Goal: Task Accomplishment & Management: Manage account settings

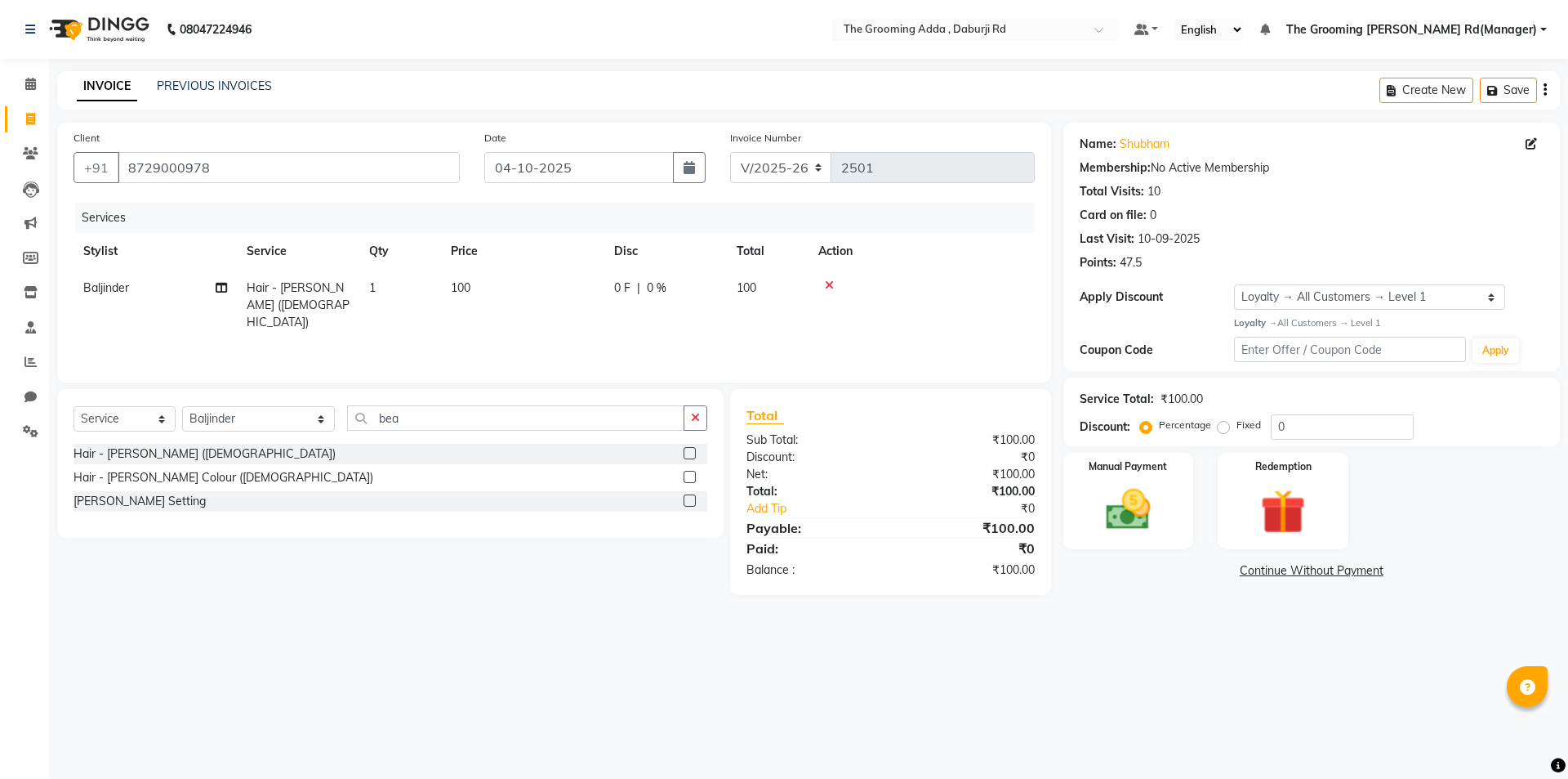
select select "8001"
select select "service"
select select "79351"
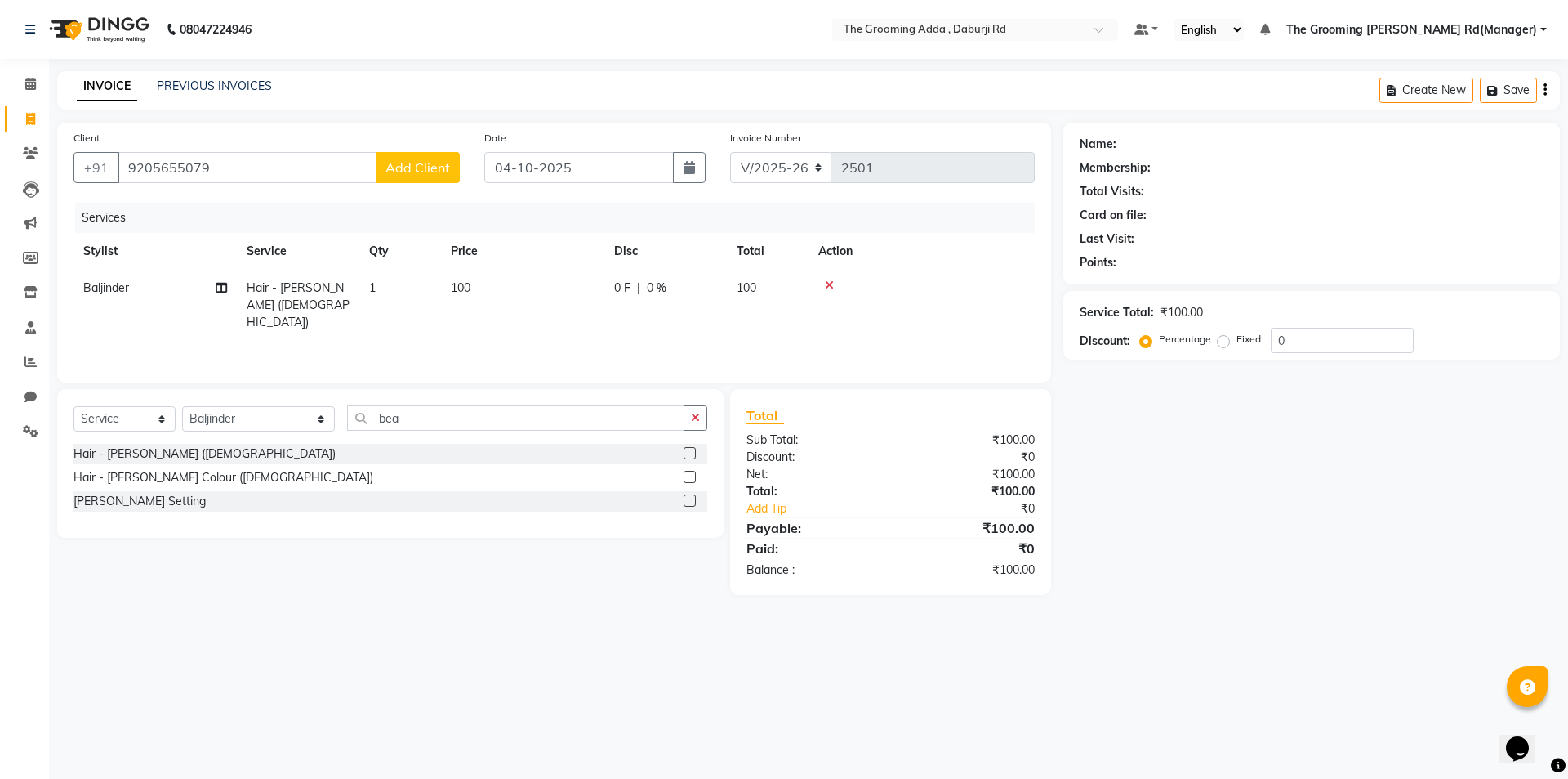
type input "9205655079"
click at [387, 173] on span "Add Client" at bounding box center [417, 168] width 65 height 16
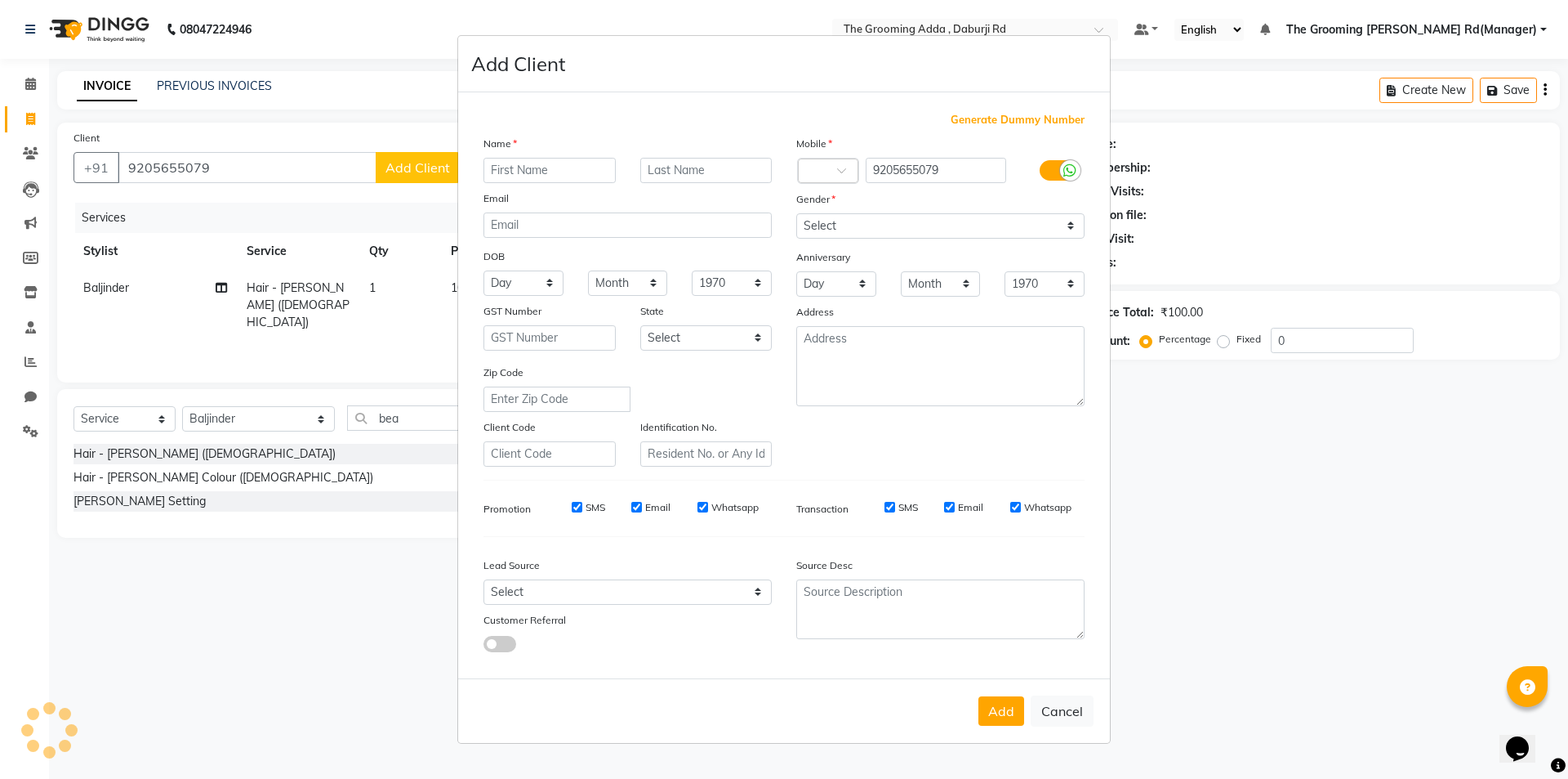
click at [501, 183] on div "Name Email DOB Day 01 02 03 04 05 06 07 08 09 10 11 12 13 14 15 16 17 18 19 20 …" at bounding box center [627, 300] width 312 height 331
click at [504, 168] on input "text" at bounding box center [550, 170] width 133 height 25
type input "Priyanka"
click at [805, 229] on select "Select [DEMOGRAPHIC_DATA] [DEMOGRAPHIC_DATA] Other Prefer Not To Say" at bounding box center [941, 226] width 288 height 25
select select "[DEMOGRAPHIC_DATA]"
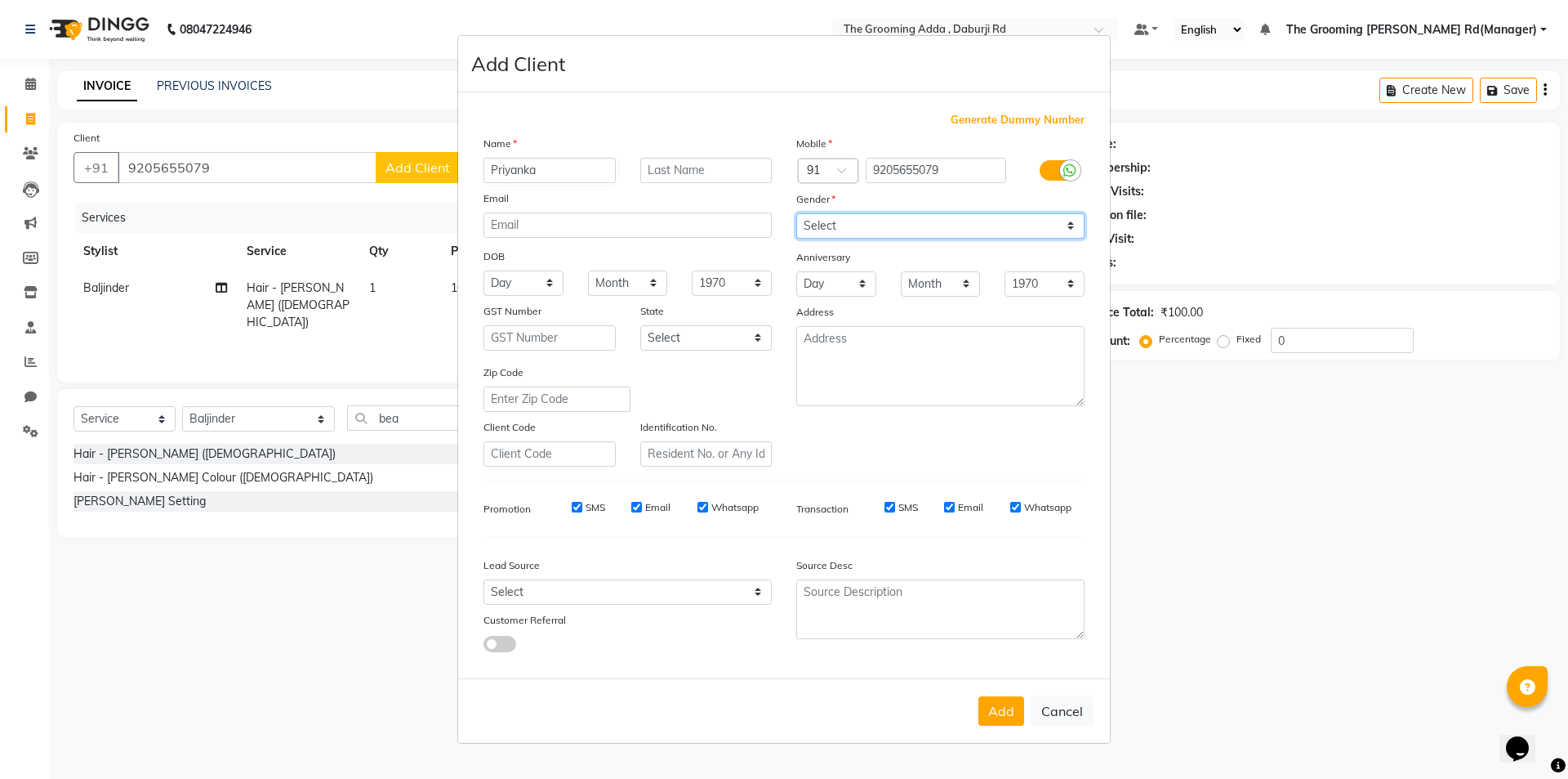
click at [797, 214] on select "Select [DEMOGRAPHIC_DATA] [DEMOGRAPHIC_DATA] Other Prefer Not To Say" at bounding box center [941, 226] width 288 height 25
click at [988, 704] on button "Add" at bounding box center [1001, 711] width 46 height 29
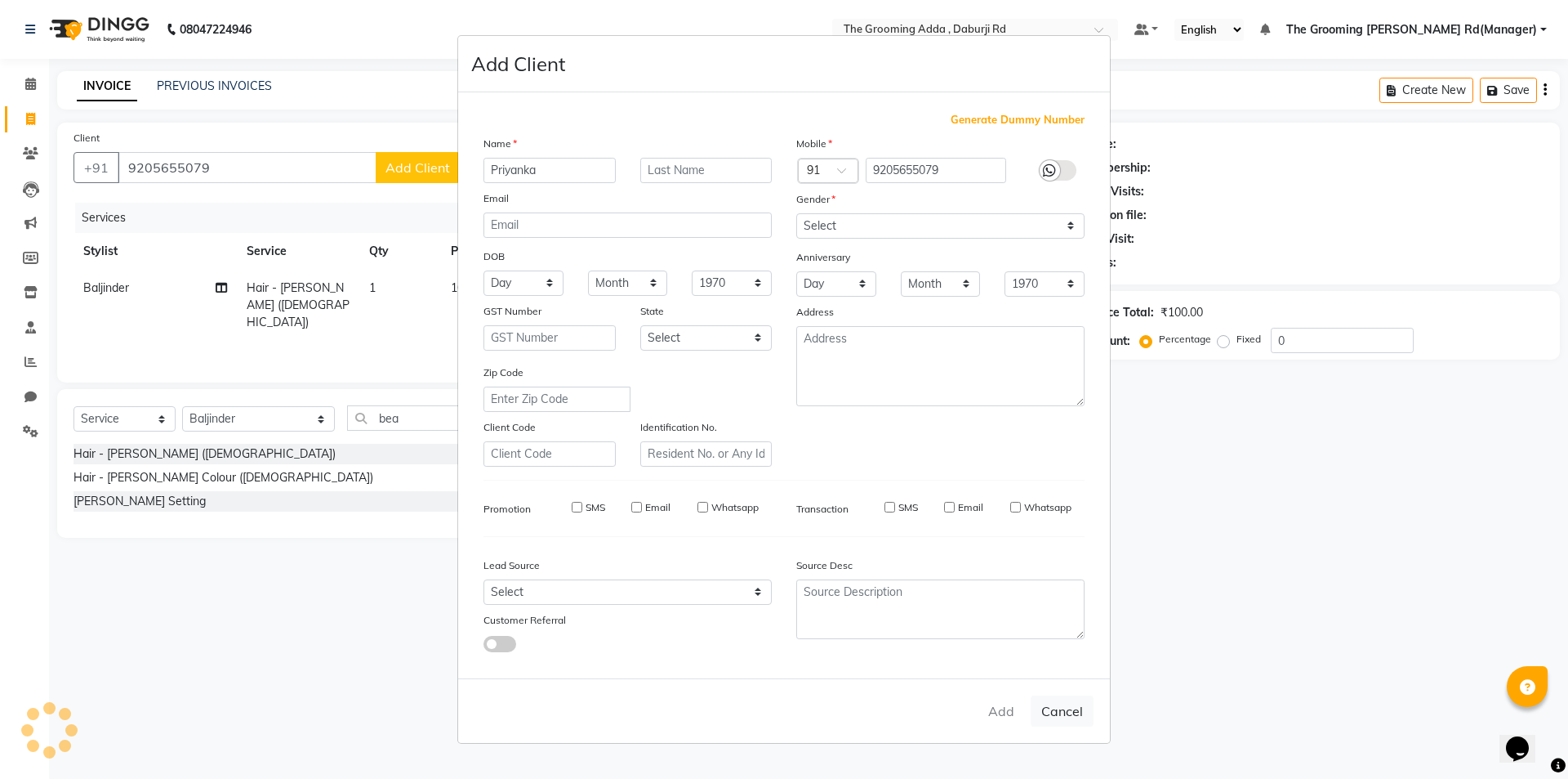
select select
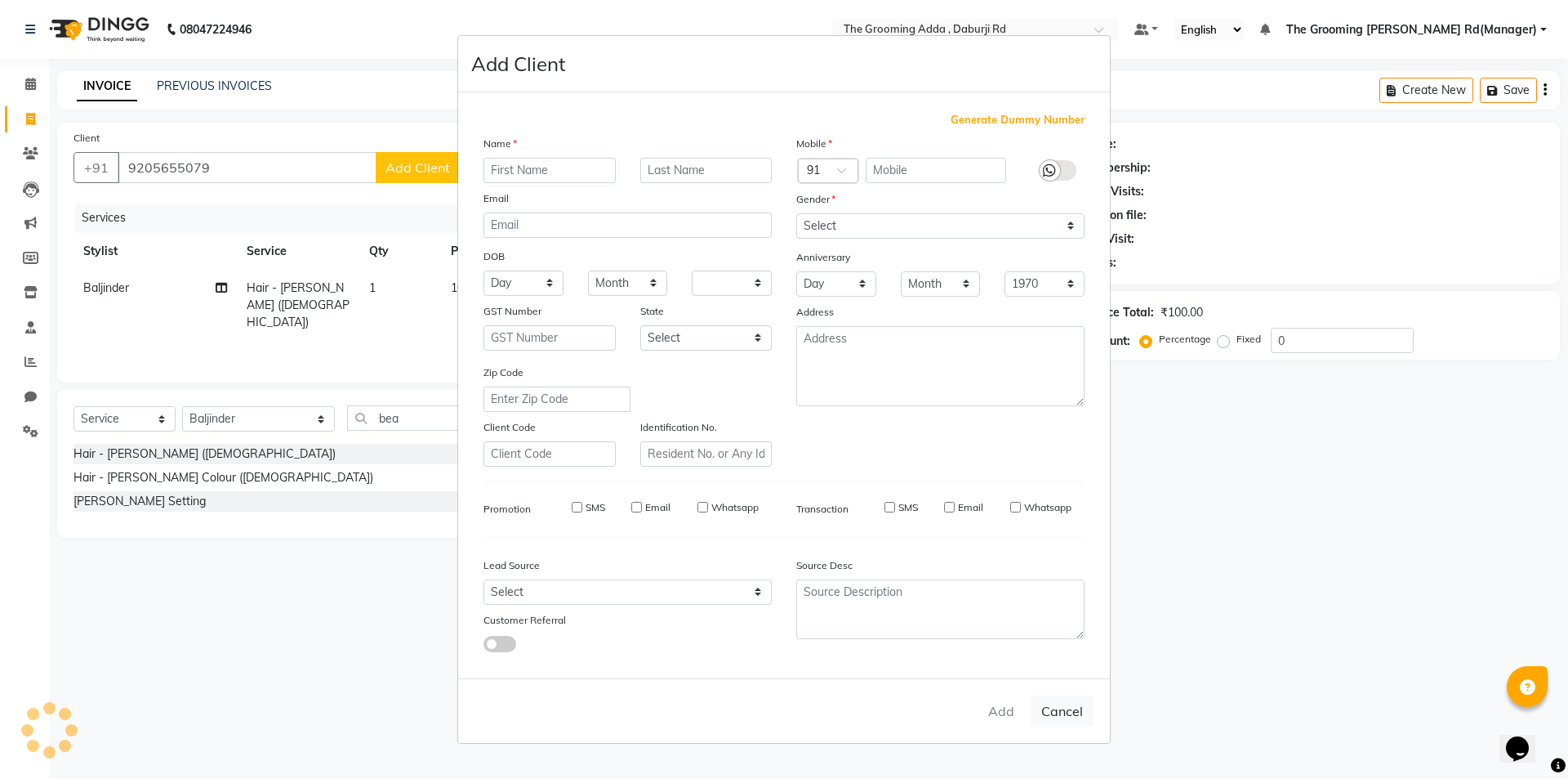
select select
checkbox input "false"
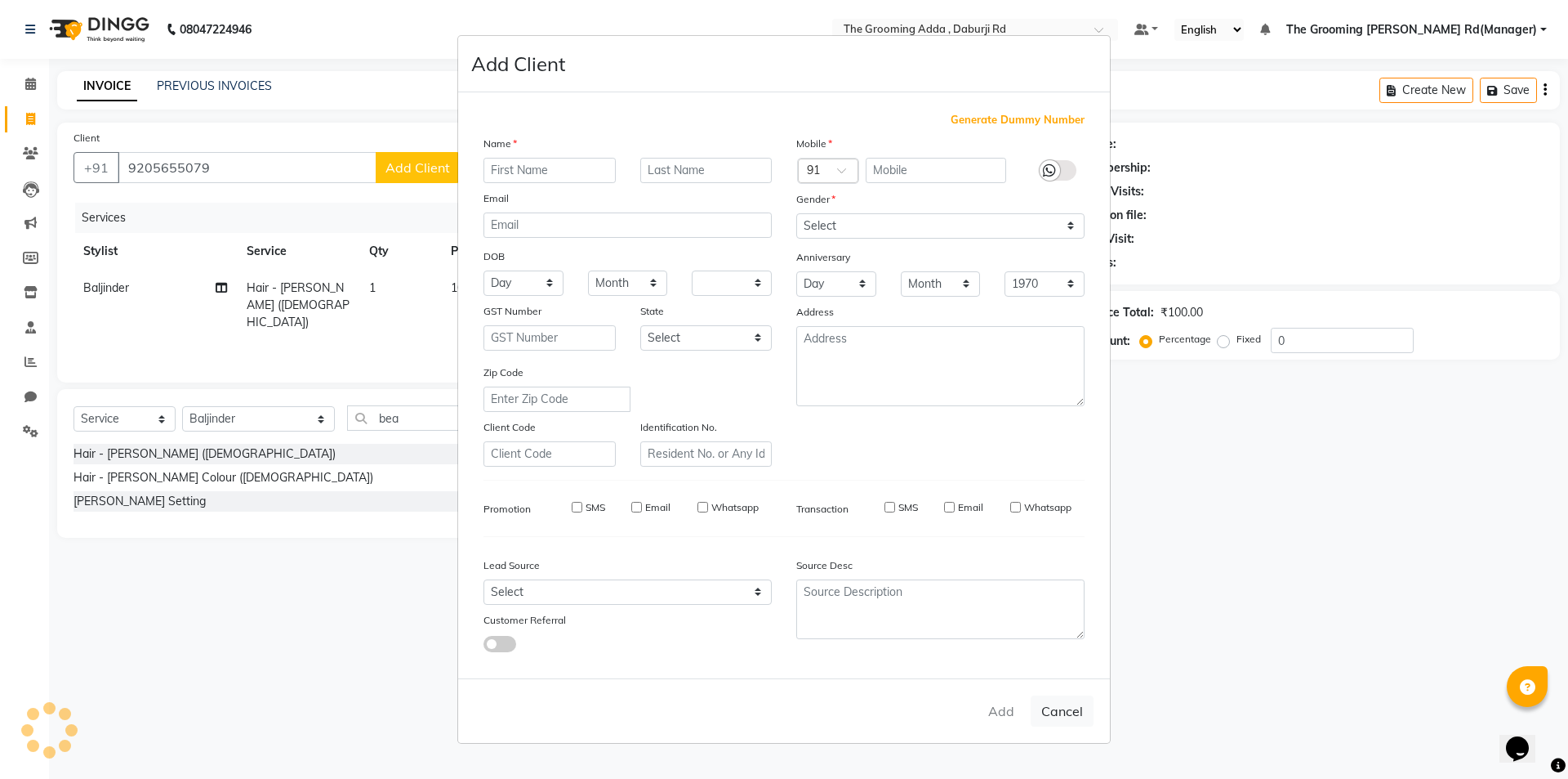
checkbox input "false"
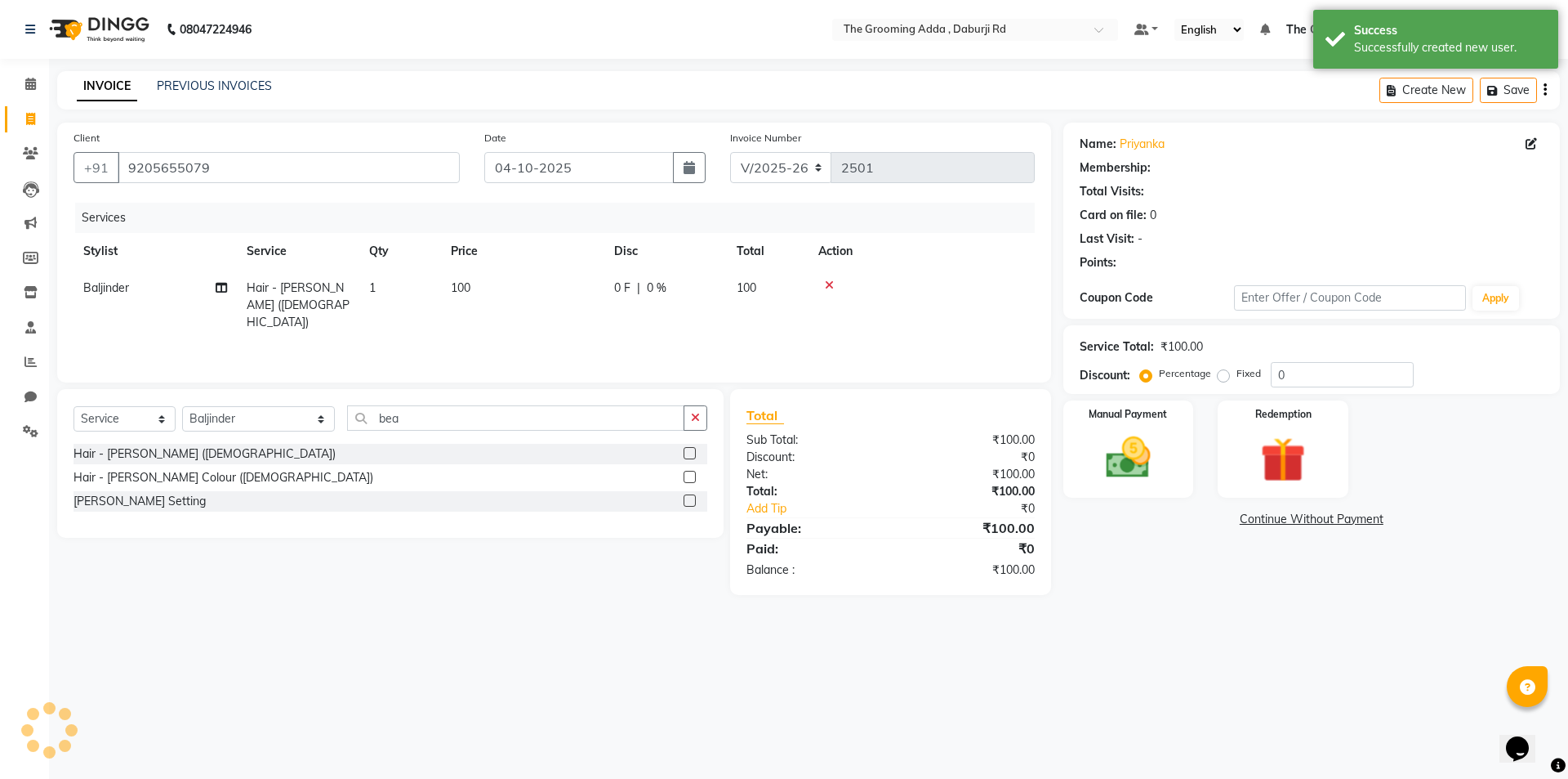
select select "1: Object"
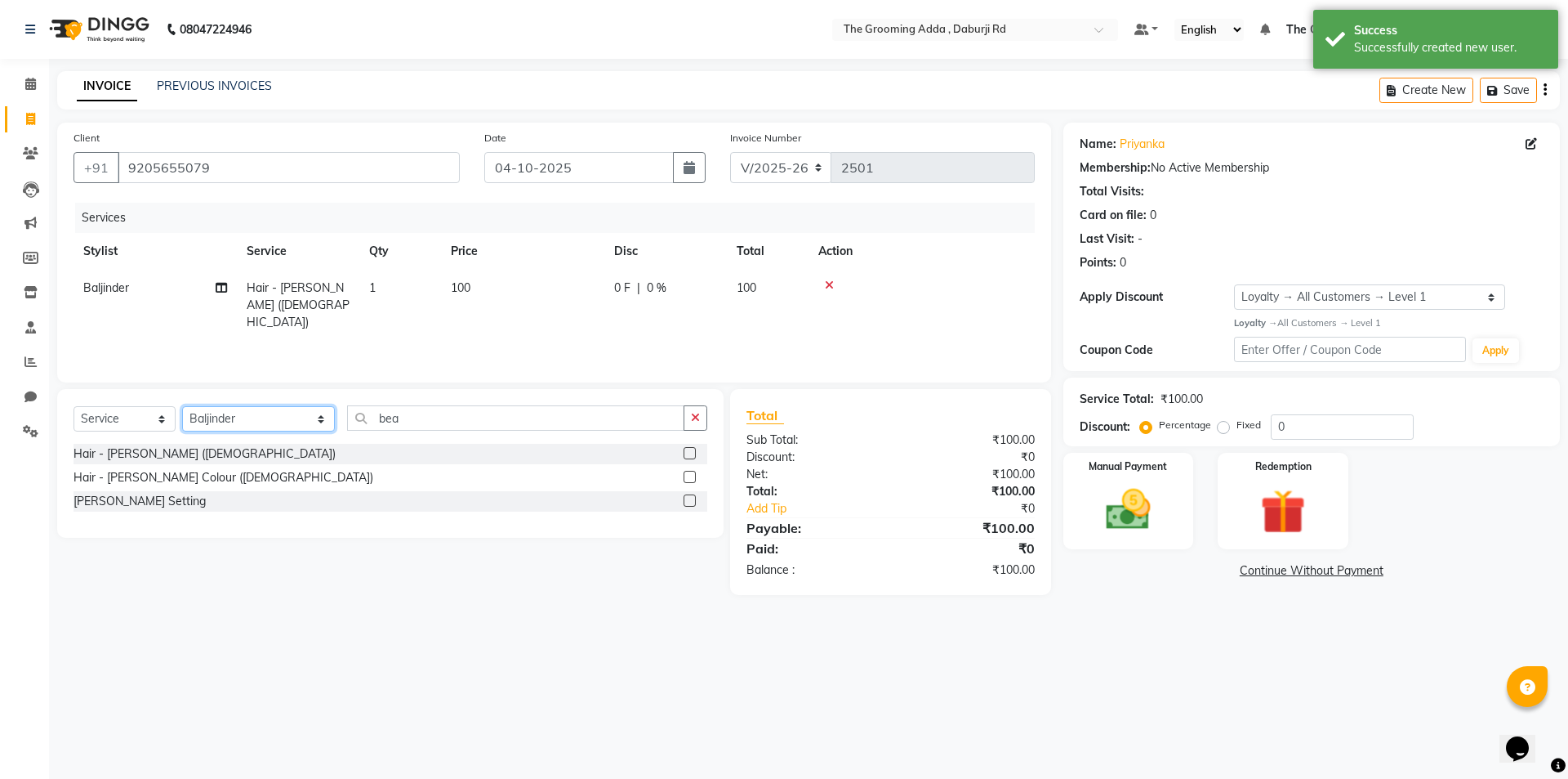
click at [227, 421] on select "Select Stylist [PERSON_NAME] [PERSON_NAME] [PERSON_NAME] [PERSON_NAME] [PERSON_…" at bounding box center [258, 418] width 153 height 25
select select "79352"
click at [182, 406] on select "Select Stylist [PERSON_NAME] [PERSON_NAME] [PERSON_NAME] [PERSON_NAME] [PERSON_…" at bounding box center [258, 418] width 153 height 25
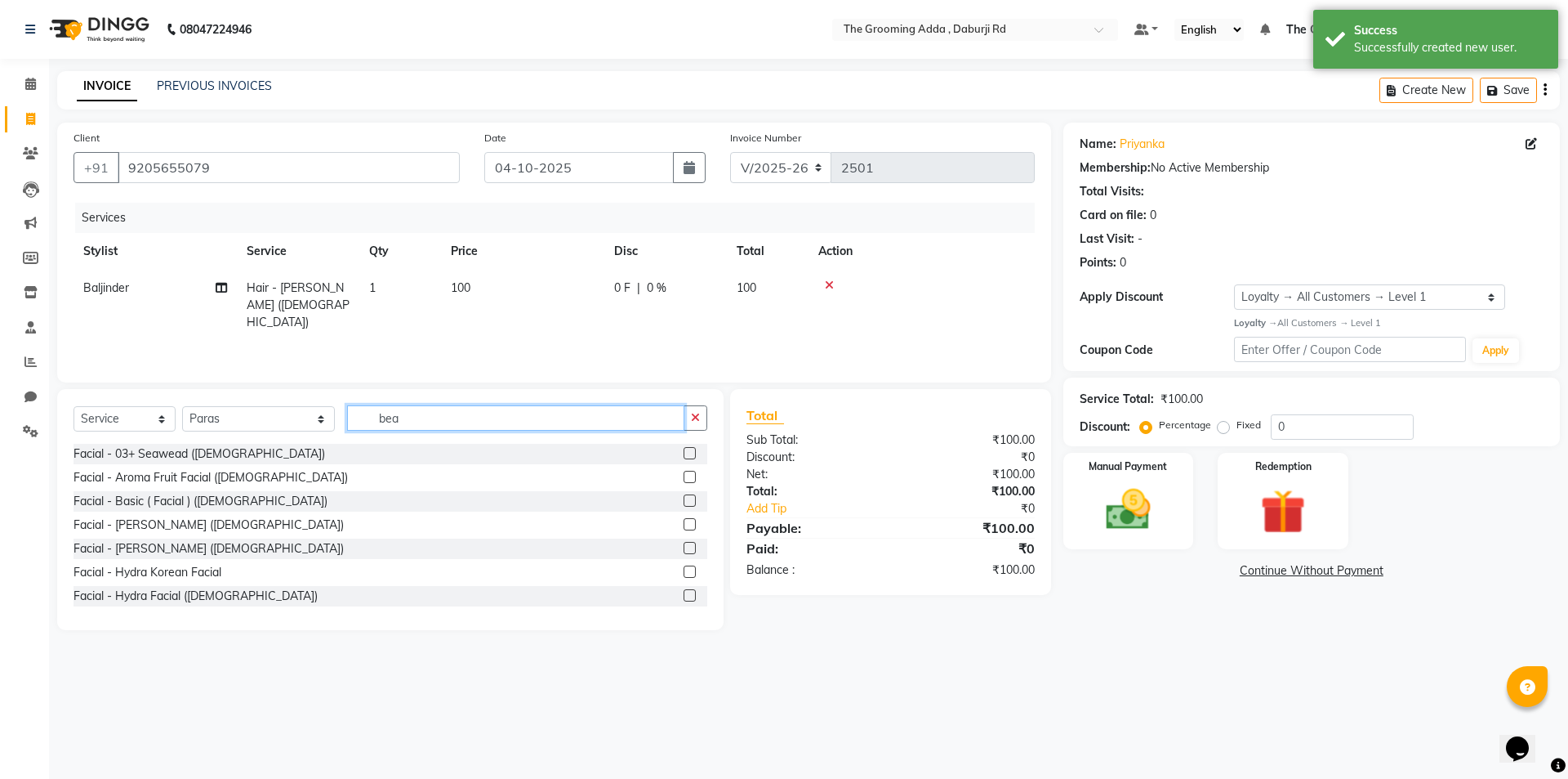
drag, startPoint x: 406, startPoint y: 419, endPoint x: 296, endPoint y: 405, distance: 110.9
click at [296, 405] on div "Select Service Product Membership Package Voucher Prepaid Gift Card Select Styl…" at bounding box center [390, 424] width 634 height 38
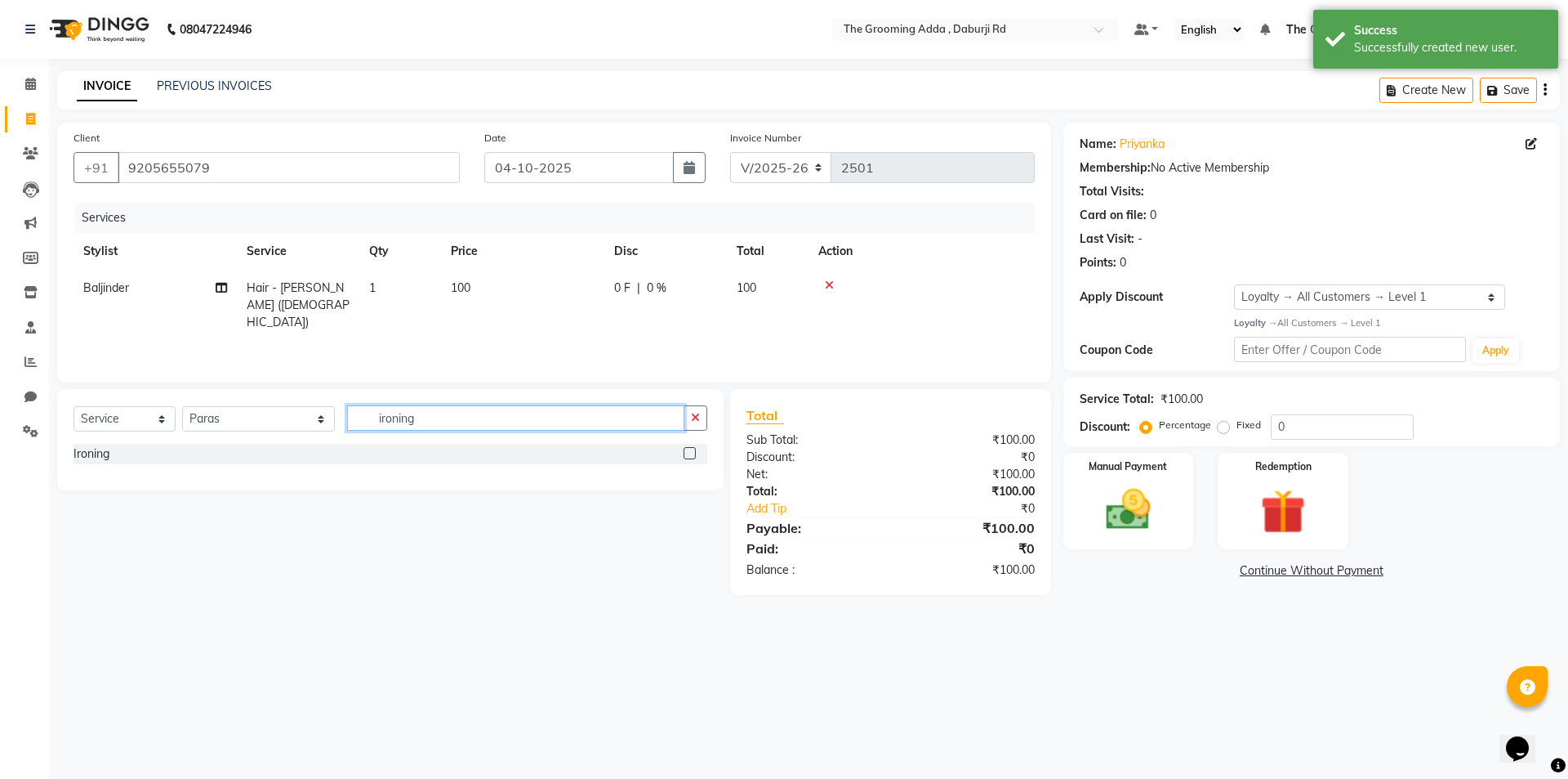
type input "ironing"
click at [691, 454] on label at bounding box center [690, 453] width 12 height 12
click at [691, 454] on input "checkbox" at bounding box center [689, 453] width 11 height 11
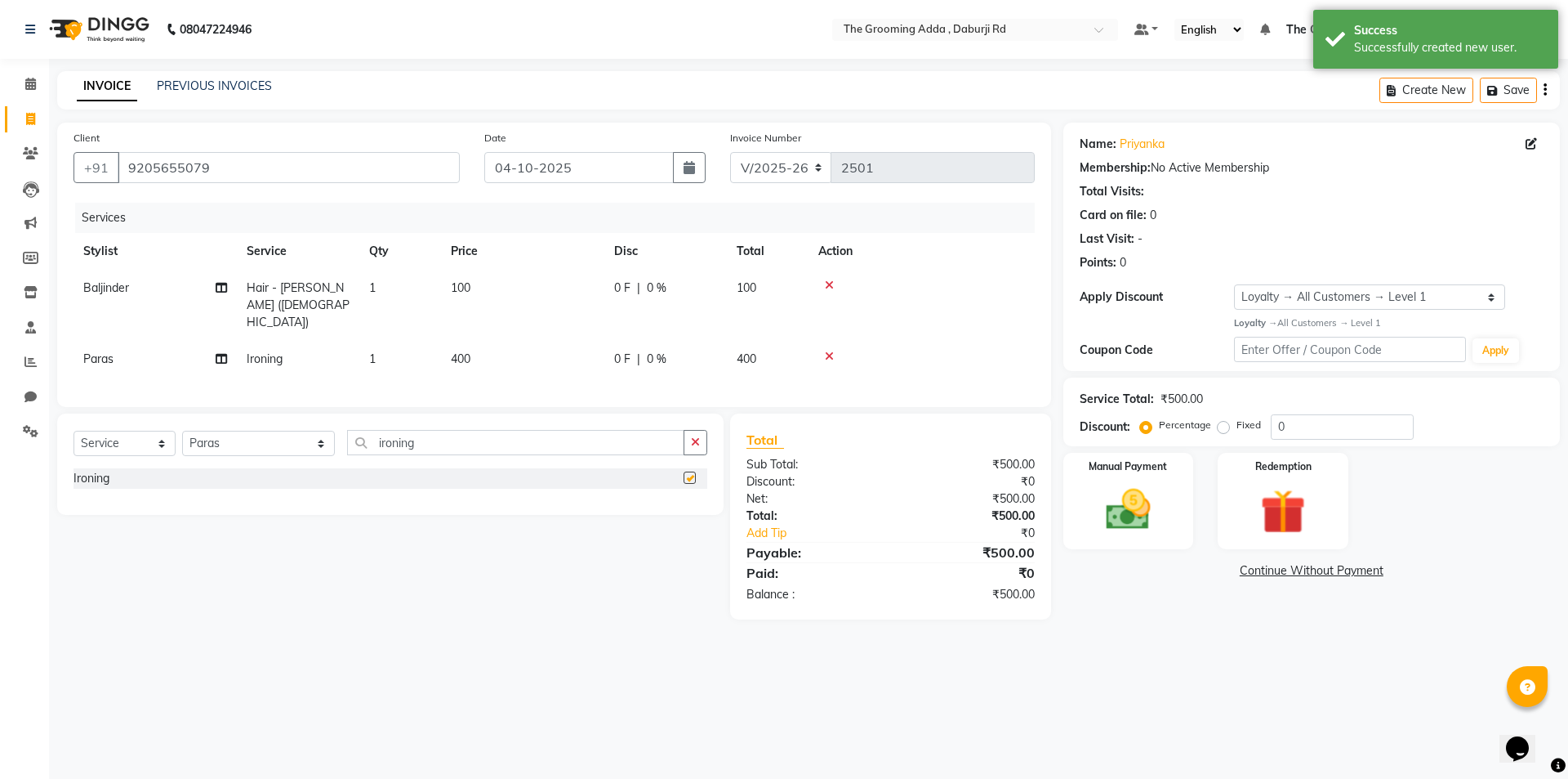
checkbox input "false"
click at [822, 282] on div at bounding box center [922, 286] width 207 height 11
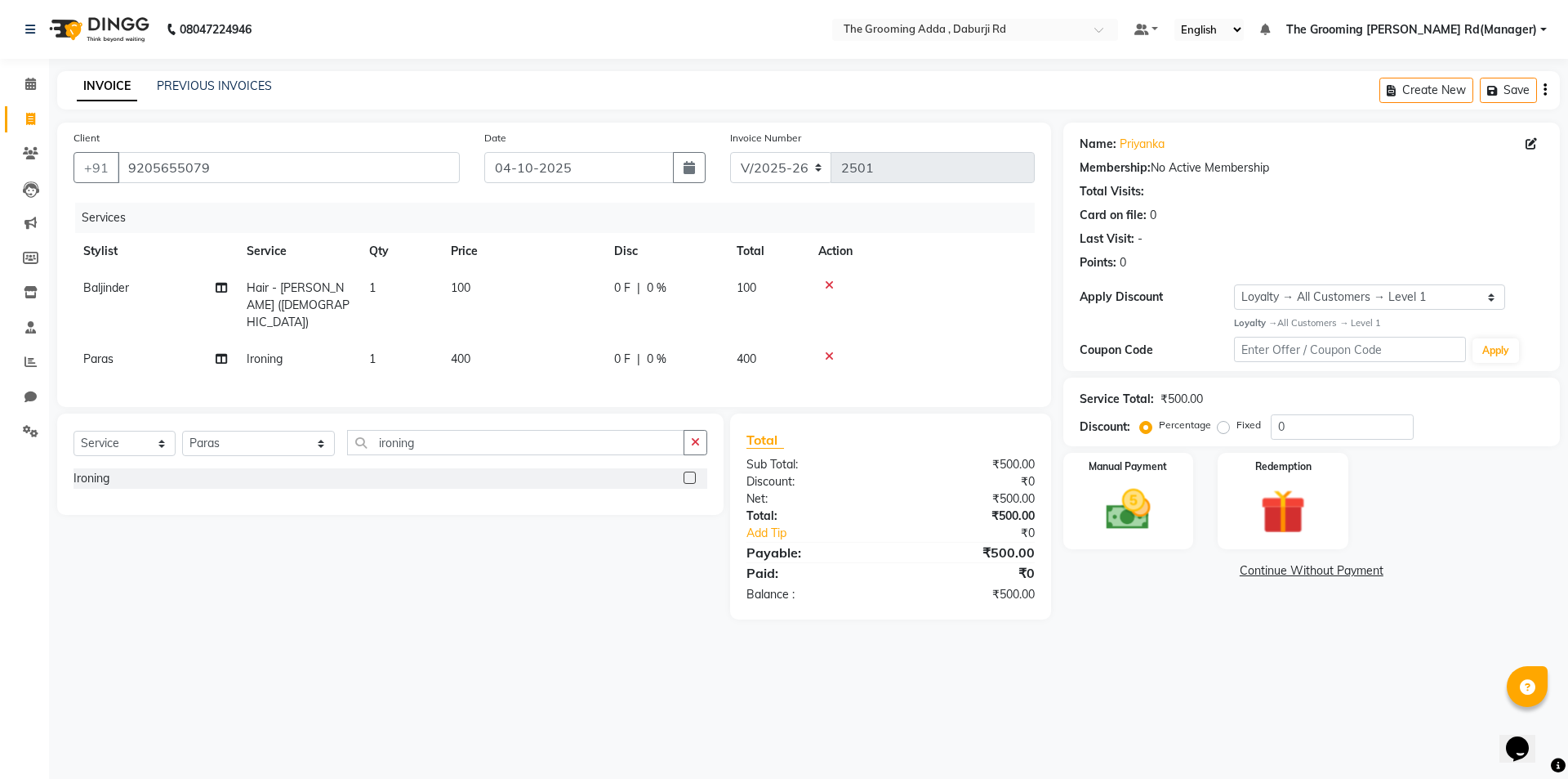
click at [830, 282] on icon at bounding box center [829, 286] width 9 height 11
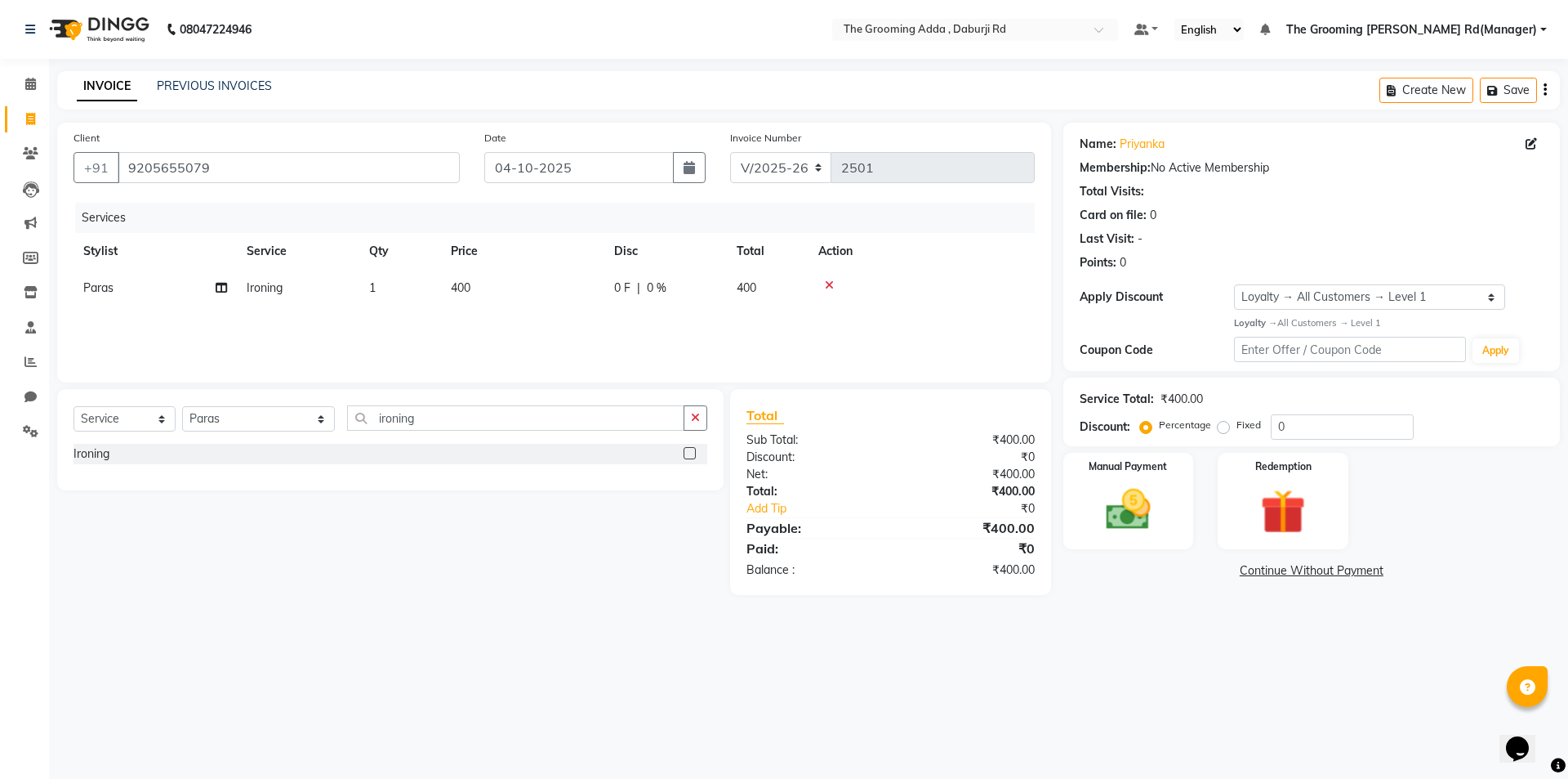
click at [487, 295] on td "400" at bounding box center [523, 288] width 164 height 37
select select "79352"
drag, startPoint x: 573, startPoint y: 299, endPoint x: 483, endPoint y: 296, distance: 90.0
click at [484, 296] on tr "[PERSON_NAME] [PERSON_NAME] [PERSON_NAME] [PERSON_NAME] [PERSON_NAME] [PERSON_N…" at bounding box center [554, 301] width 961 height 62
type input "500"
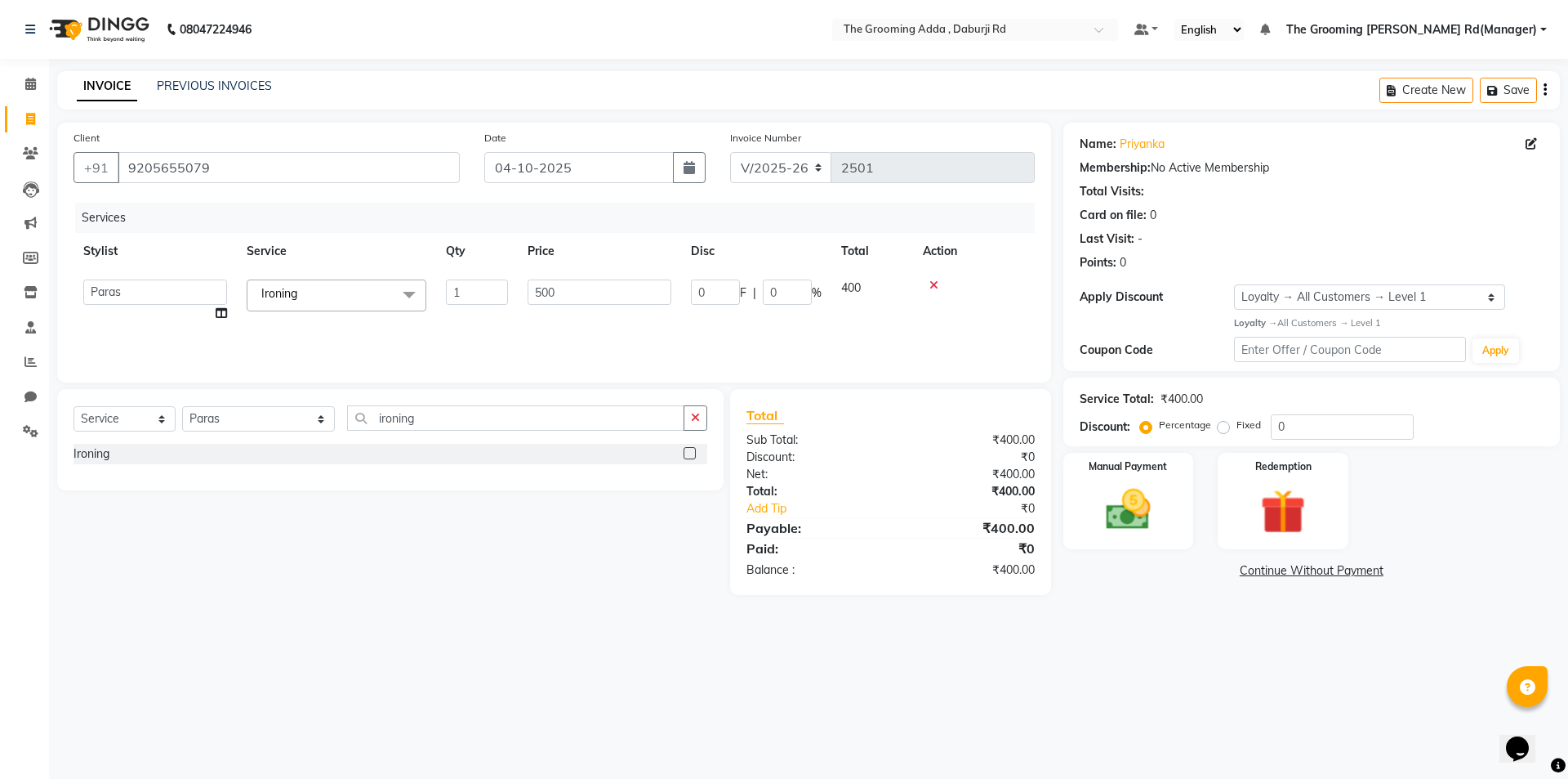
click at [305, 579] on div "Select Service Product Membership Package Voucher Prepaid Gift Card Select Styl…" at bounding box center [384, 492] width 679 height 206
click at [223, 290] on icon at bounding box center [222, 288] width 11 height 11
select select "79352"
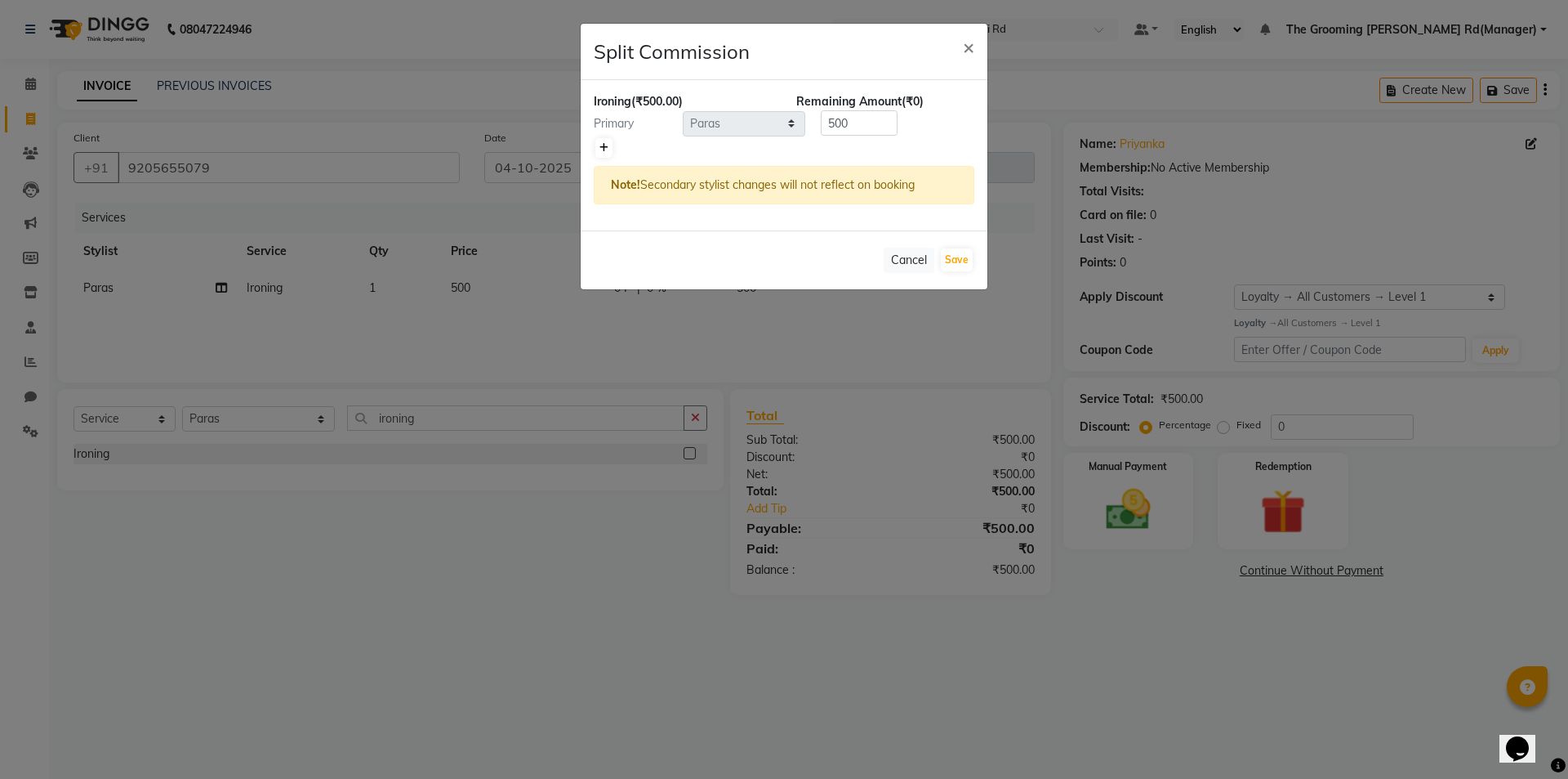
click at [599, 149] on link at bounding box center [604, 148] width 17 height 20
type input "250"
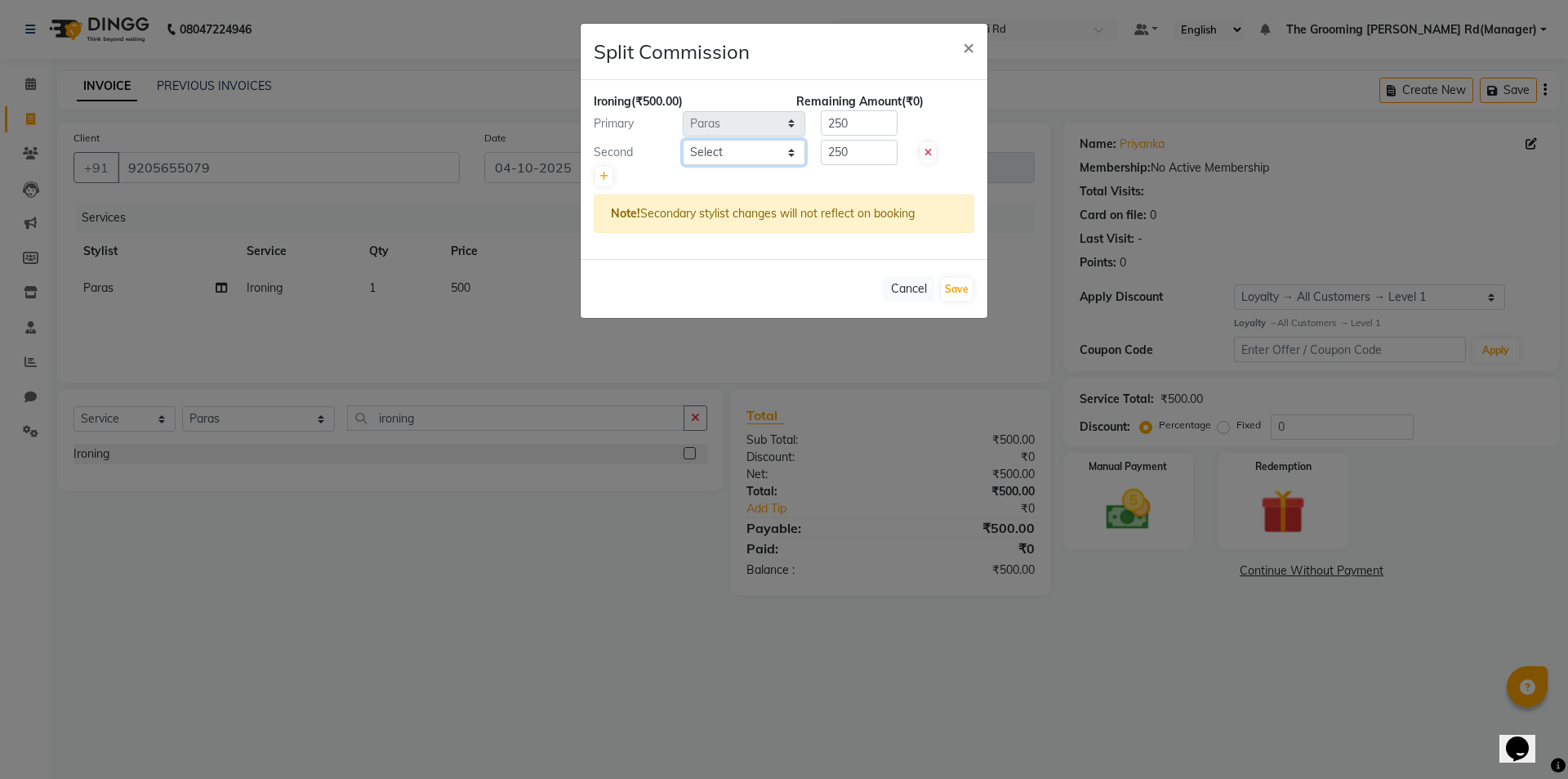
click at [732, 152] on select "Select [PERSON_NAME] [PERSON_NAME] [PERSON_NAME] [PERSON_NAME] [PERSON_NAME] [P…" at bounding box center [744, 152] width 123 height 25
select select "79344"
click at [683, 140] on select "Select [PERSON_NAME] [PERSON_NAME] [PERSON_NAME] [PERSON_NAME] [PERSON_NAME] [P…" at bounding box center [744, 152] width 123 height 25
click at [948, 282] on button "Save" at bounding box center [956, 290] width 32 height 23
select select "Select"
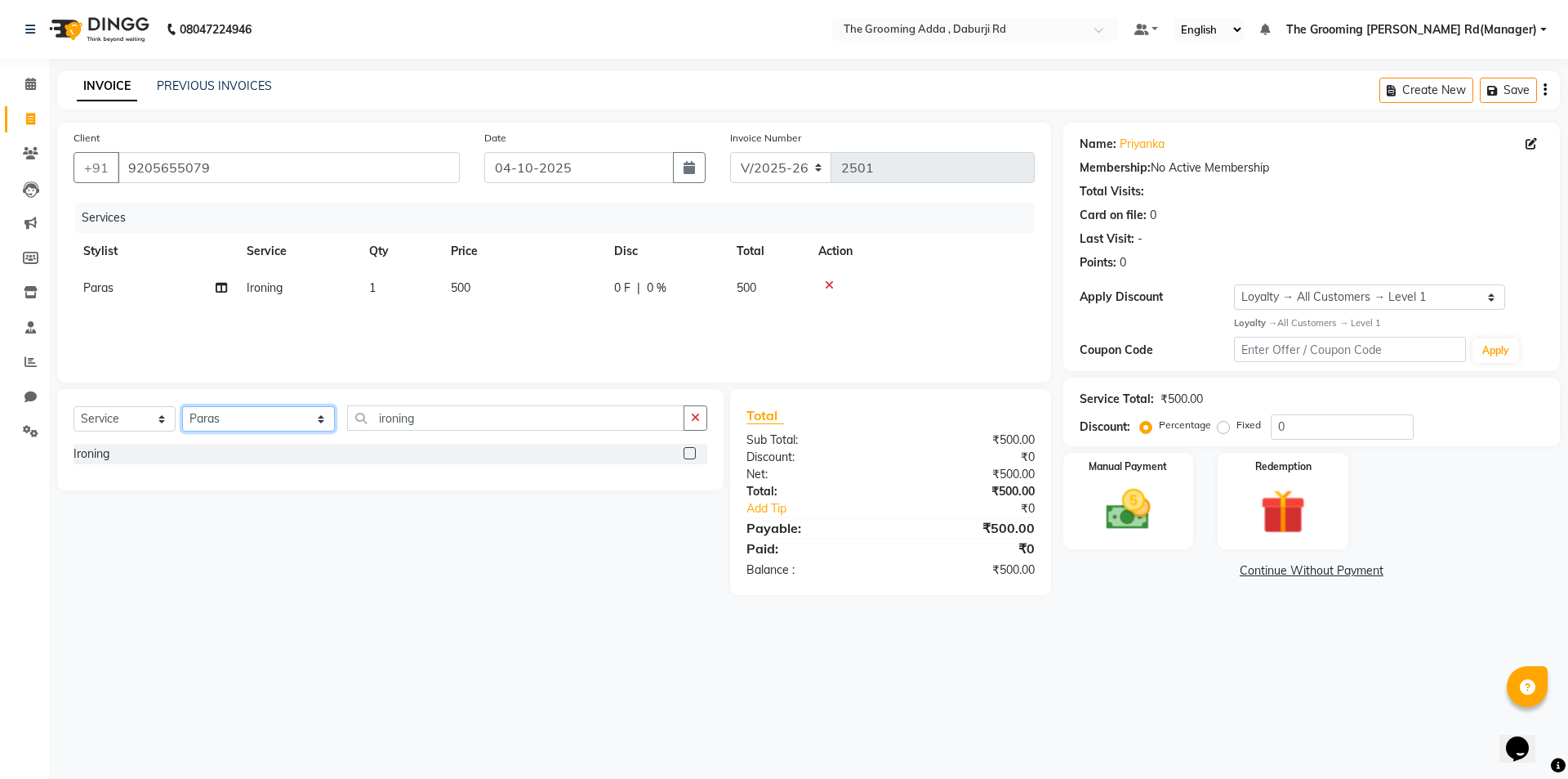
click at [233, 413] on select "Select Stylist [PERSON_NAME] [PERSON_NAME] [PERSON_NAME] [PERSON_NAME] [PERSON_…" at bounding box center [258, 418] width 153 height 25
click at [182, 406] on select "Select Stylist [PERSON_NAME] [PERSON_NAME] [PERSON_NAME] [PERSON_NAME] [PERSON_…" at bounding box center [258, 418] width 153 height 25
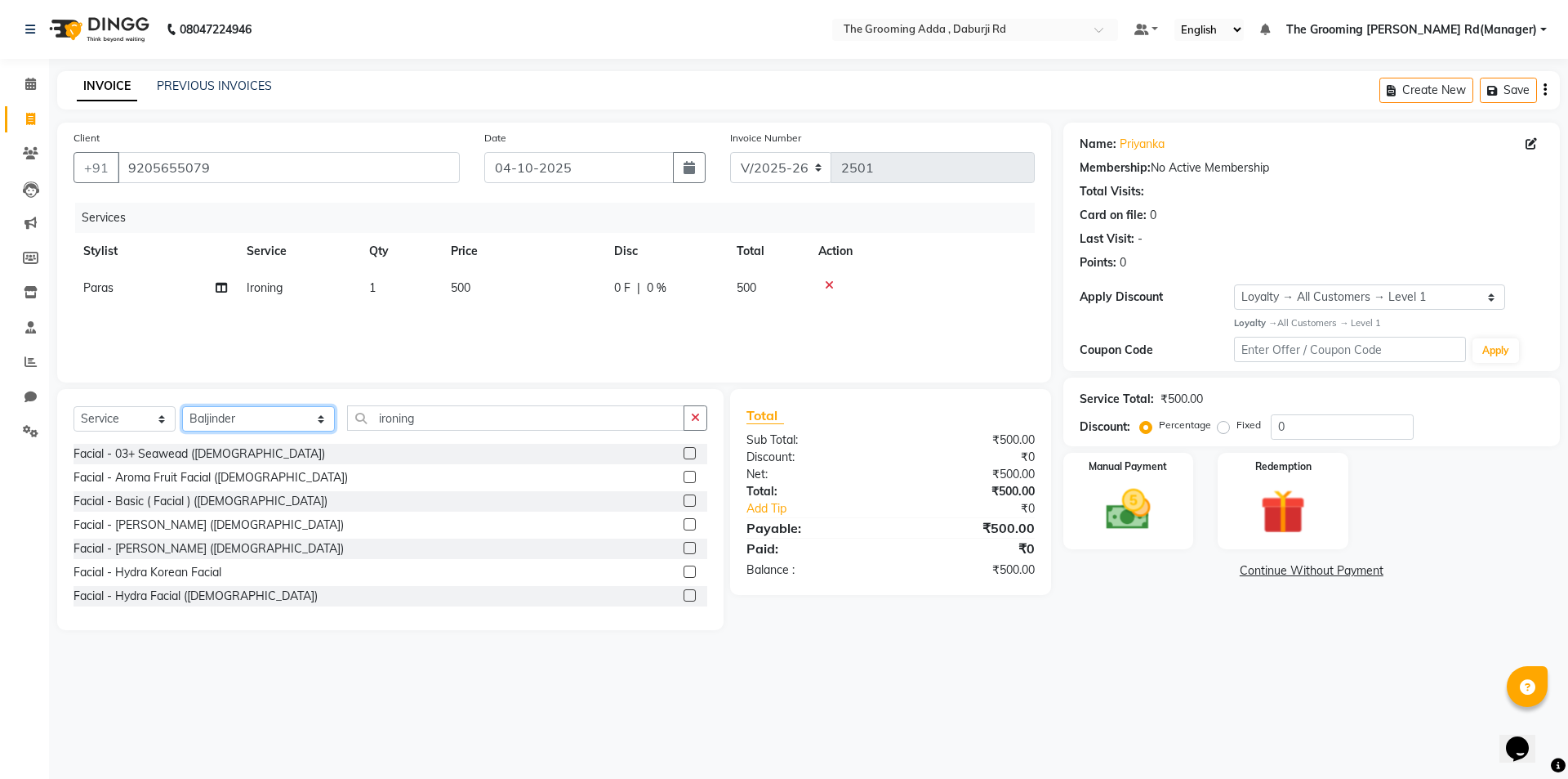
drag, startPoint x: 236, startPoint y: 420, endPoint x: 240, endPoint y: 428, distance: 8.9
click at [236, 420] on select "Select Stylist [PERSON_NAME] [PERSON_NAME] [PERSON_NAME] [PERSON_NAME] [PERSON_…" at bounding box center [258, 418] width 153 height 25
select select "79353"
click at [182, 406] on select "Select Stylist [PERSON_NAME] [PERSON_NAME] [PERSON_NAME] [PERSON_NAME] [PERSON_…" at bounding box center [258, 418] width 153 height 25
drag, startPoint x: 421, startPoint y: 418, endPoint x: 304, endPoint y: 432, distance: 117.8
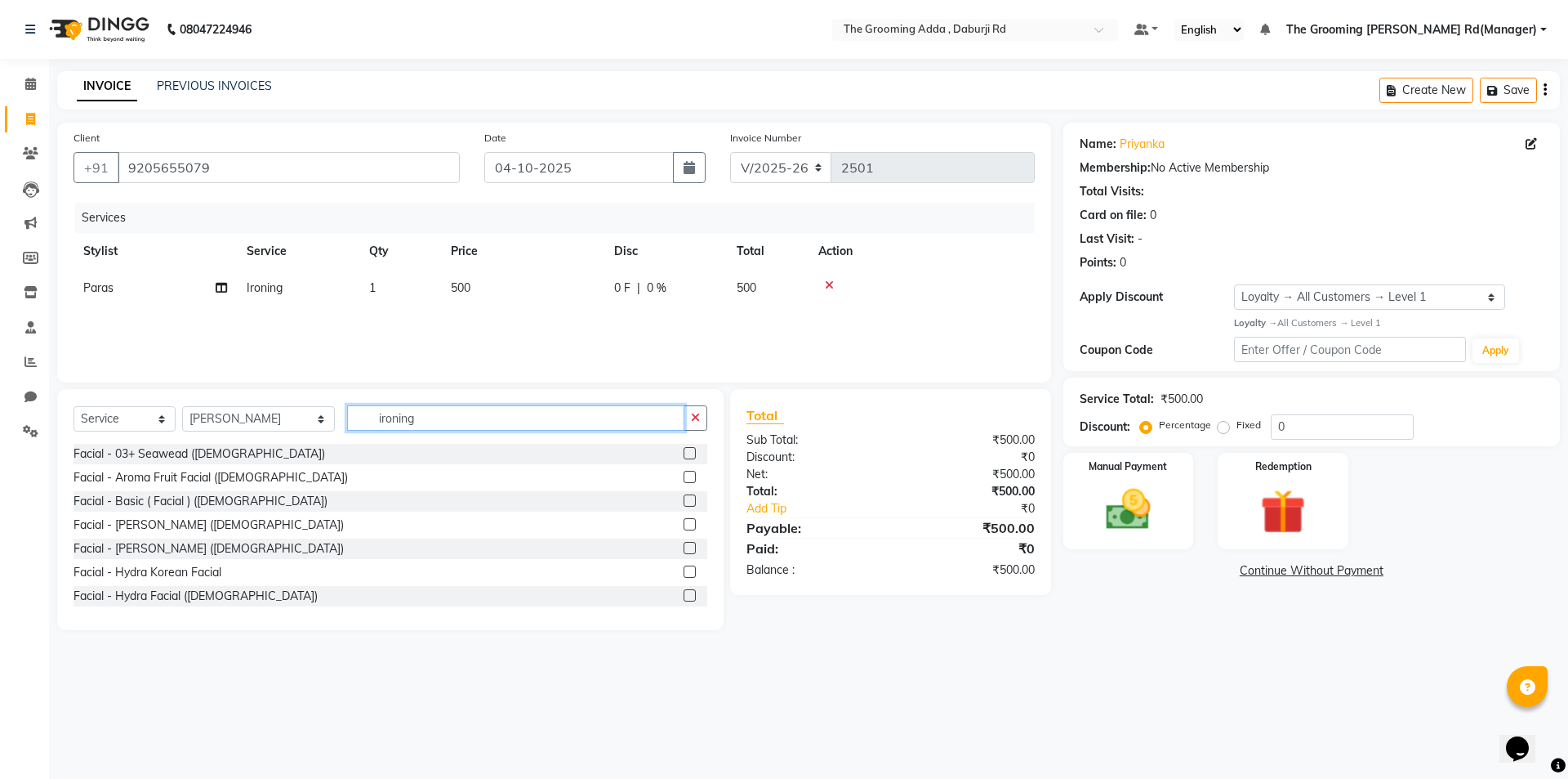
click at [304, 432] on div "Select Service Product Membership Package Voucher Prepaid Gift Card Select Styl…" at bounding box center [390, 424] width 634 height 38
type input "threading"
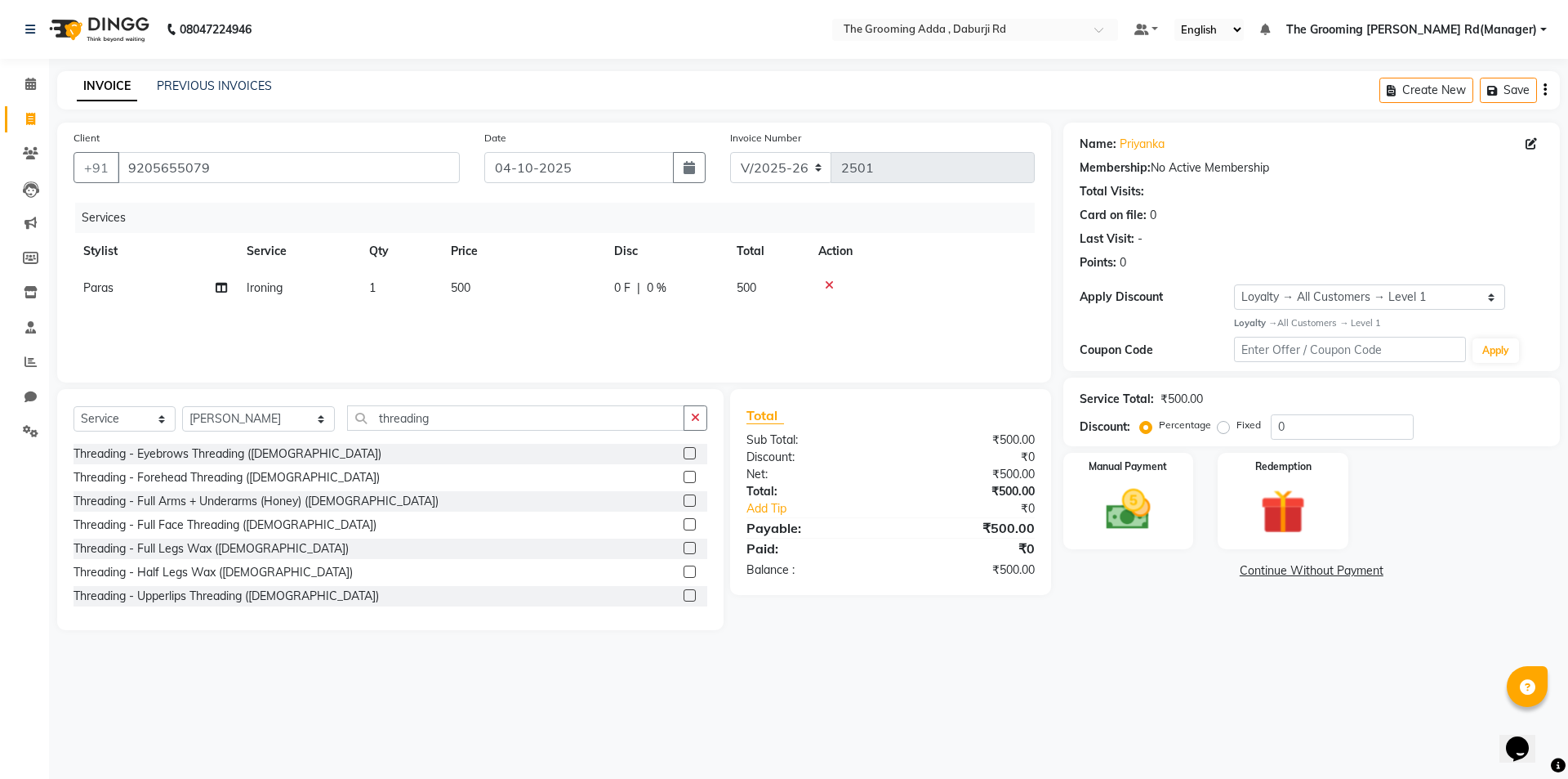
click at [684, 525] on label at bounding box center [690, 524] width 12 height 12
click at [684, 525] on input "checkbox" at bounding box center [689, 525] width 11 height 11
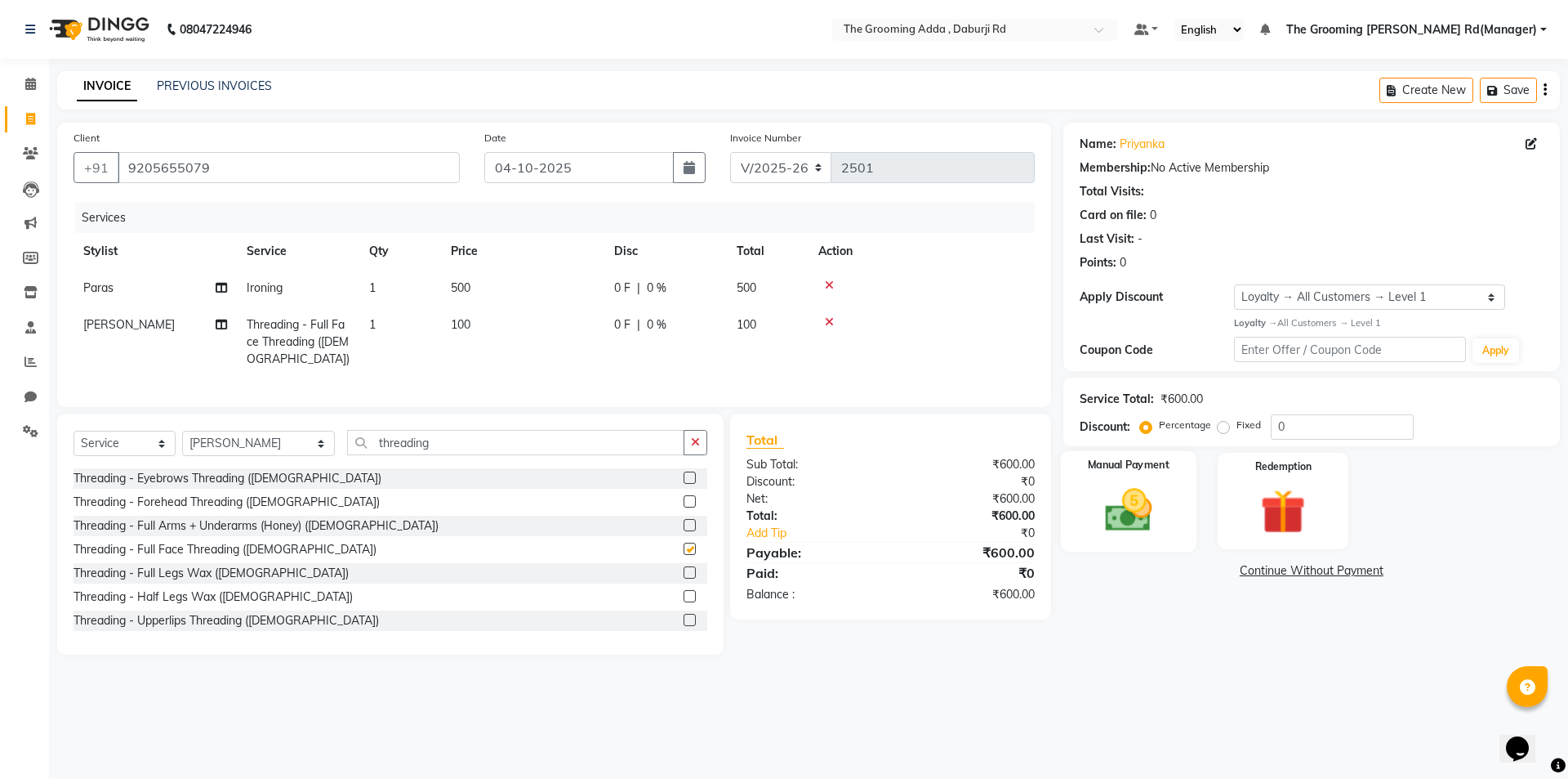
checkbox input "false"
click at [1112, 505] on img at bounding box center [1128, 510] width 76 height 54
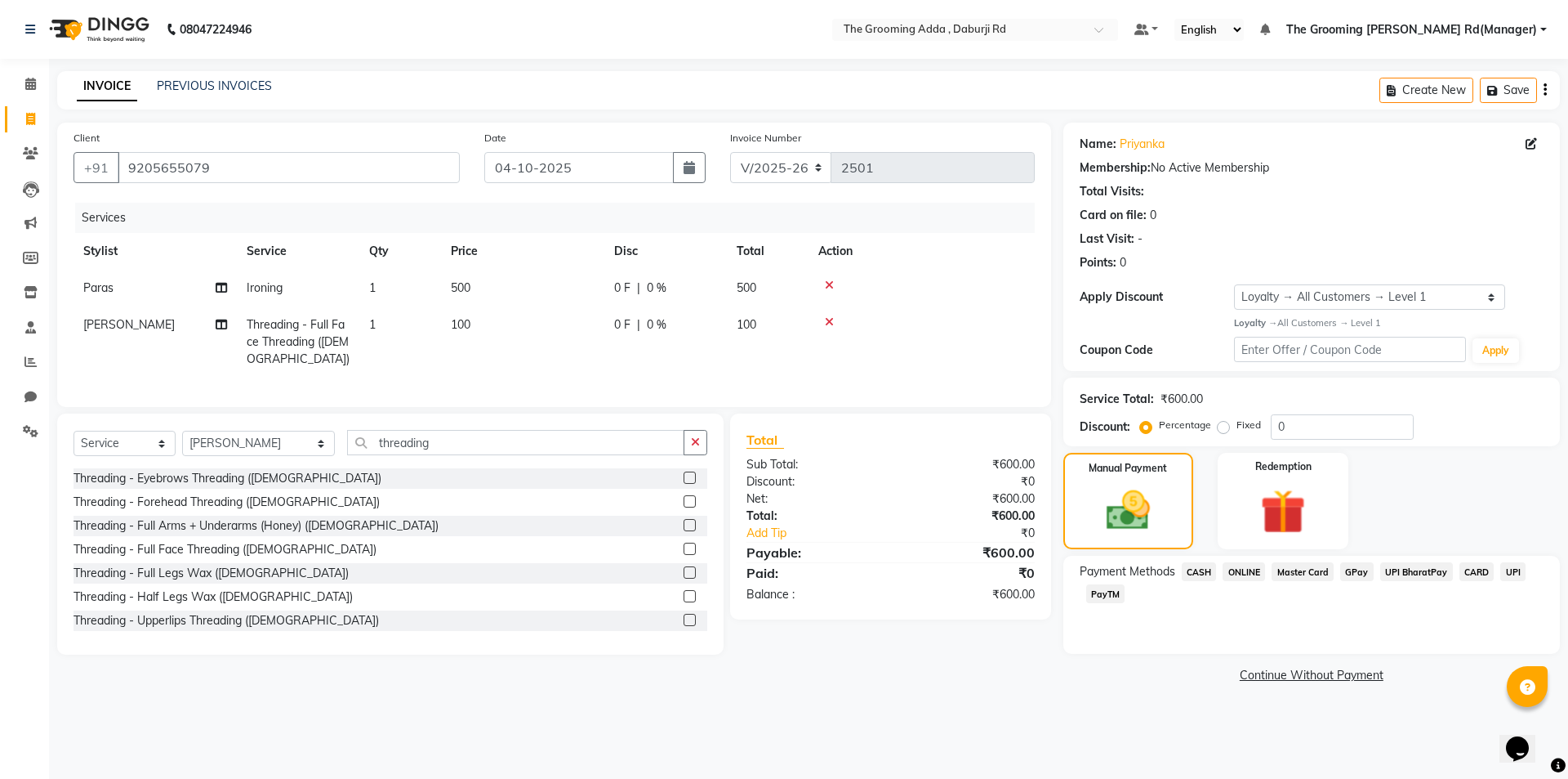
click at [1239, 574] on span "ONLINE" at bounding box center [1244, 571] width 43 height 19
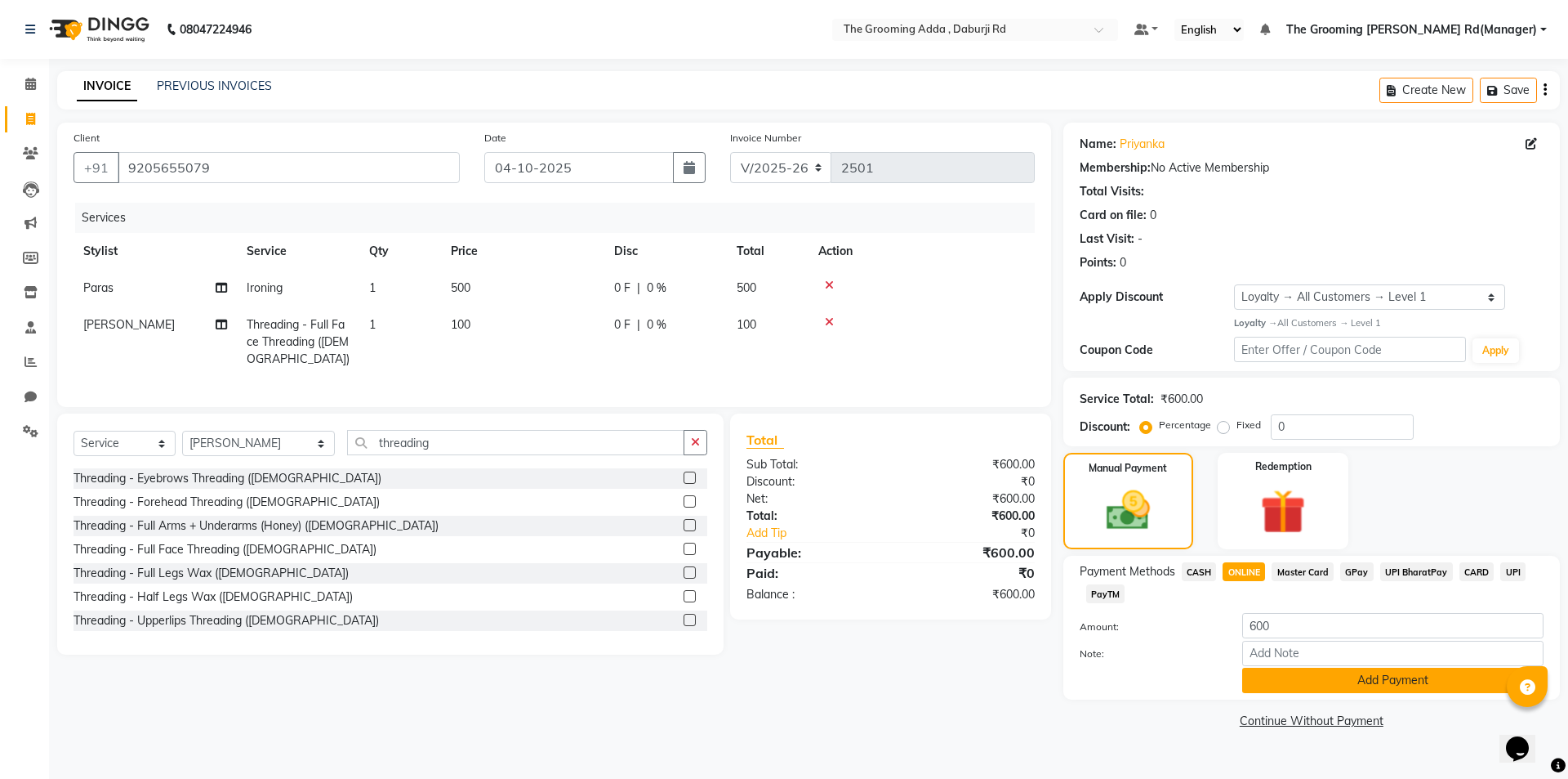
click at [1256, 678] on button "Add Payment" at bounding box center [1393, 680] width 301 height 25
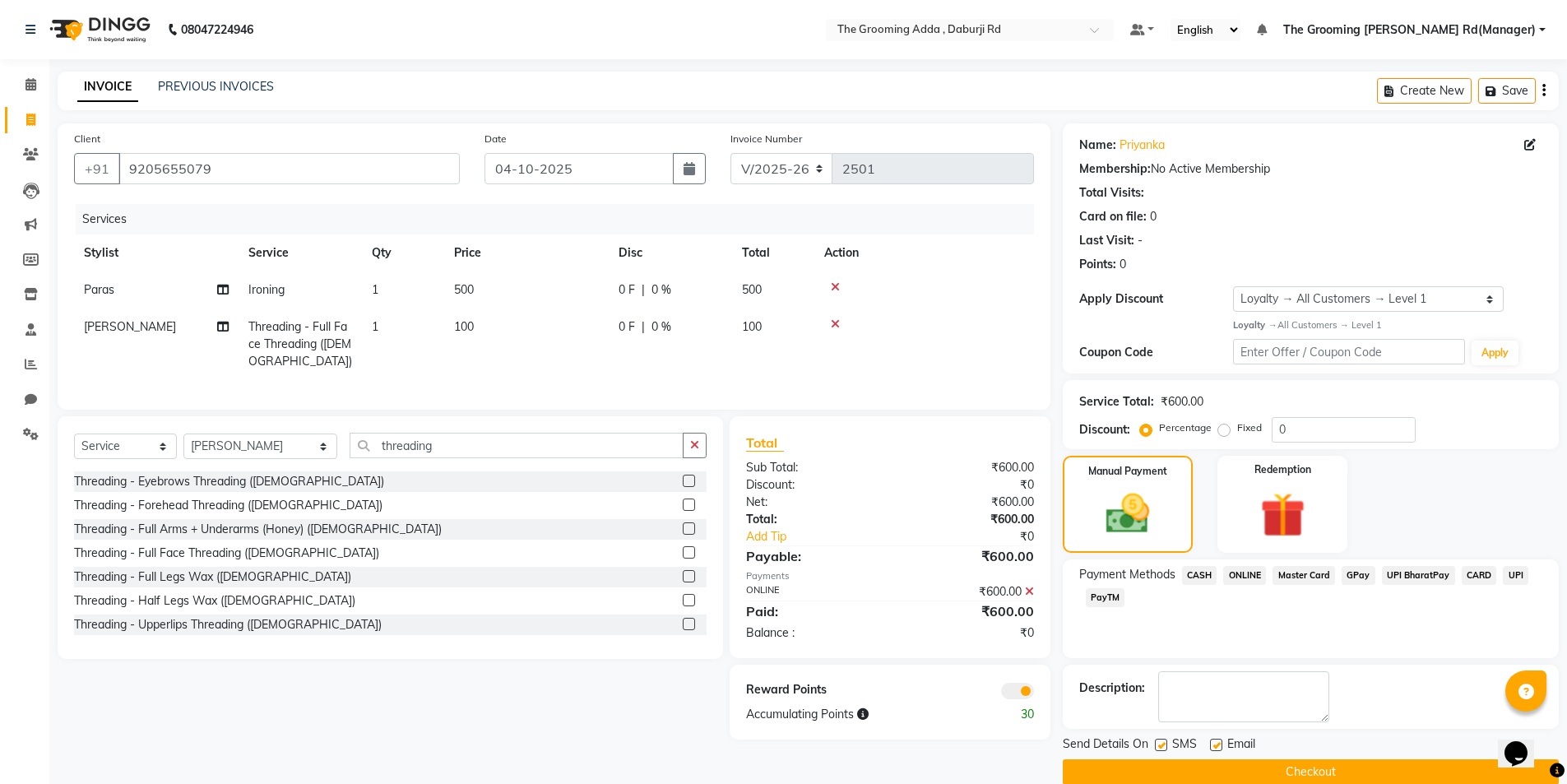
drag, startPoint x: 1216, startPoint y: 742, endPoint x: 1208, endPoint y: 744, distance: 8.2
click at [1215, 742] on label at bounding box center [1216, 744] width 12 height 12
click at [1215, 742] on input "checkbox" at bounding box center [1215, 745] width 11 height 11
checkbox input "false"
click at [1160, 746] on label at bounding box center [1161, 744] width 12 height 12
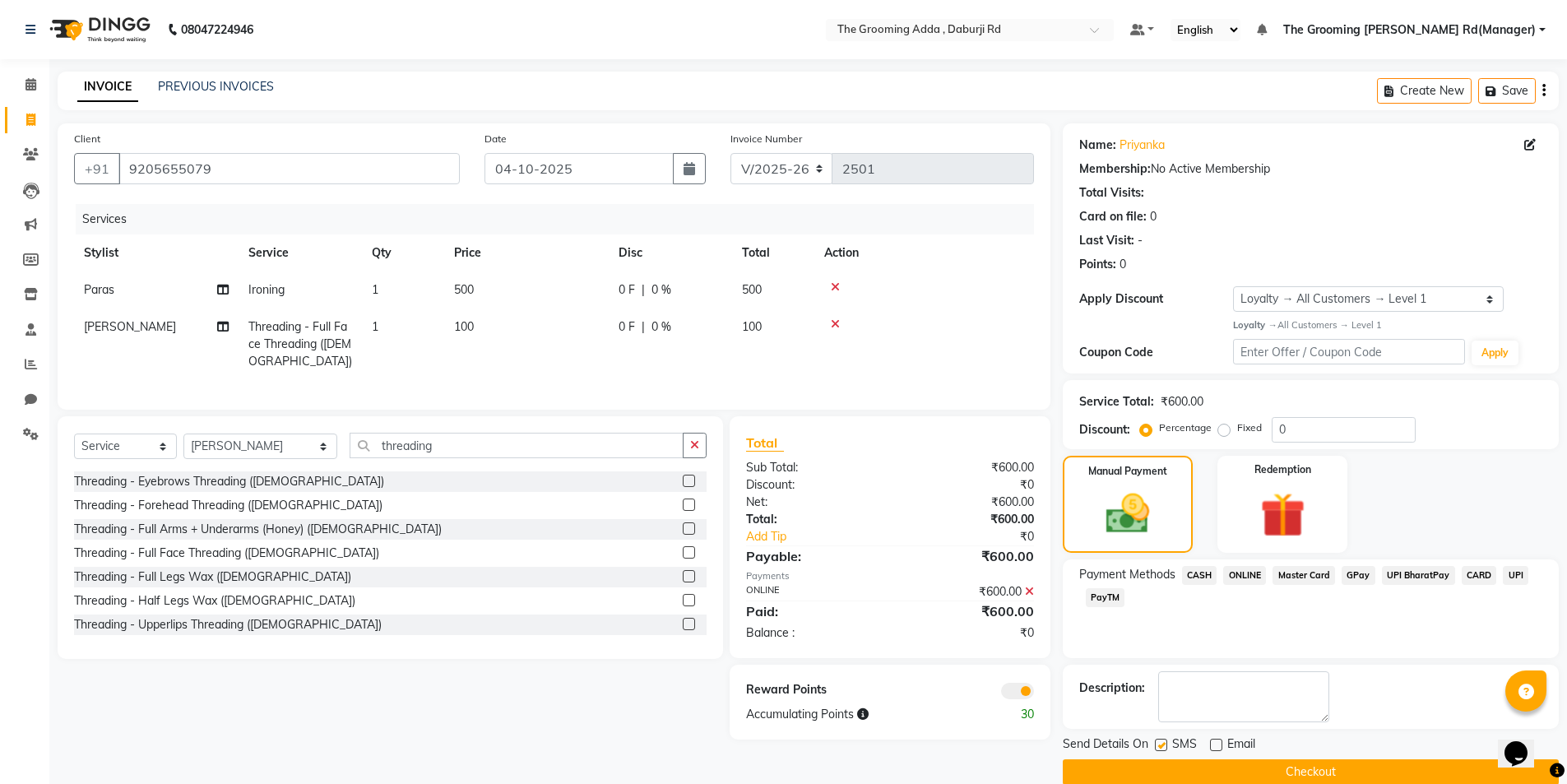
click at [1160, 746] on input "checkbox" at bounding box center [1160, 745] width 11 height 11
checkbox input "false"
click at [1143, 770] on button "Checkout" at bounding box center [1311, 772] width 496 height 26
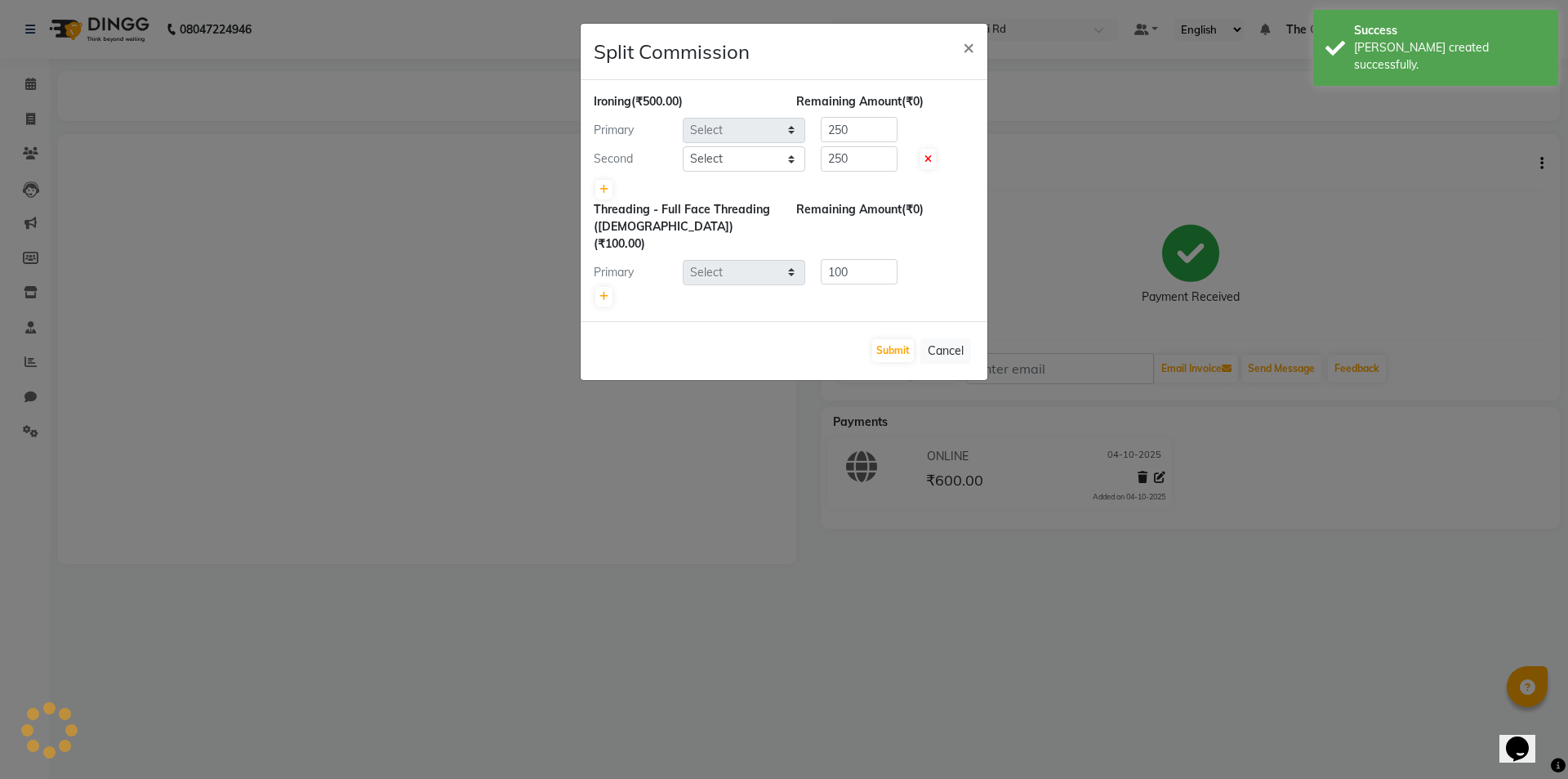
select select "79352"
select select "79344"
select select "79353"
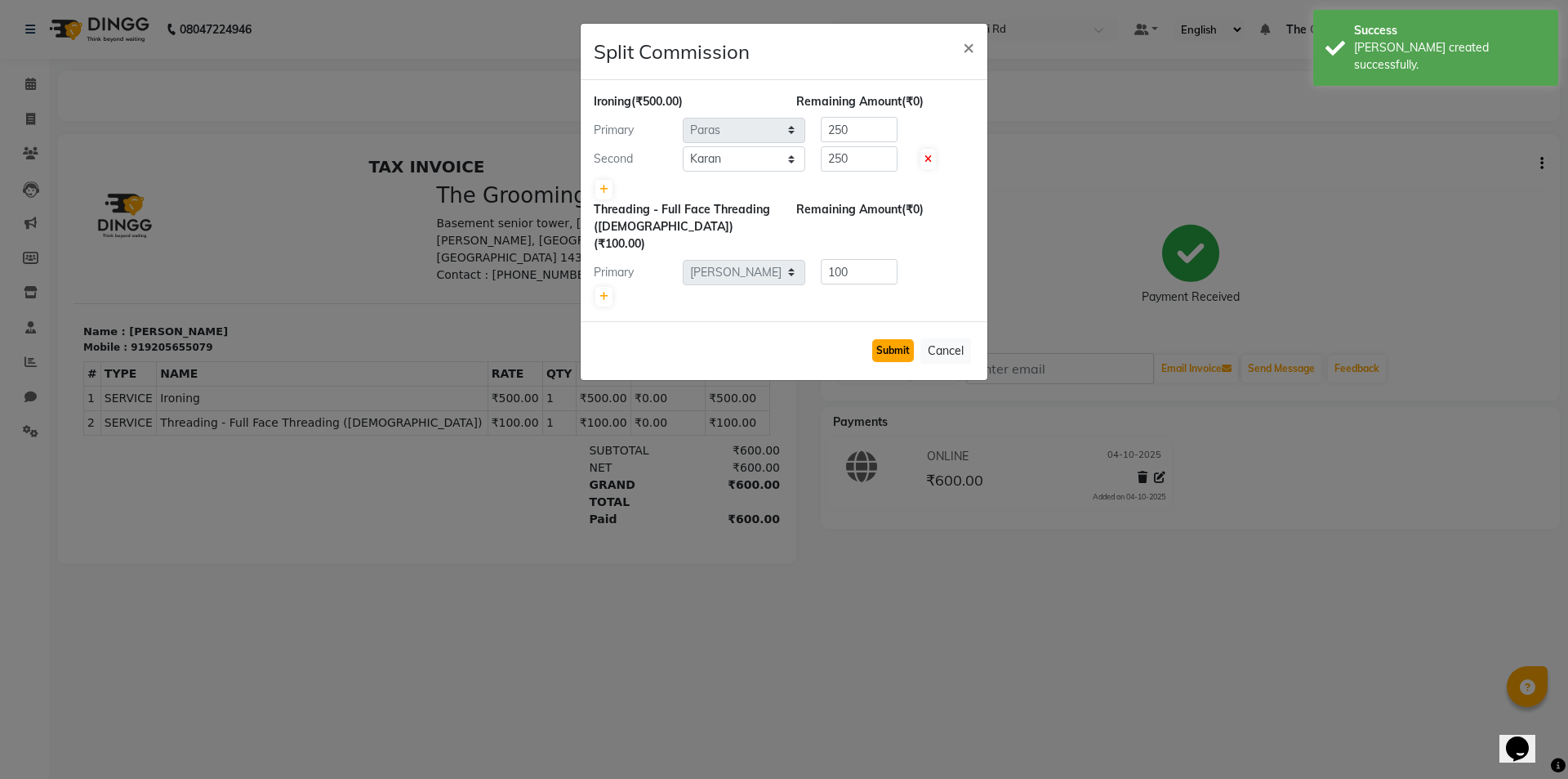
click at [873, 339] on button "Submit" at bounding box center [892, 350] width 42 height 23
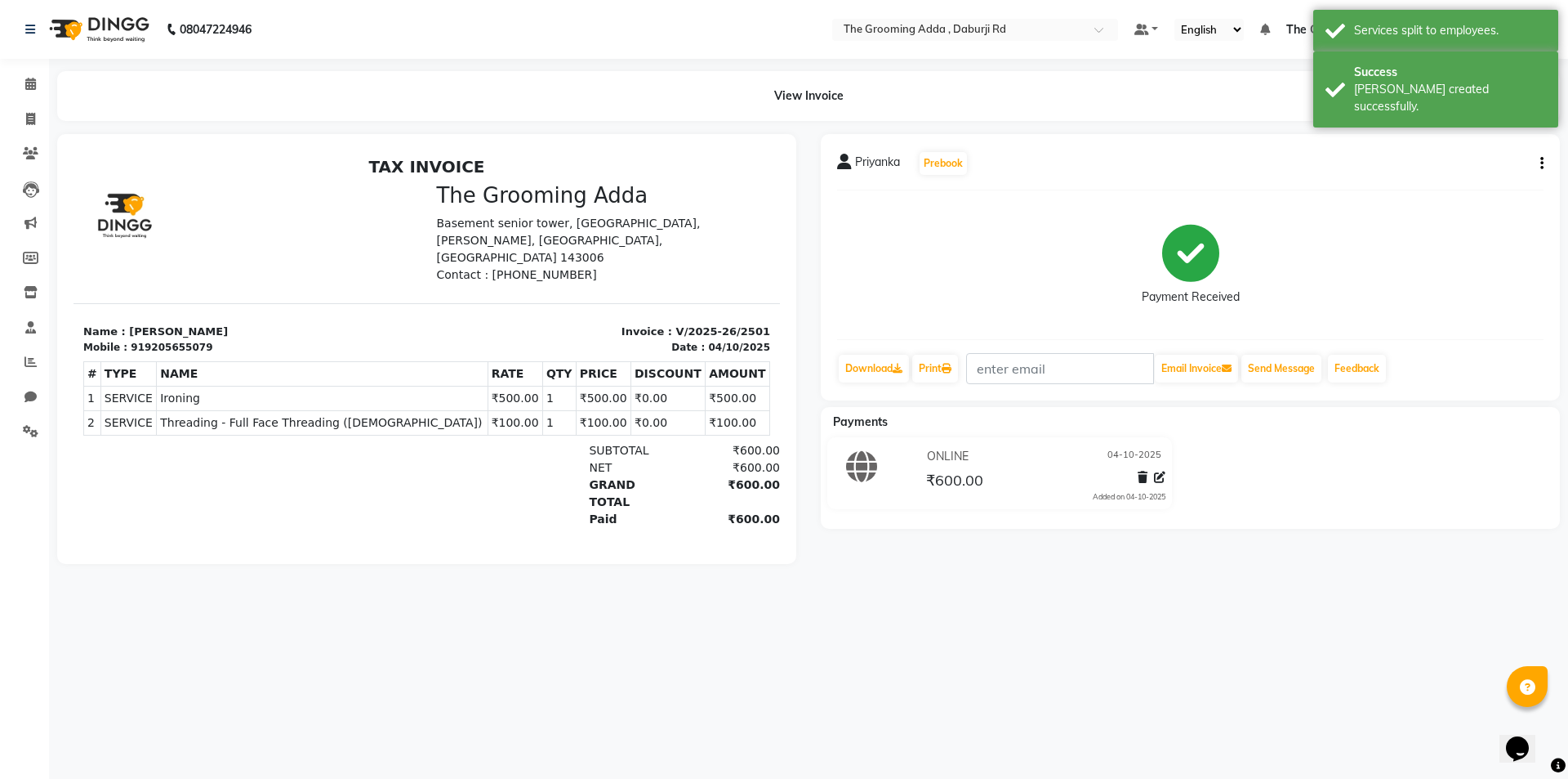
select select "service"
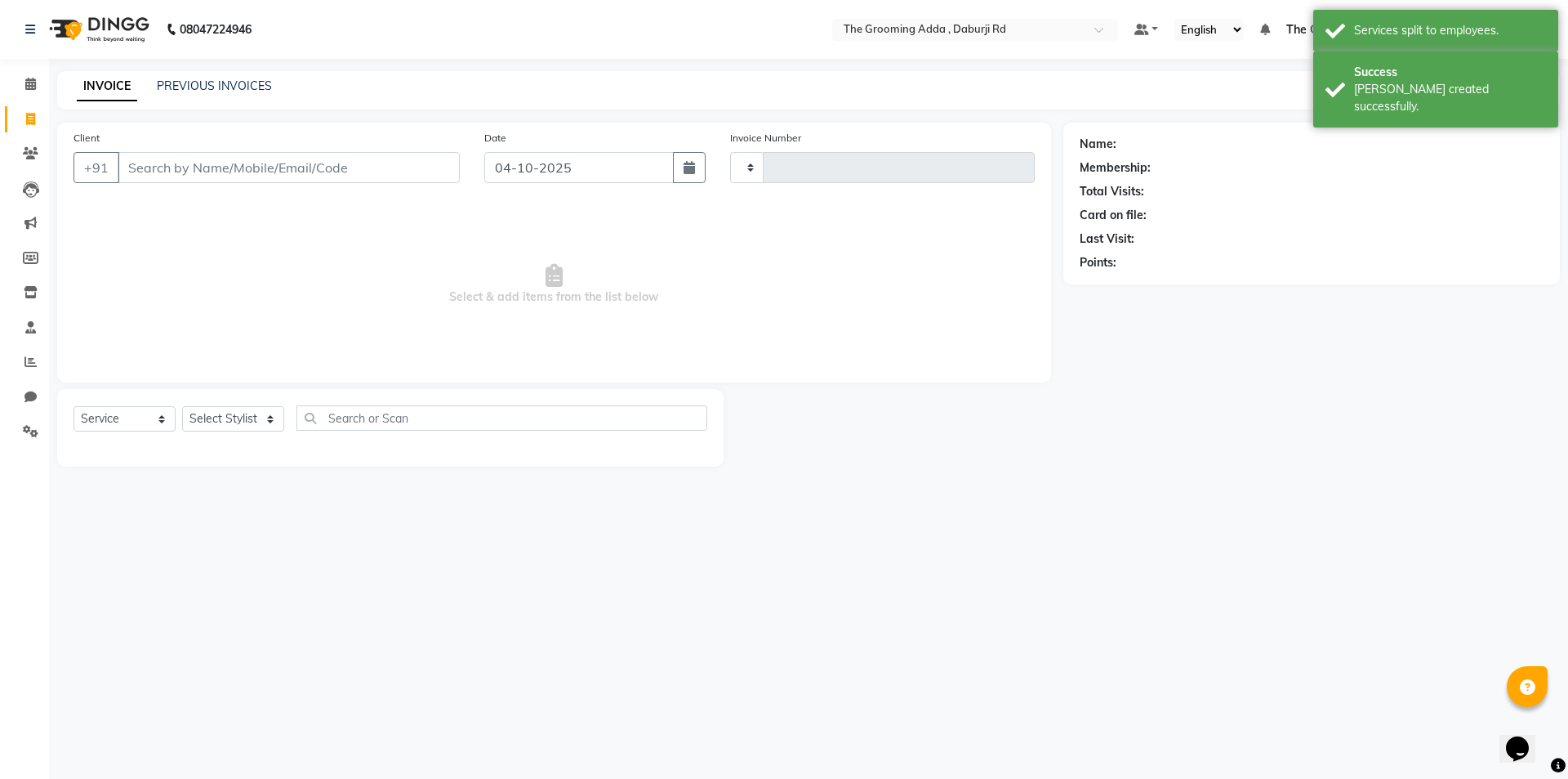
type input "2502"
select select "8001"
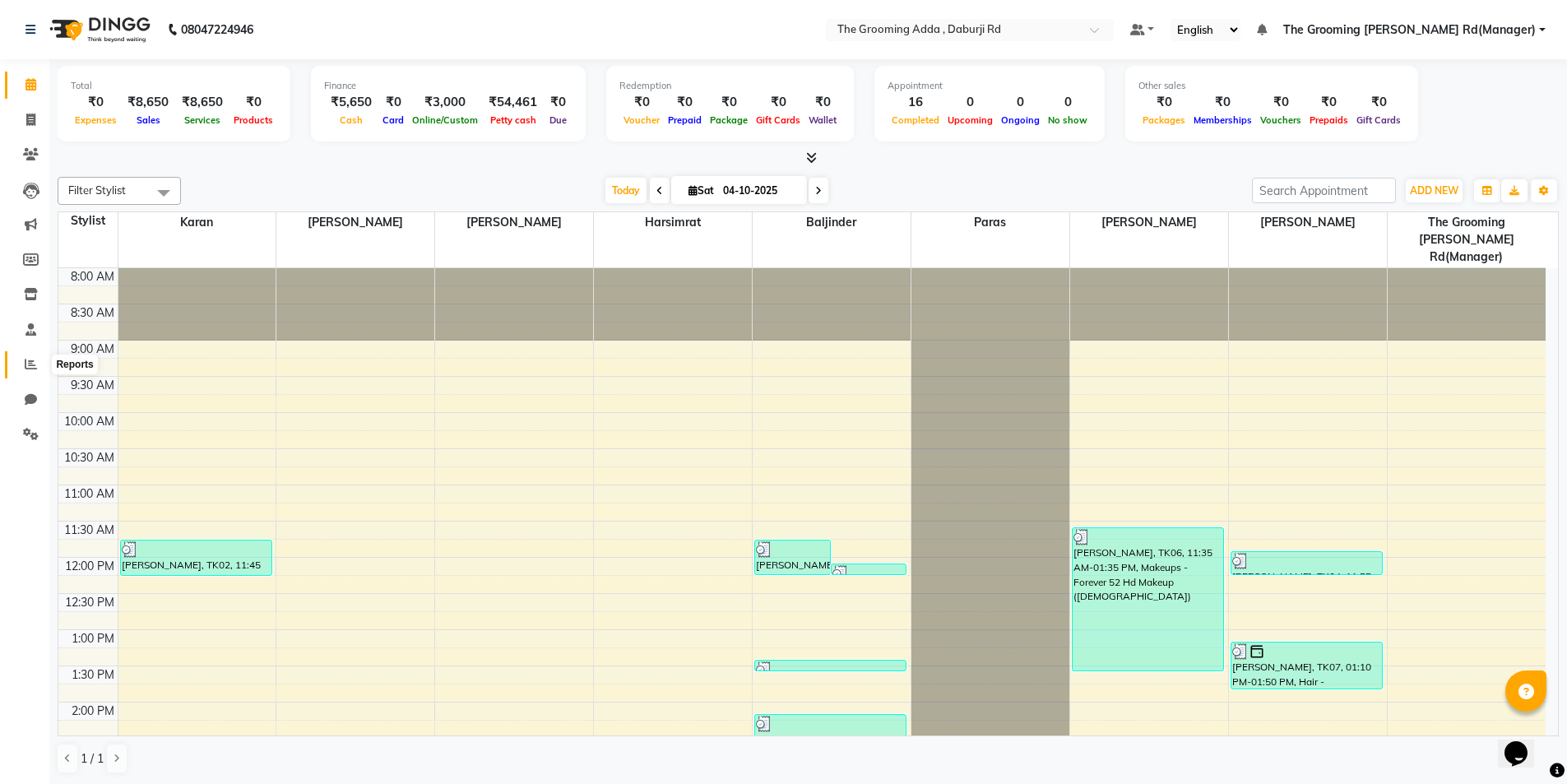
click at [26, 359] on icon at bounding box center [30, 363] width 12 height 12
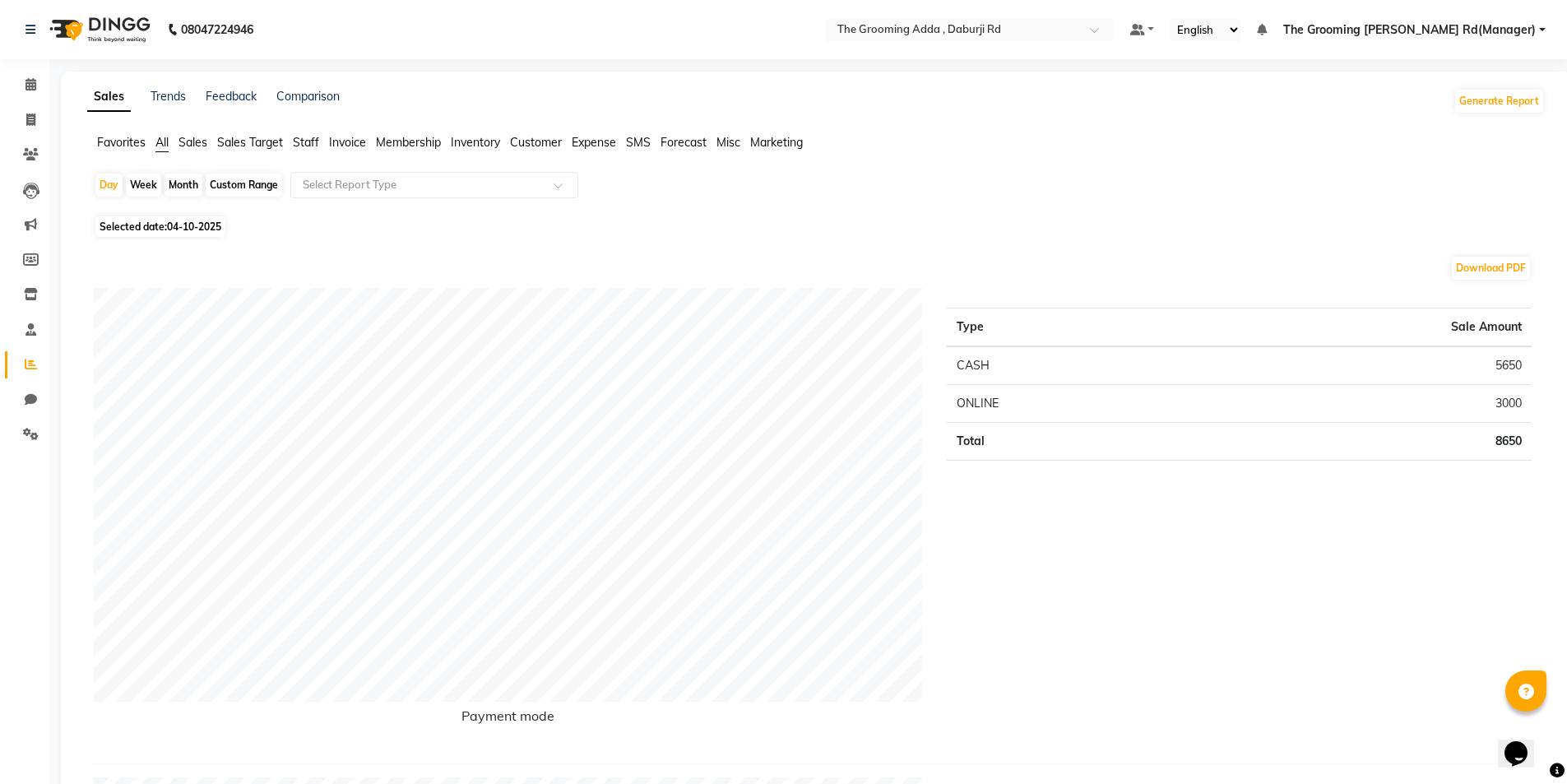
click at [231, 183] on div "Custom Range" at bounding box center [244, 185] width 77 height 23
select select "10"
select select "2025"
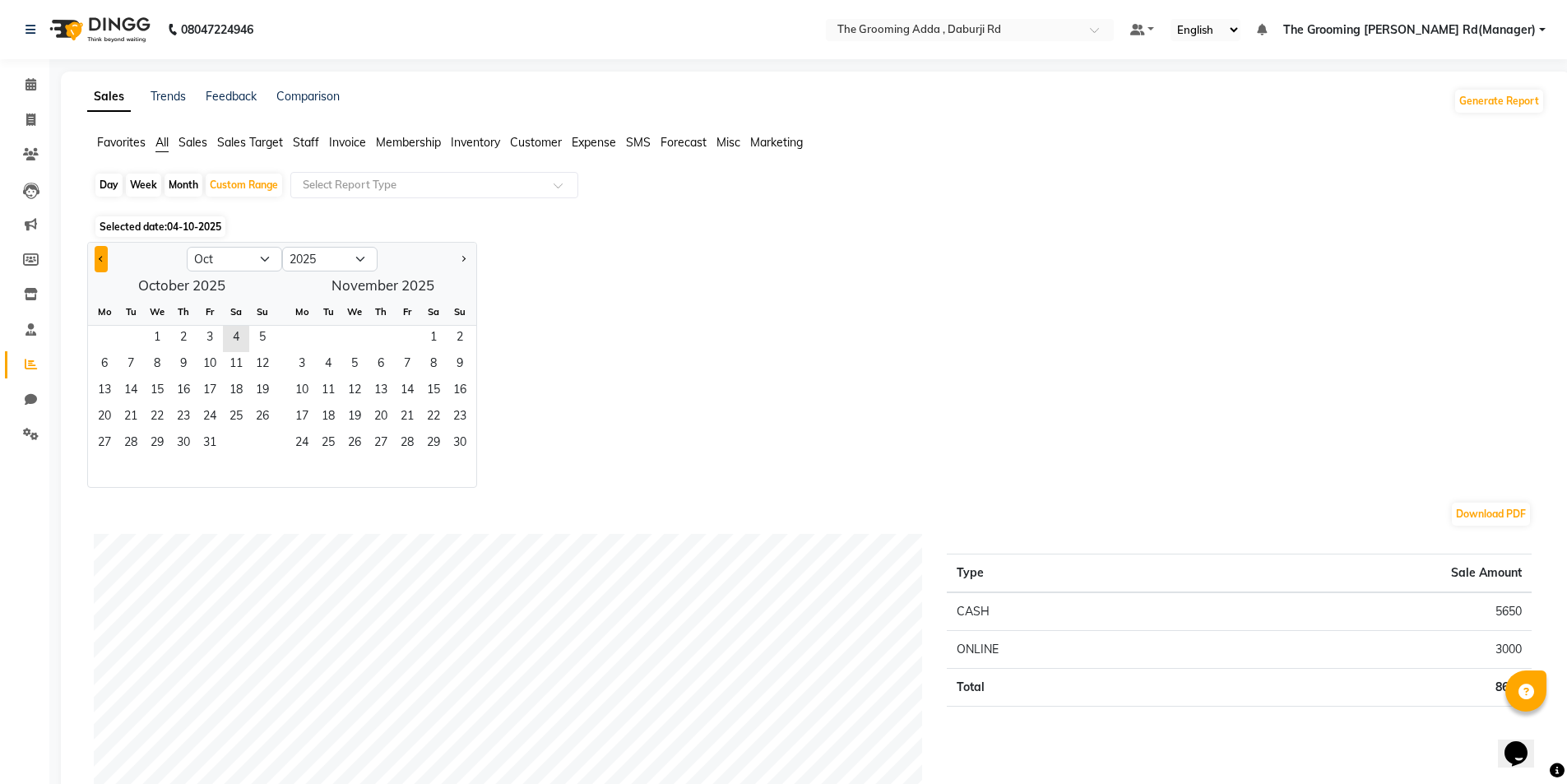
click at [100, 257] on span "Previous month" at bounding box center [101, 258] width 6 height 6
select select "9"
click at [173, 356] on span "11" at bounding box center [184, 365] width 26 height 26
click at [428, 332] on span "4" at bounding box center [433, 338] width 26 height 26
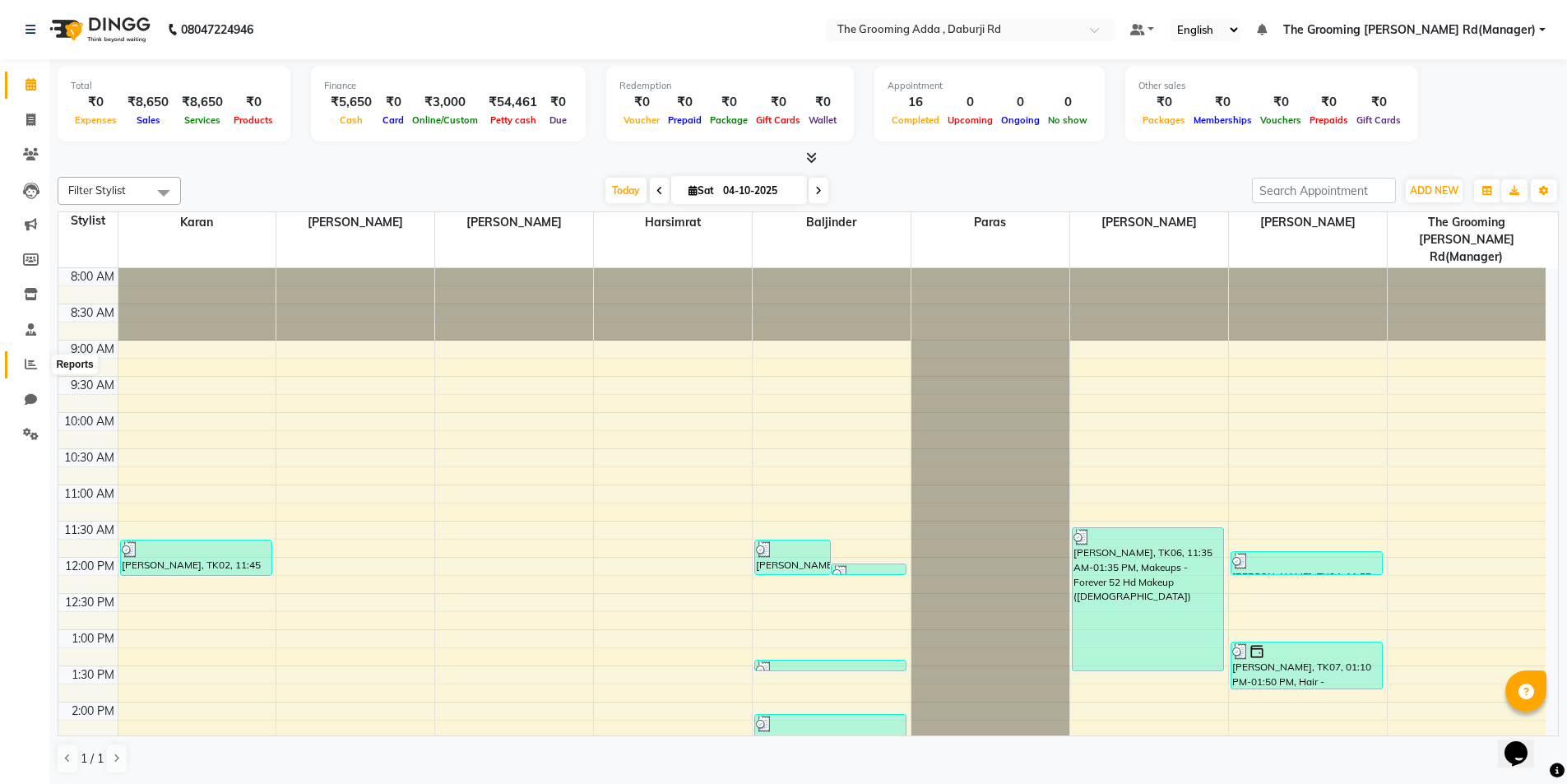
click at [30, 359] on icon at bounding box center [30, 363] width 12 height 12
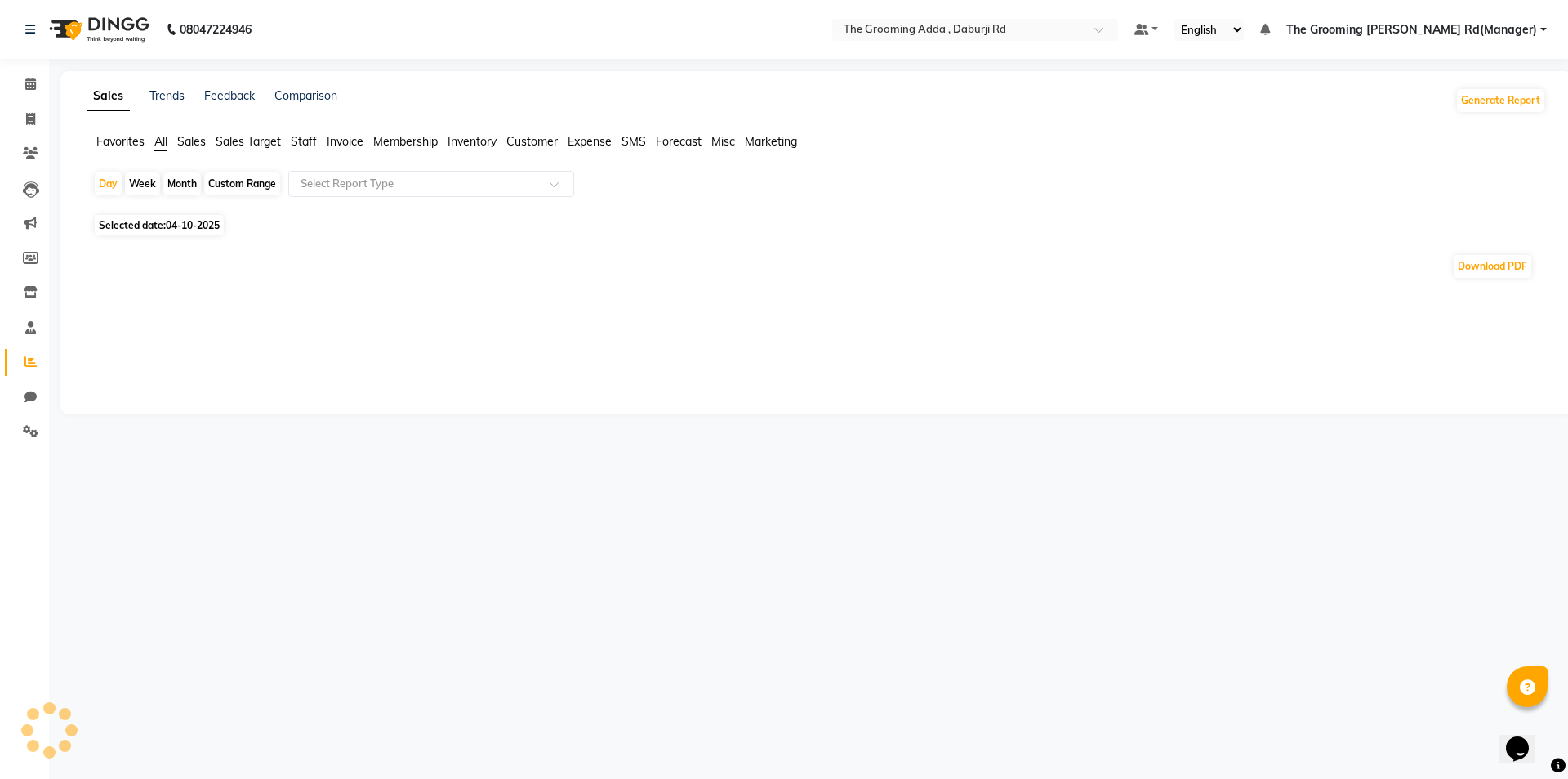
click at [216, 180] on div "Custom Range" at bounding box center [242, 184] width 76 height 23
select select "10"
select select "2025"
click at [166, 220] on span "Selected date: [DATE]" at bounding box center [159, 225] width 129 height 20
select select "10"
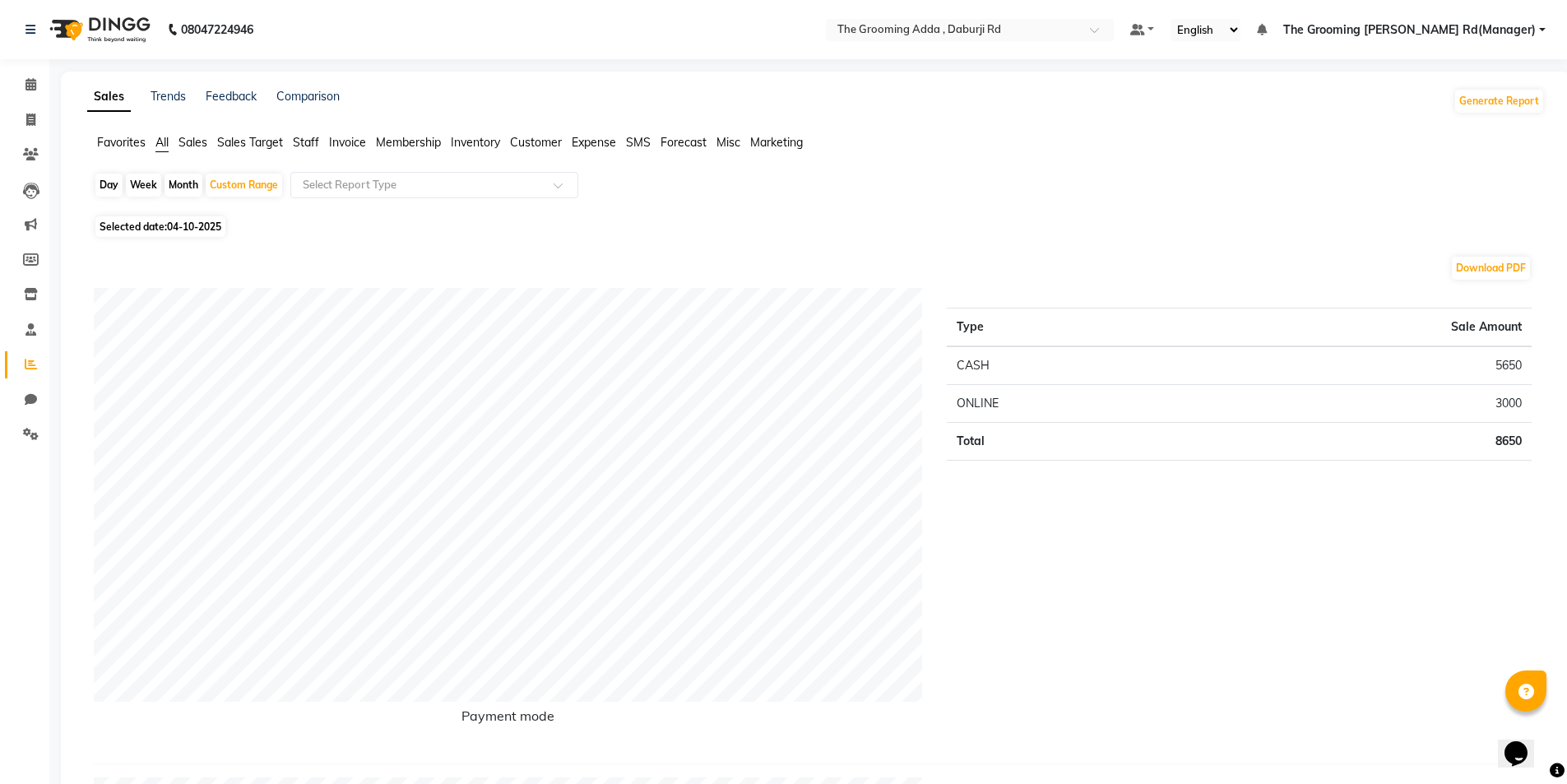
select select "2025"
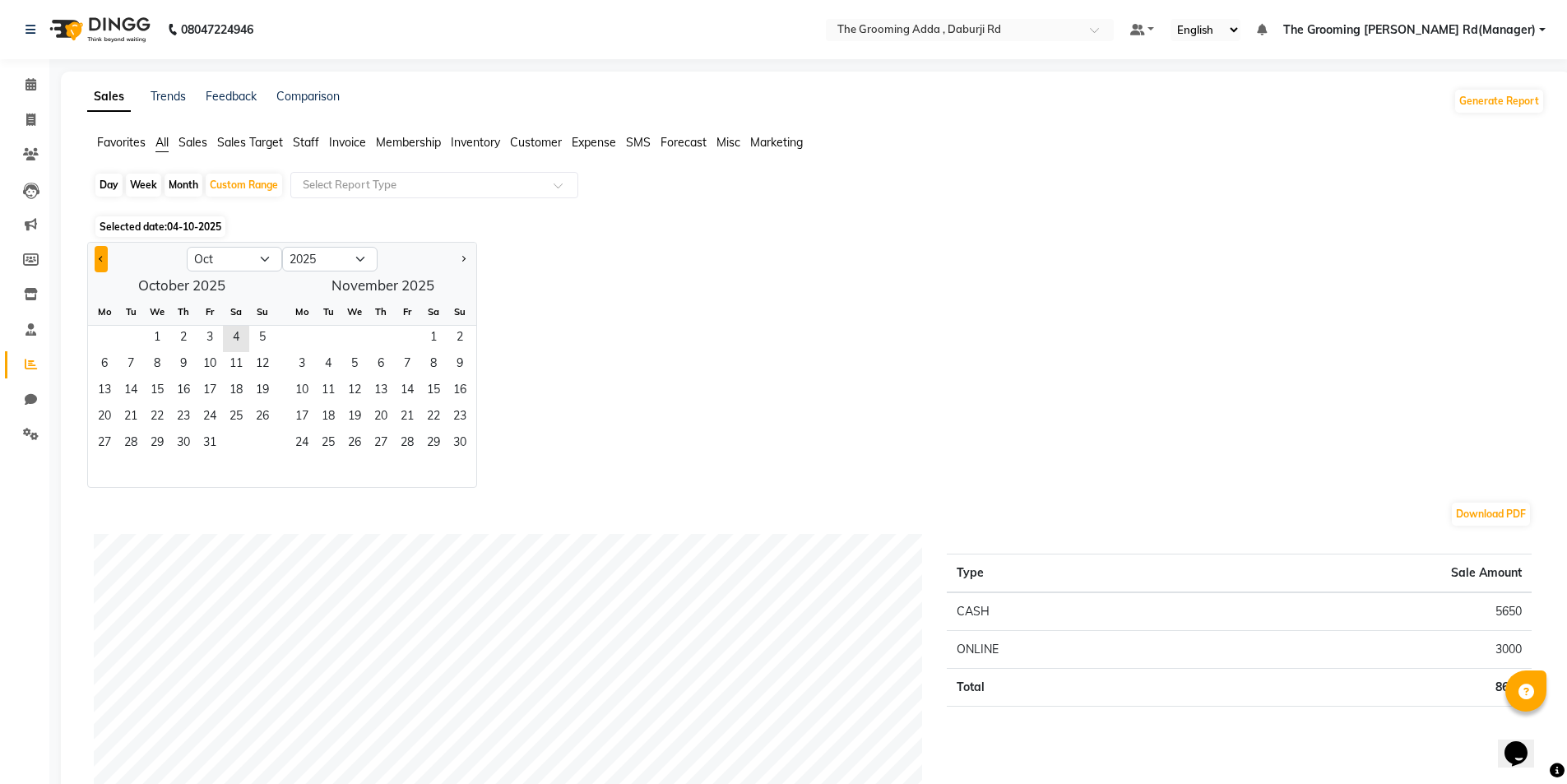
click at [101, 259] on span "Previous month" at bounding box center [101, 258] width 6 height 6
click at [98, 252] on button "Previous month" at bounding box center [101, 259] width 13 height 26
select select "8"
click at [106, 381] on span "11" at bounding box center [105, 391] width 26 height 26
click at [358, 363] on span "10" at bounding box center [354, 365] width 26 height 26
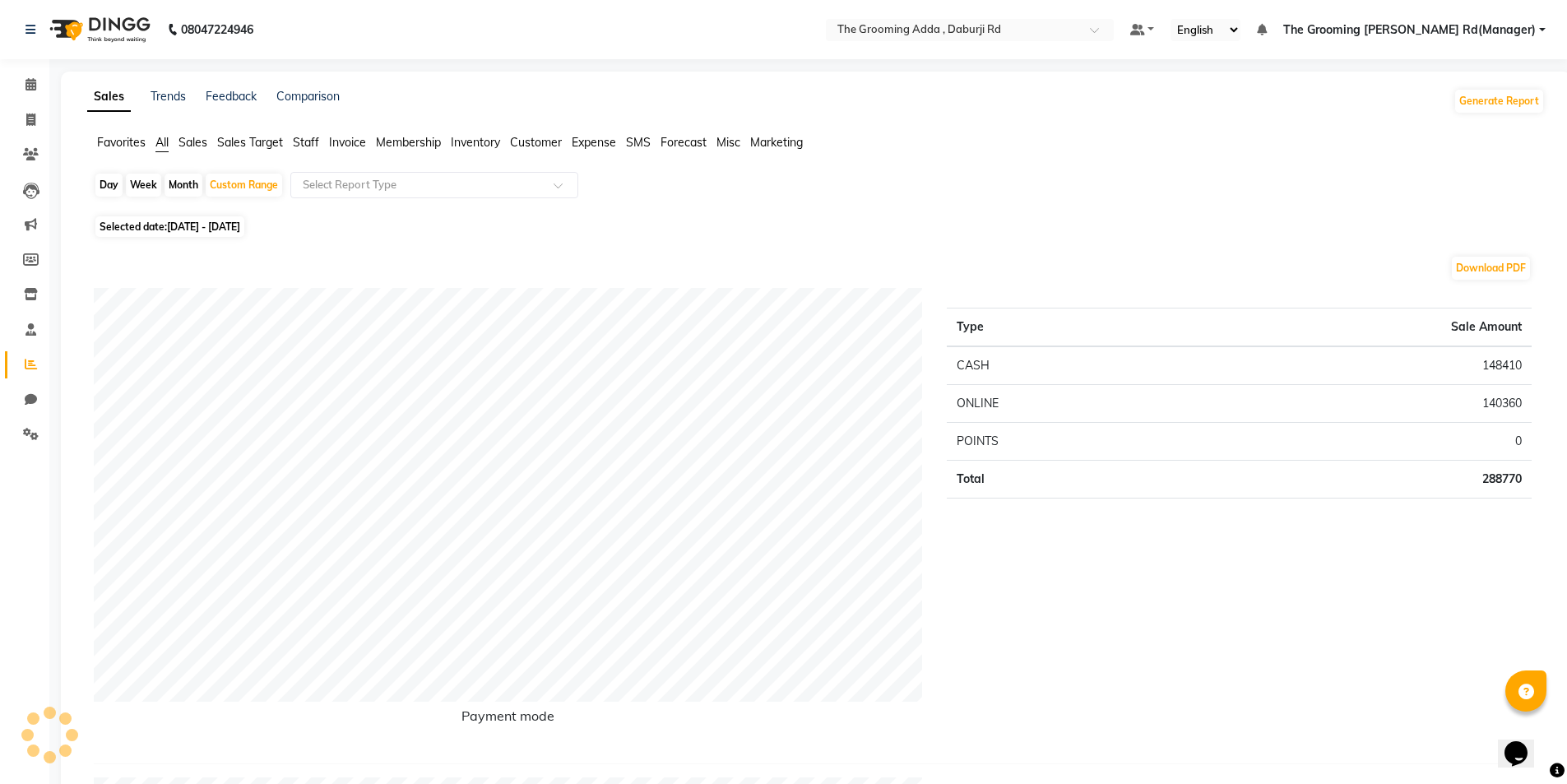
click at [150, 222] on span "Selected date: [DATE] - [DATE]" at bounding box center [170, 226] width 149 height 21
select select "8"
select select "2025"
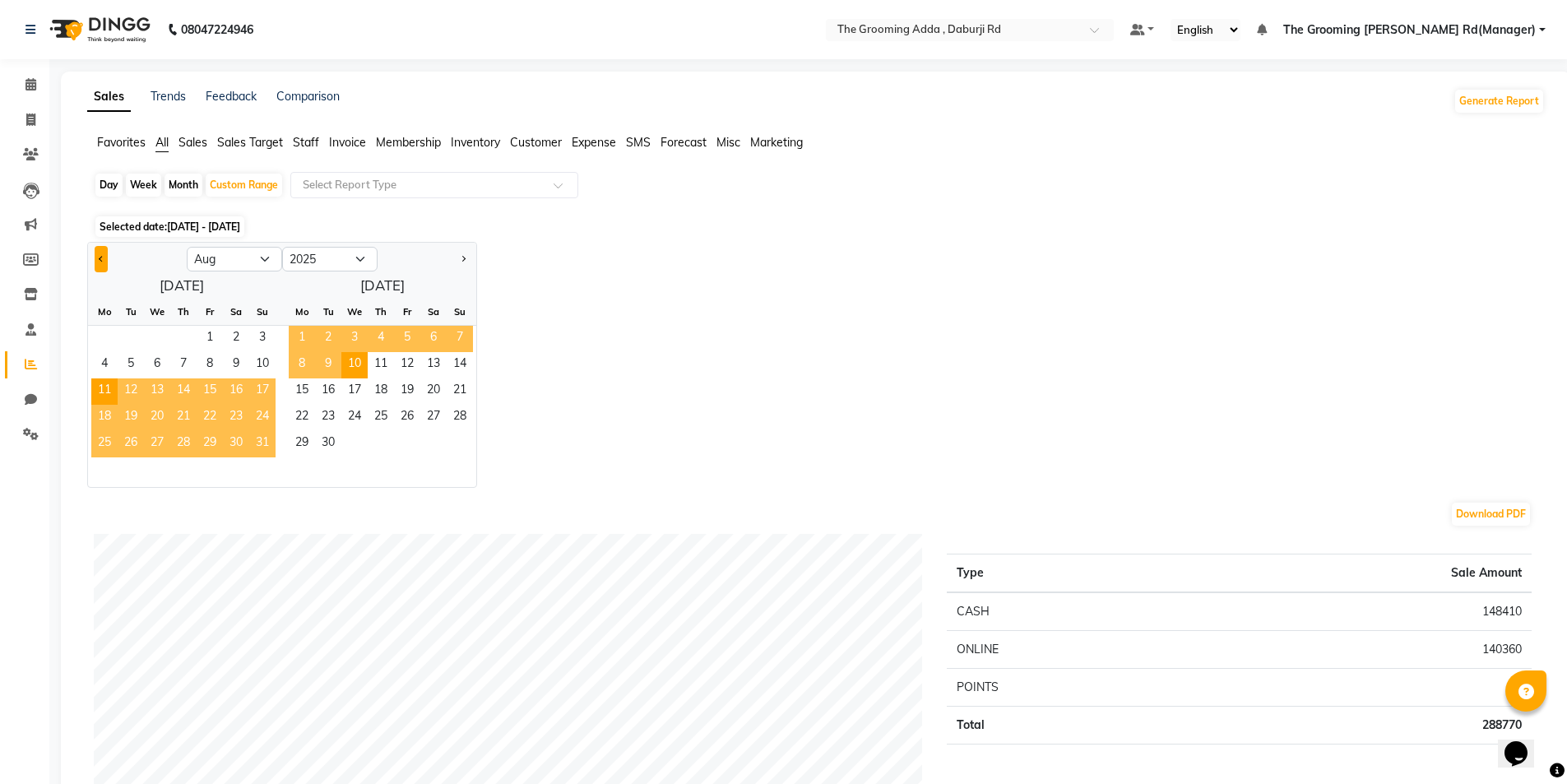
click at [103, 259] on span "Previous month" at bounding box center [101, 258] width 6 height 6
select select "7"
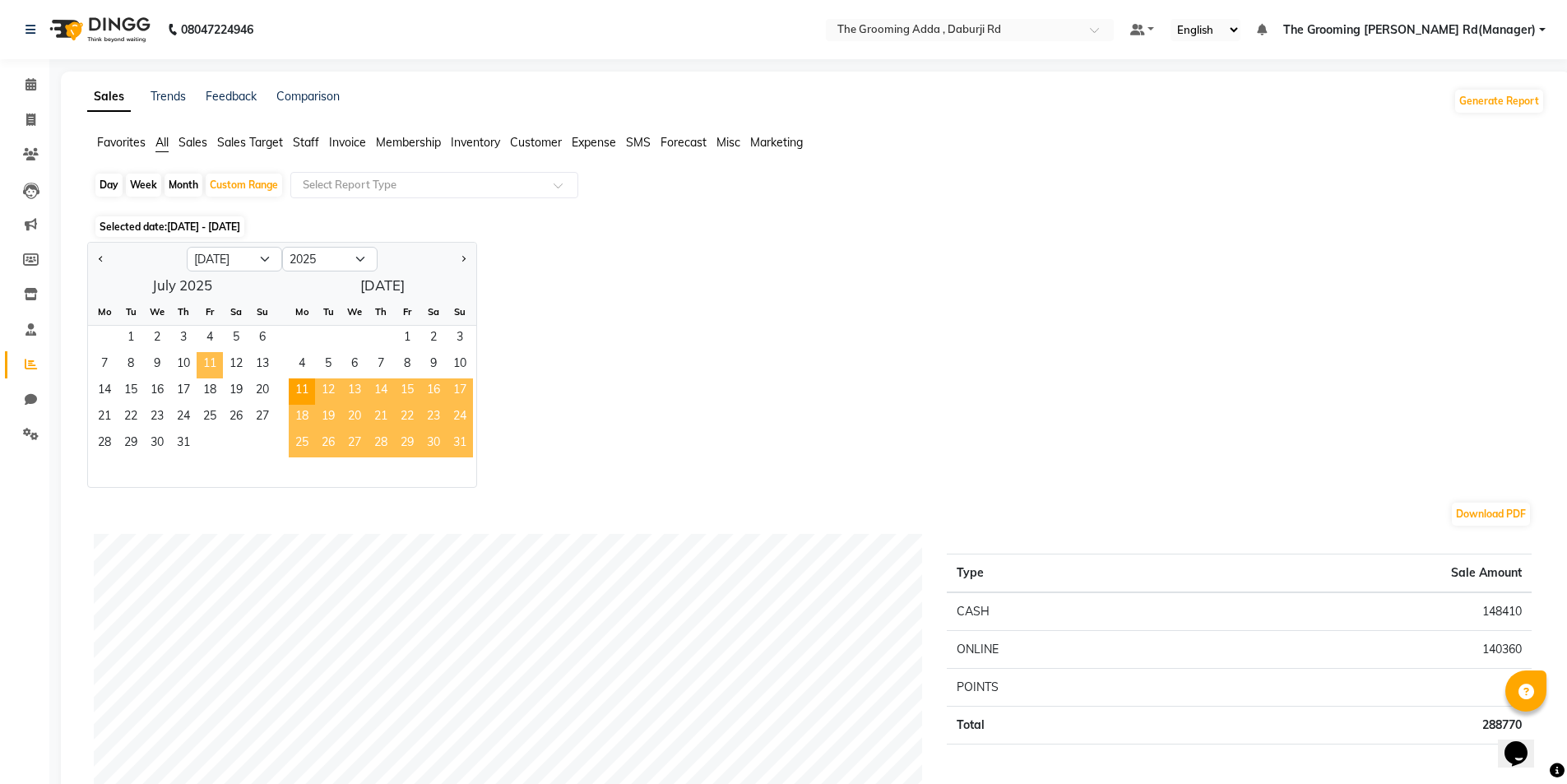
click at [205, 353] on span "11" at bounding box center [210, 365] width 26 height 26
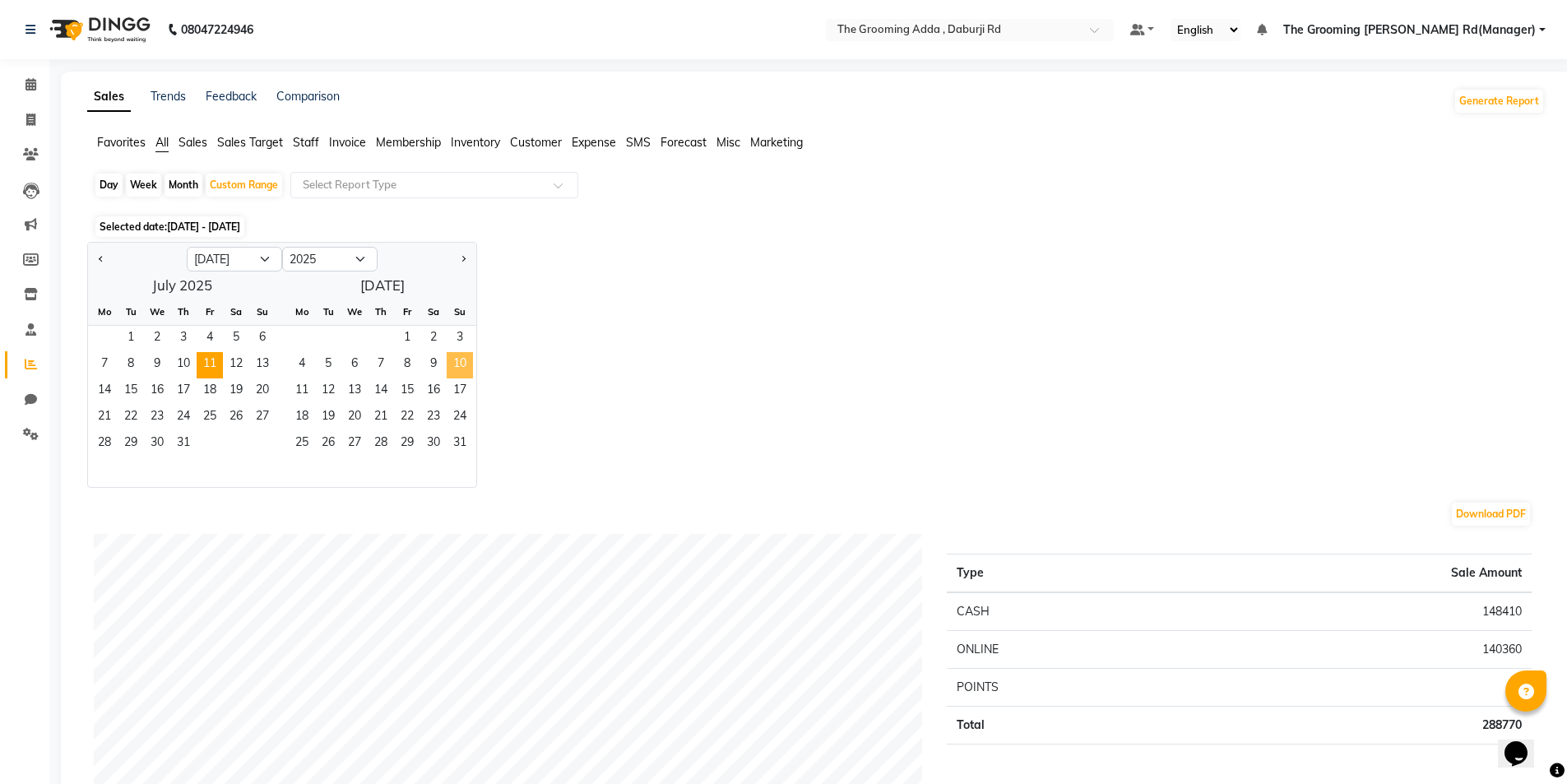
click at [455, 360] on span "10" at bounding box center [460, 365] width 26 height 26
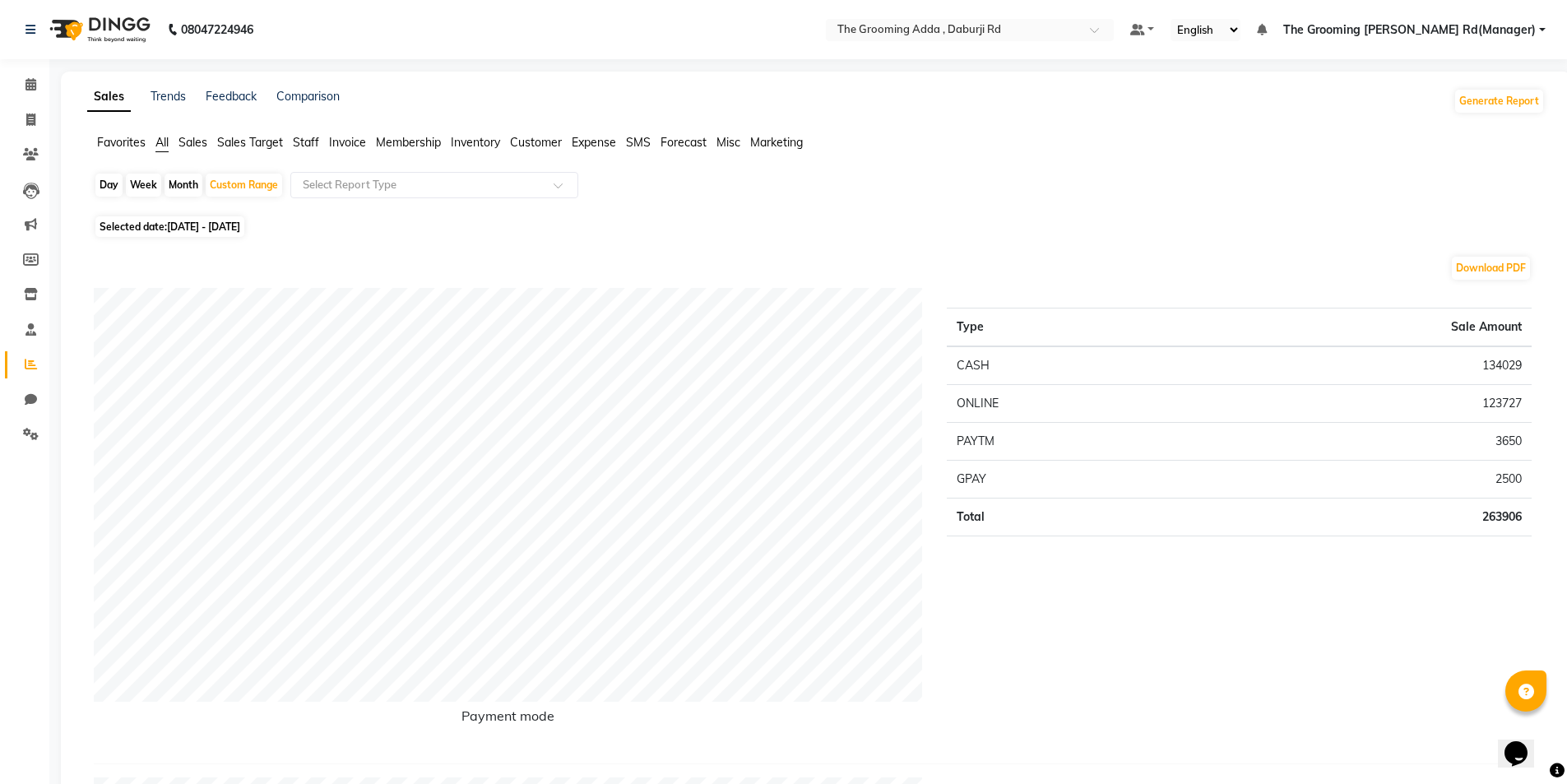
click at [241, 225] on span "[DATE] - [DATE]" at bounding box center [203, 226] width 73 height 12
select select "7"
select select "2025"
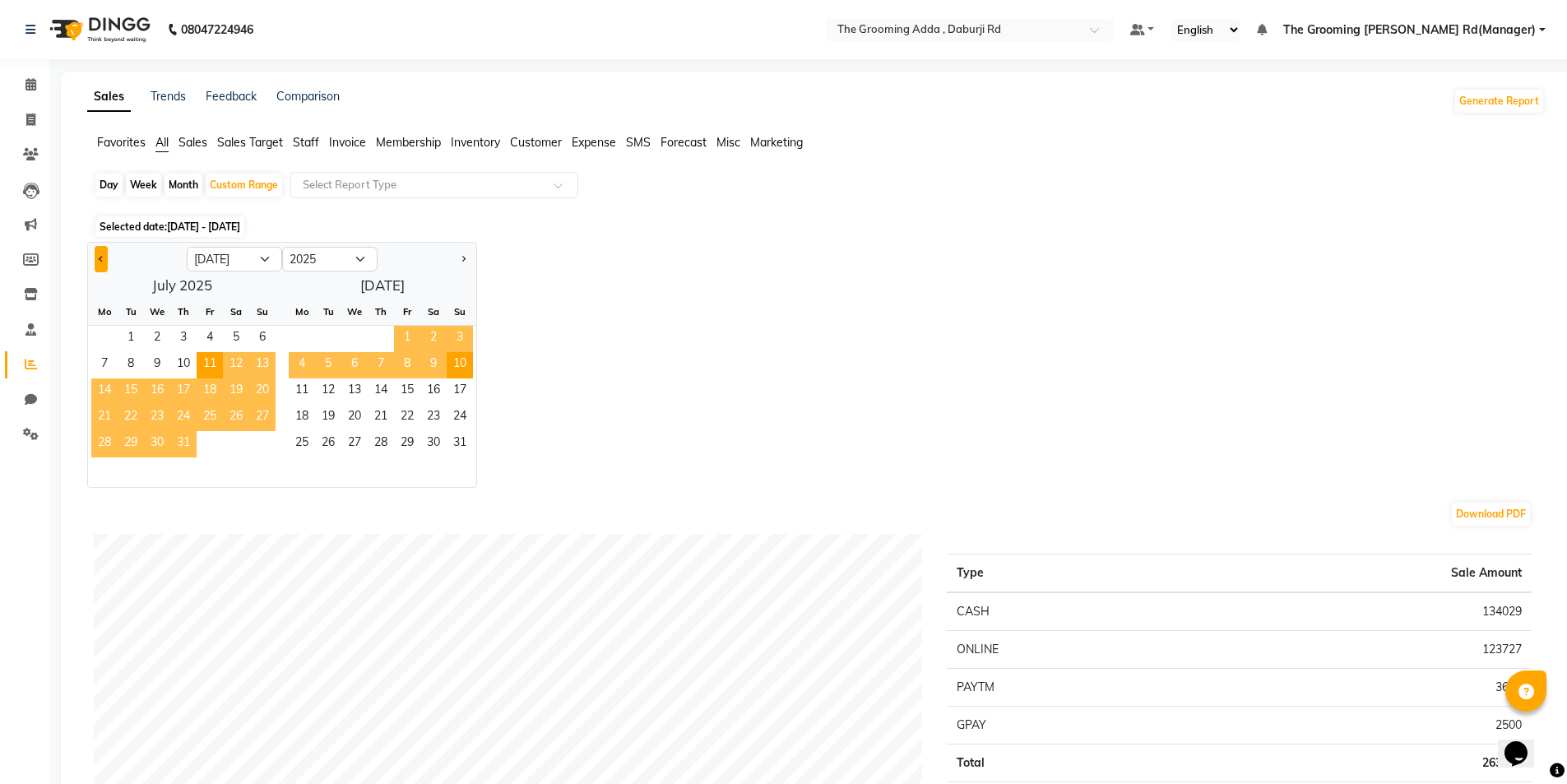
click at [95, 258] on button "Previous month" at bounding box center [101, 259] width 13 height 26
select select "6"
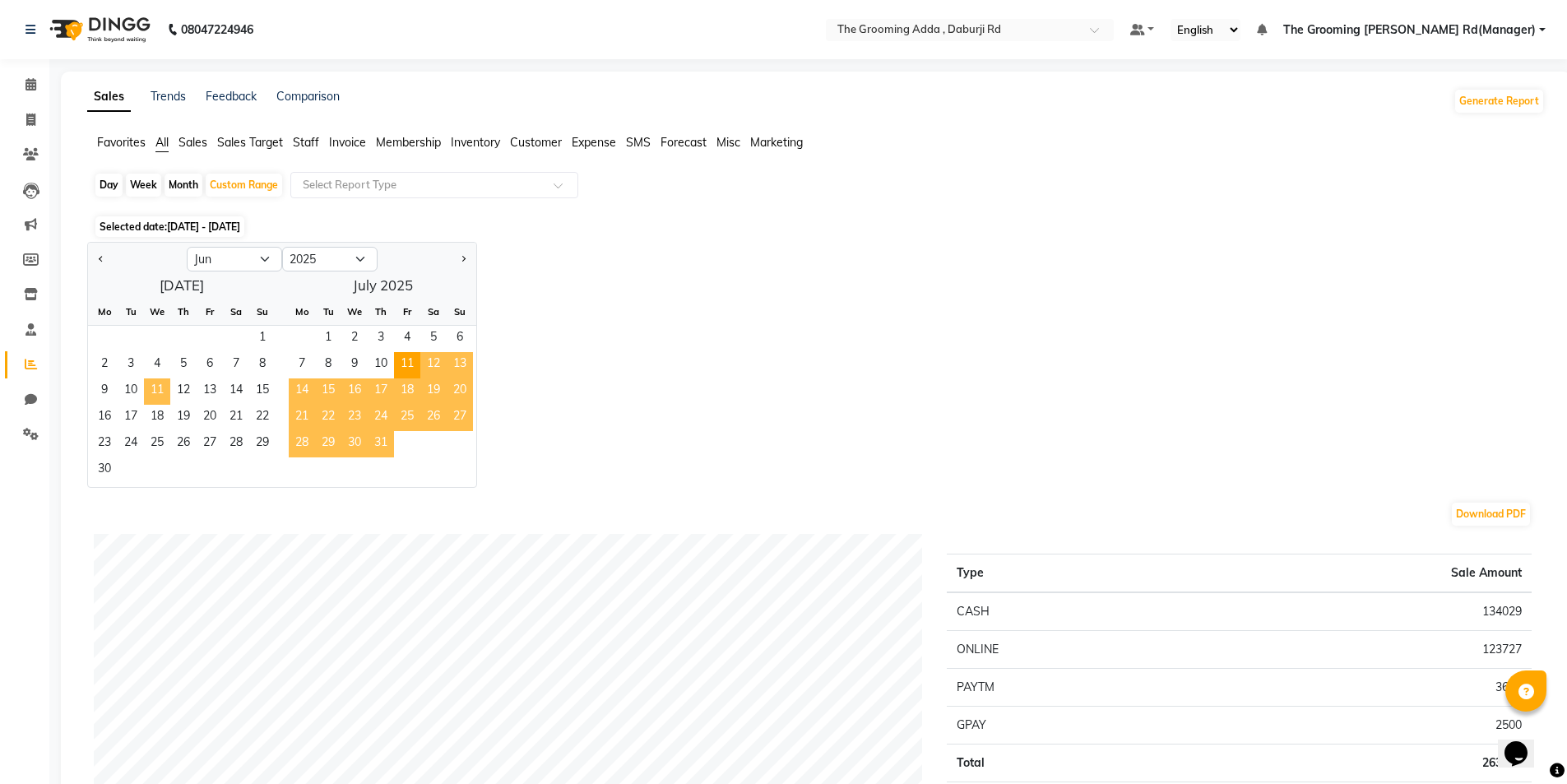
click at [166, 391] on span "11" at bounding box center [157, 391] width 26 height 26
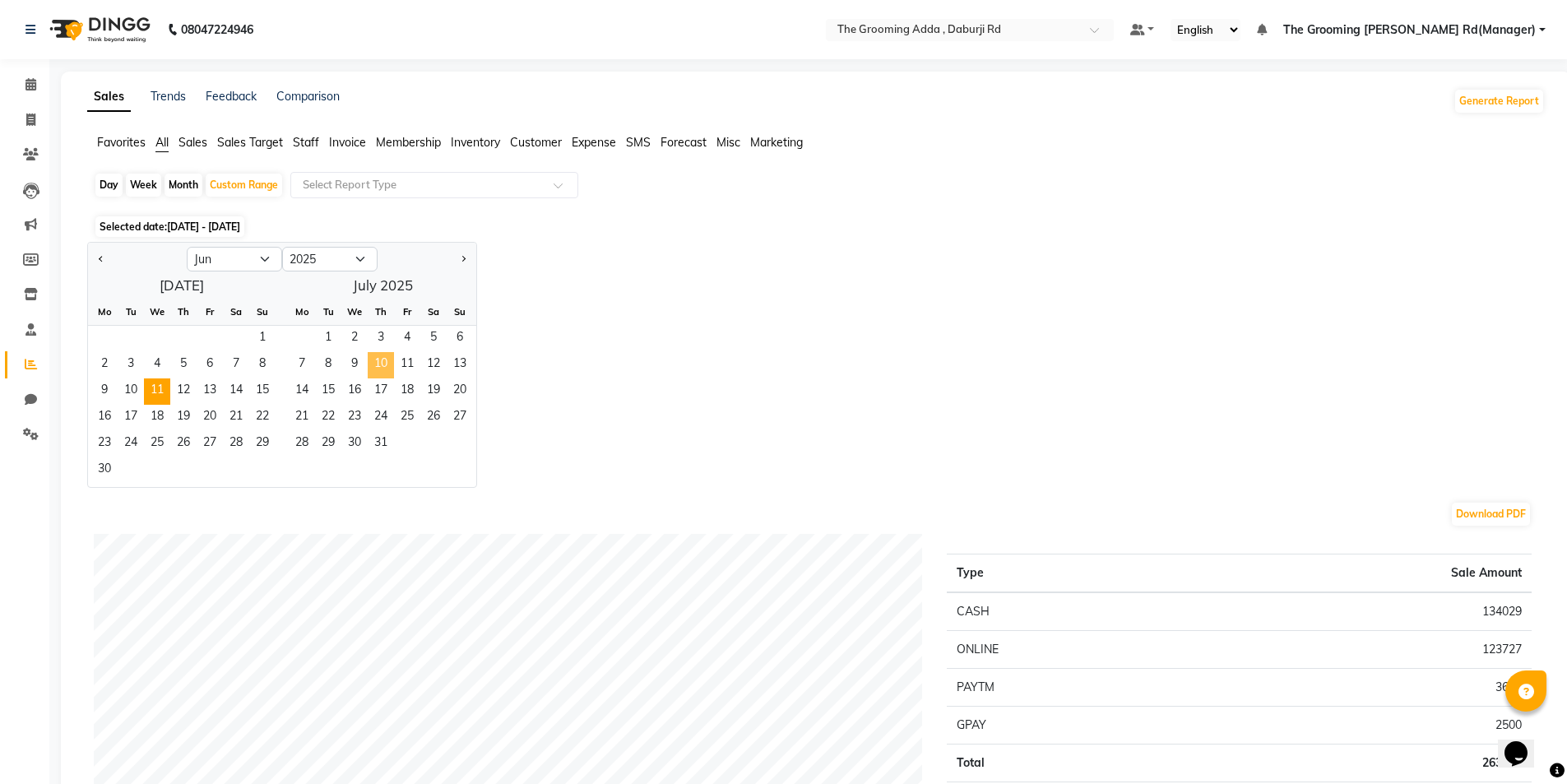
click at [372, 365] on span "10" at bounding box center [381, 365] width 26 height 26
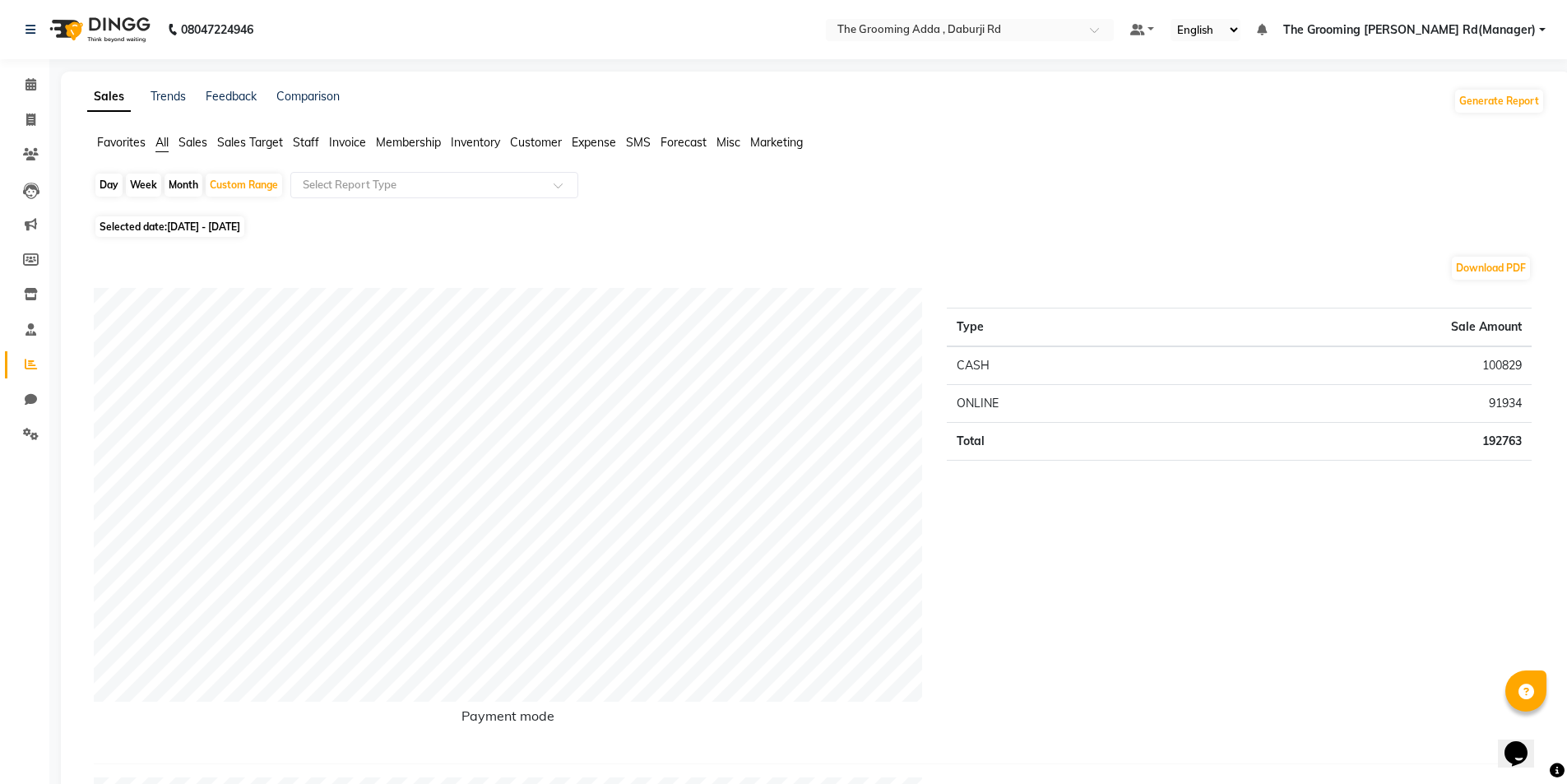
click at [223, 230] on span "[DATE] - [DATE]" at bounding box center [203, 226] width 73 height 12
select select "6"
select select "2025"
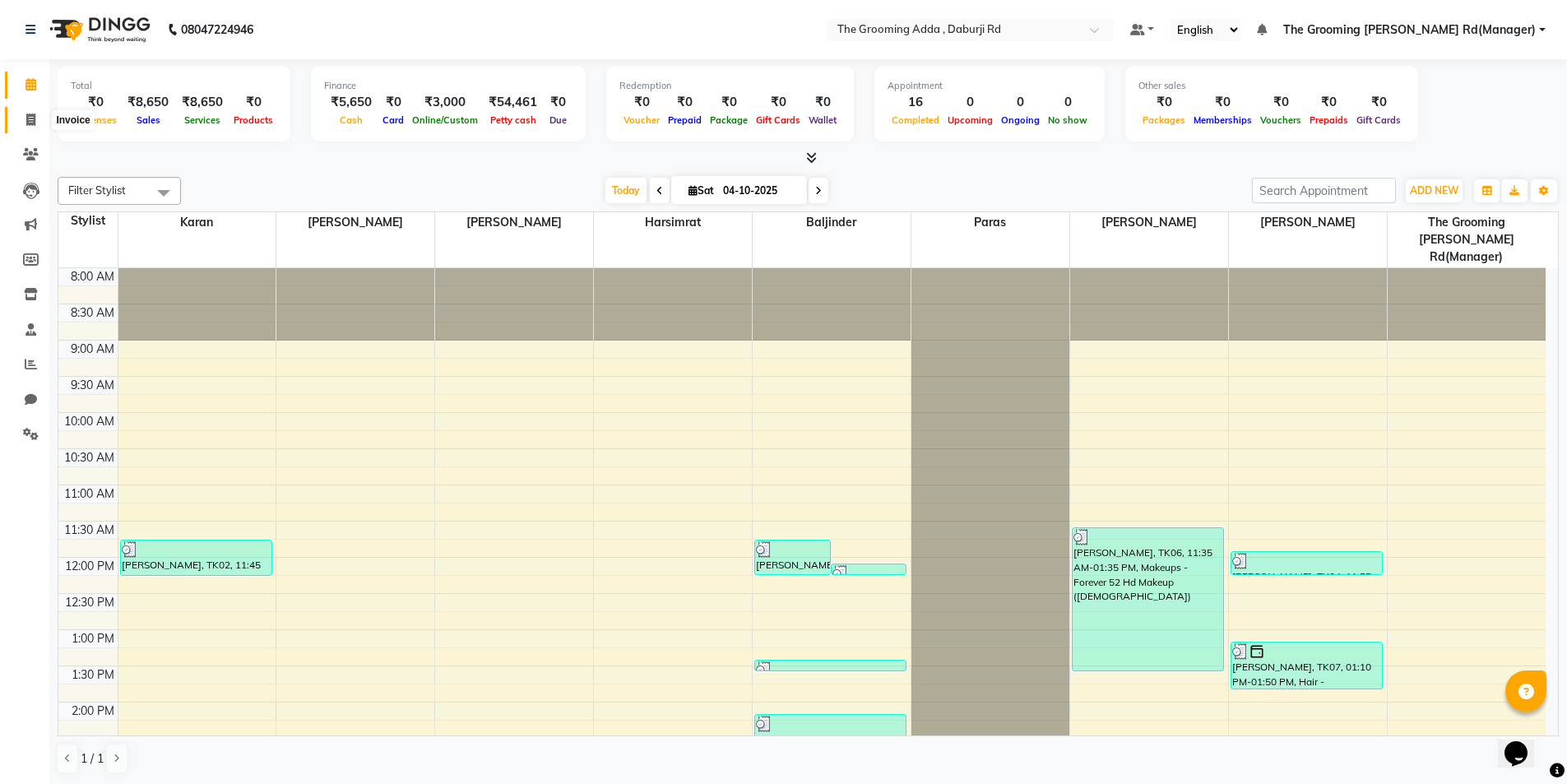
click at [27, 128] on span at bounding box center [30, 120] width 29 height 19
select select "service"
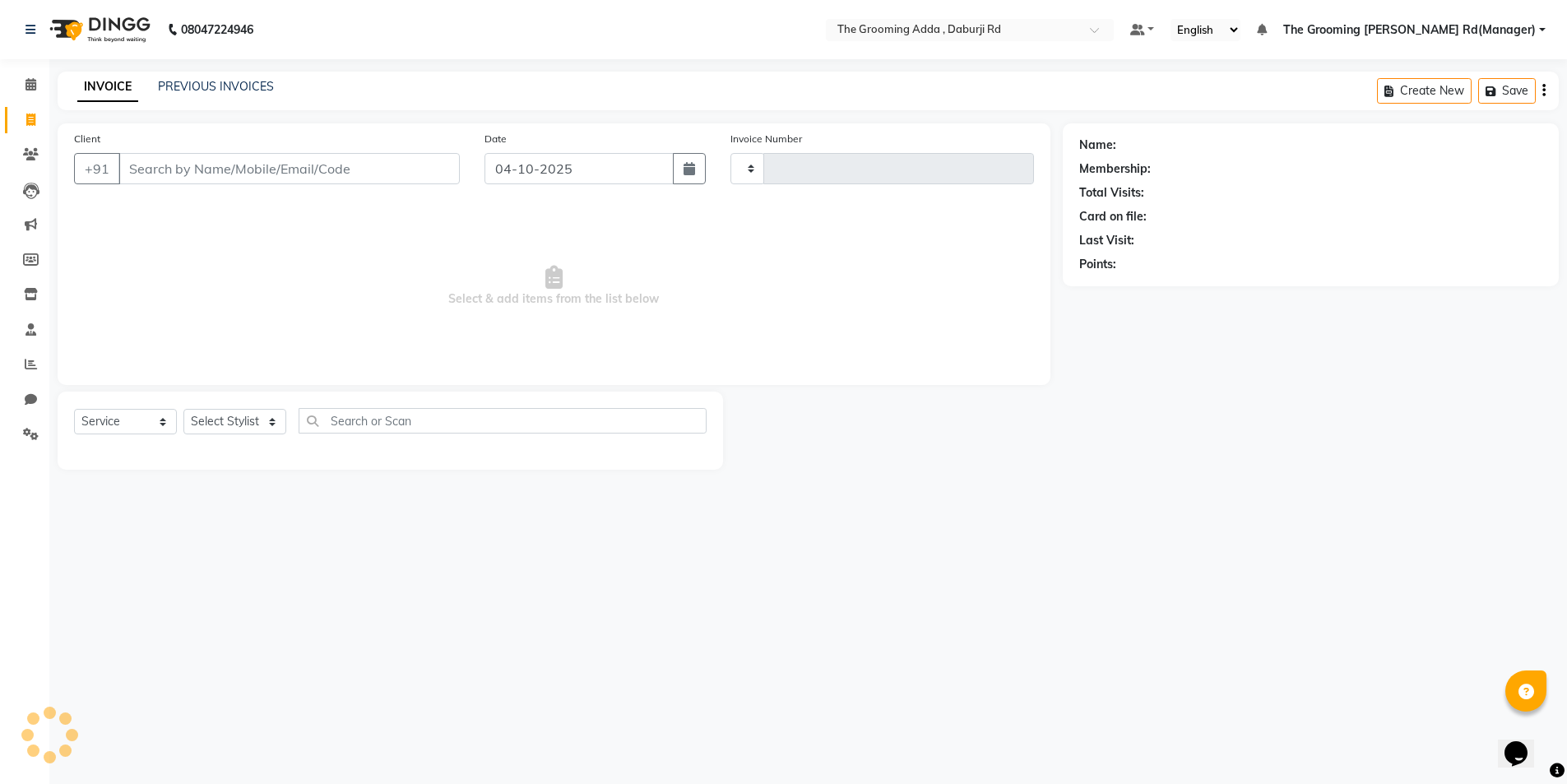
type input "2502"
select select "8001"
click at [173, 166] on input "Client" at bounding box center [291, 169] width 344 height 31
type input "8729000978"
select select "1: Object"
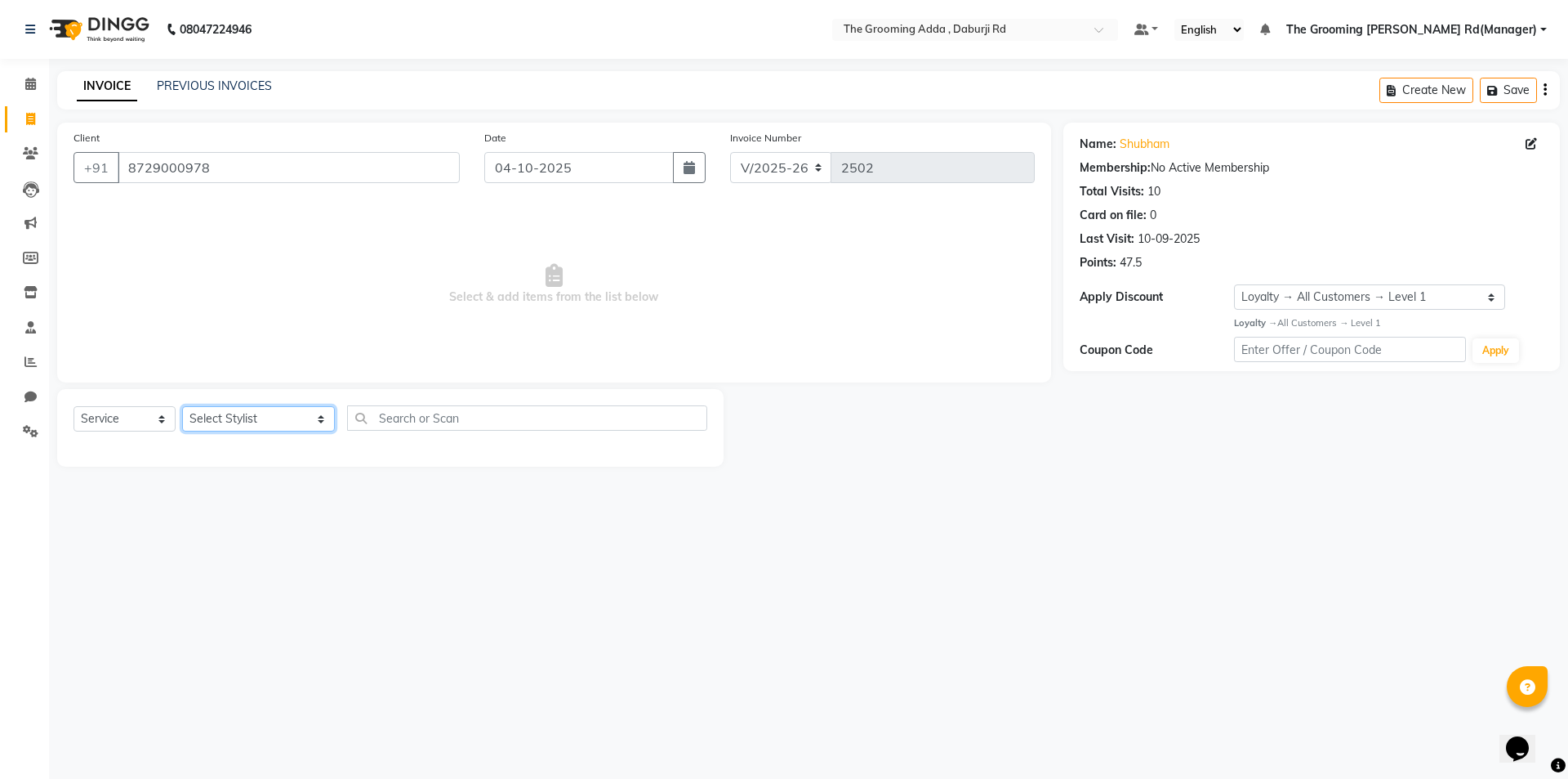
click at [270, 424] on select "Select Stylist [PERSON_NAME] [PERSON_NAME] [PERSON_NAME] [PERSON_NAME] [PERSON_…" at bounding box center [258, 418] width 153 height 25
select select "79351"
click at [182, 406] on select "Select Stylist [PERSON_NAME] [PERSON_NAME] [PERSON_NAME] [PERSON_NAME] [PERSON_…" at bounding box center [258, 418] width 153 height 25
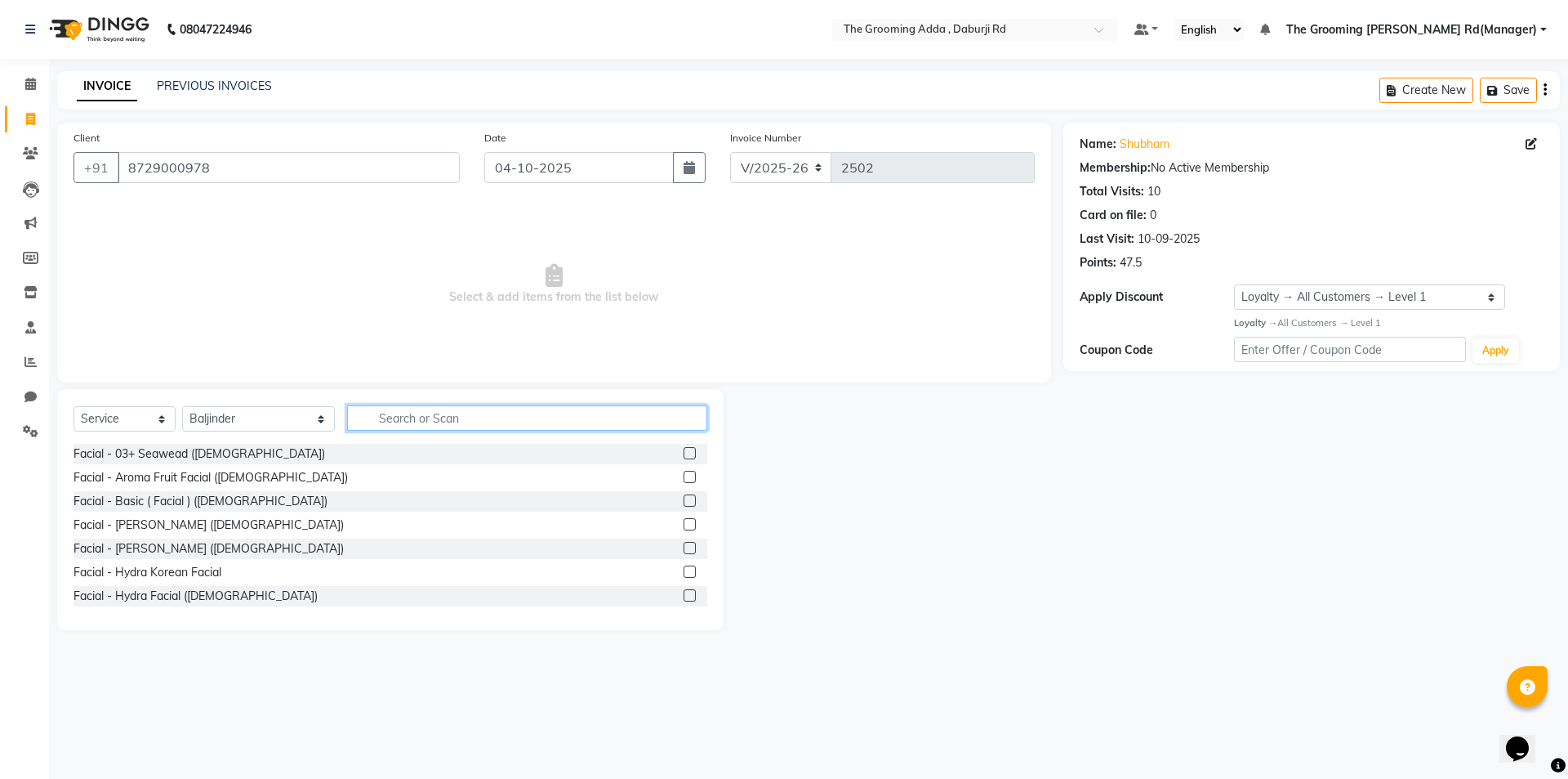
click at [361, 415] on input "text" at bounding box center [527, 417] width 360 height 25
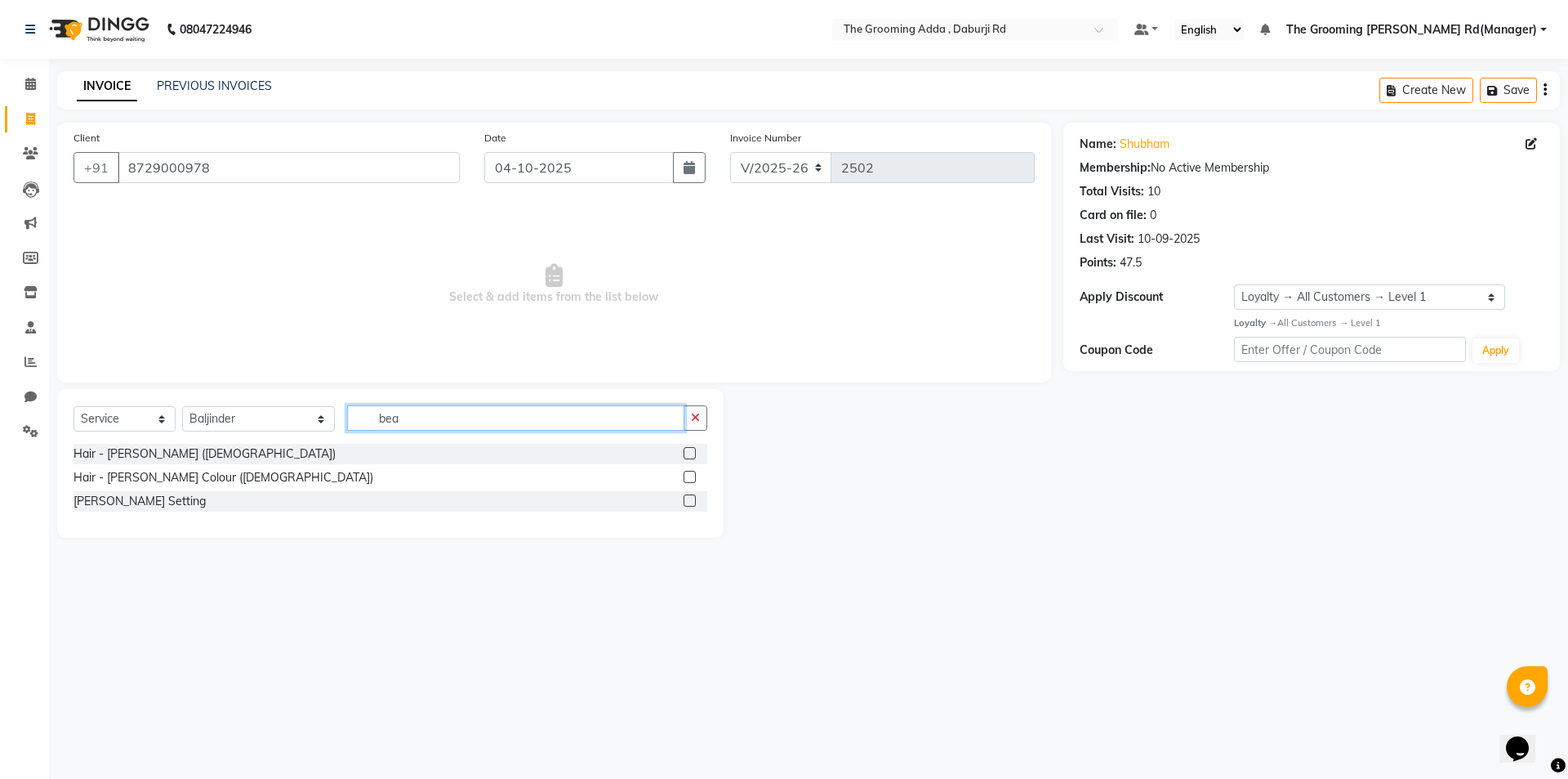
type input "bea"
click at [686, 445] on div at bounding box center [695, 453] width 24 height 20
click at [686, 453] on label at bounding box center [690, 453] width 12 height 12
click at [686, 453] on input "checkbox" at bounding box center [689, 453] width 11 height 11
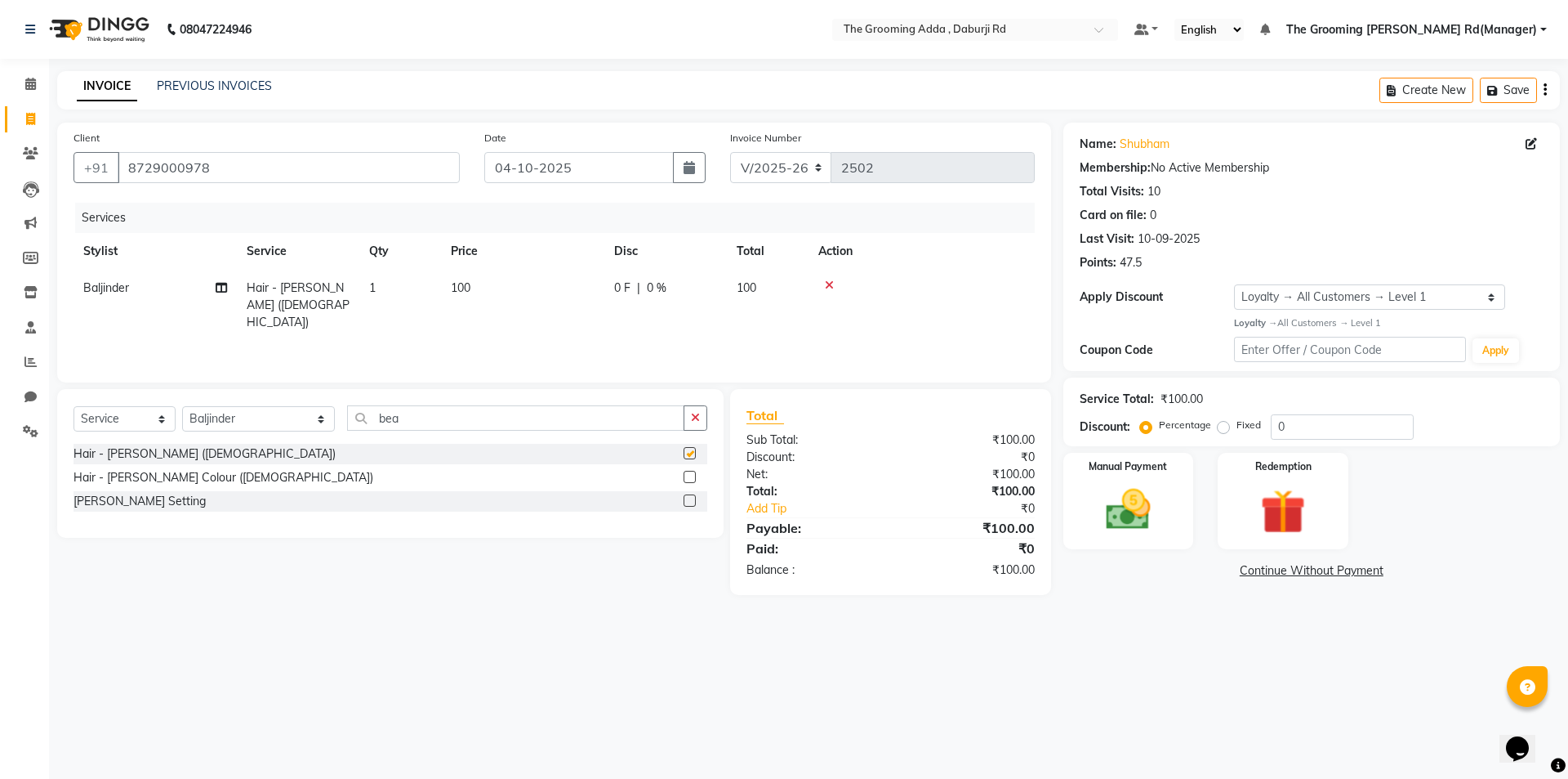
checkbox input "false"
click at [1139, 511] on img at bounding box center [1128, 510] width 76 height 54
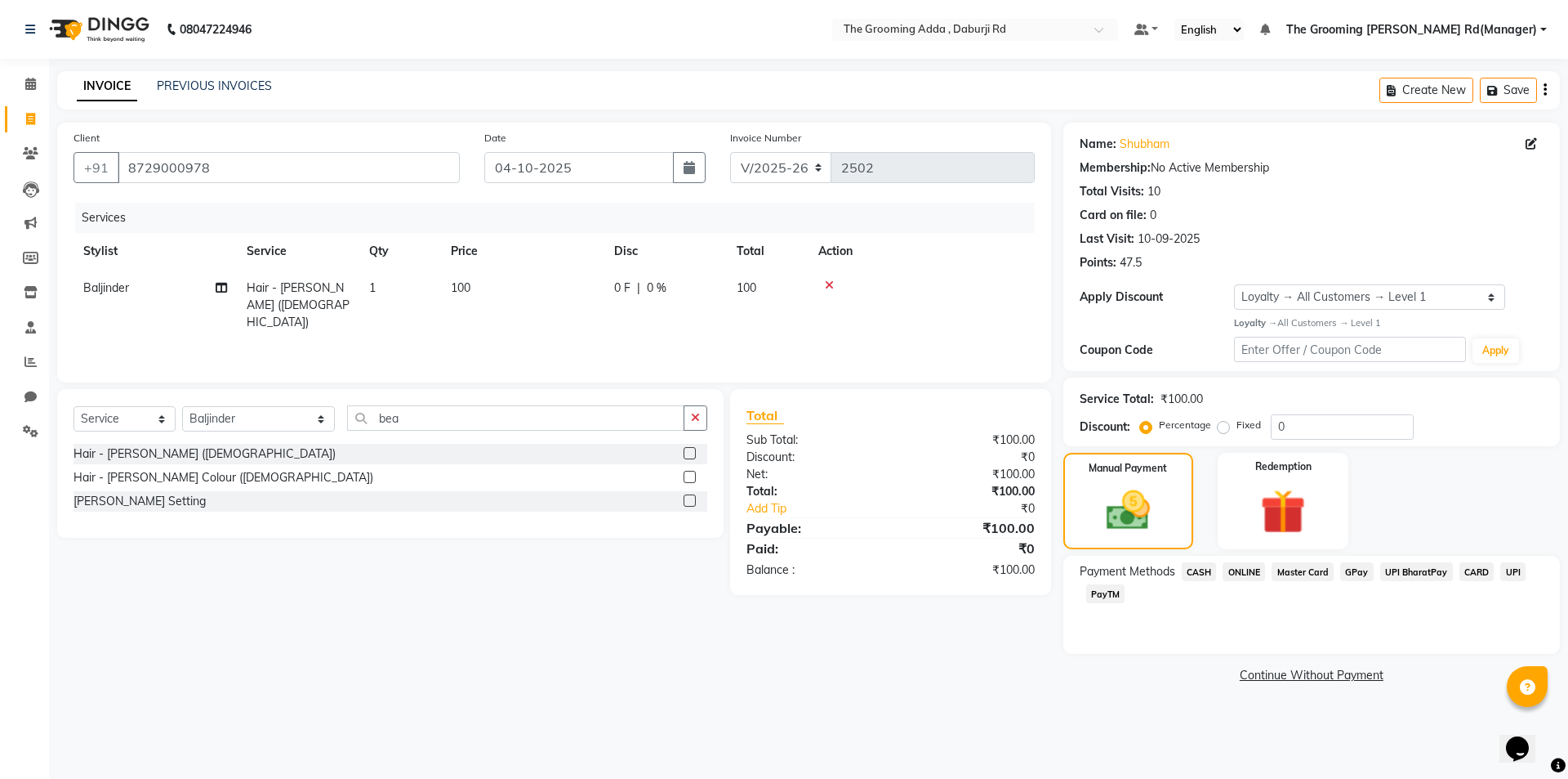
click at [1193, 570] on span "CASH" at bounding box center [1199, 571] width 35 height 19
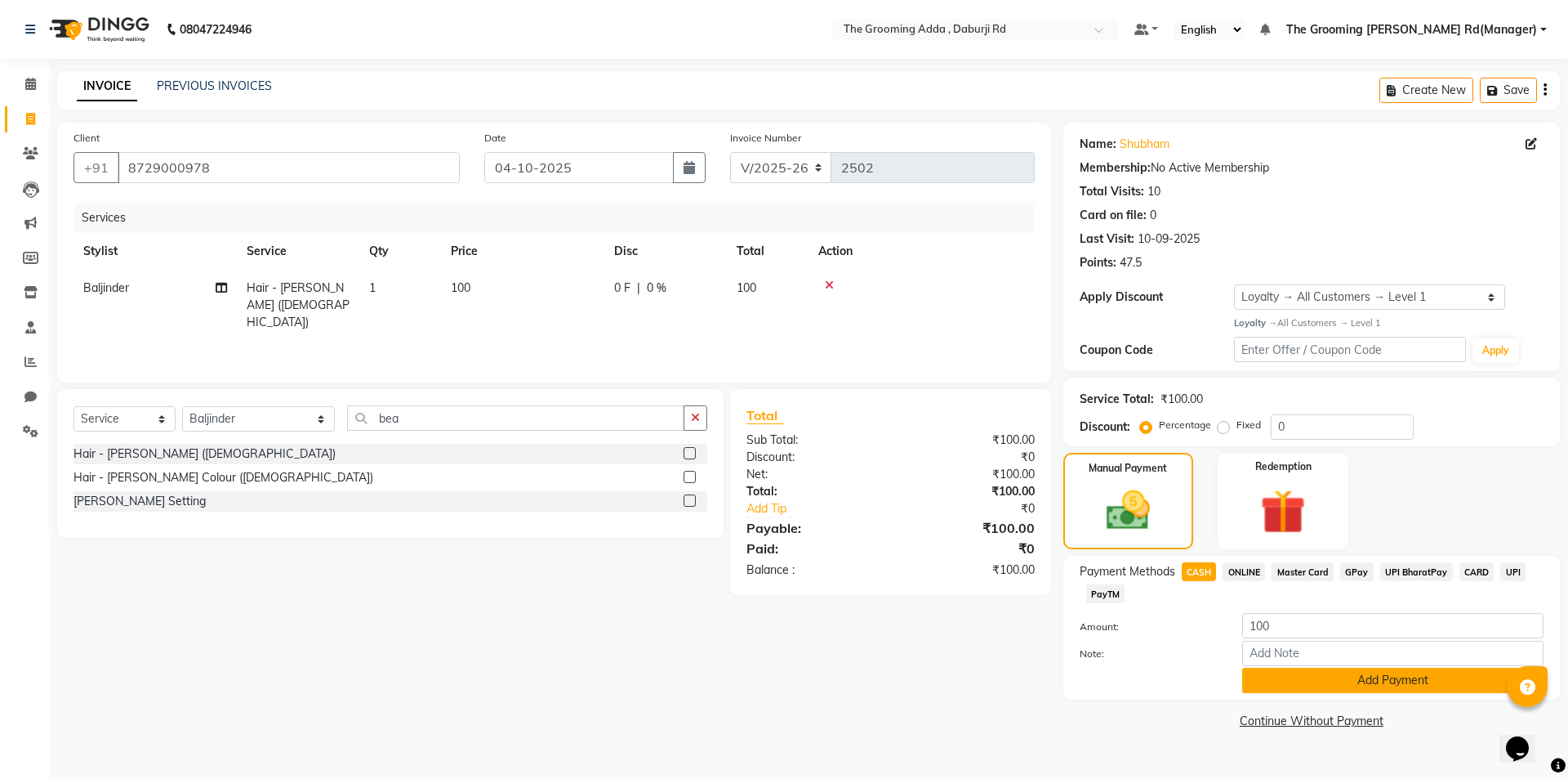
click at [1257, 686] on button "Add Payment" at bounding box center [1393, 680] width 301 height 25
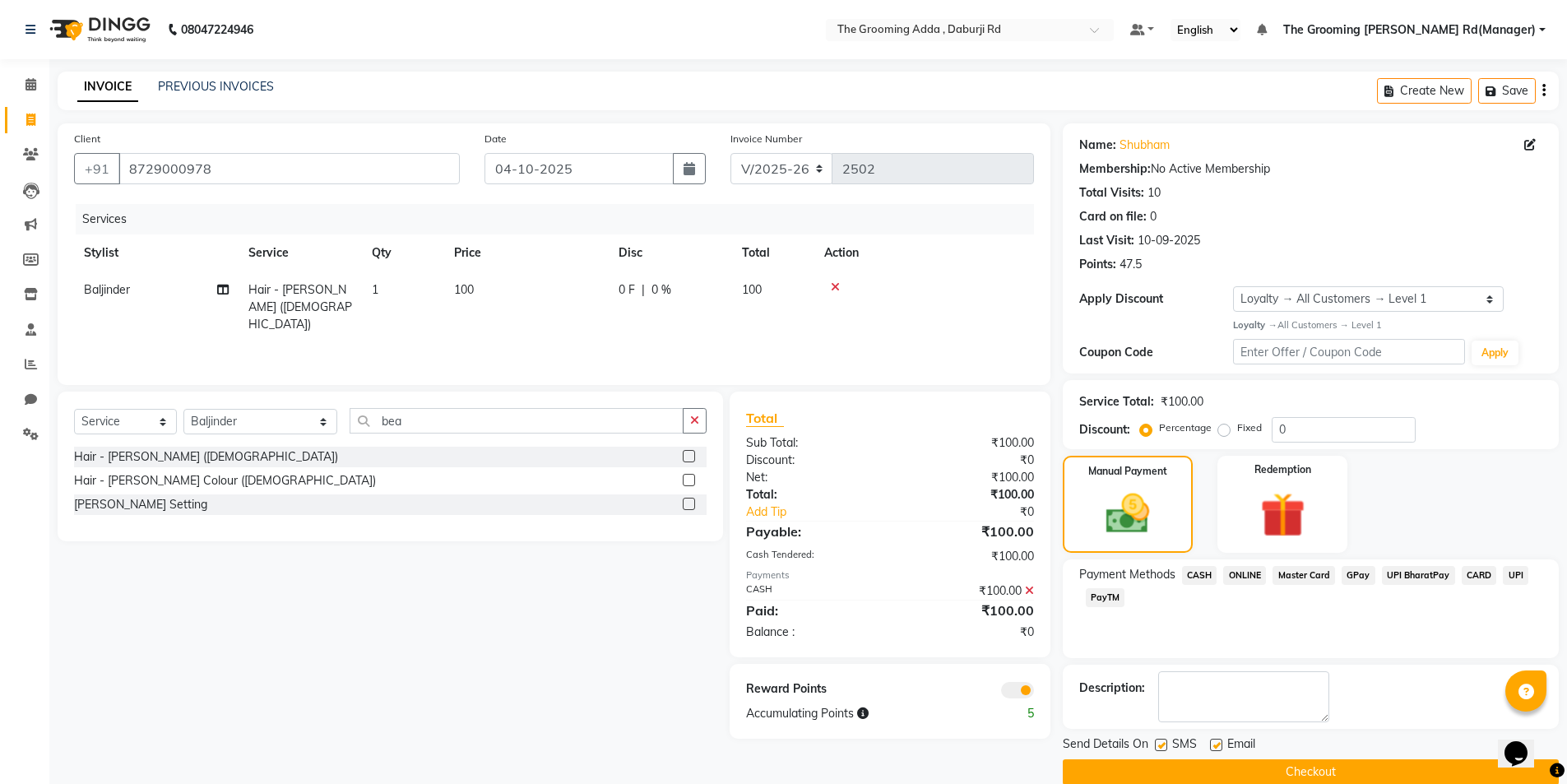
drag, startPoint x: 1217, startPoint y: 747, endPoint x: 1205, endPoint y: 746, distance: 12.0
click at [1217, 746] on label at bounding box center [1216, 744] width 12 height 12
click at [1217, 746] on input "checkbox" at bounding box center [1215, 745] width 11 height 11
checkbox input "false"
click at [1158, 744] on label at bounding box center [1161, 744] width 12 height 12
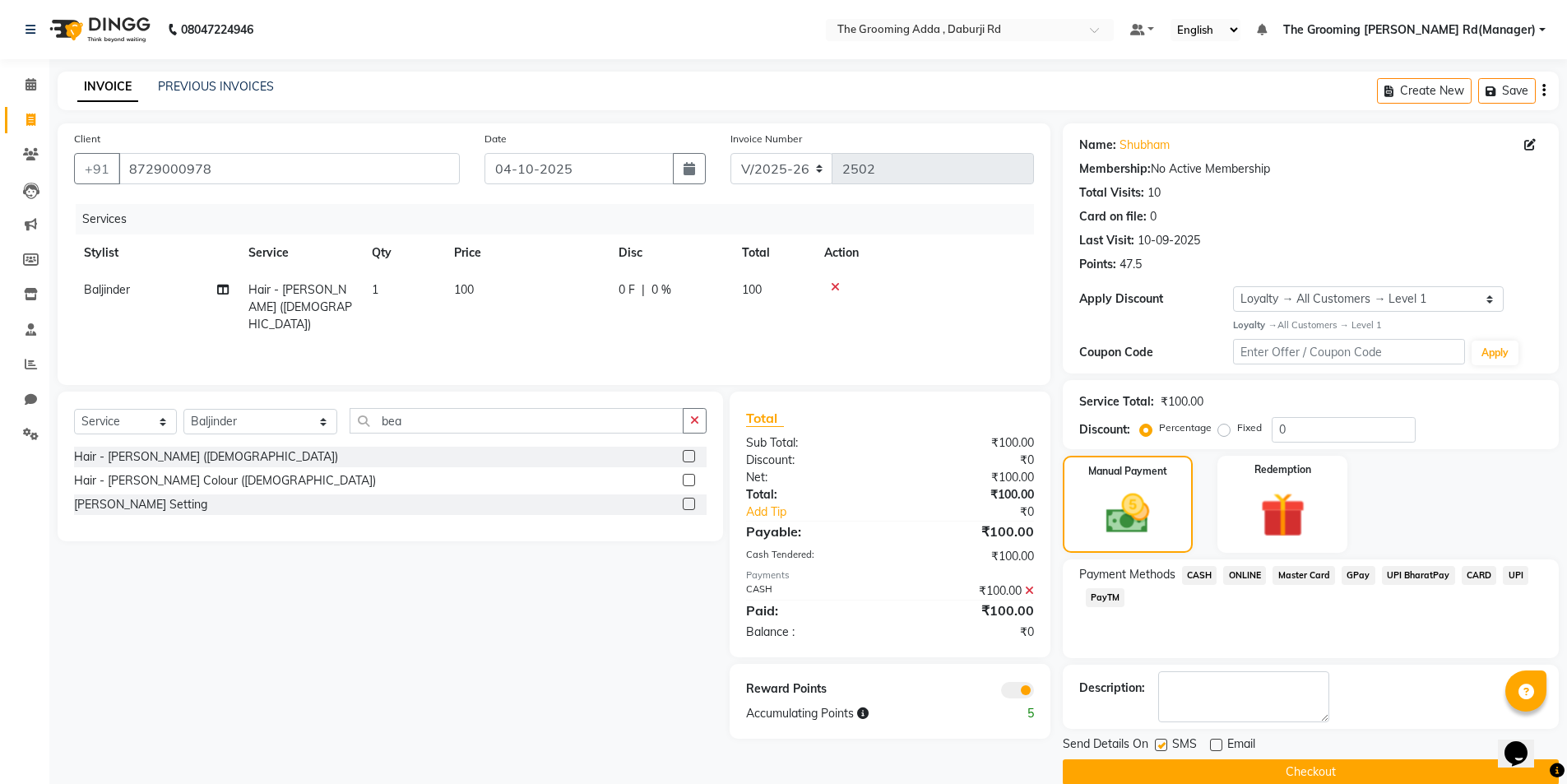
click at [1158, 744] on input "checkbox" at bounding box center [1160, 745] width 11 height 11
checkbox input "false"
click at [1148, 768] on button "Checkout" at bounding box center [1311, 772] width 496 height 26
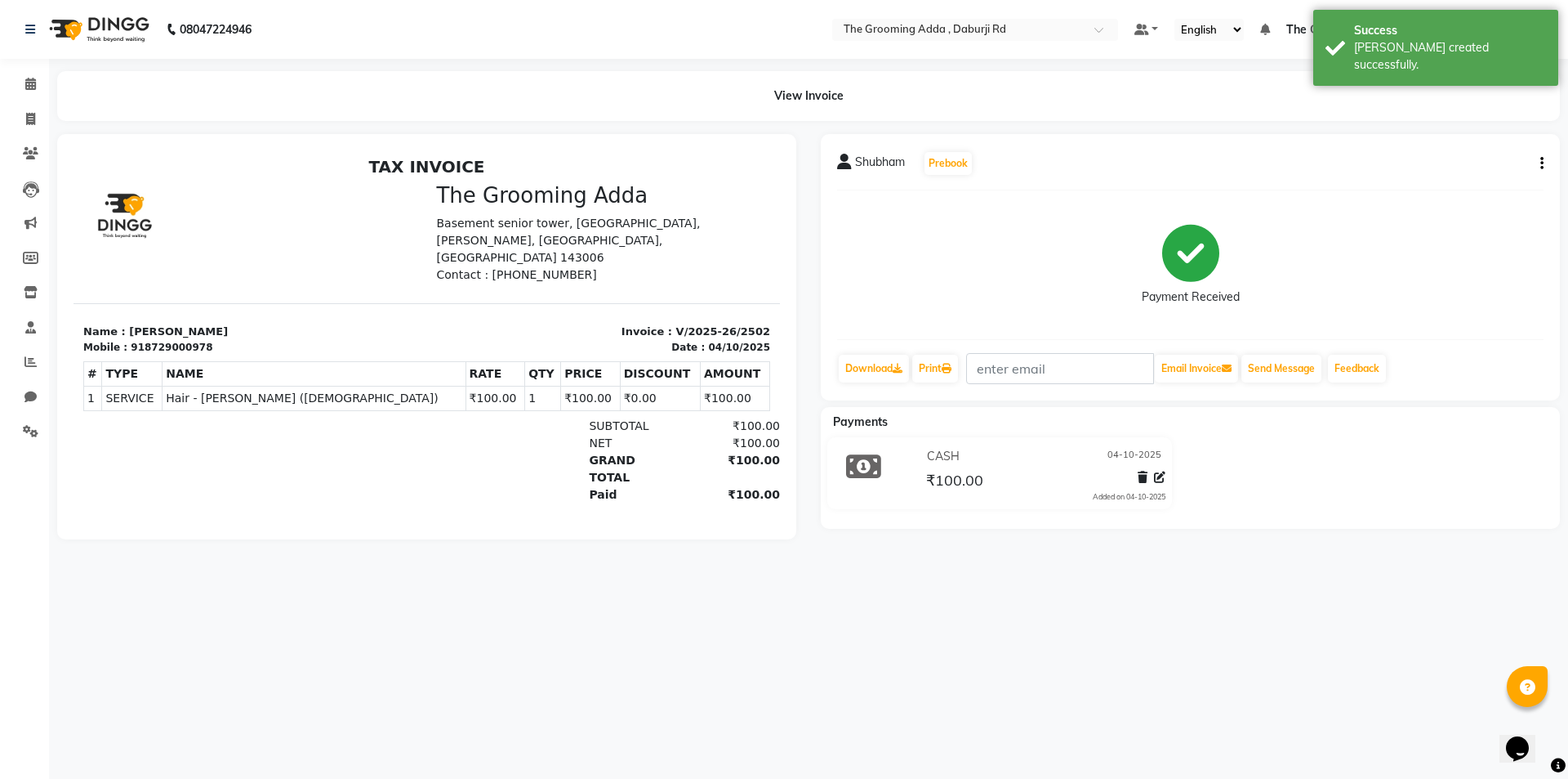
select select "service"
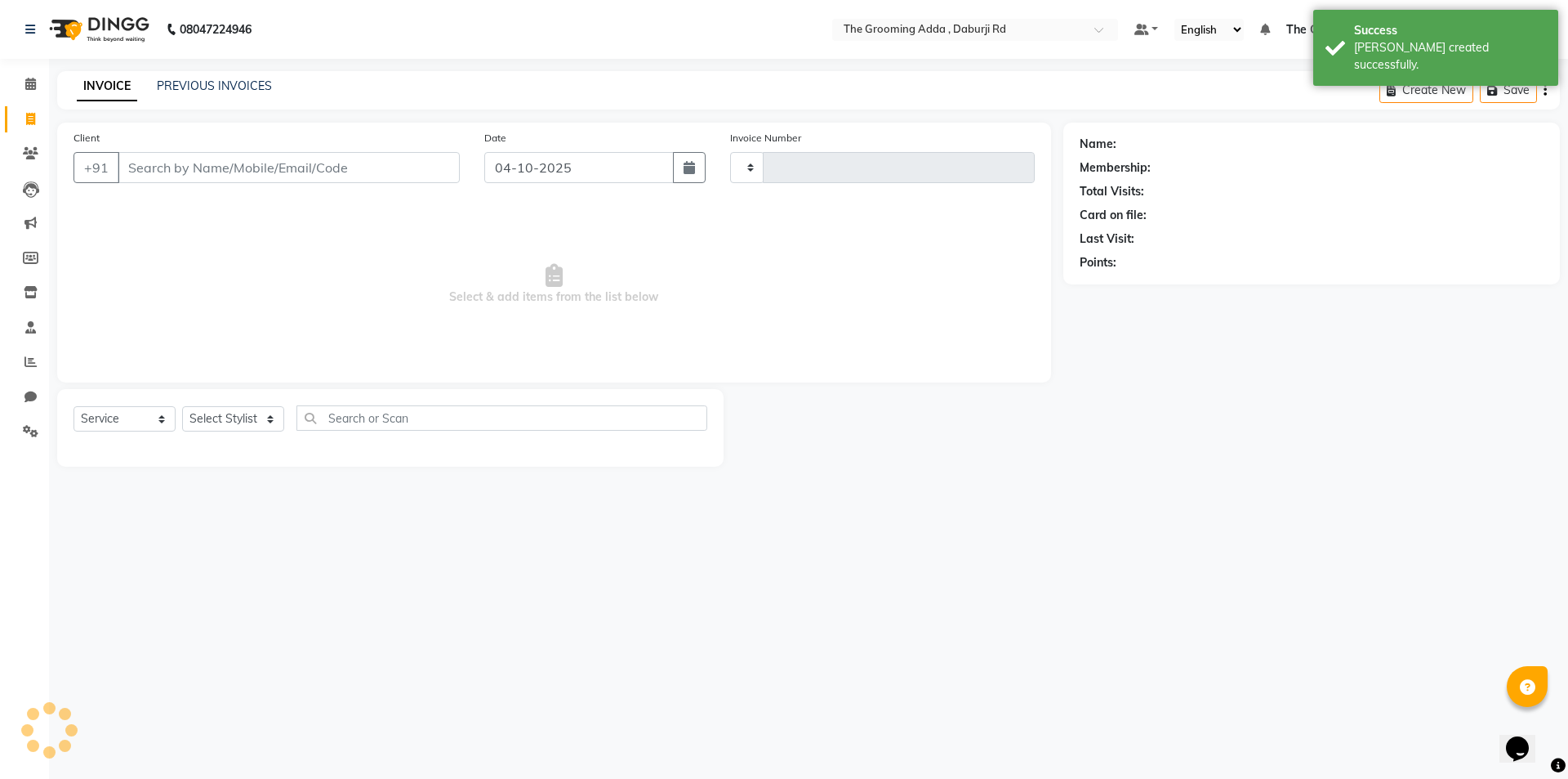
type input "2503"
select select "8001"
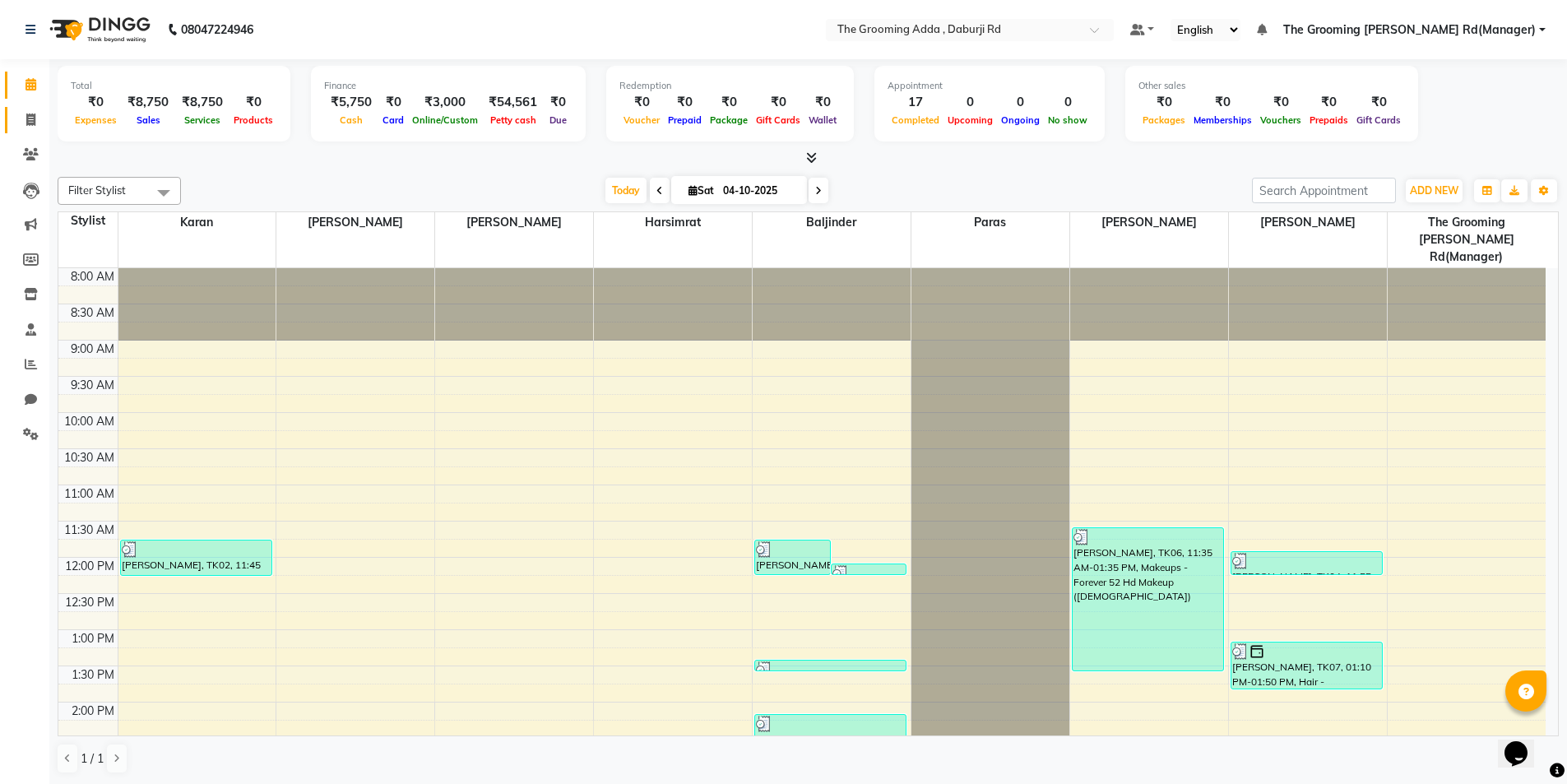
click at [13, 110] on link "Invoice" at bounding box center [25, 120] width 40 height 27
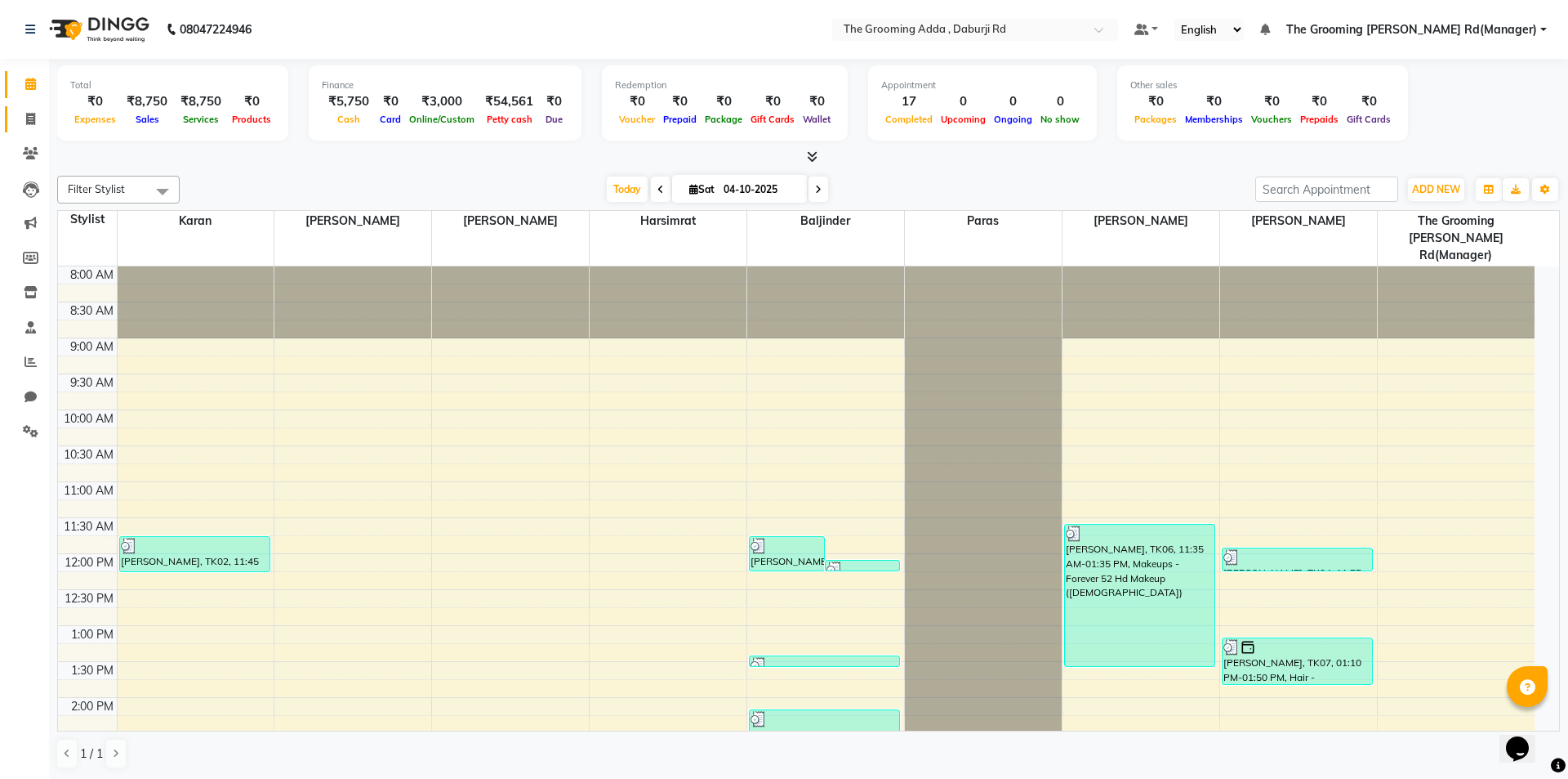
select select "service"
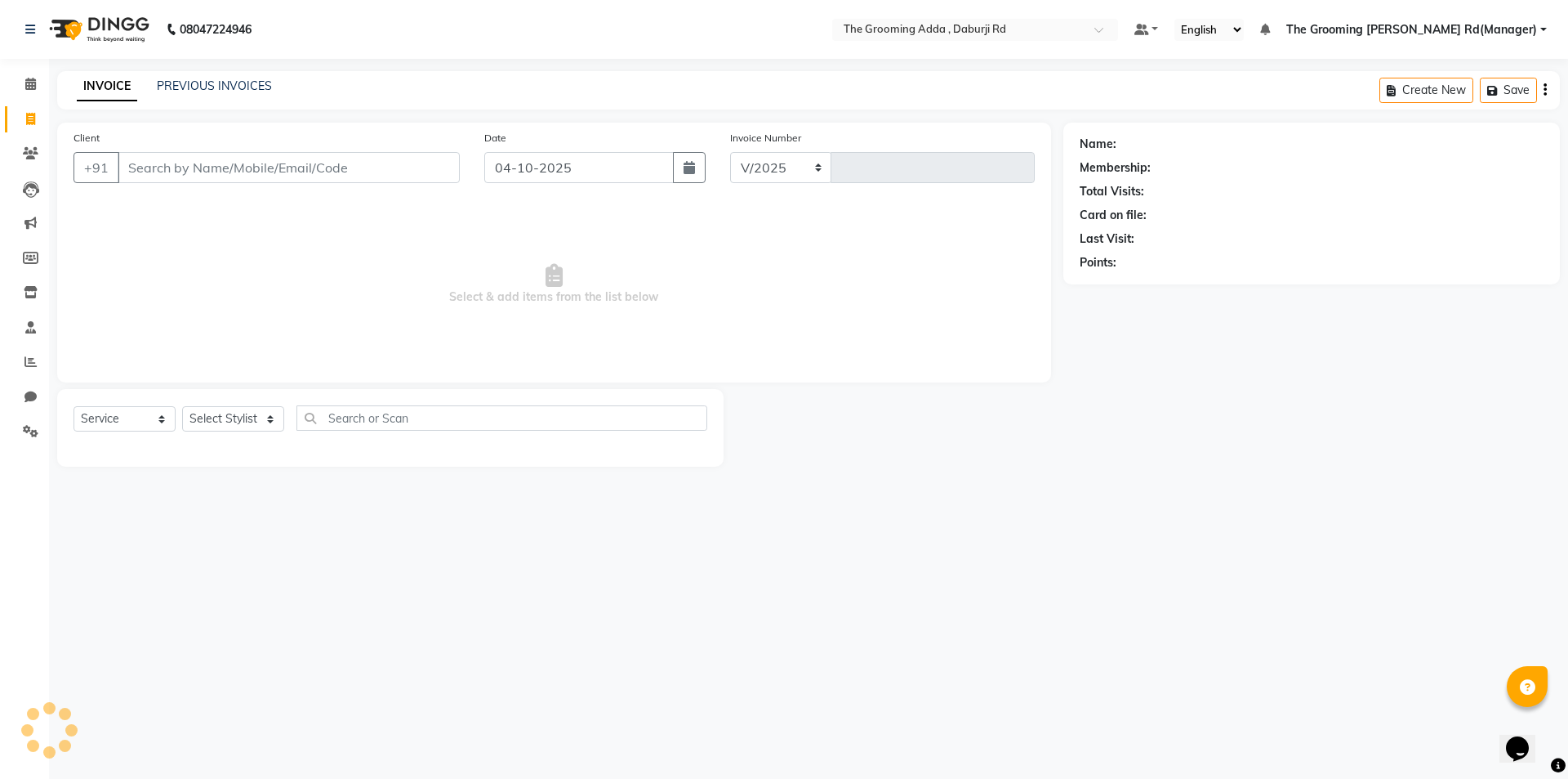
select select "8001"
type input "2503"
click at [127, 160] on input "Client" at bounding box center [289, 168] width 342 height 31
type input "9814311030"
click at [419, 164] on span "Add Client" at bounding box center [417, 168] width 65 height 16
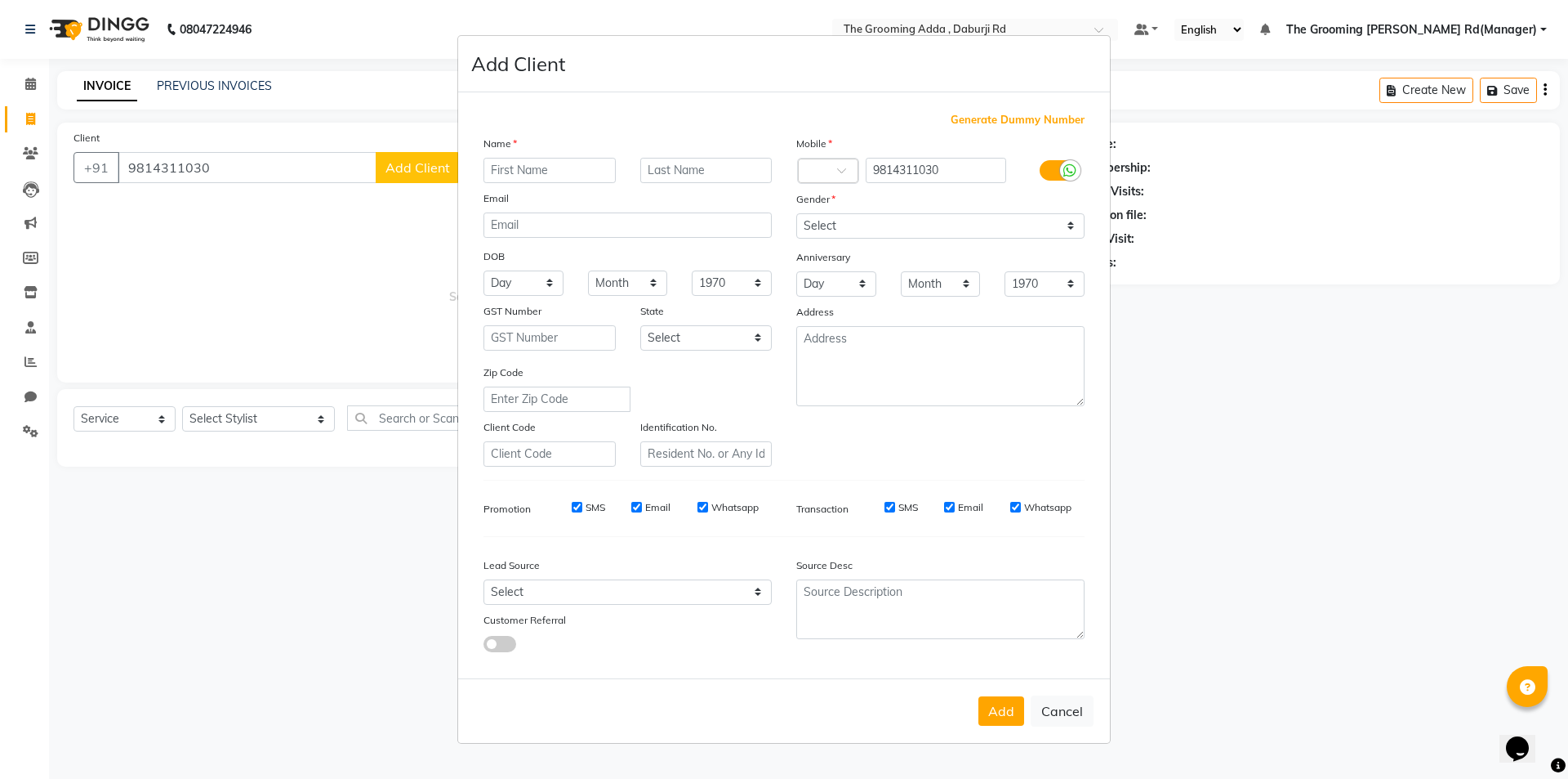
click at [499, 168] on input "text" at bounding box center [550, 170] width 133 height 25
type input "Rabia"
click at [878, 232] on select "Select [DEMOGRAPHIC_DATA] [DEMOGRAPHIC_DATA] Other Prefer Not To Say" at bounding box center [941, 226] width 288 height 25
click at [797, 214] on select "Select [DEMOGRAPHIC_DATA] [DEMOGRAPHIC_DATA] Other Prefer Not To Say" at bounding box center [941, 226] width 288 height 25
click at [852, 218] on select "Select [DEMOGRAPHIC_DATA] [DEMOGRAPHIC_DATA] Other Prefer Not To Say" at bounding box center [941, 226] width 288 height 25
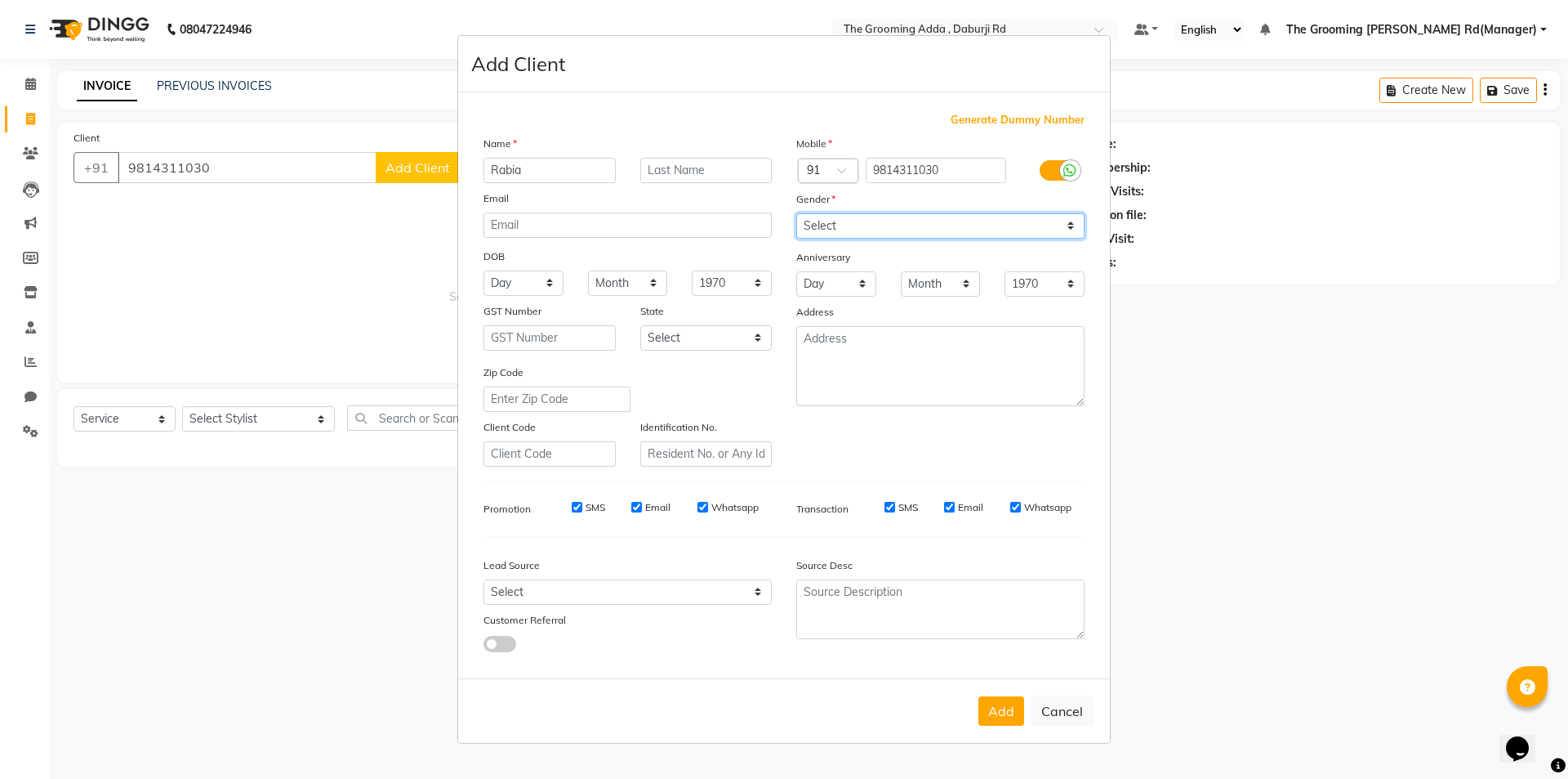
select select "[DEMOGRAPHIC_DATA]"
click at [797, 214] on select "Select [DEMOGRAPHIC_DATA] [DEMOGRAPHIC_DATA] Other Prefer Not To Say" at bounding box center [941, 226] width 288 height 25
click at [994, 707] on button "Add" at bounding box center [1001, 711] width 46 height 29
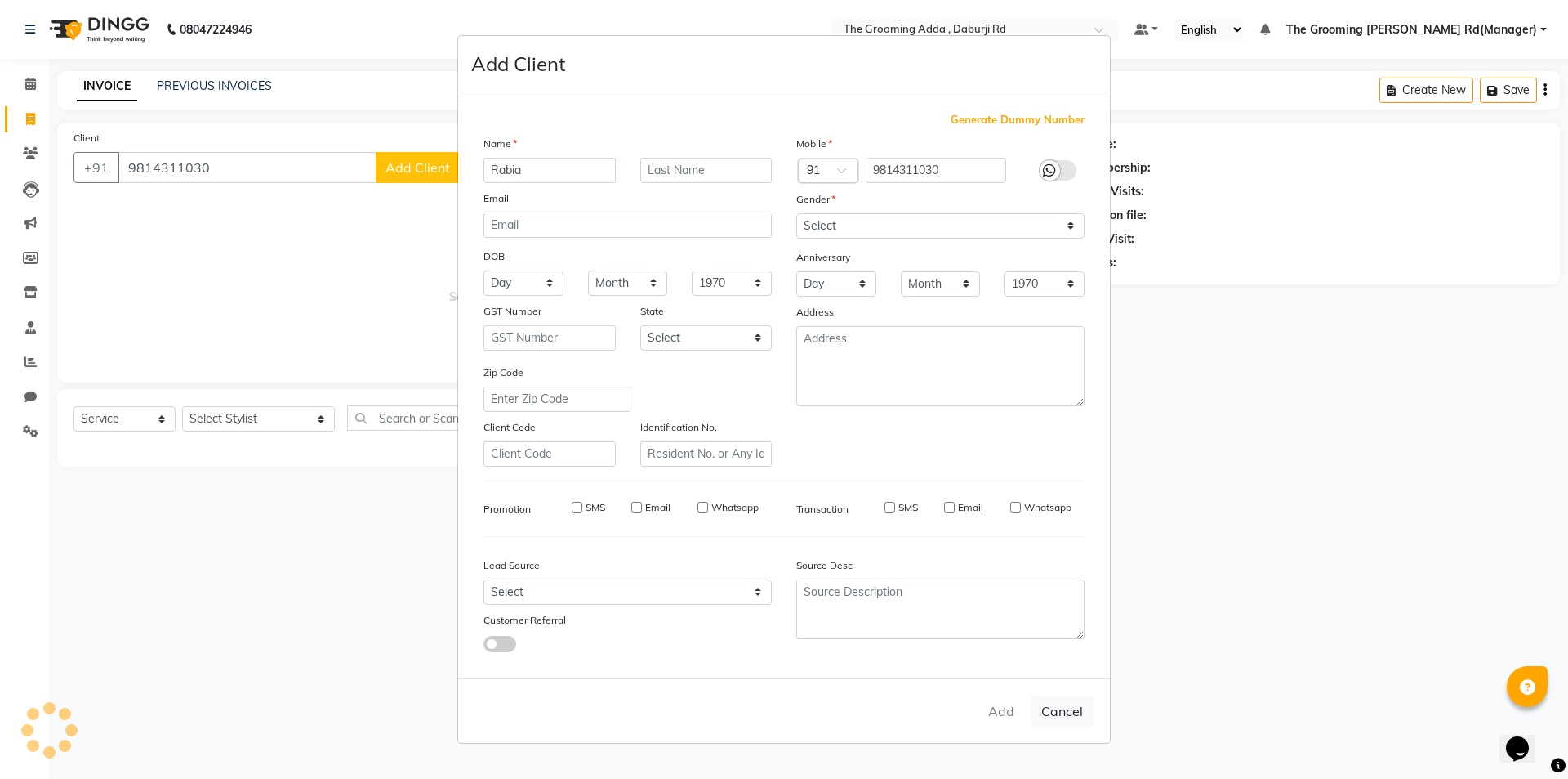
select select
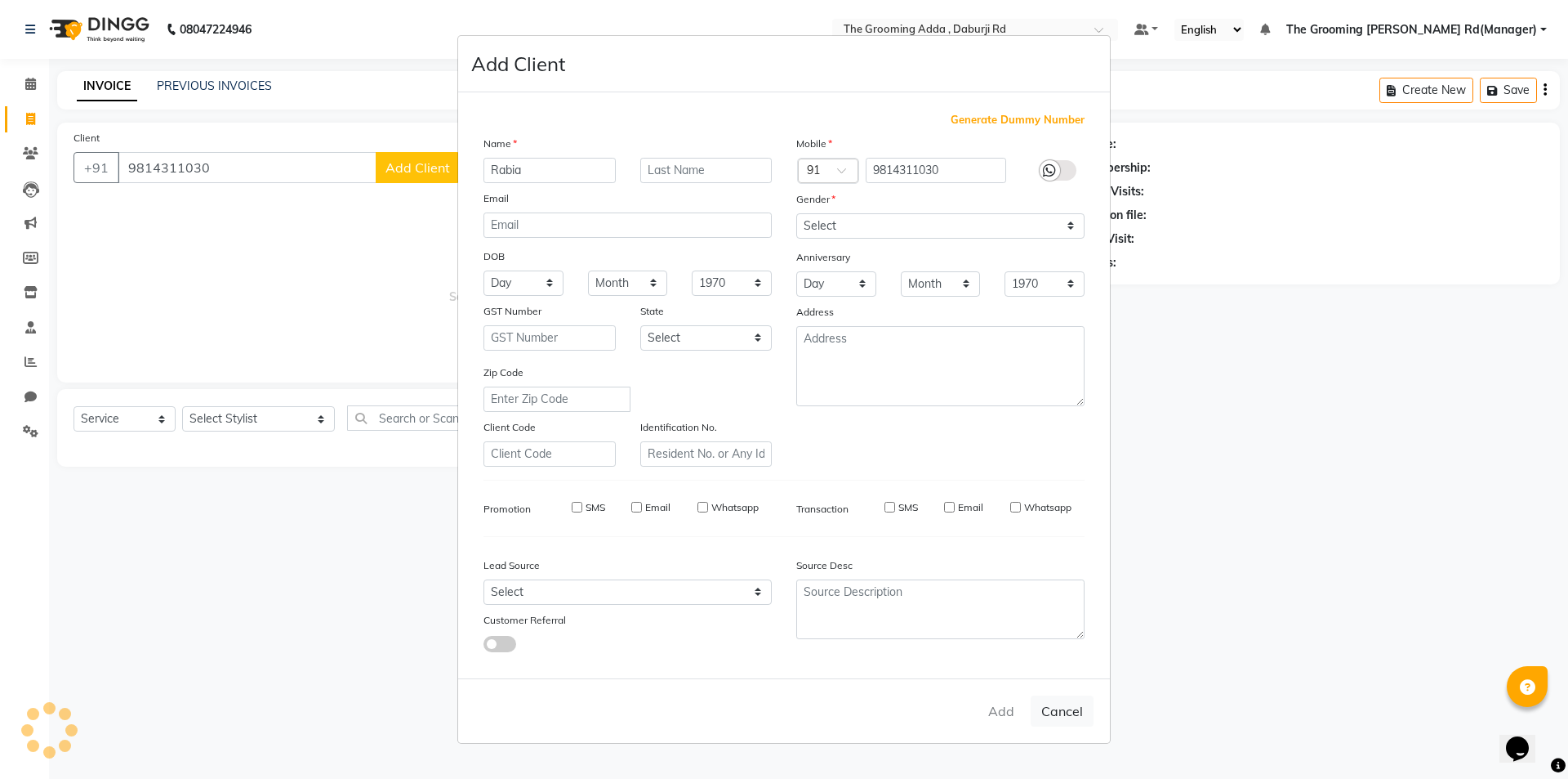
select select
checkbox input "false"
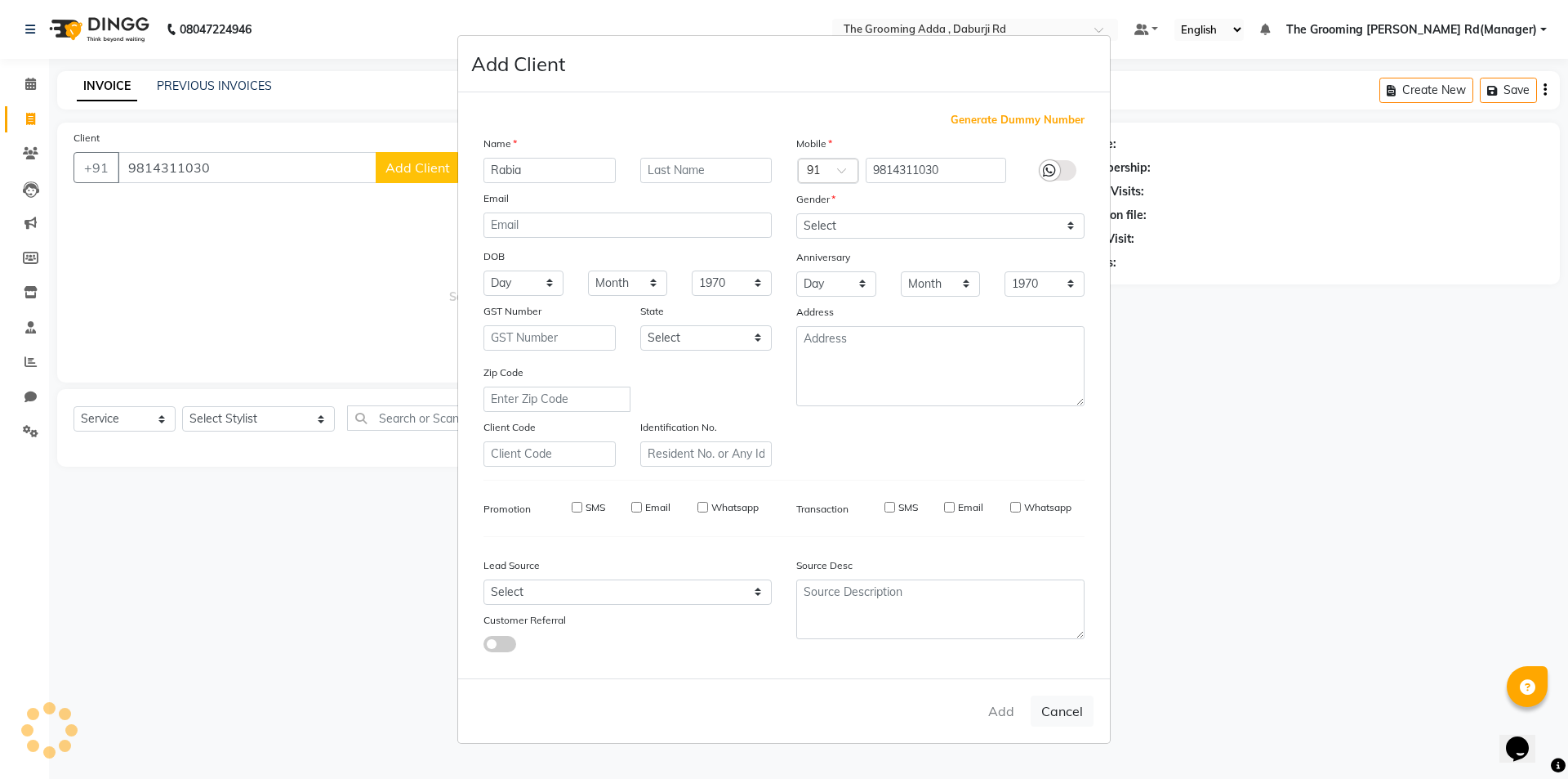
checkbox input "false"
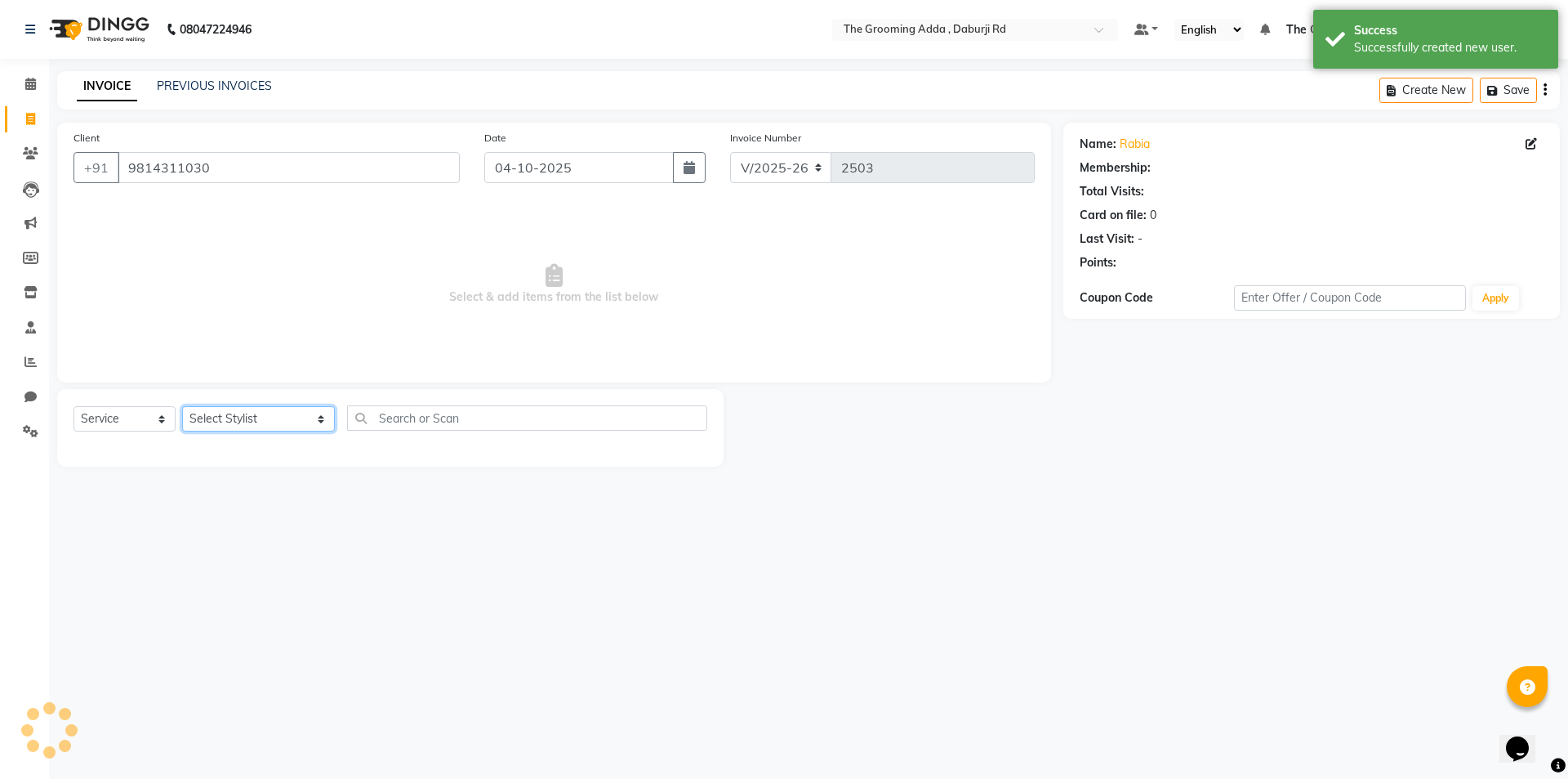
click at [228, 417] on select "Select Stylist [PERSON_NAME] [PERSON_NAME] [PERSON_NAME] [PERSON_NAME] [PERSON_…" at bounding box center [258, 418] width 153 height 25
select select "1: Object"
select select "79353"
click at [182, 406] on select "Select Stylist [PERSON_NAME] [PERSON_NAME] [PERSON_NAME] [PERSON_NAME] [PERSON_…" at bounding box center [258, 418] width 153 height 25
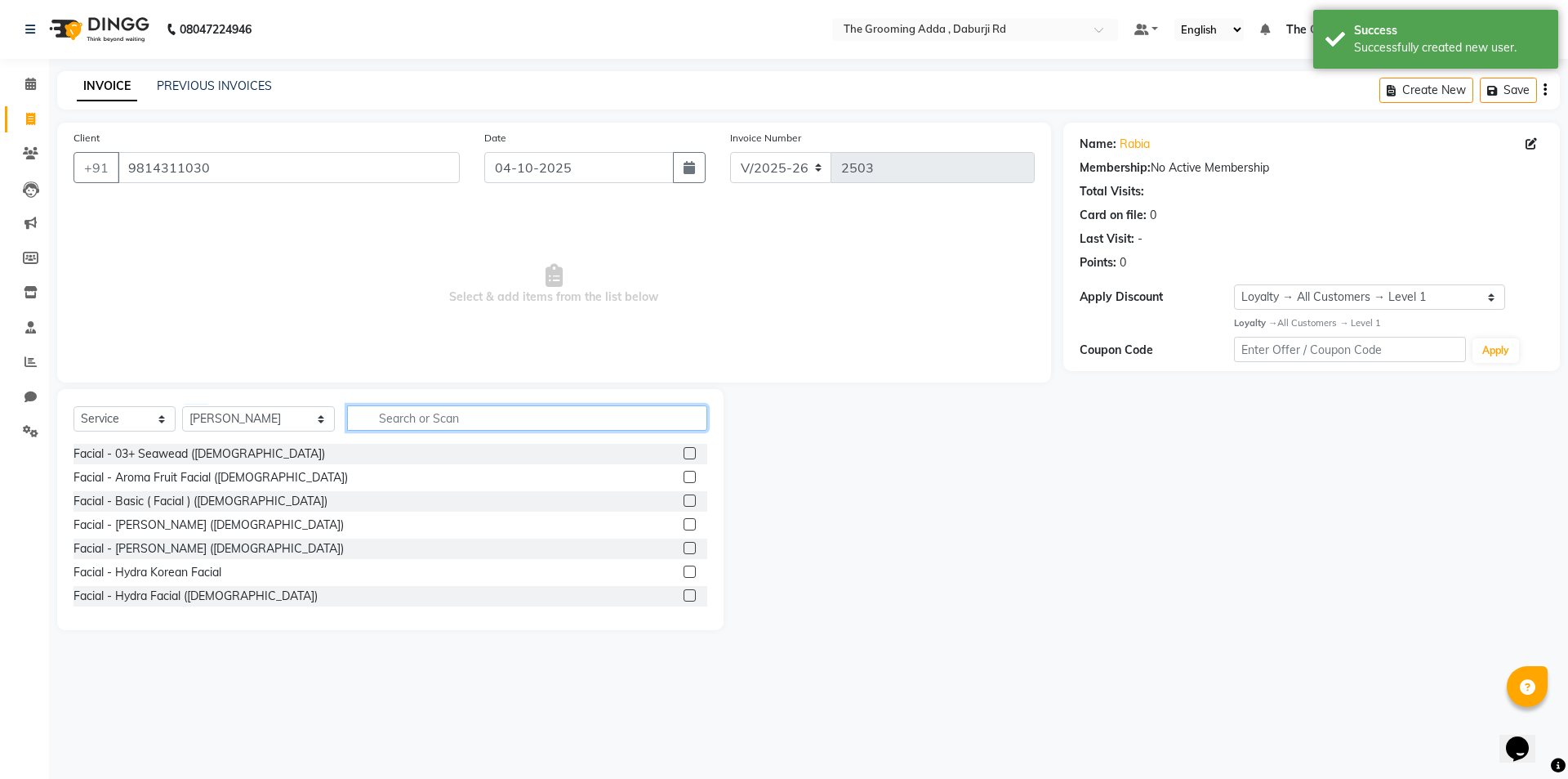
click at [492, 422] on input "text" at bounding box center [527, 417] width 360 height 25
type input "thread"
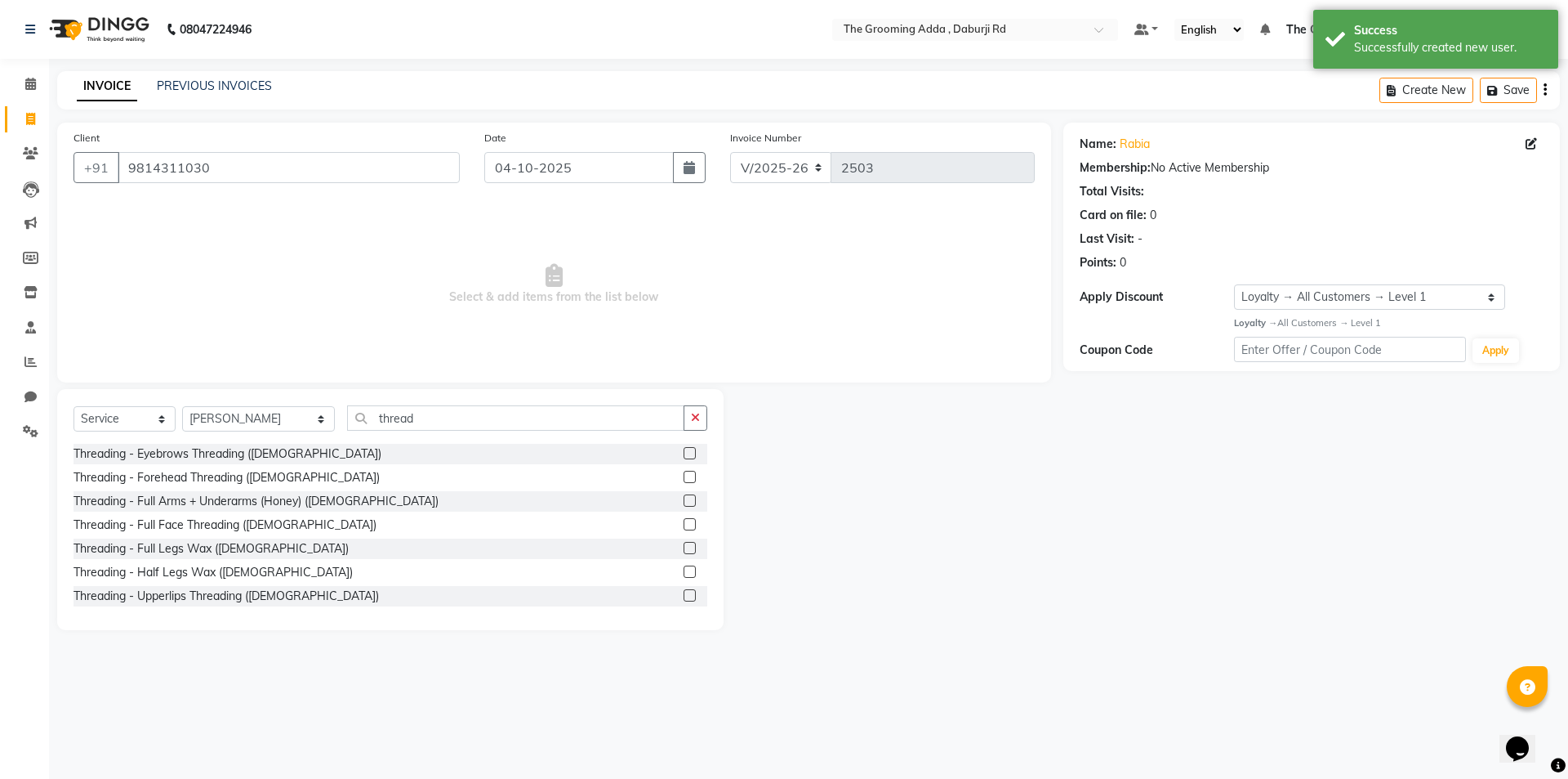
click at [684, 521] on label at bounding box center [690, 524] width 12 height 12
click at [684, 521] on input "checkbox" at bounding box center [689, 525] width 11 height 11
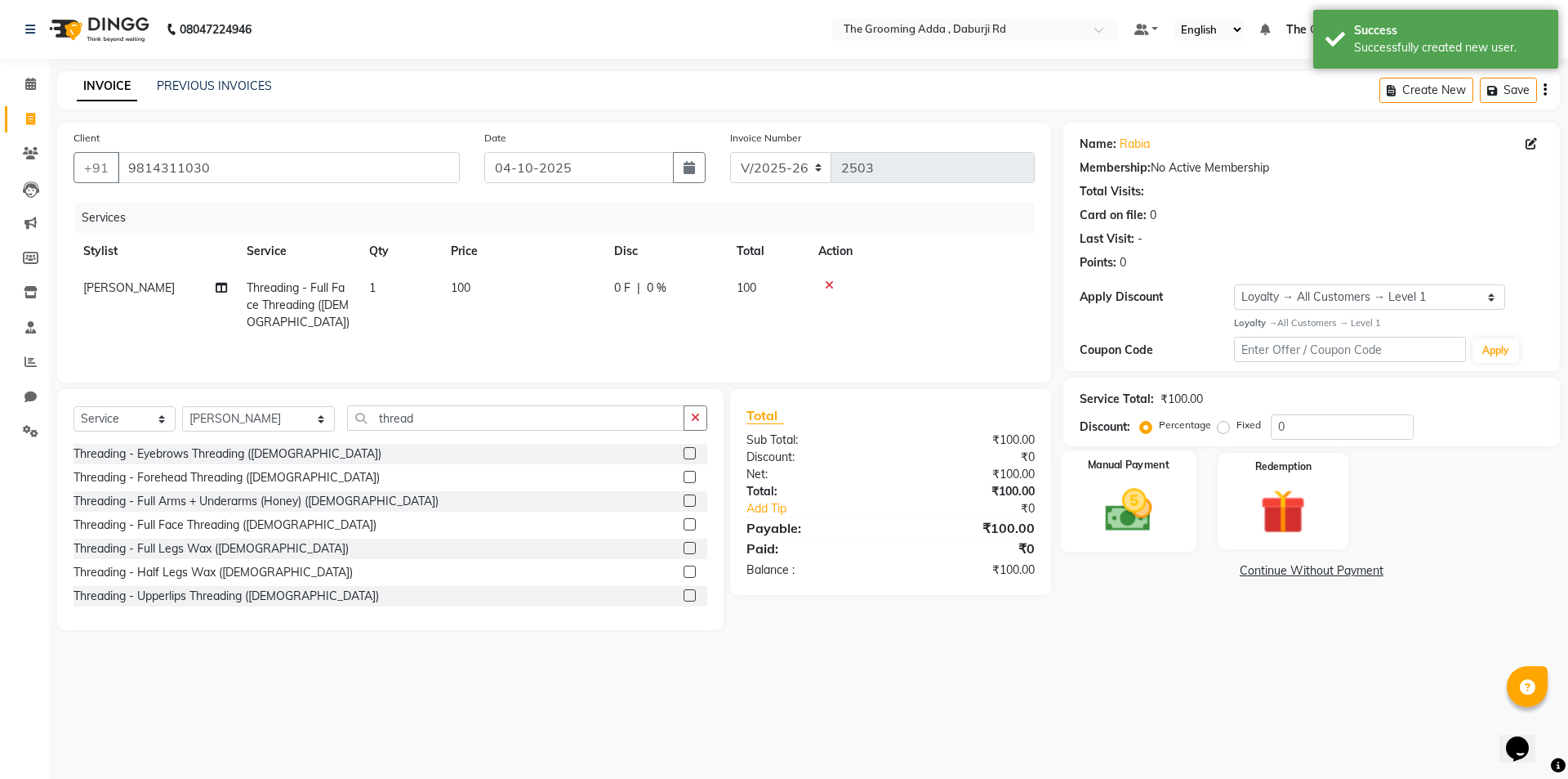
checkbox input "false"
click at [1104, 511] on img at bounding box center [1128, 510] width 76 height 54
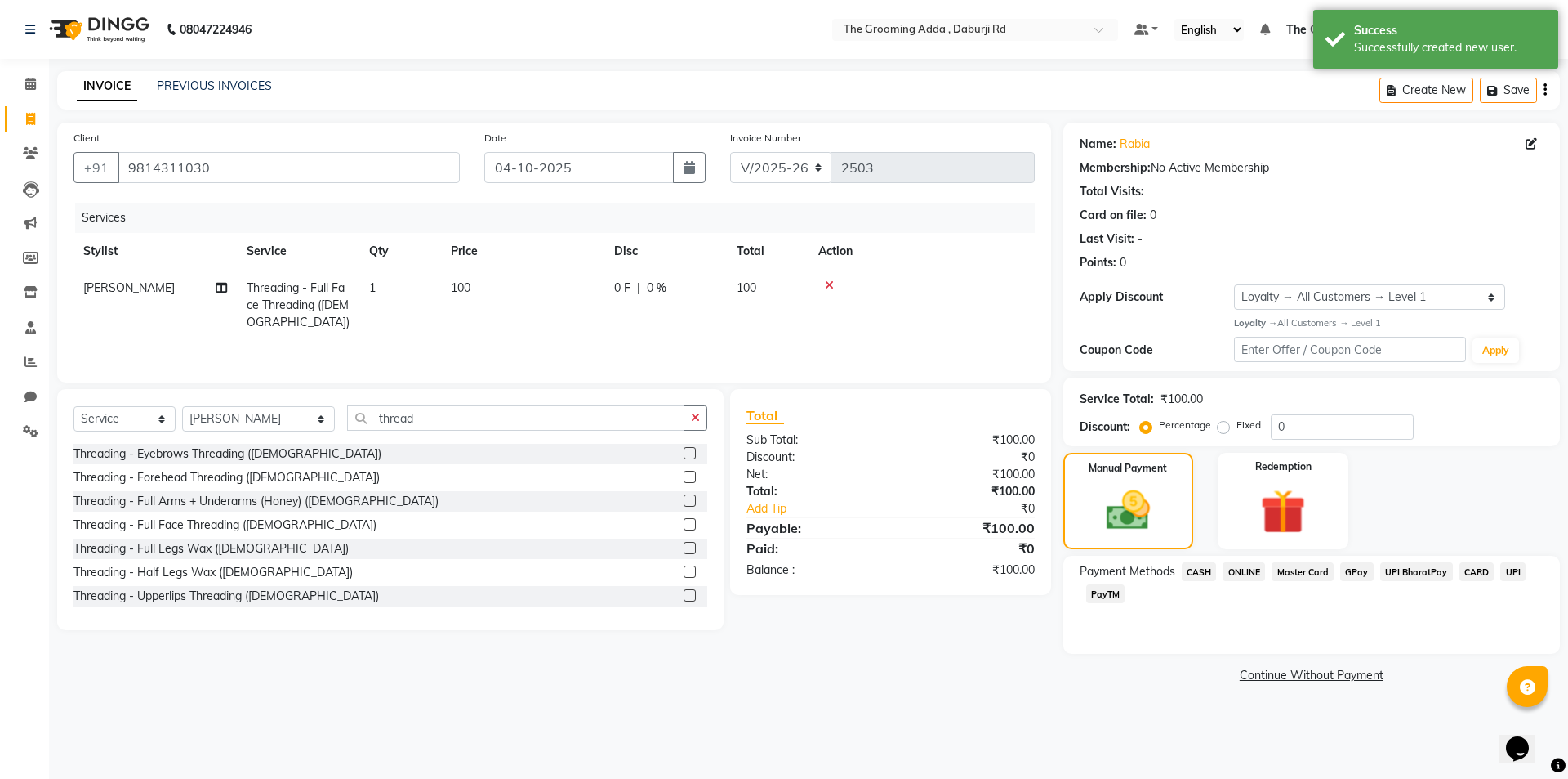
click at [1213, 570] on span "CASH" at bounding box center [1199, 571] width 35 height 19
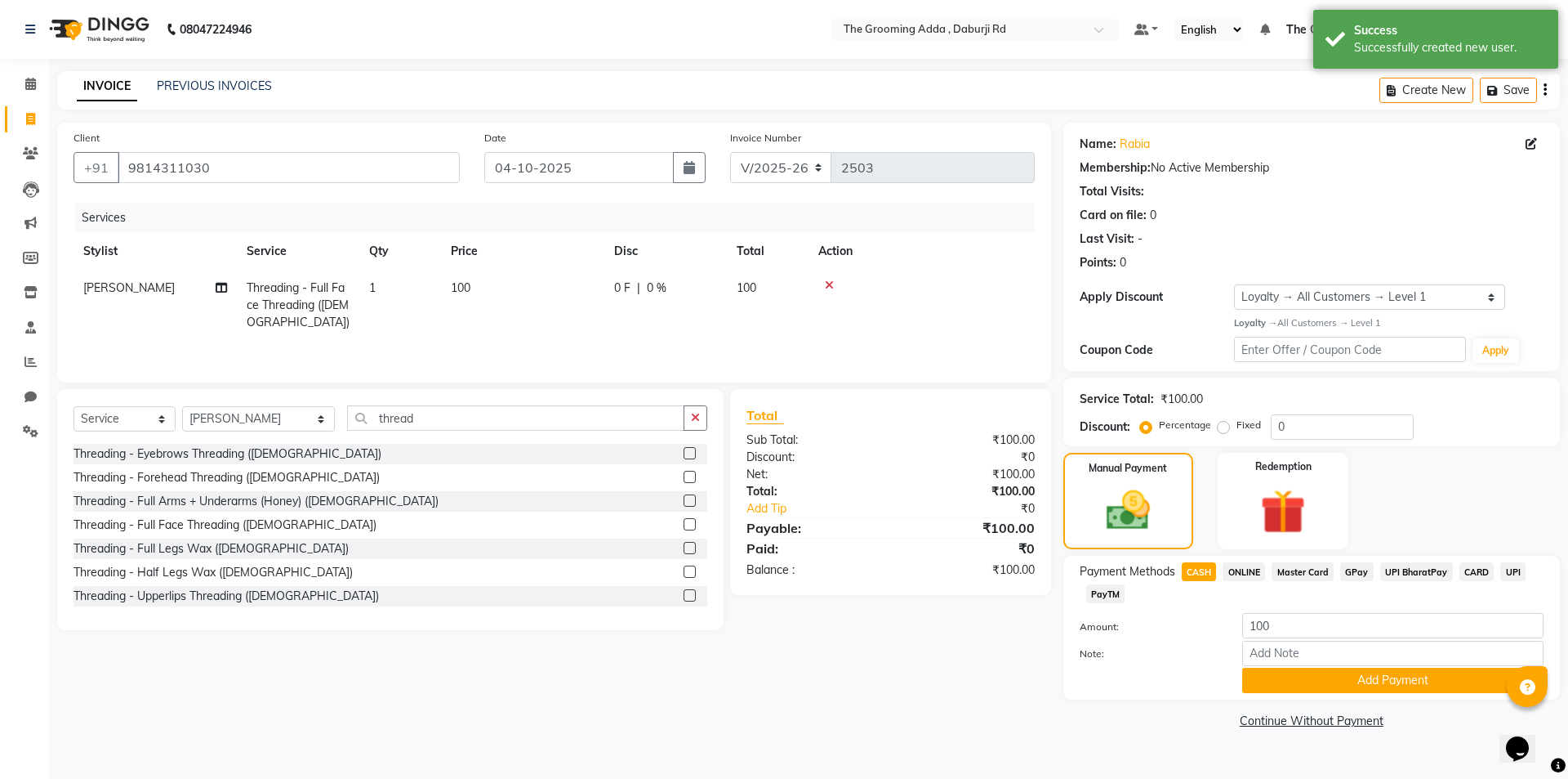
click at [1242, 570] on span "ONLINE" at bounding box center [1244, 571] width 43 height 19
click at [1260, 691] on button "Add Payment" at bounding box center [1393, 680] width 301 height 25
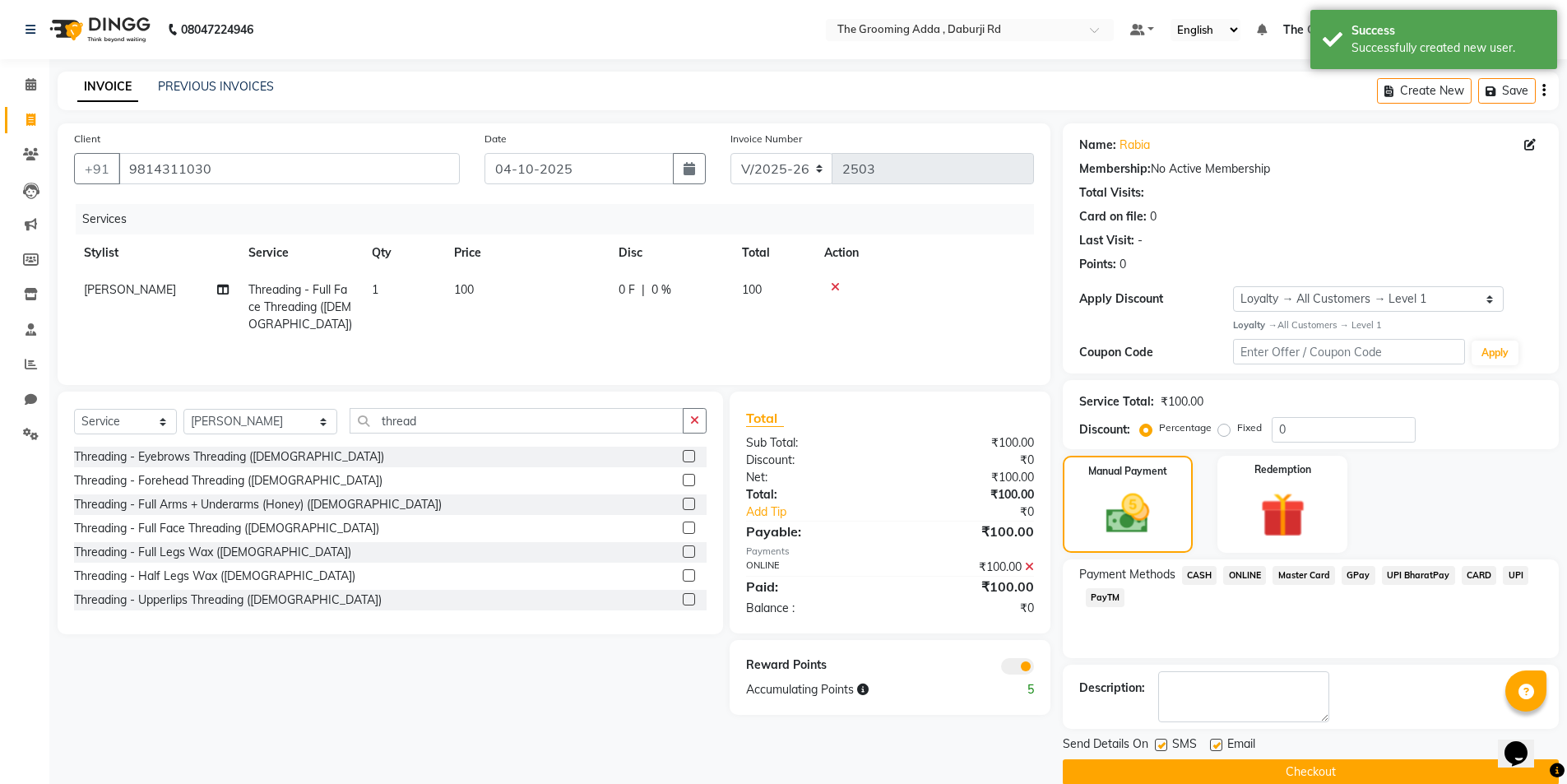
click at [1223, 754] on div "Email" at bounding box center [1239, 745] width 58 height 21
click at [1162, 744] on label at bounding box center [1161, 744] width 12 height 12
click at [1162, 744] on input "checkbox" at bounding box center [1160, 745] width 11 height 11
checkbox input "false"
click at [1216, 740] on label at bounding box center [1216, 744] width 12 height 12
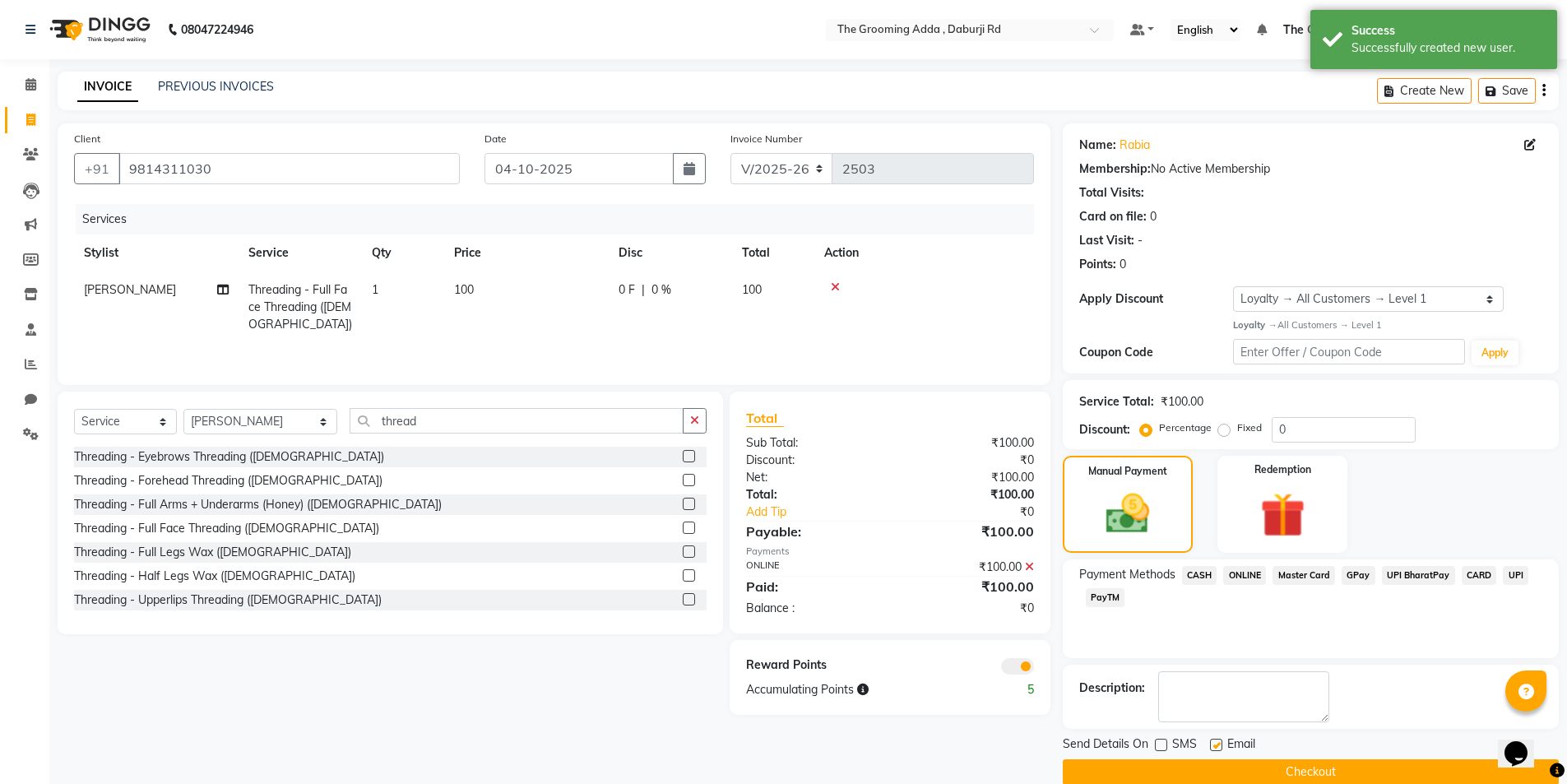
click at [1216, 740] on input "checkbox" at bounding box center [1215, 745] width 11 height 11
checkbox input "false"
click at [1203, 770] on button "Checkout" at bounding box center [1311, 772] width 496 height 26
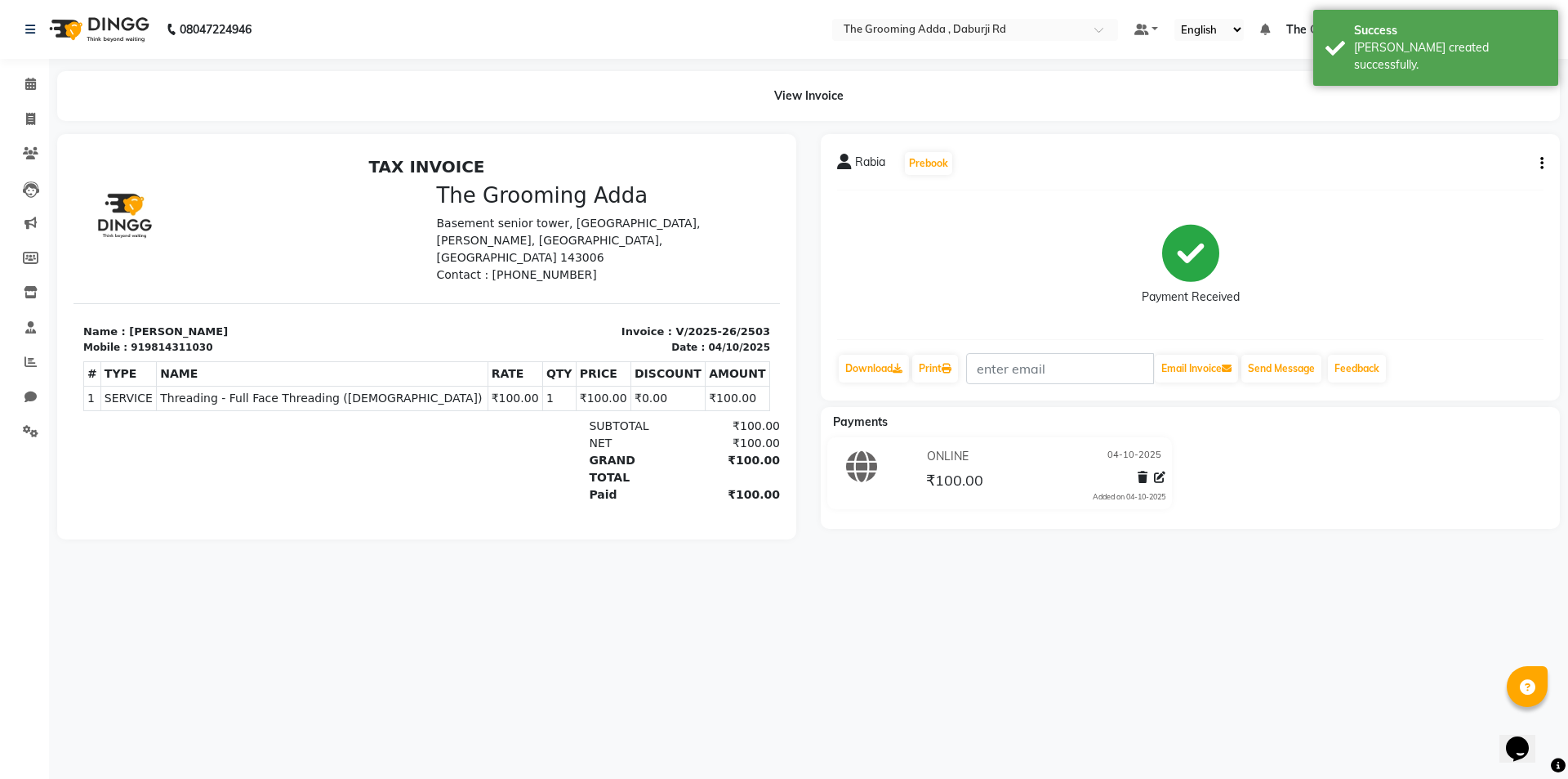
select select "service"
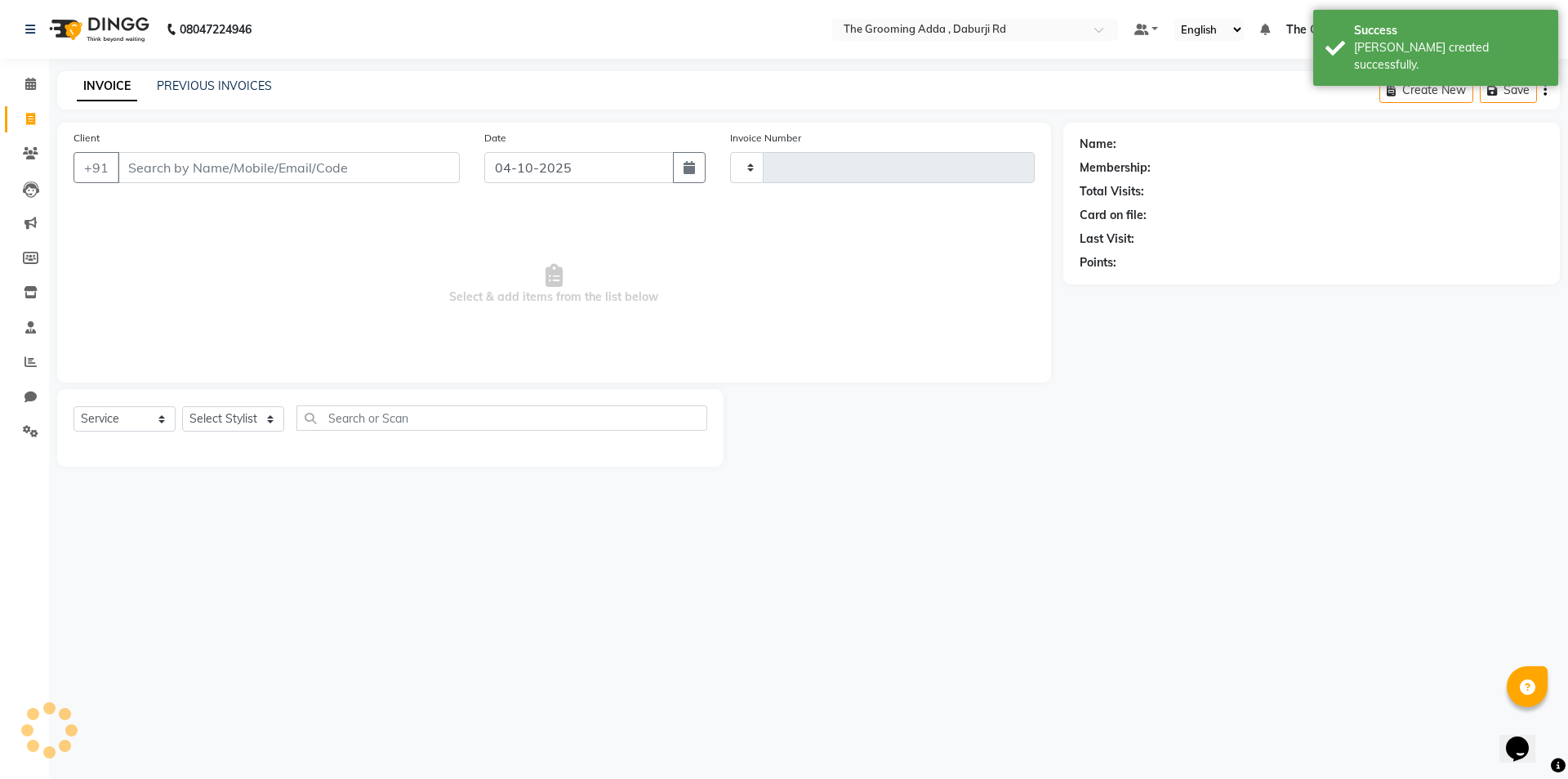
type input "2504"
select select "8001"
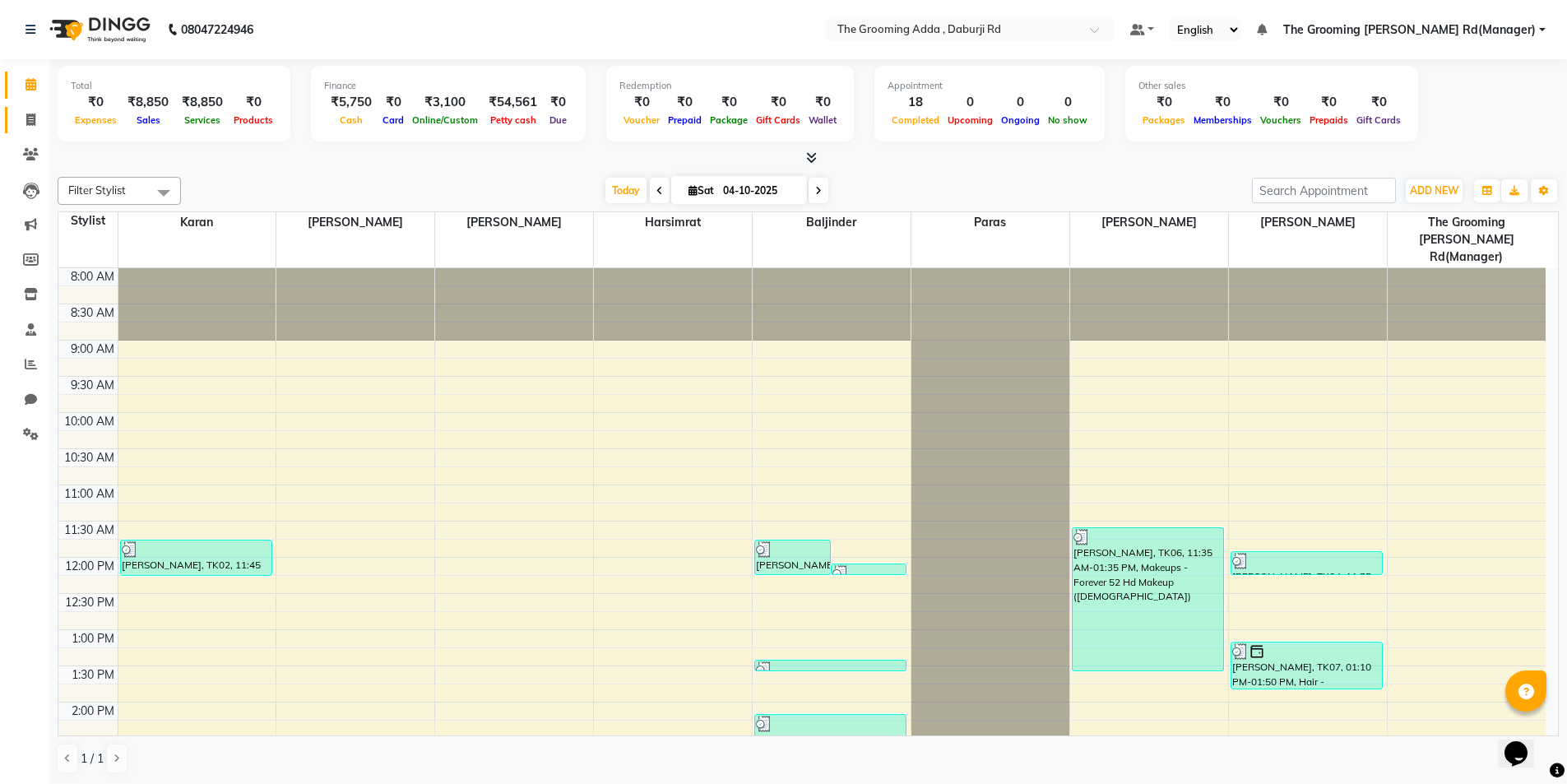
click at [34, 110] on link "Invoice" at bounding box center [25, 120] width 40 height 27
select select "service"
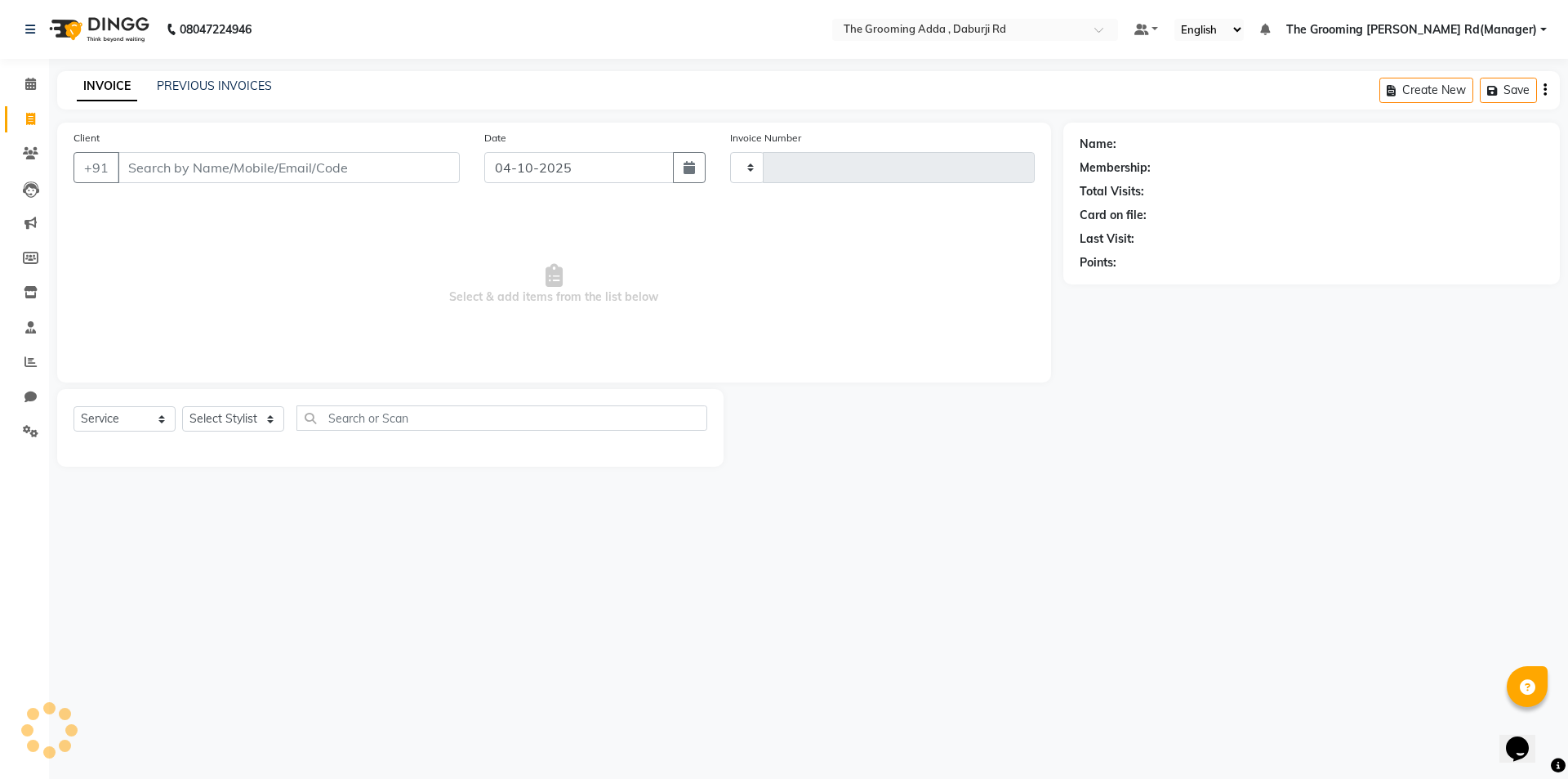
type input "2504"
select select "8001"
click at [181, 165] on input "Client" at bounding box center [289, 168] width 342 height 31
paste input "9814920751"
type input "9814920751"
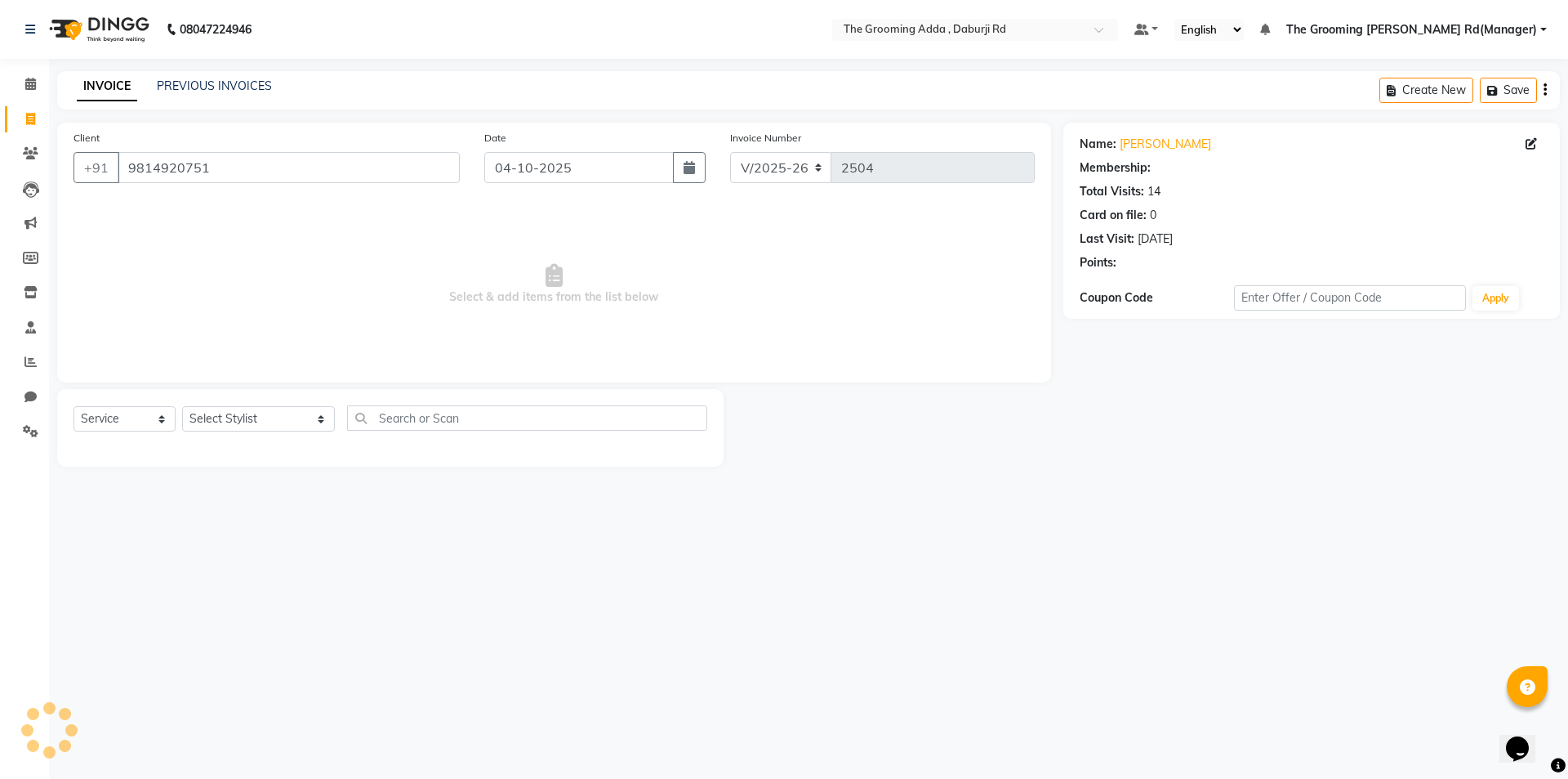
select select "1: Object"
click at [200, 419] on select "Select Stylist [PERSON_NAME] [PERSON_NAME] [PERSON_NAME] [PERSON_NAME] [PERSON_…" at bounding box center [258, 418] width 153 height 25
select select "79351"
click at [182, 406] on select "Select Stylist [PERSON_NAME] [PERSON_NAME] [PERSON_NAME] [PERSON_NAME] [PERSON_…" at bounding box center [258, 418] width 153 height 25
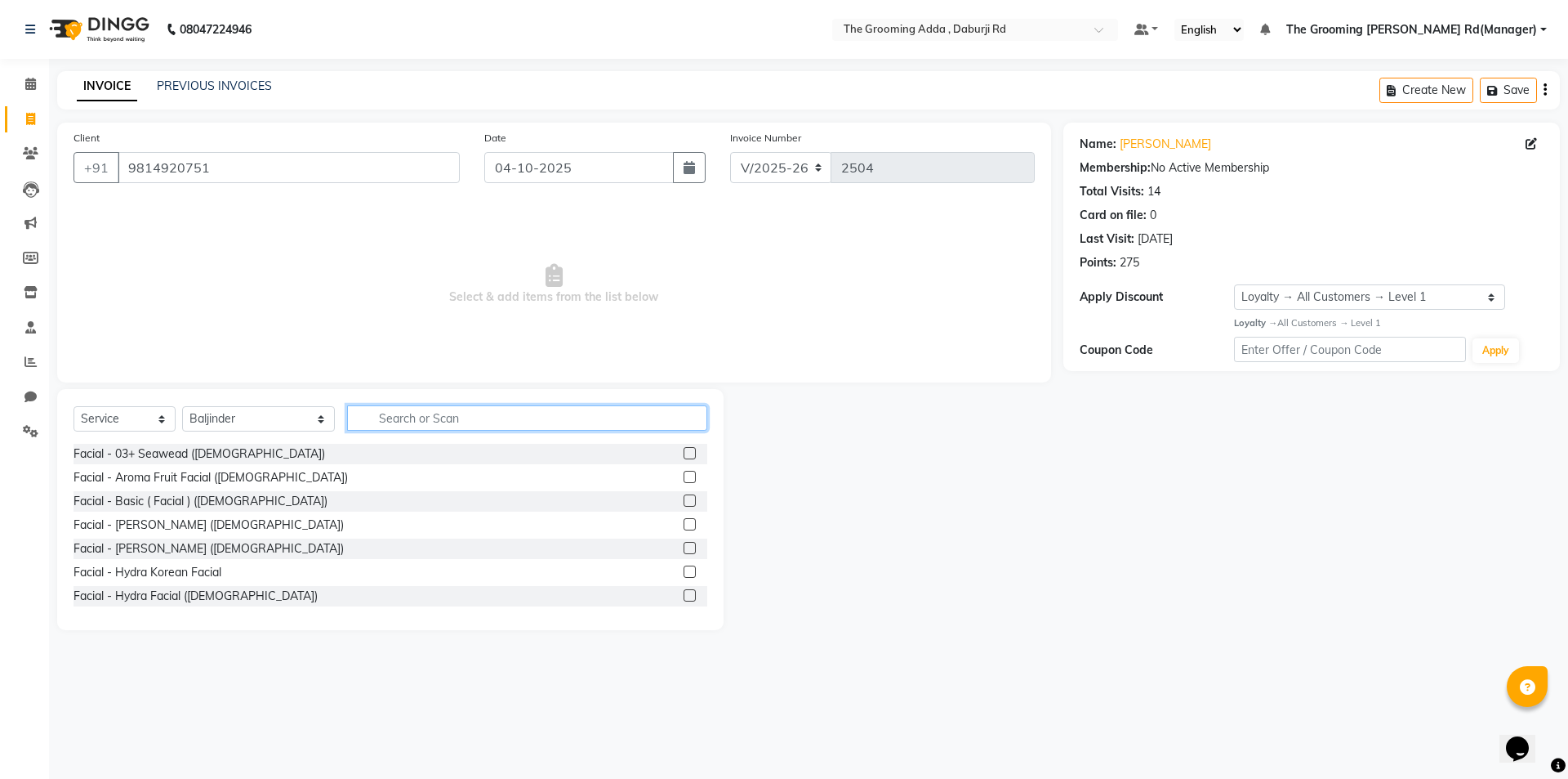
click at [492, 408] on input "text" at bounding box center [527, 417] width 360 height 25
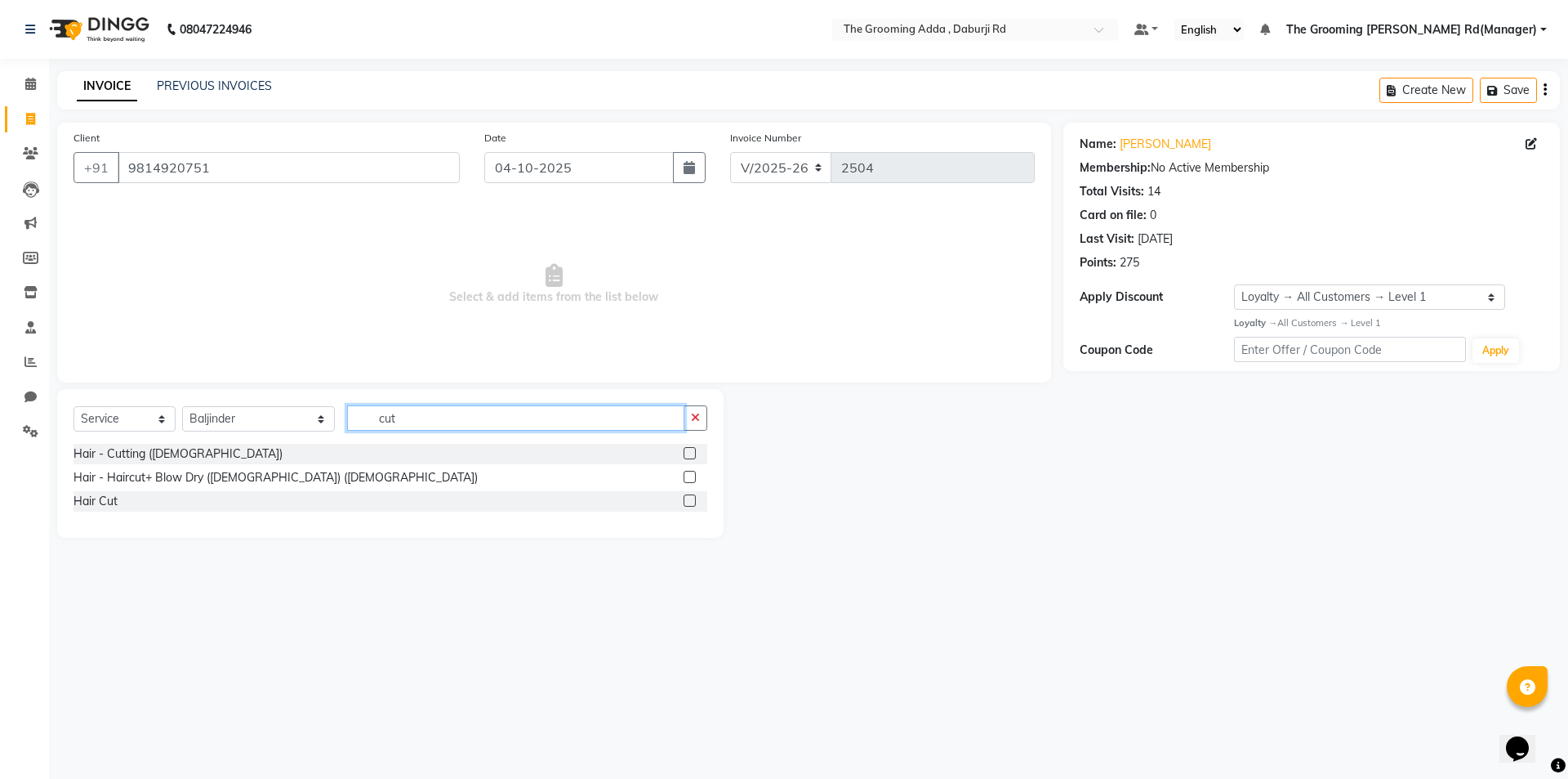
type input "cut"
click at [689, 451] on label at bounding box center [690, 453] width 12 height 12
click at [689, 451] on input "checkbox" at bounding box center [689, 453] width 11 height 11
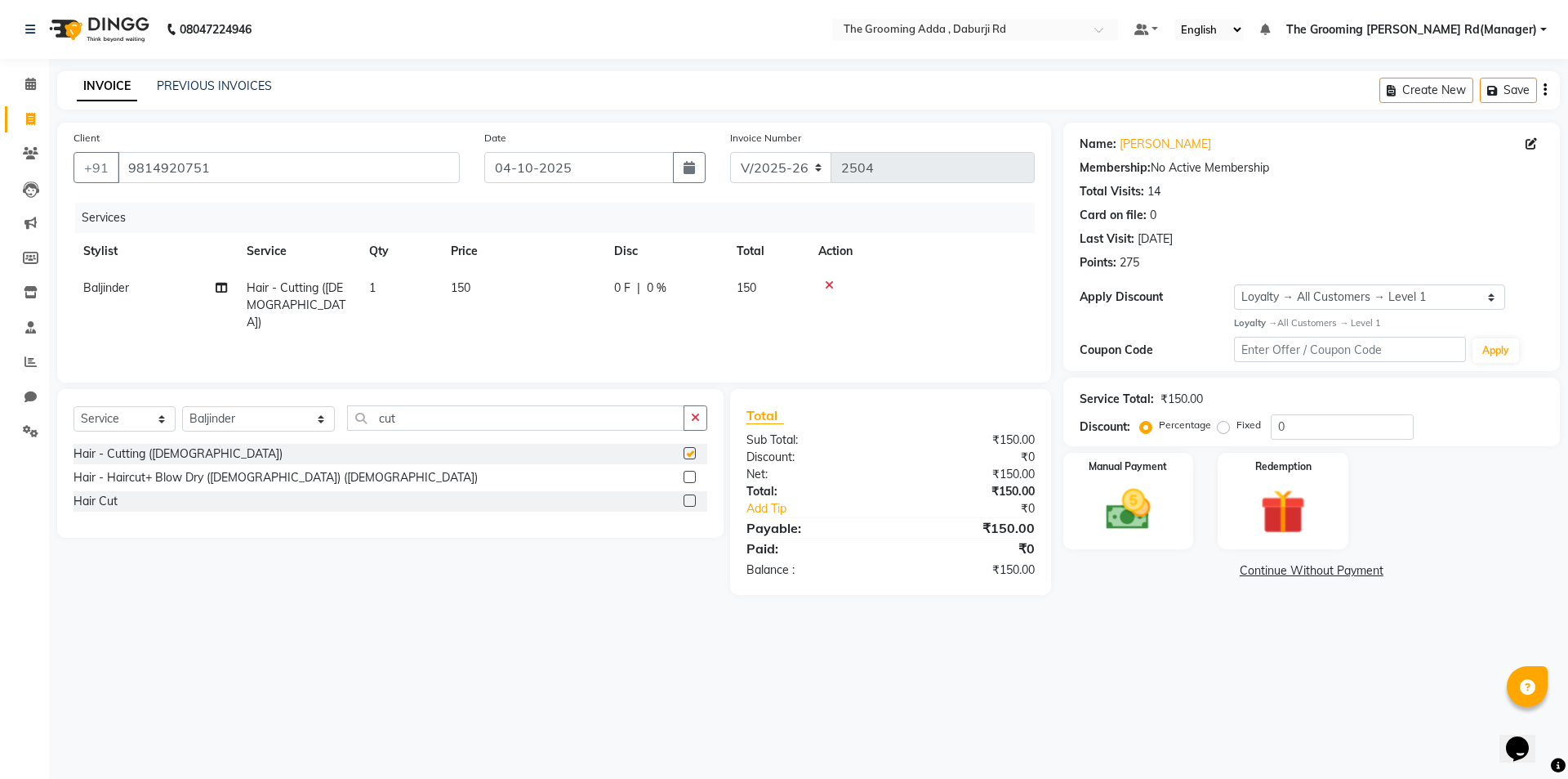
checkbox input "false"
drag, startPoint x: 437, startPoint y: 413, endPoint x: 298, endPoint y: 420, distance: 139.2
click at [298, 420] on div "Select Service Product Membership Package Voucher Prepaid Gift Card Select Styl…" at bounding box center [390, 424] width 634 height 38
click at [232, 418] on select "Select Stylist [PERSON_NAME] [PERSON_NAME] [PERSON_NAME] [PERSON_NAME] [PERSON_…" at bounding box center [258, 418] width 153 height 25
select select "79355"
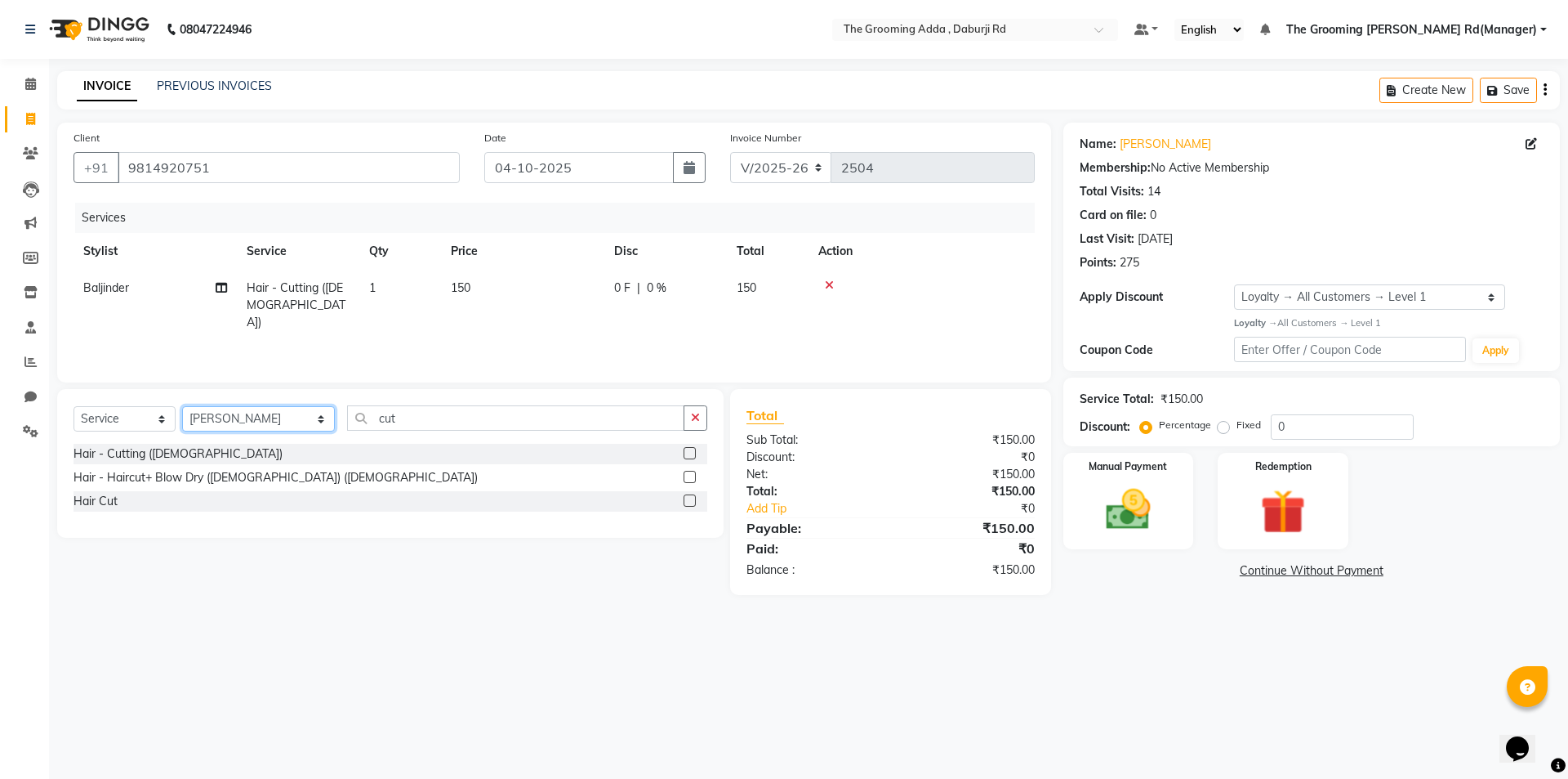
click at [182, 406] on select "Select Stylist [PERSON_NAME] [PERSON_NAME] [PERSON_NAME] [PERSON_NAME] [PERSON_…" at bounding box center [258, 418] width 153 height 25
type input "bea"
click at [685, 452] on label at bounding box center [690, 453] width 12 height 12
click at [685, 452] on input "checkbox" at bounding box center [689, 453] width 11 height 11
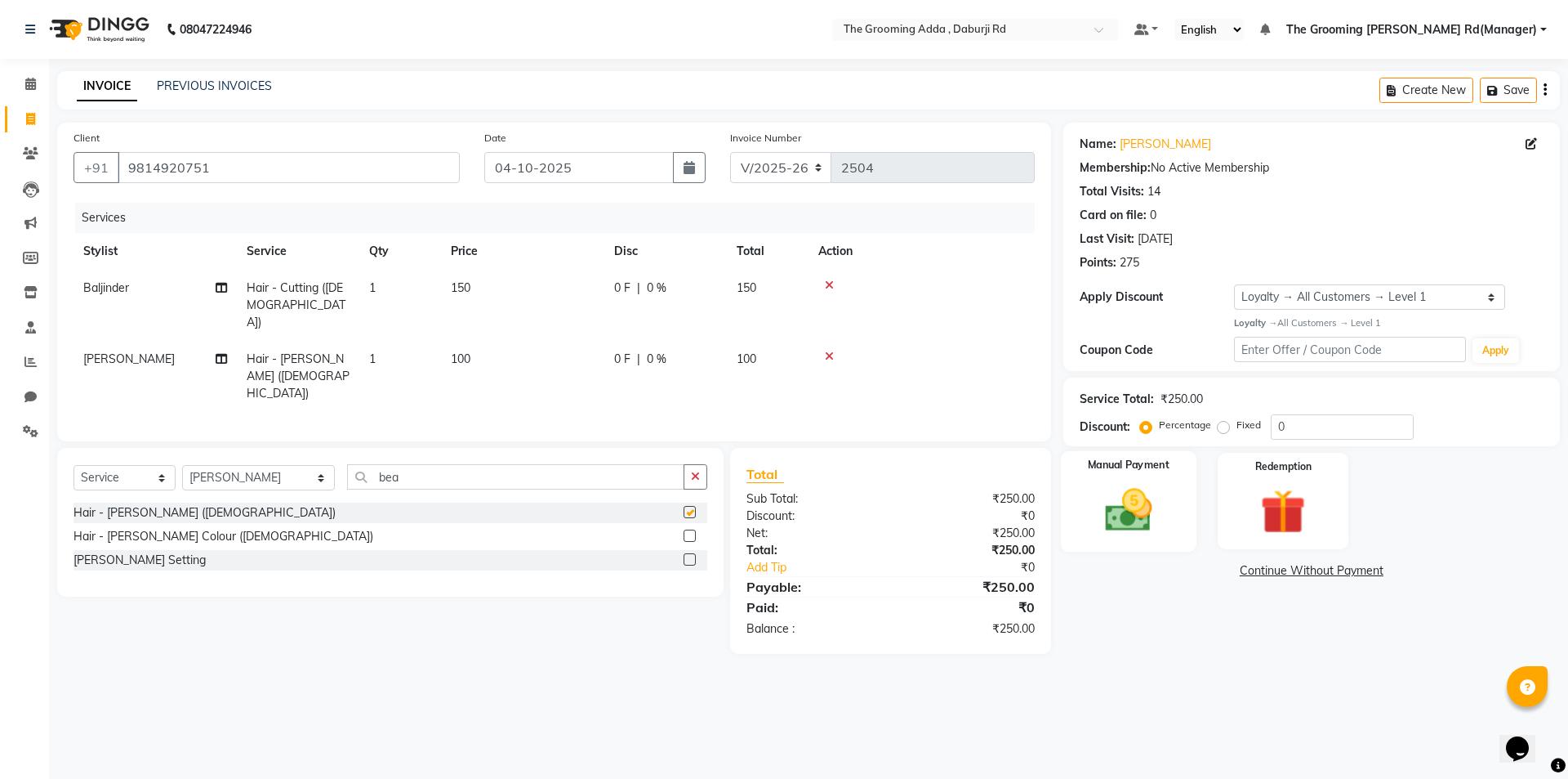
checkbox input "false"
click at [1105, 509] on img at bounding box center [1128, 510] width 76 height 54
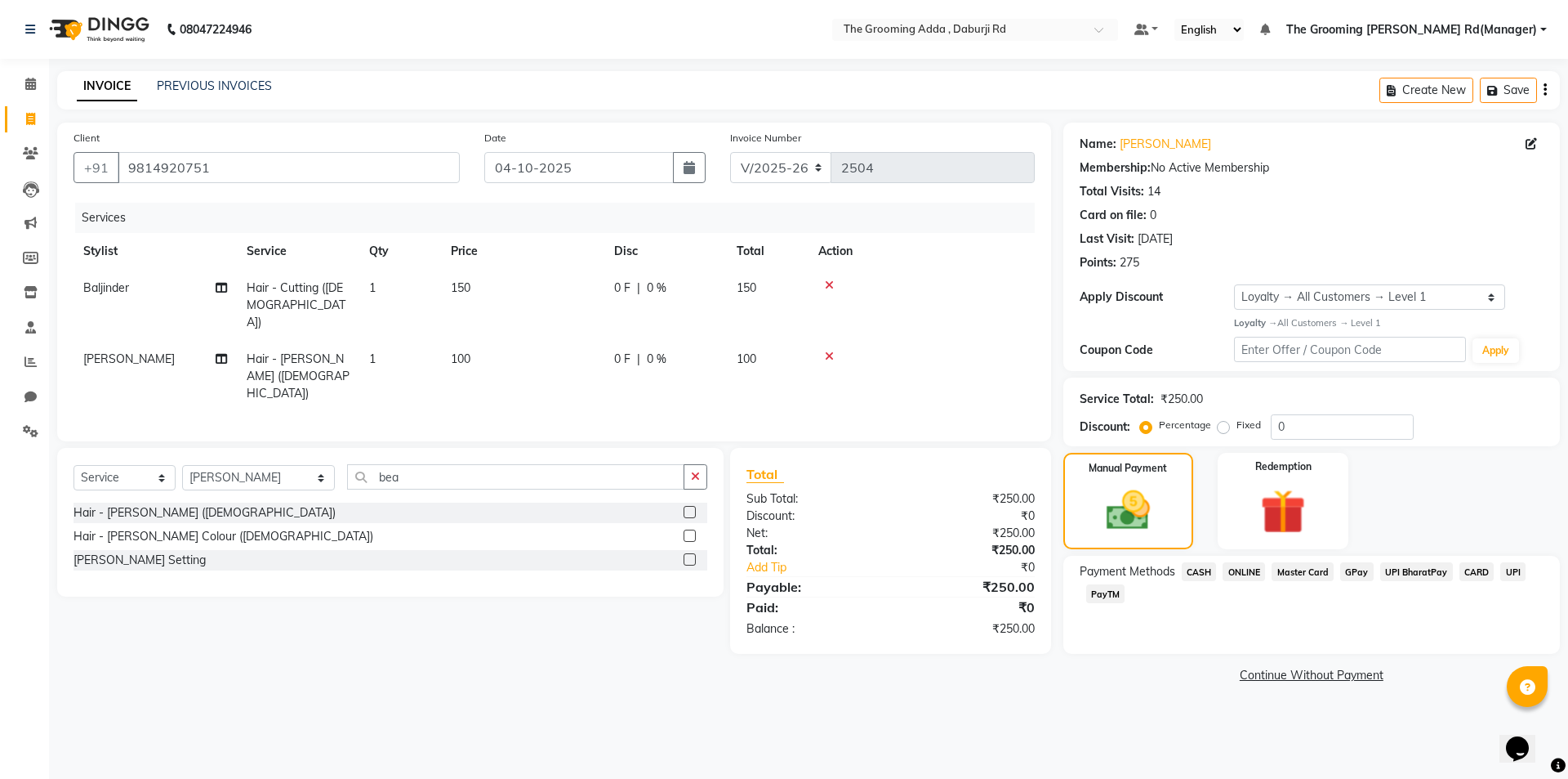
click at [1235, 574] on span "ONLINE" at bounding box center [1244, 571] width 43 height 19
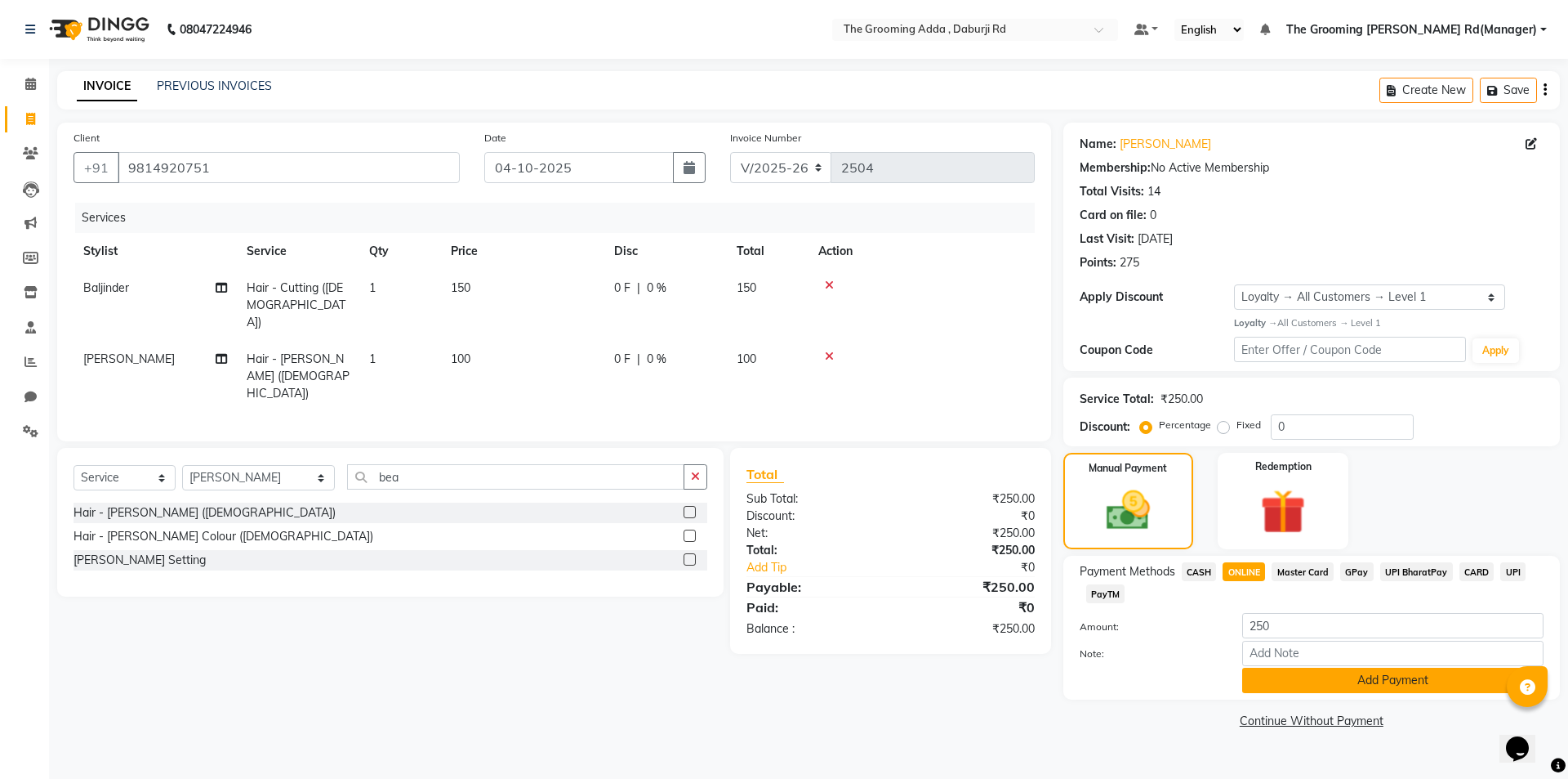
click at [1273, 677] on button "Add Payment" at bounding box center [1393, 680] width 301 height 25
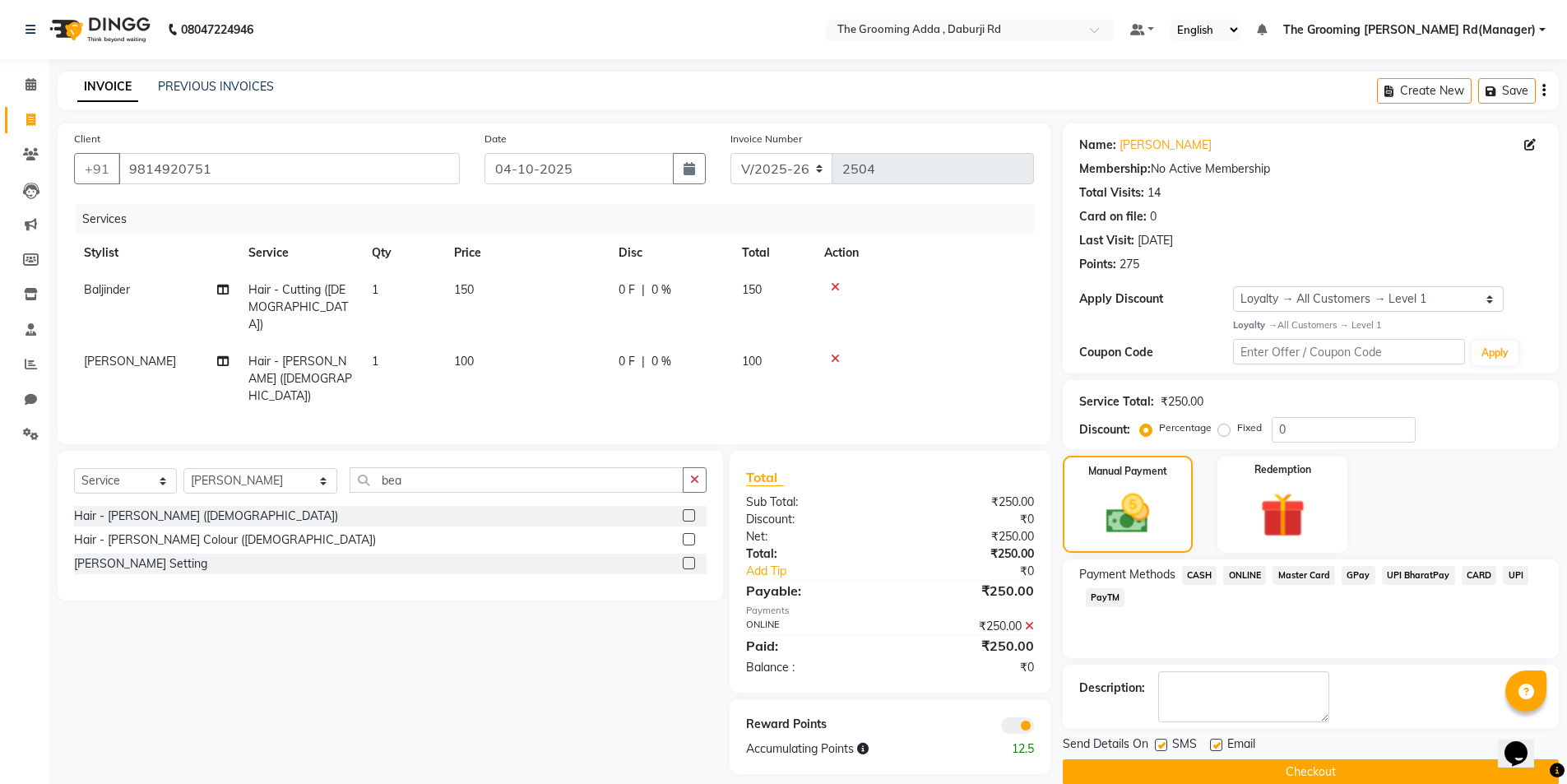
click at [1216, 748] on label at bounding box center [1216, 744] width 12 height 12
click at [1216, 748] on input "checkbox" at bounding box center [1215, 745] width 11 height 11
checkbox input "false"
click at [1159, 748] on label at bounding box center [1161, 744] width 12 height 12
click at [1159, 748] on input "checkbox" at bounding box center [1160, 745] width 11 height 11
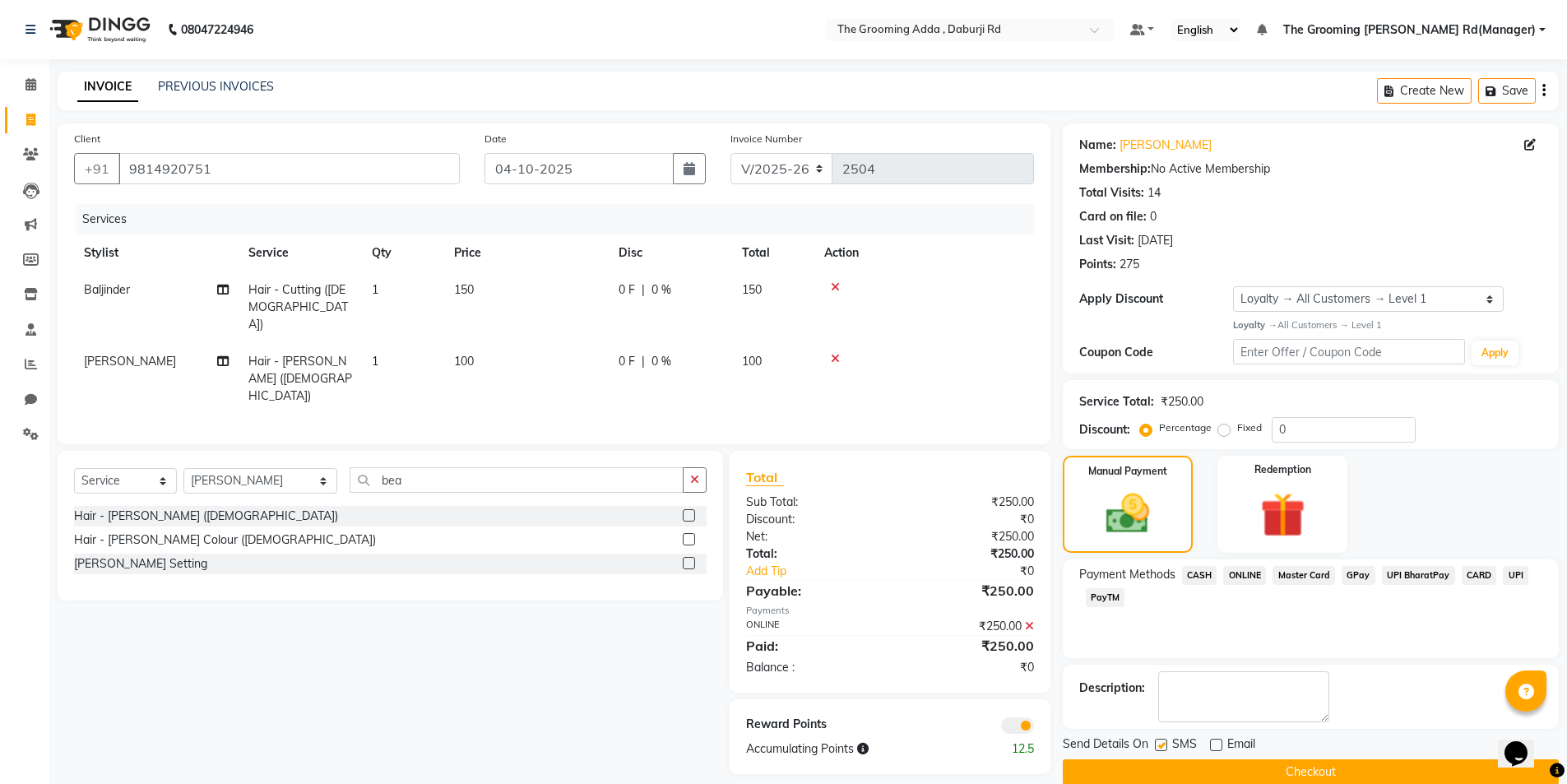
checkbox input "false"
click at [1156, 771] on button "Checkout" at bounding box center [1311, 772] width 496 height 26
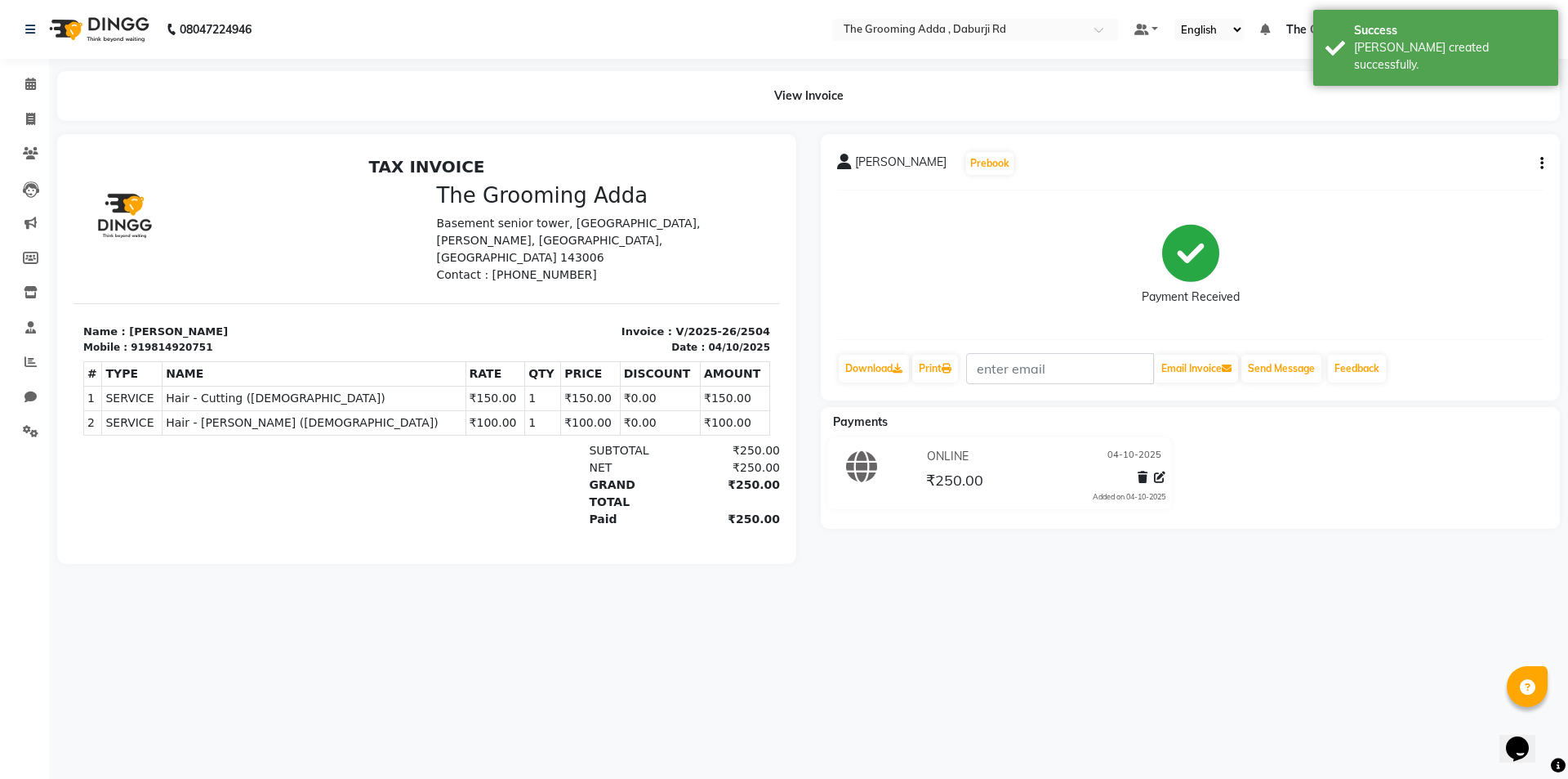
select select "service"
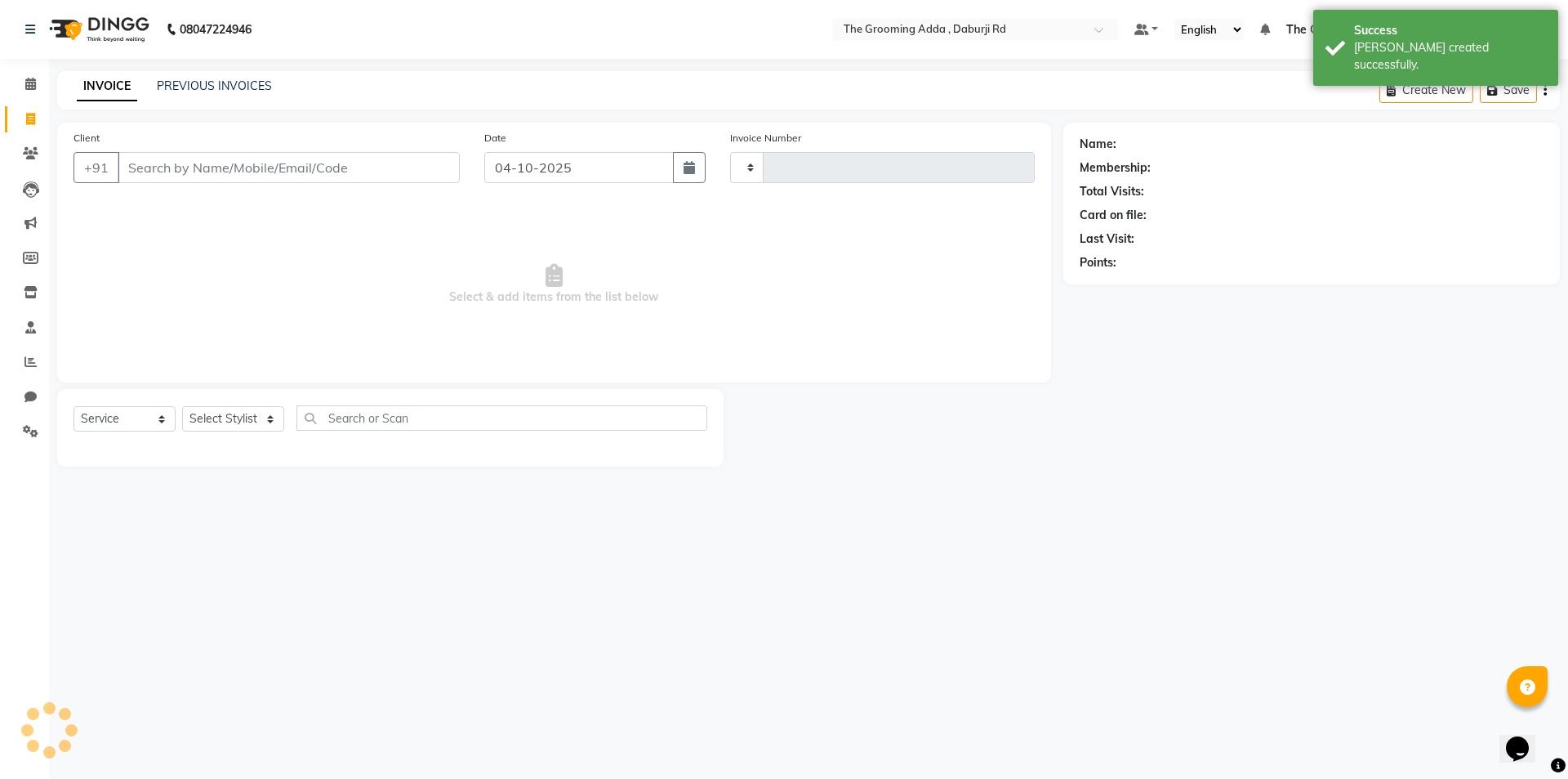
type input "2505"
select select "8001"
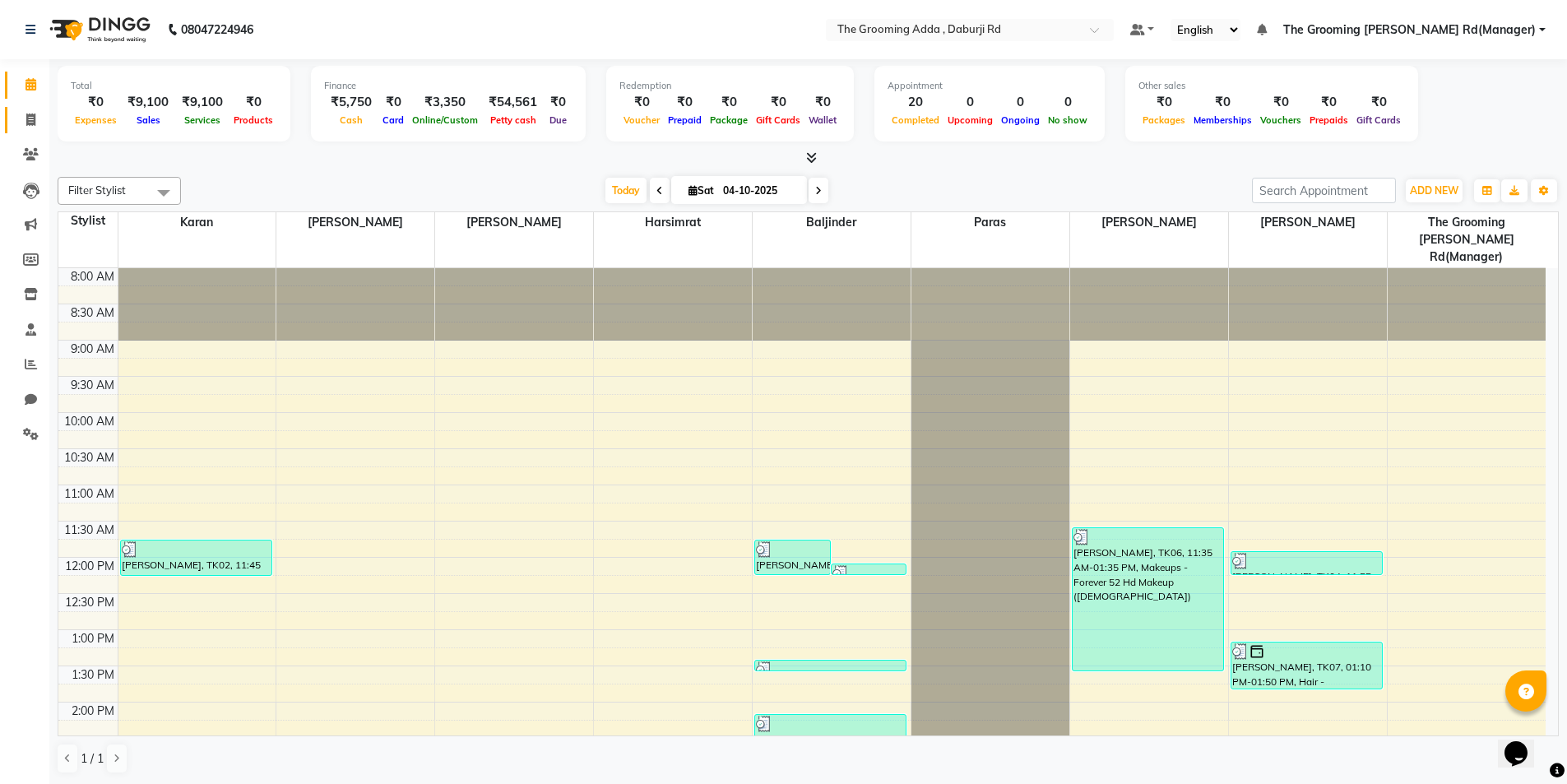
drag, startPoint x: 47, startPoint y: 129, endPoint x: 35, endPoint y: 124, distance: 13.0
click at [44, 129] on li "Invoice" at bounding box center [25, 120] width 49 height 35
click at [26, 121] on icon at bounding box center [30, 119] width 9 height 12
select select "service"
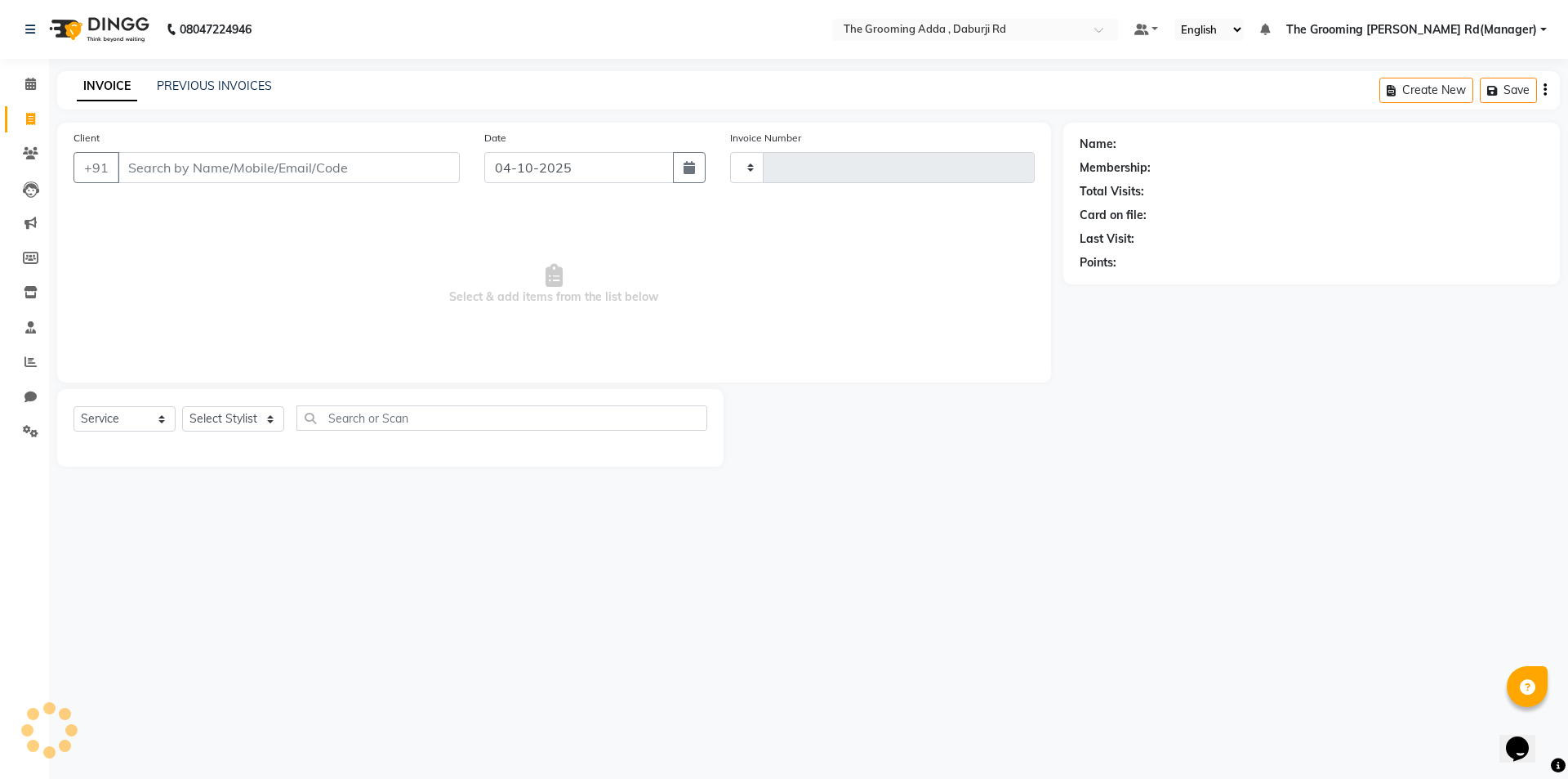
type input "2505"
select select "8001"
click at [177, 166] on input "Client" at bounding box center [289, 168] width 342 height 31
type input "8360218556"
click at [423, 181] on button "Add Client" at bounding box center [417, 168] width 84 height 31
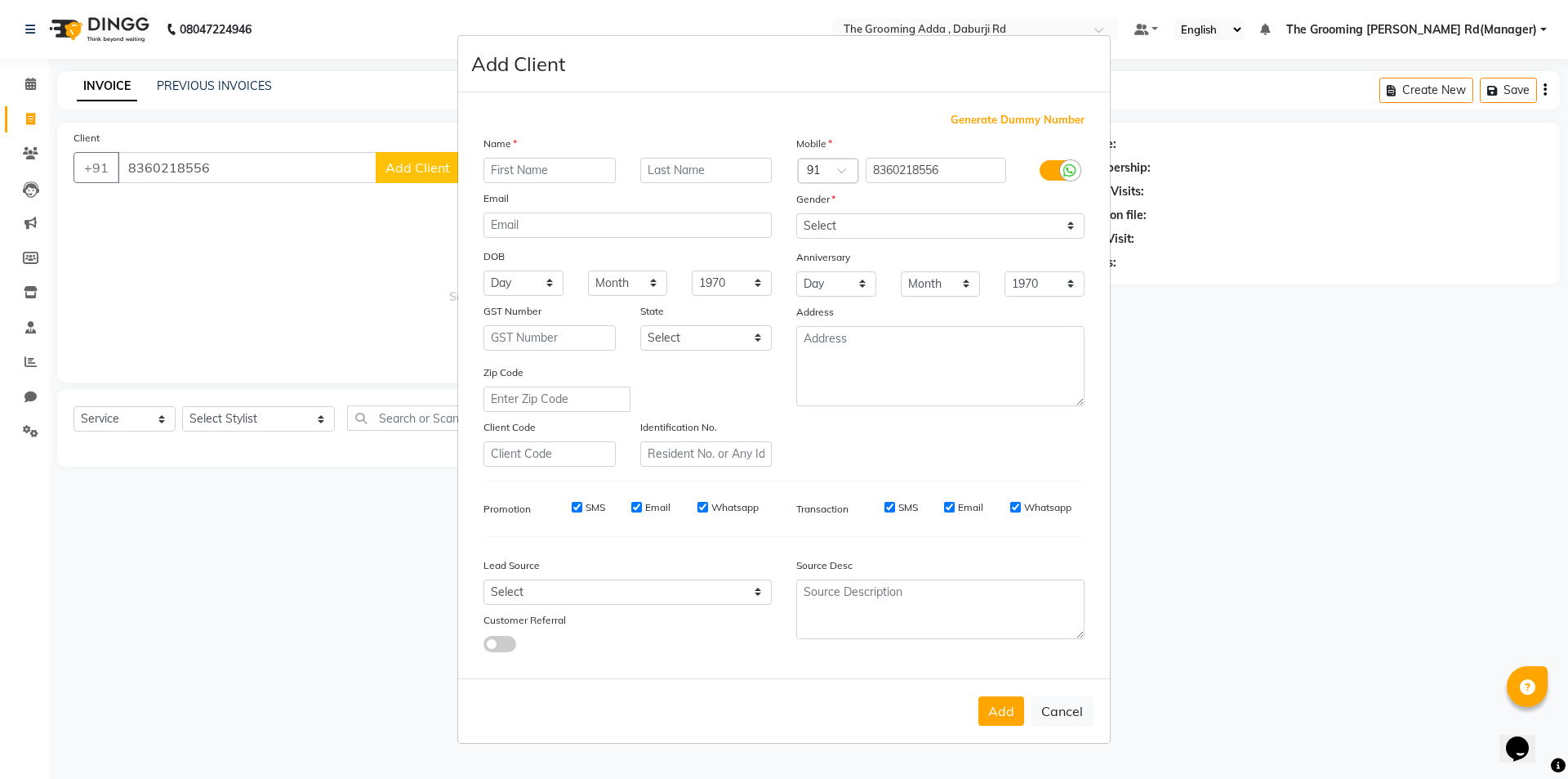
click at [508, 173] on input "text" at bounding box center [550, 170] width 133 height 25
type input "Ajay"
click at [854, 228] on select "Select [DEMOGRAPHIC_DATA] [DEMOGRAPHIC_DATA] Other Prefer Not To Say" at bounding box center [941, 226] width 288 height 25
select select "[DEMOGRAPHIC_DATA]"
click at [797, 214] on select "Select [DEMOGRAPHIC_DATA] [DEMOGRAPHIC_DATA] Other Prefer Not To Say" at bounding box center [941, 226] width 288 height 25
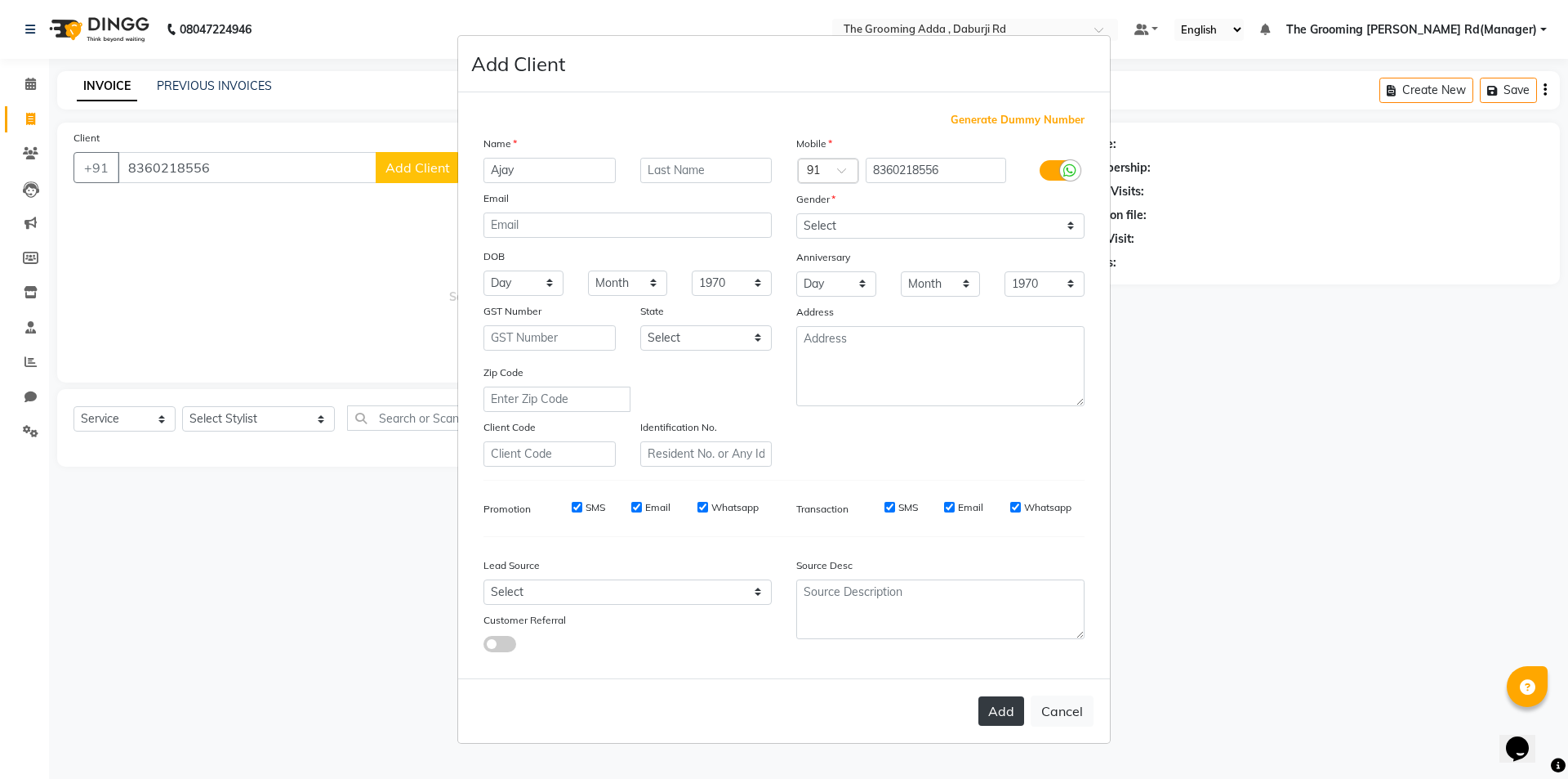
click at [1013, 705] on button "Add" at bounding box center [1001, 711] width 46 height 29
select select
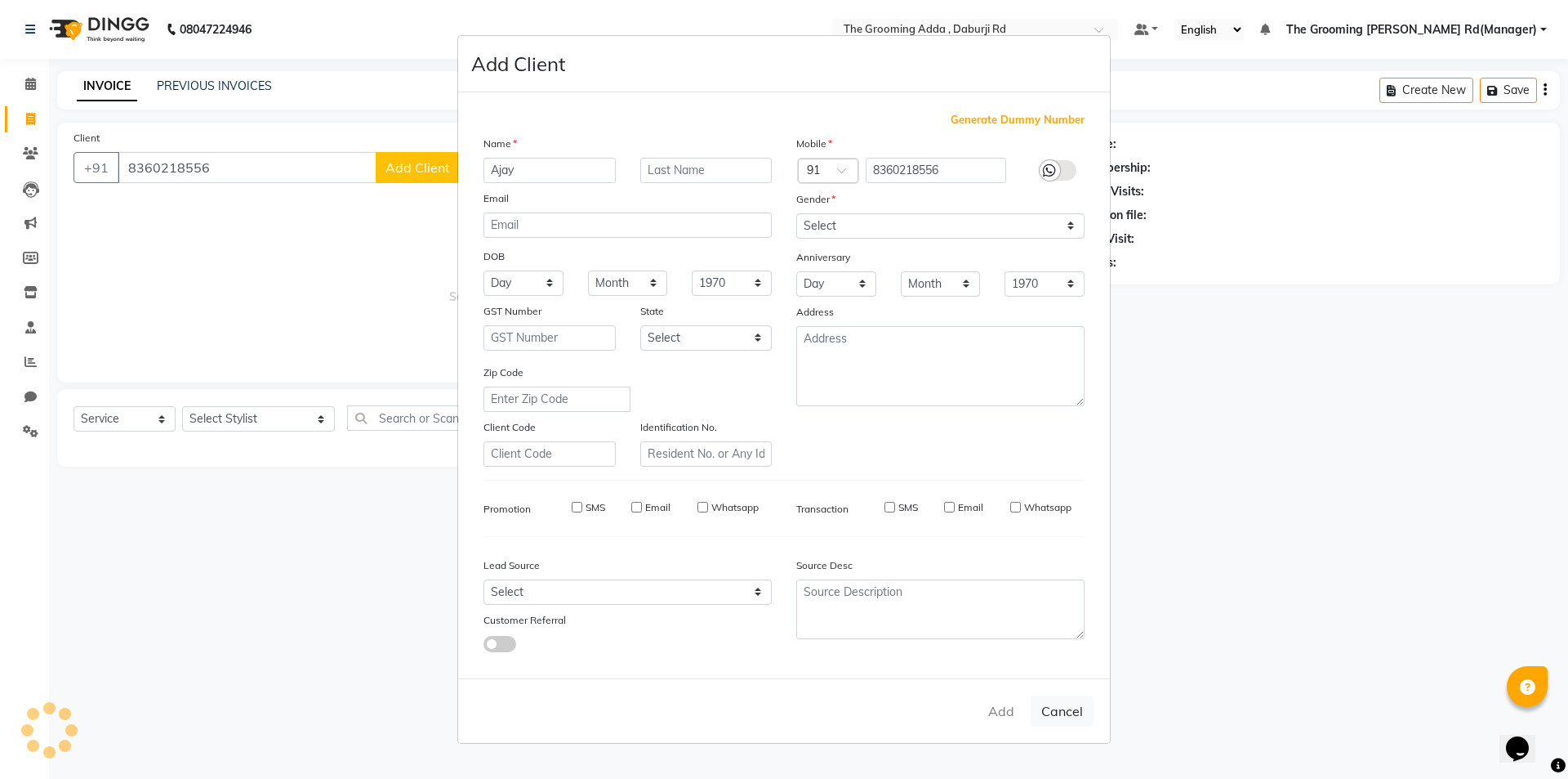
select select
checkbox input "false"
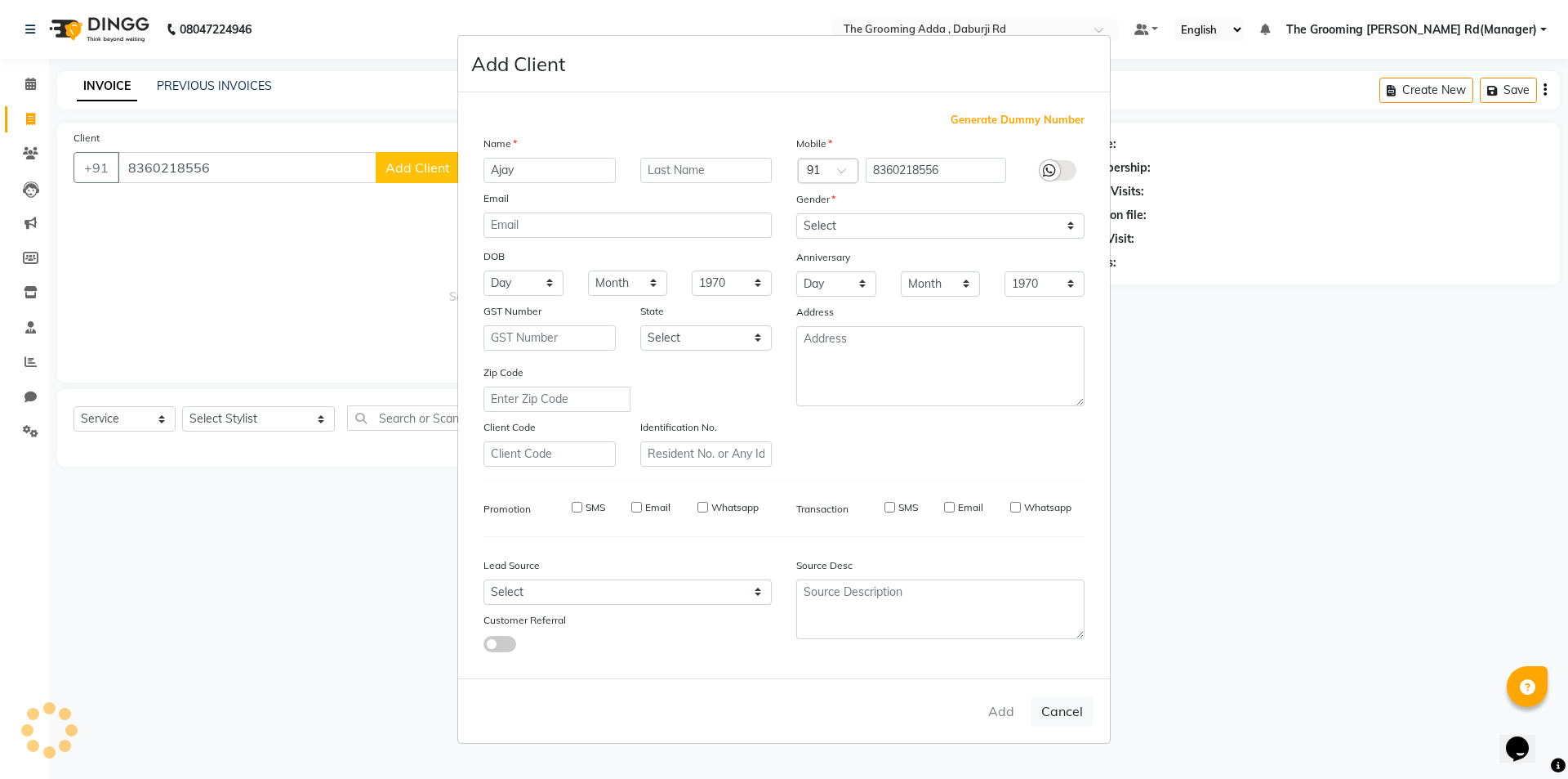
checkbox input "false"
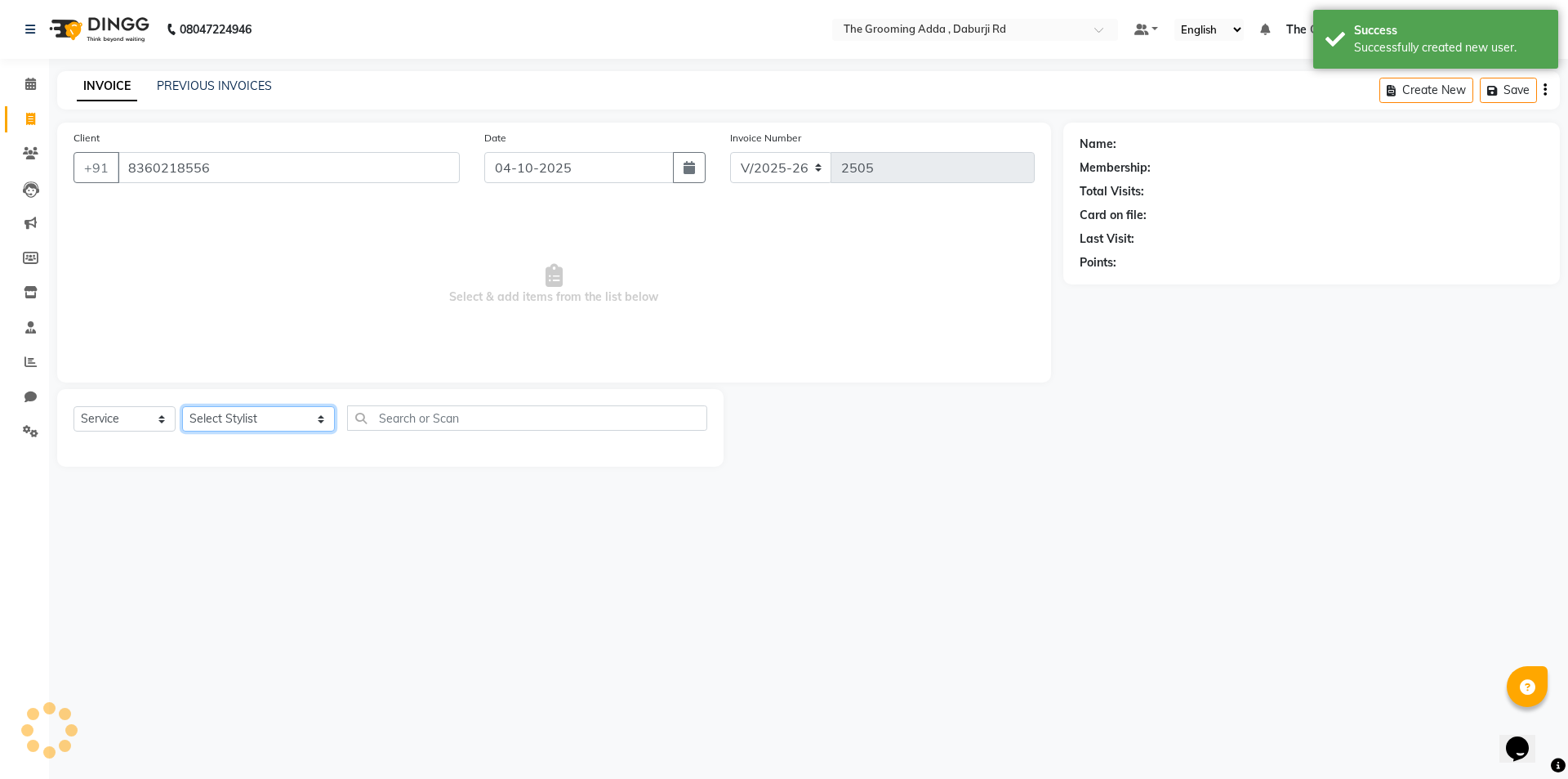
click at [214, 421] on select "Select Stylist [PERSON_NAME] [PERSON_NAME] [PERSON_NAME] [PERSON_NAME] [PERSON_…" at bounding box center [258, 418] width 153 height 25
select select "1: Object"
select select "79355"
click at [182, 406] on select "Select Stylist [PERSON_NAME] [PERSON_NAME] [PERSON_NAME] [PERSON_NAME] [PERSON_…" at bounding box center [258, 418] width 153 height 25
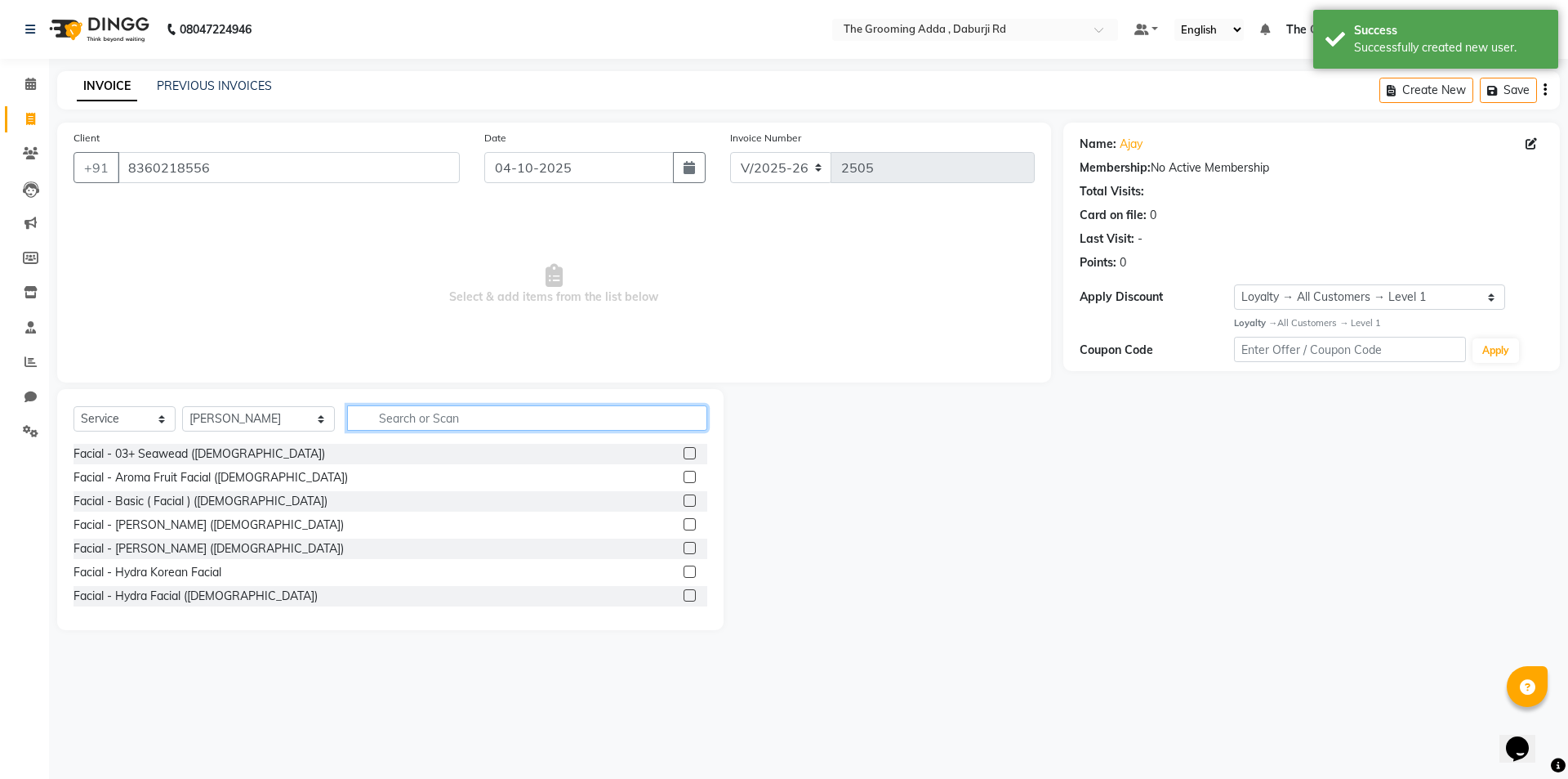
click at [374, 430] on input "text" at bounding box center [527, 417] width 360 height 25
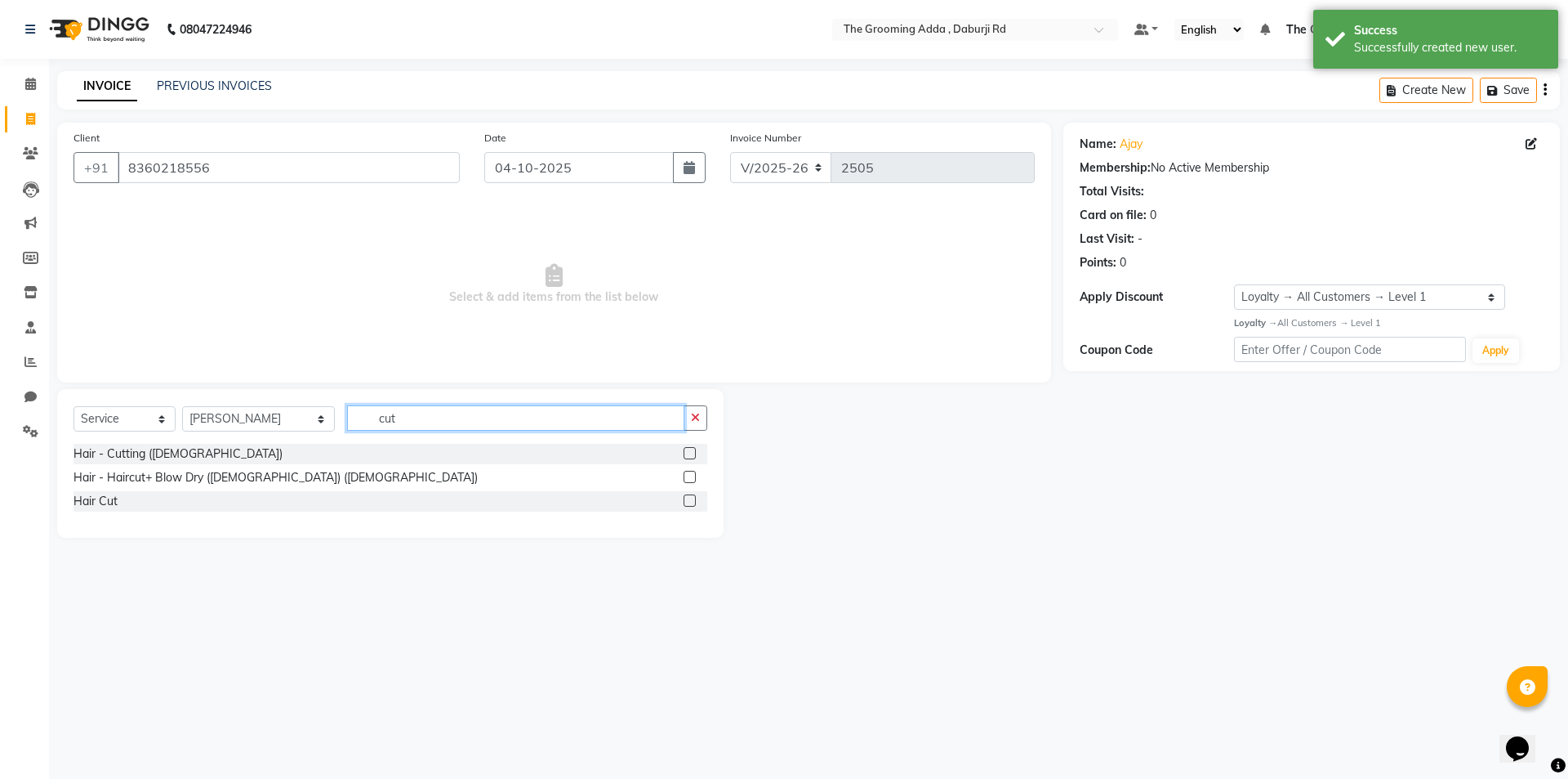
type input "cut"
click at [694, 449] on label at bounding box center [690, 453] width 12 height 12
click at [694, 449] on input "checkbox" at bounding box center [689, 453] width 11 height 11
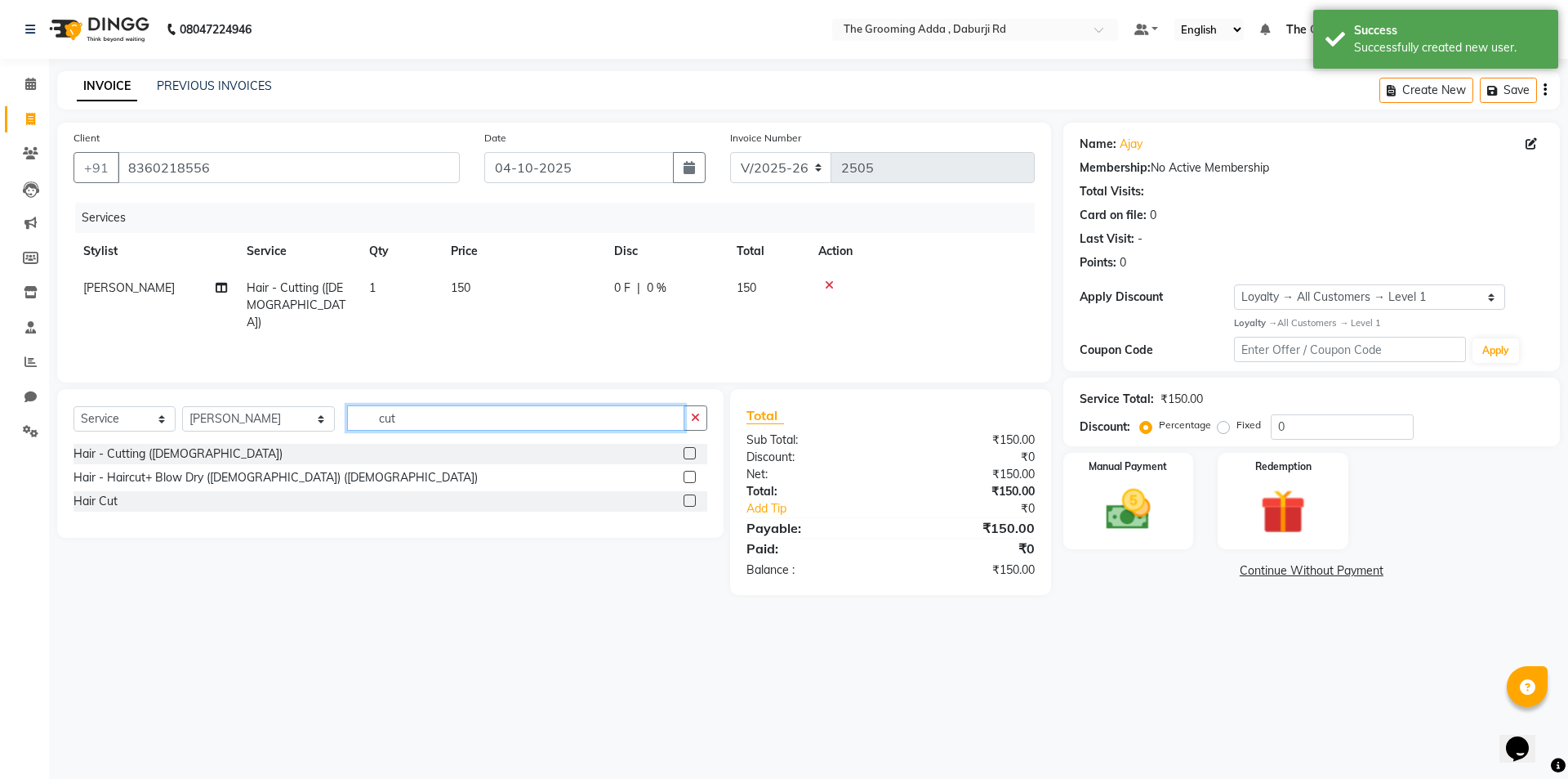
checkbox input "false"
drag, startPoint x: 498, startPoint y: 428, endPoint x: 312, endPoint y: 424, distance: 186.0
click at [312, 424] on div "Select Service Product Membership Package Voucher Prepaid Gift Card Select Styl…" at bounding box center [390, 424] width 634 height 38
type input "bea"
click at [689, 451] on label at bounding box center [690, 453] width 12 height 12
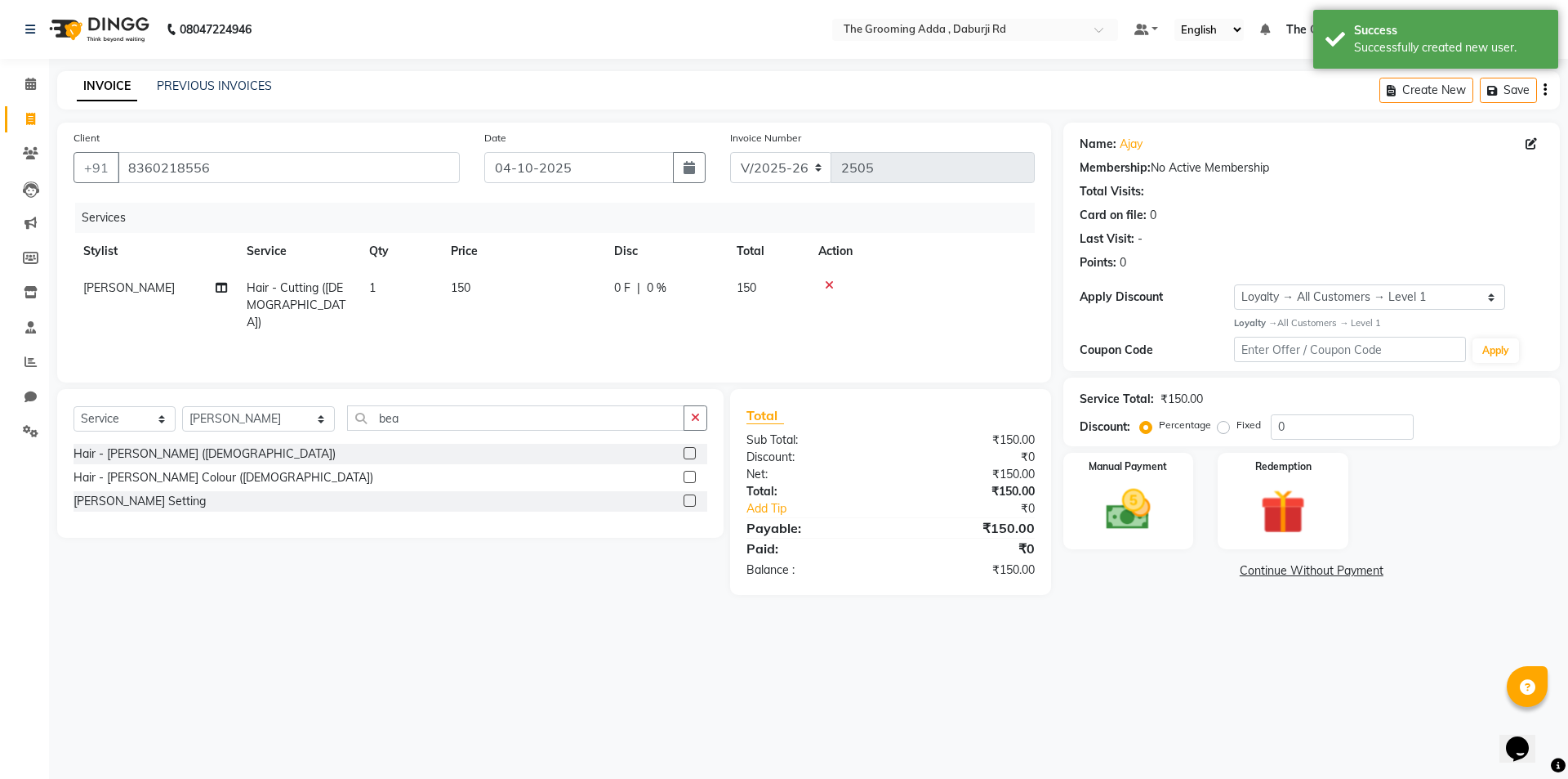
click at [689, 451] on input "checkbox" at bounding box center [689, 453] width 11 height 11
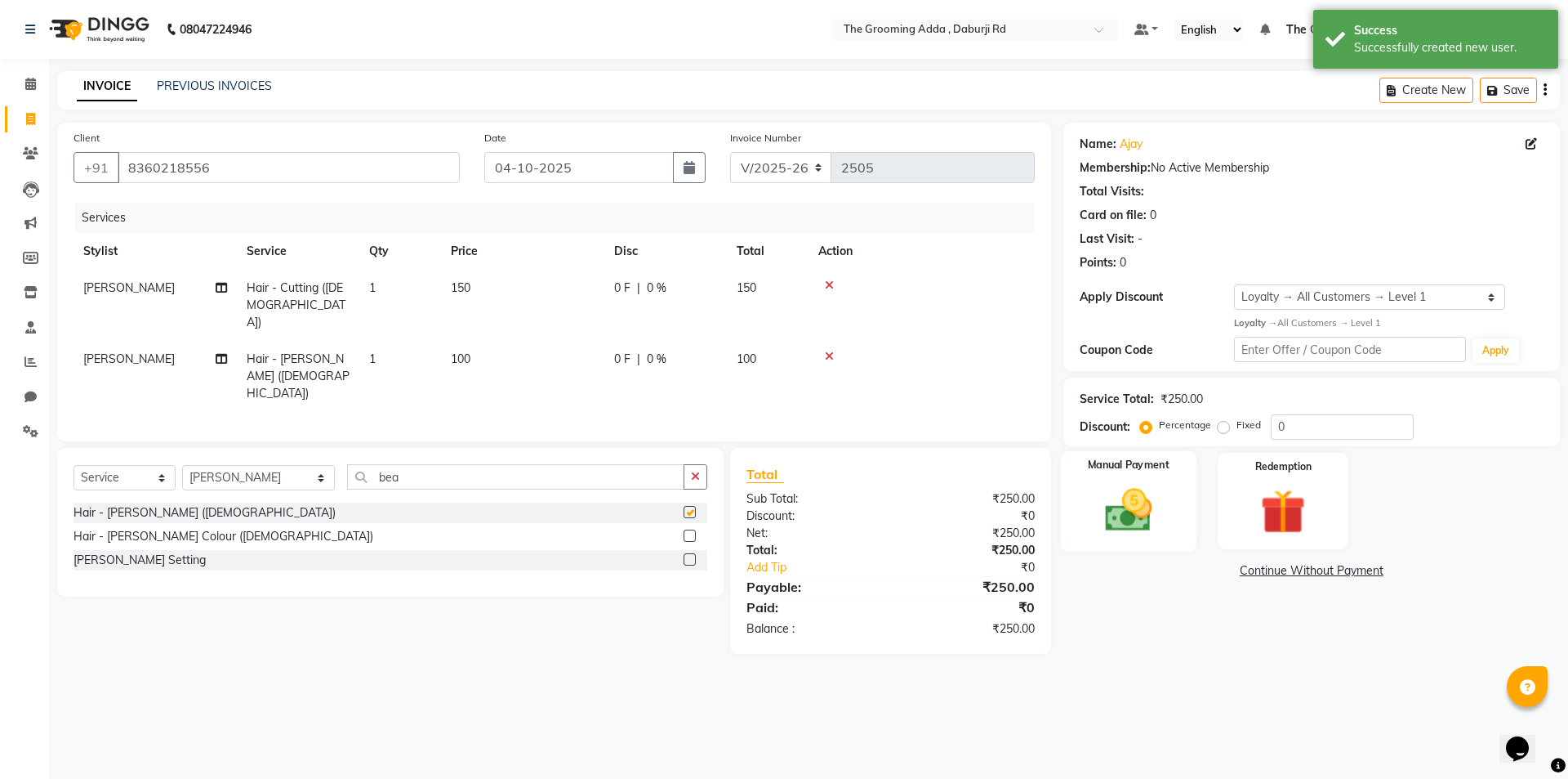
checkbox input "false"
click at [1152, 525] on img at bounding box center [1128, 510] width 76 height 54
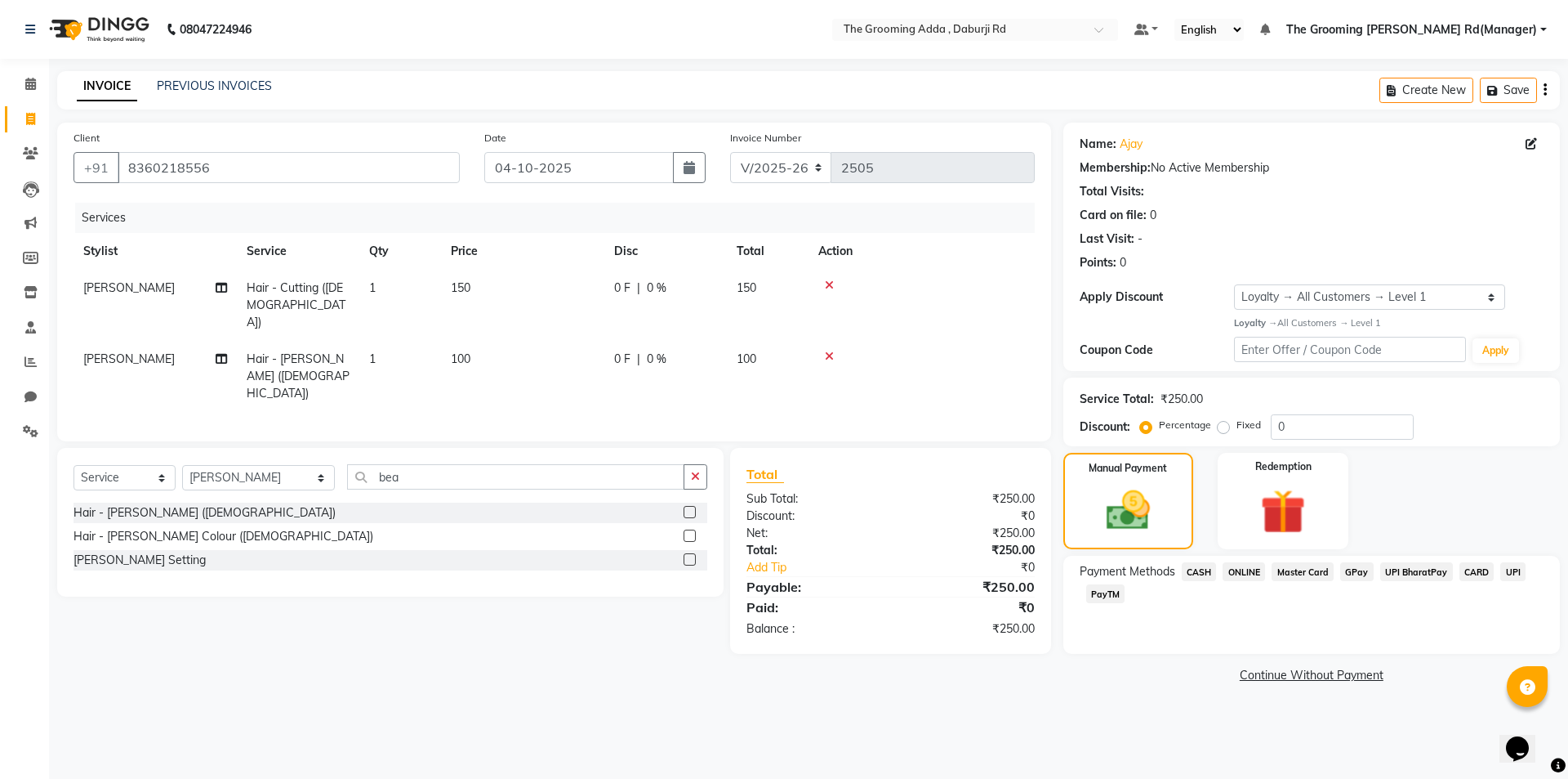
click at [1234, 570] on span "ONLINE" at bounding box center [1244, 571] width 43 height 19
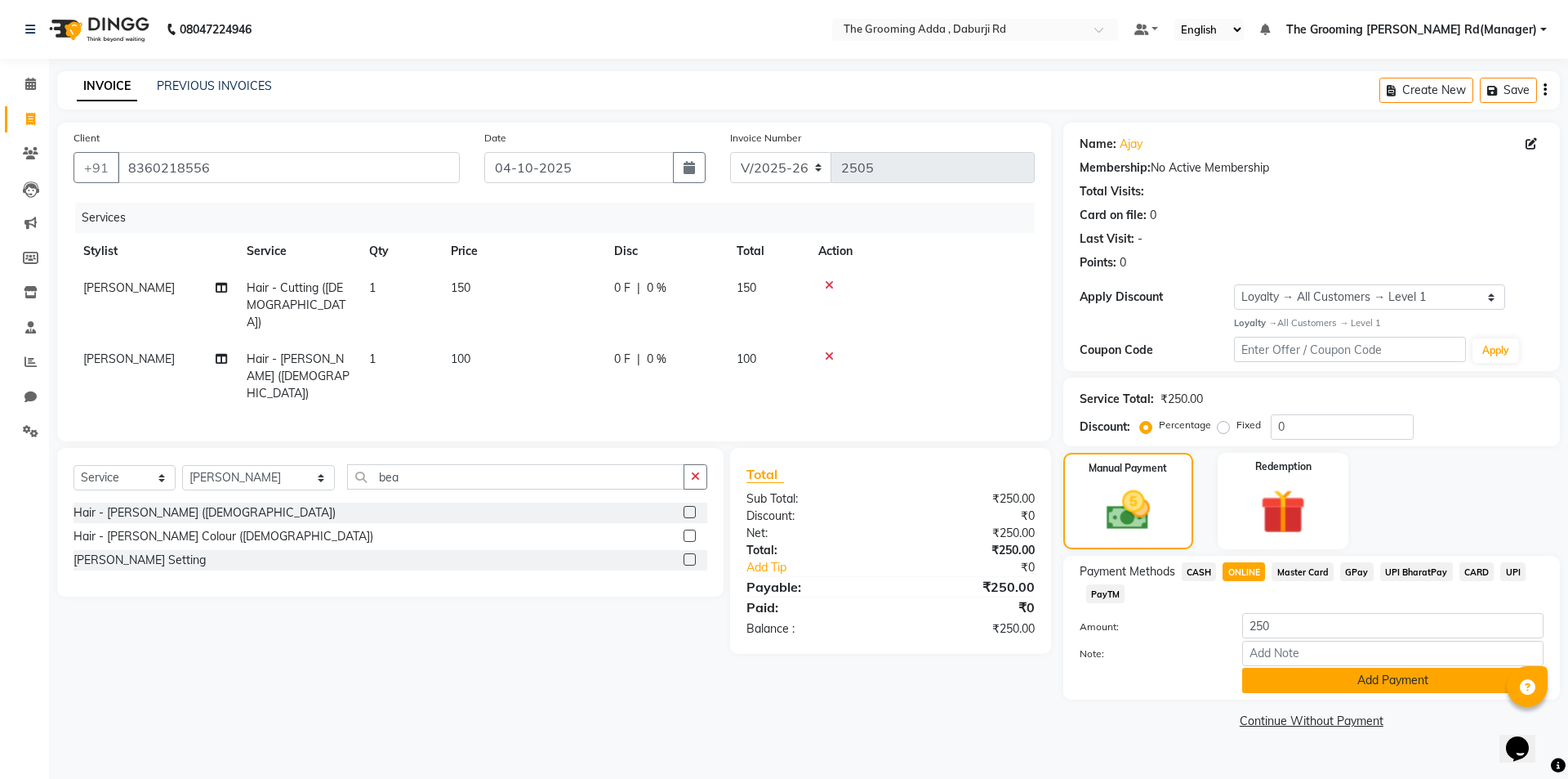
click at [1267, 683] on button "Add Payment" at bounding box center [1393, 680] width 301 height 25
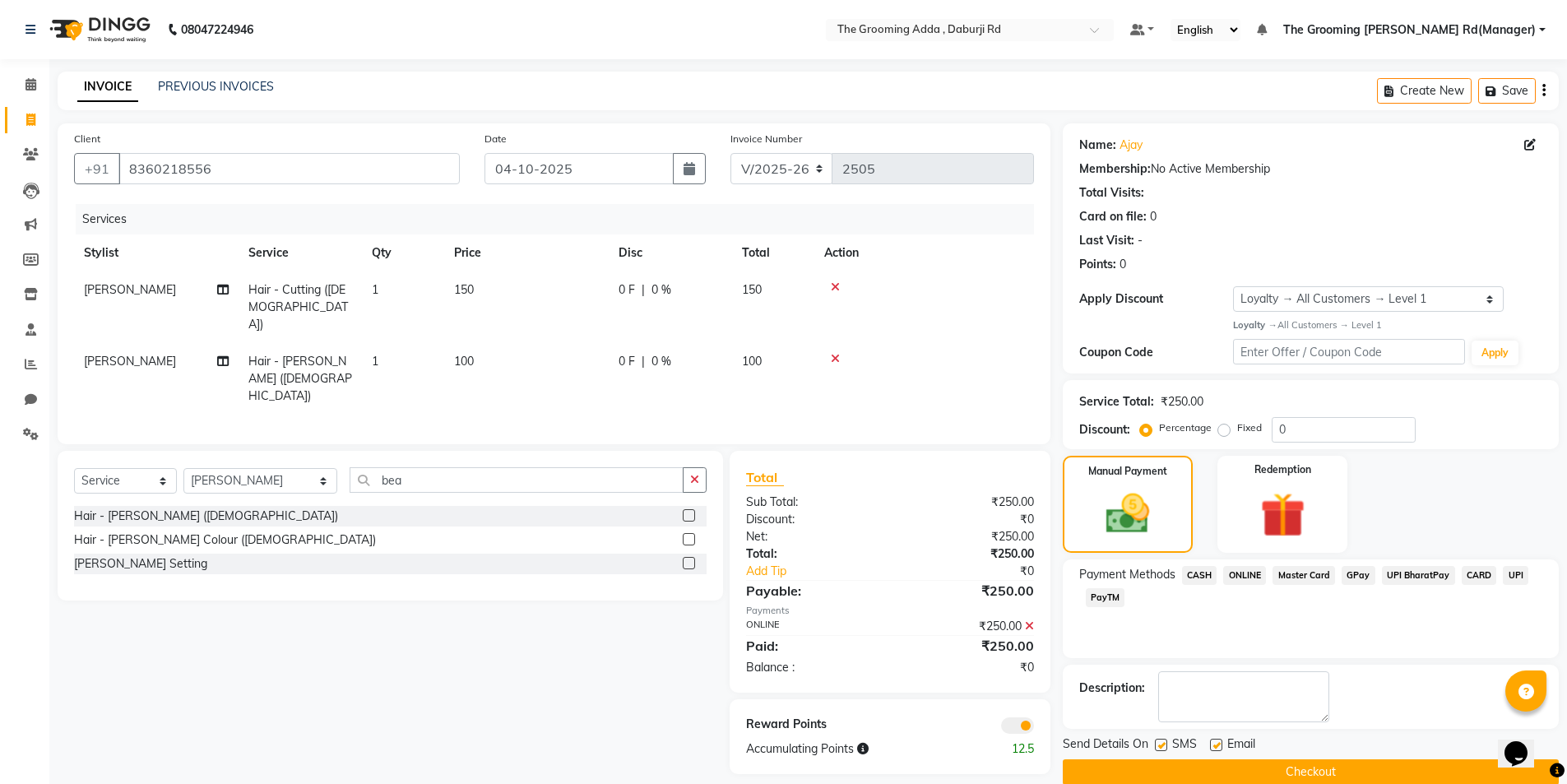
click at [1218, 746] on label at bounding box center [1216, 744] width 12 height 12
click at [1218, 746] on input "checkbox" at bounding box center [1215, 745] width 11 height 11
checkbox input "false"
click at [1153, 737] on div "Send Details On SMS Email" at bounding box center [1311, 745] width 496 height 21
click at [1159, 745] on label at bounding box center [1161, 744] width 12 height 12
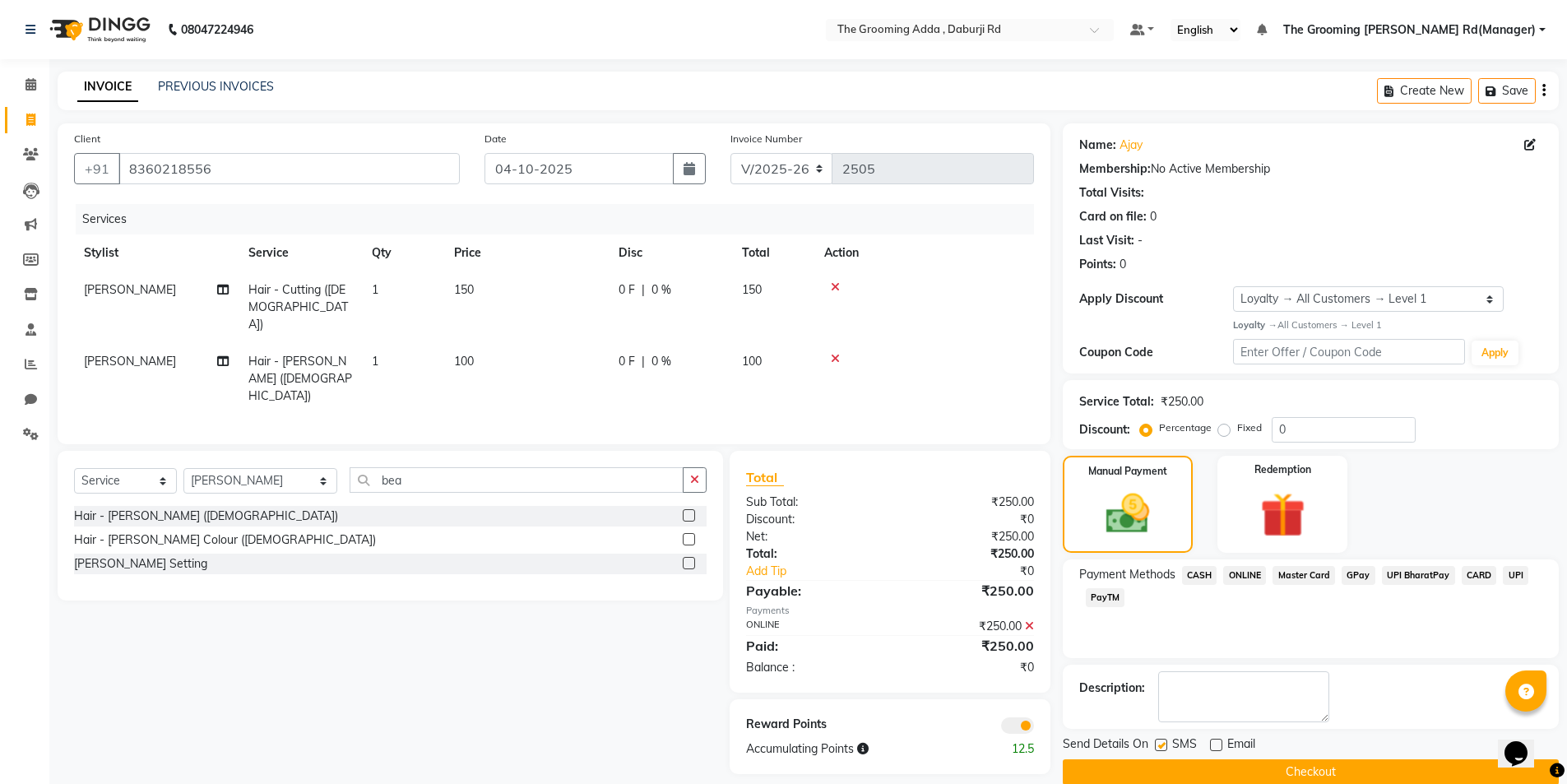
click at [1159, 745] on input "checkbox" at bounding box center [1160, 745] width 11 height 11
checkbox input "false"
click at [1156, 770] on button "Checkout" at bounding box center [1311, 772] width 496 height 26
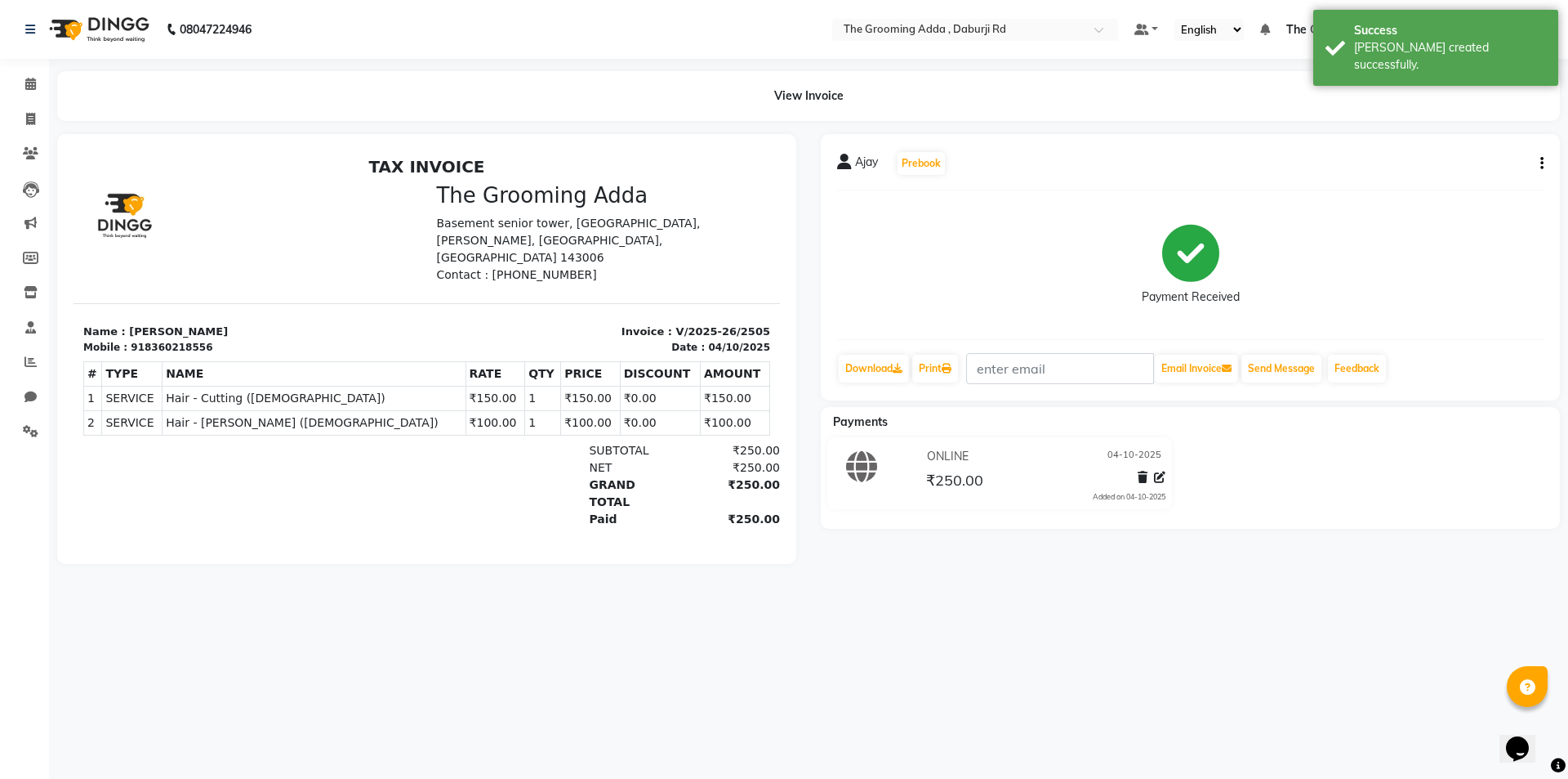
select select "service"
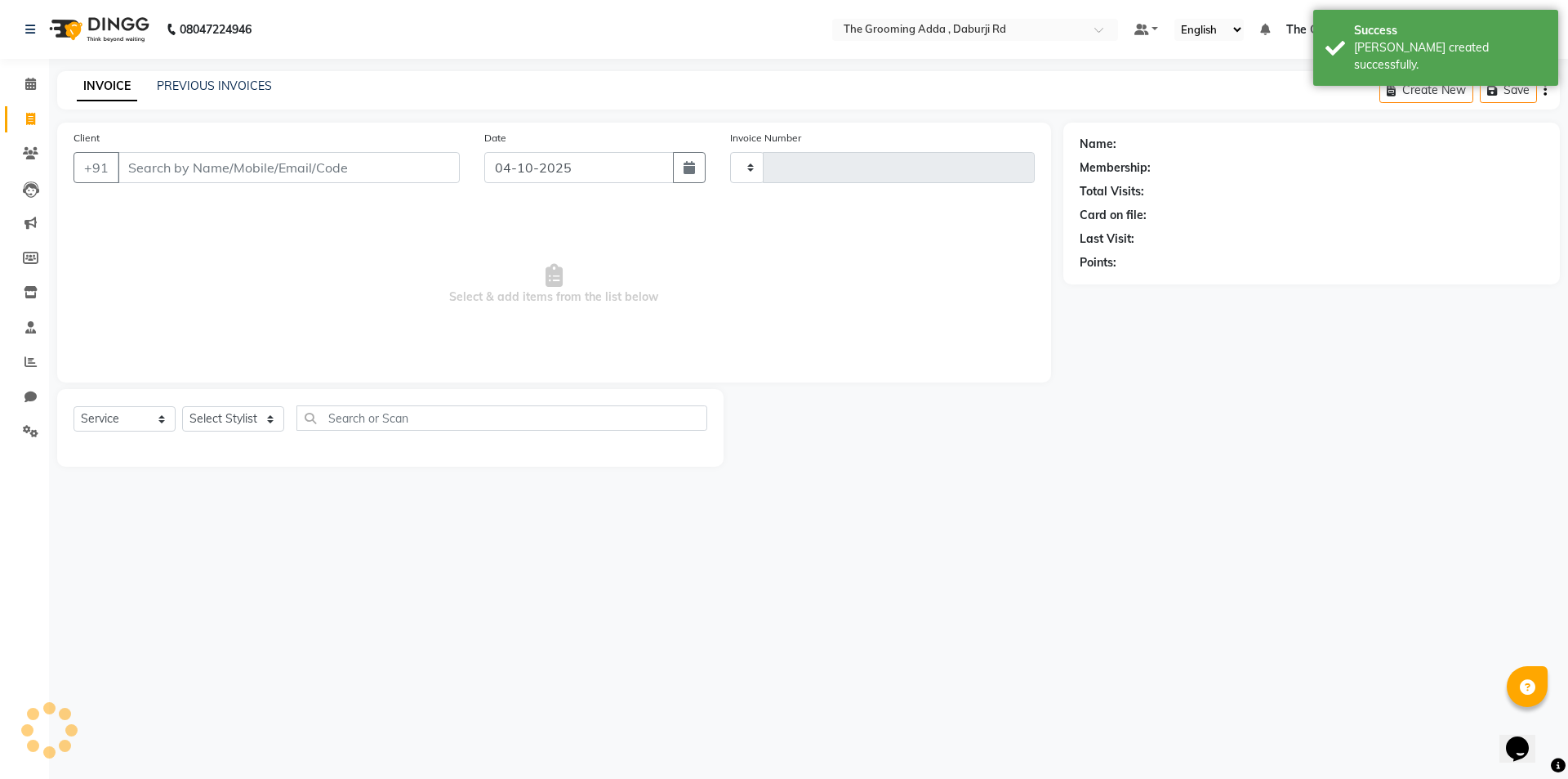
type input "2506"
select select "8001"
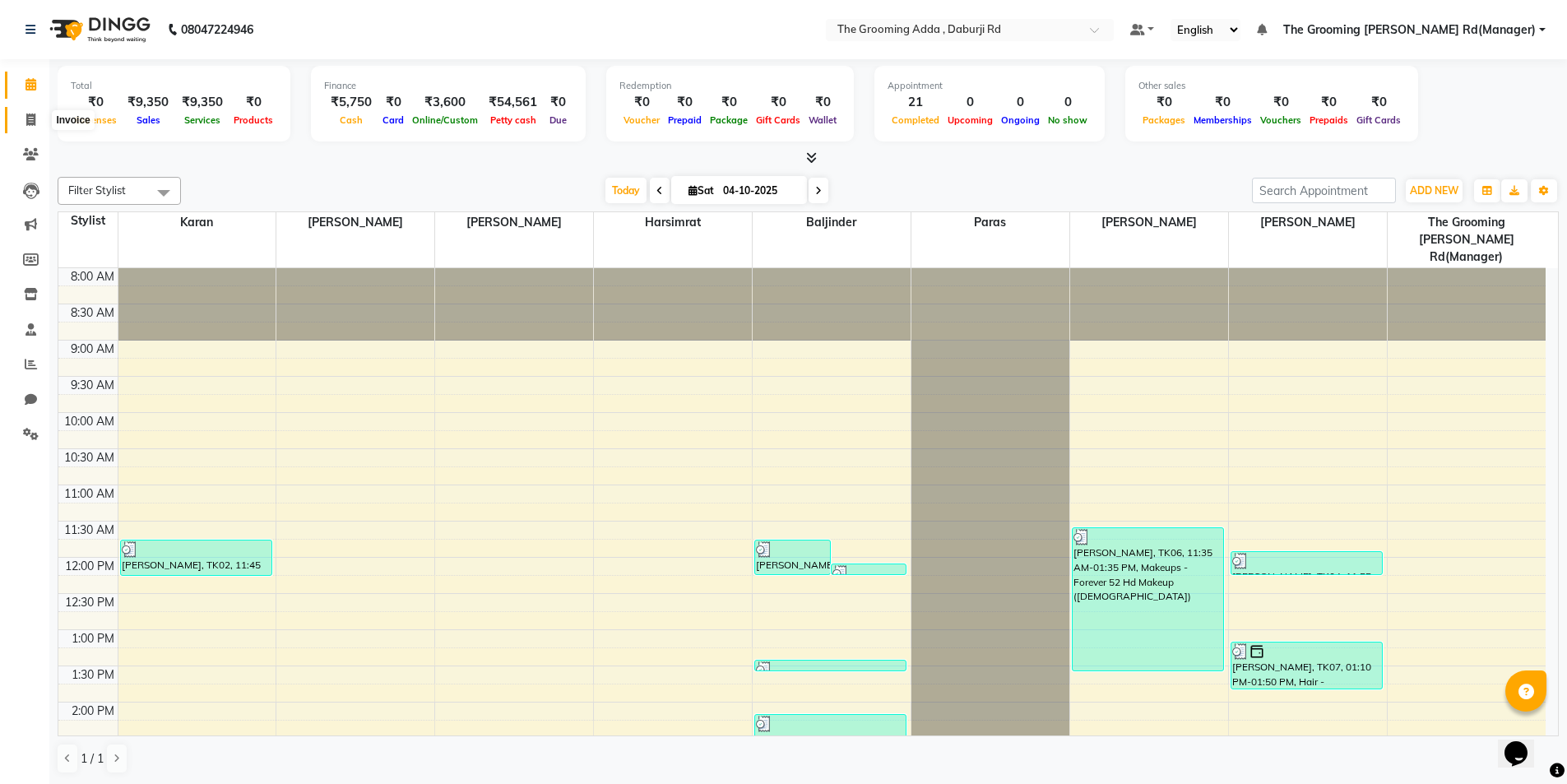
click at [30, 117] on icon at bounding box center [30, 119] width 9 height 12
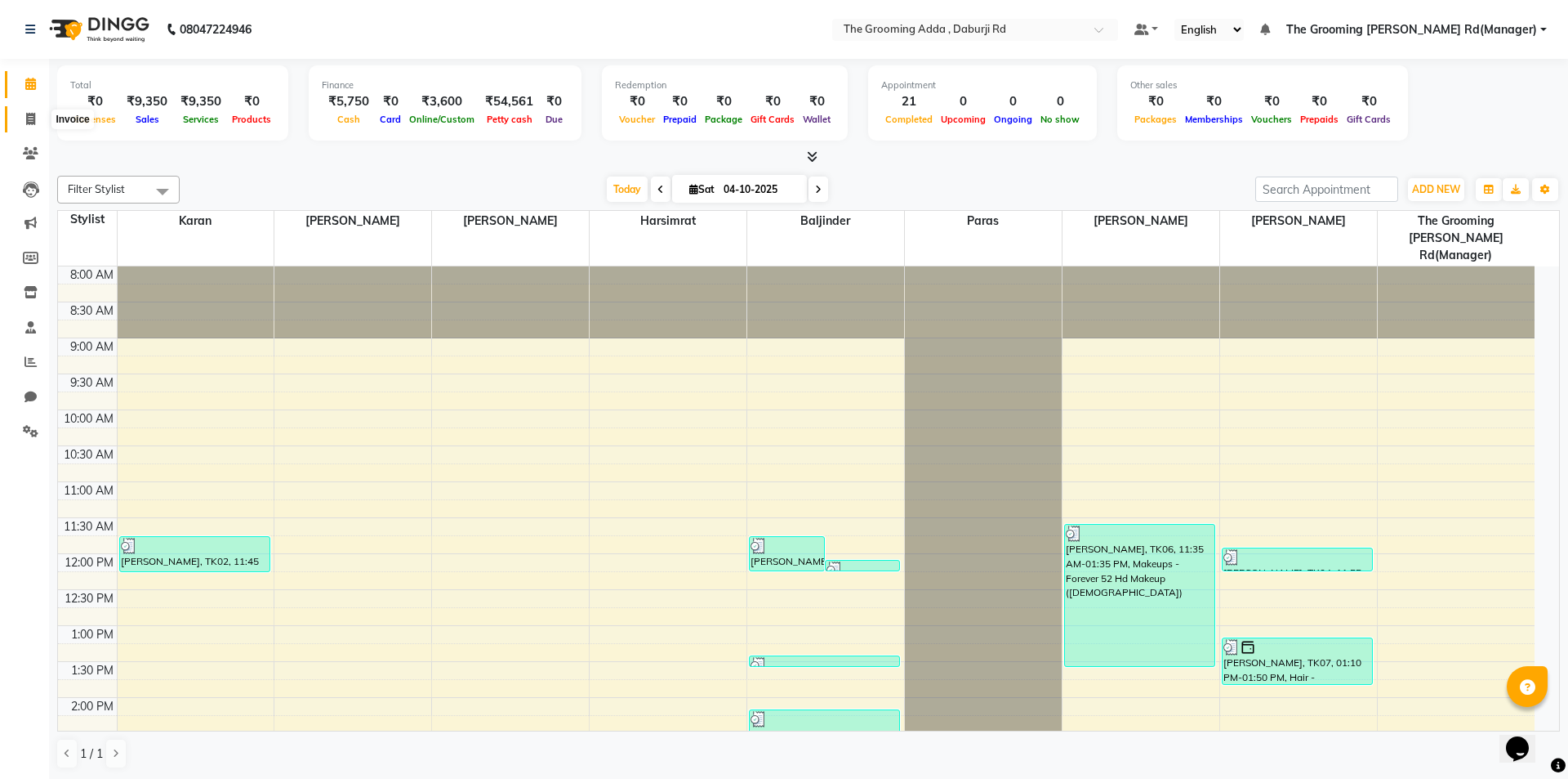
select select "service"
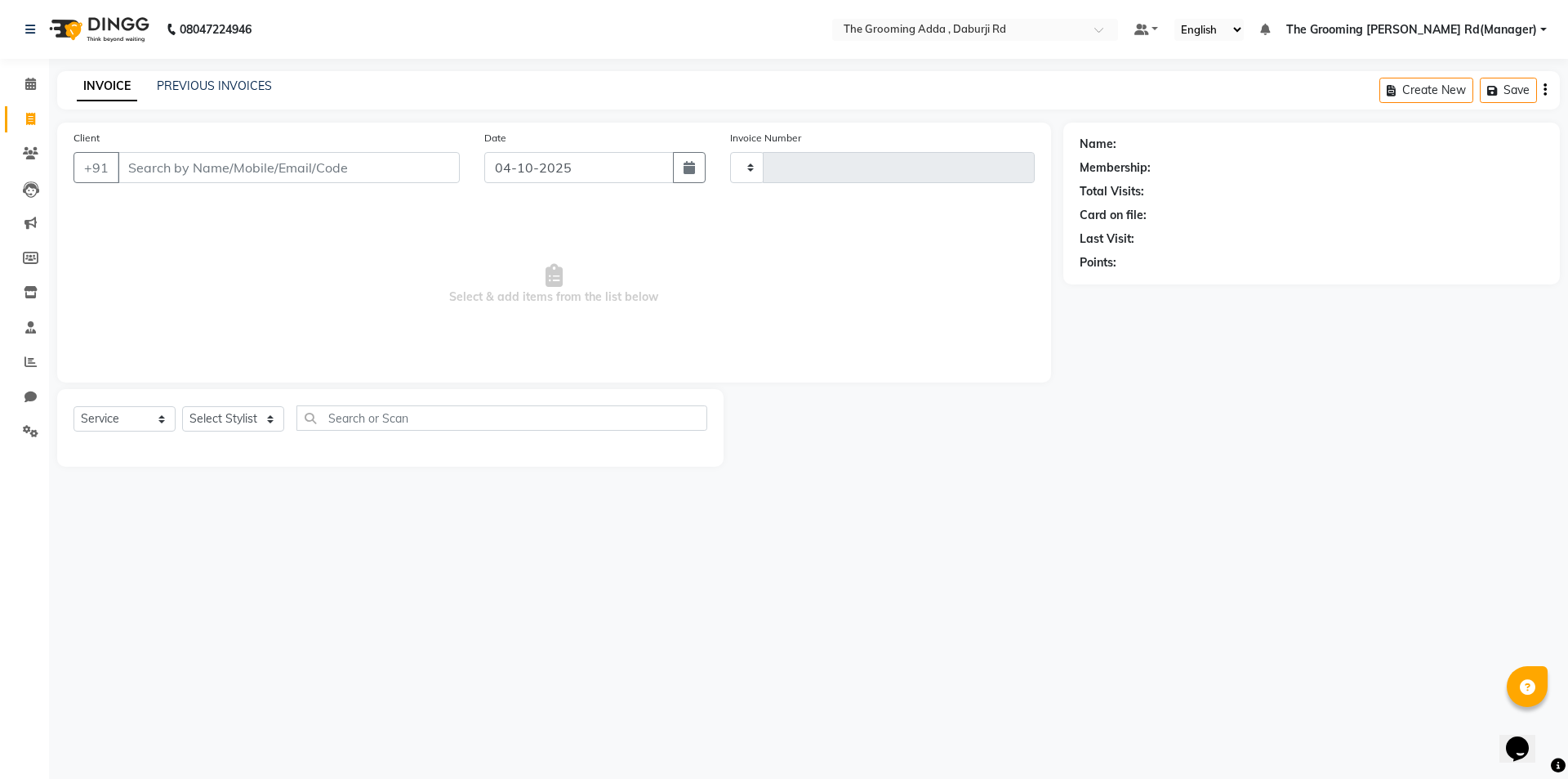
type input "2506"
select select "8001"
click at [151, 174] on input "Client" at bounding box center [289, 168] width 342 height 31
type input "9738000039"
select select "1: Object"
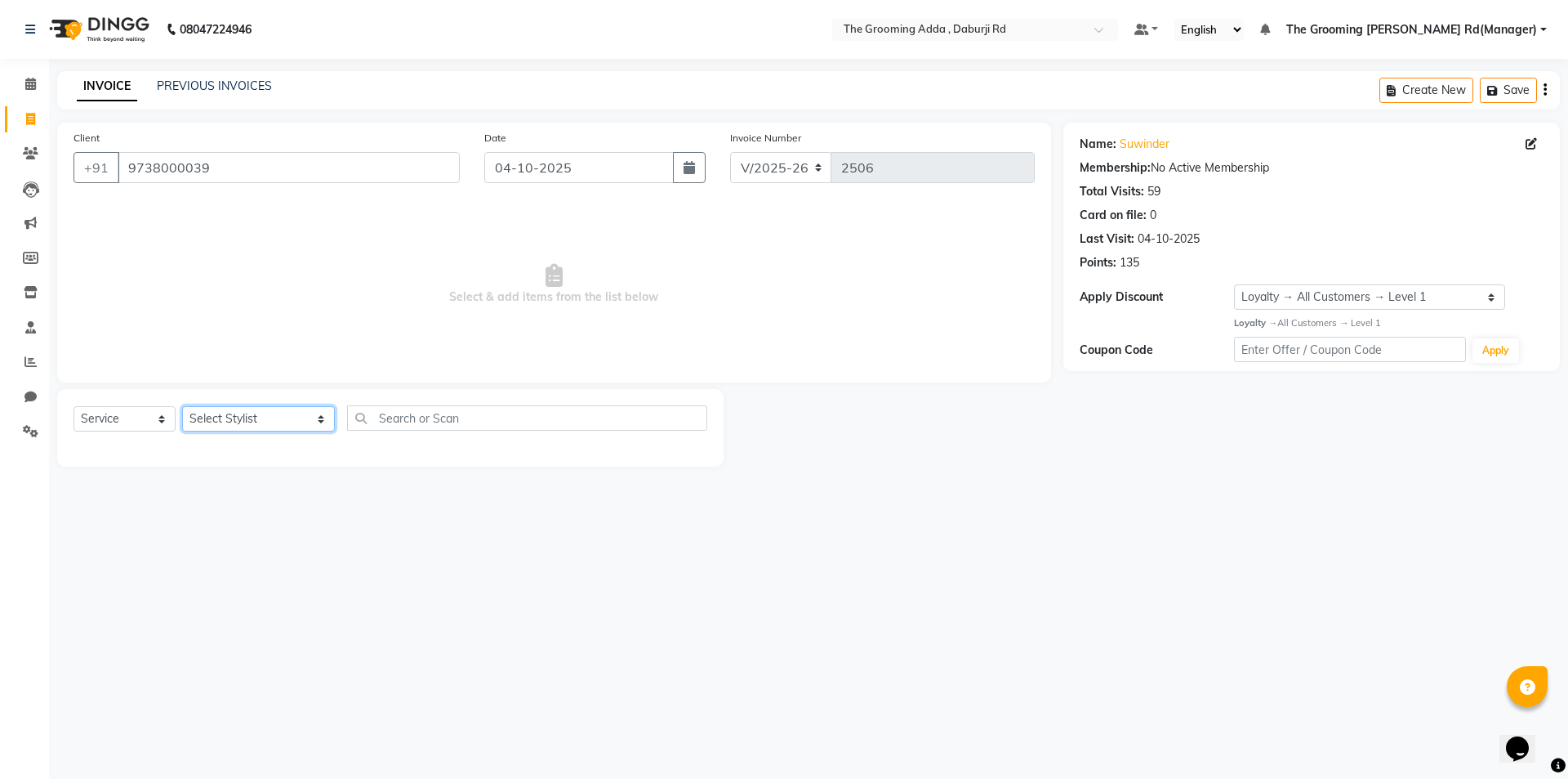
click at [233, 407] on select "Select Stylist [PERSON_NAME] [PERSON_NAME] [PERSON_NAME] [PERSON_NAME] [PERSON_…" at bounding box center [258, 418] width 153 height 25
select select "79355"
click at [182, 406] on select "Select Stylist [PERSON_NAME] [PERSON_NAME] [PERSON_NAME] [PERSON_NAME] [PERSON_…" at bounding box center [258, 418] width 153 height 25
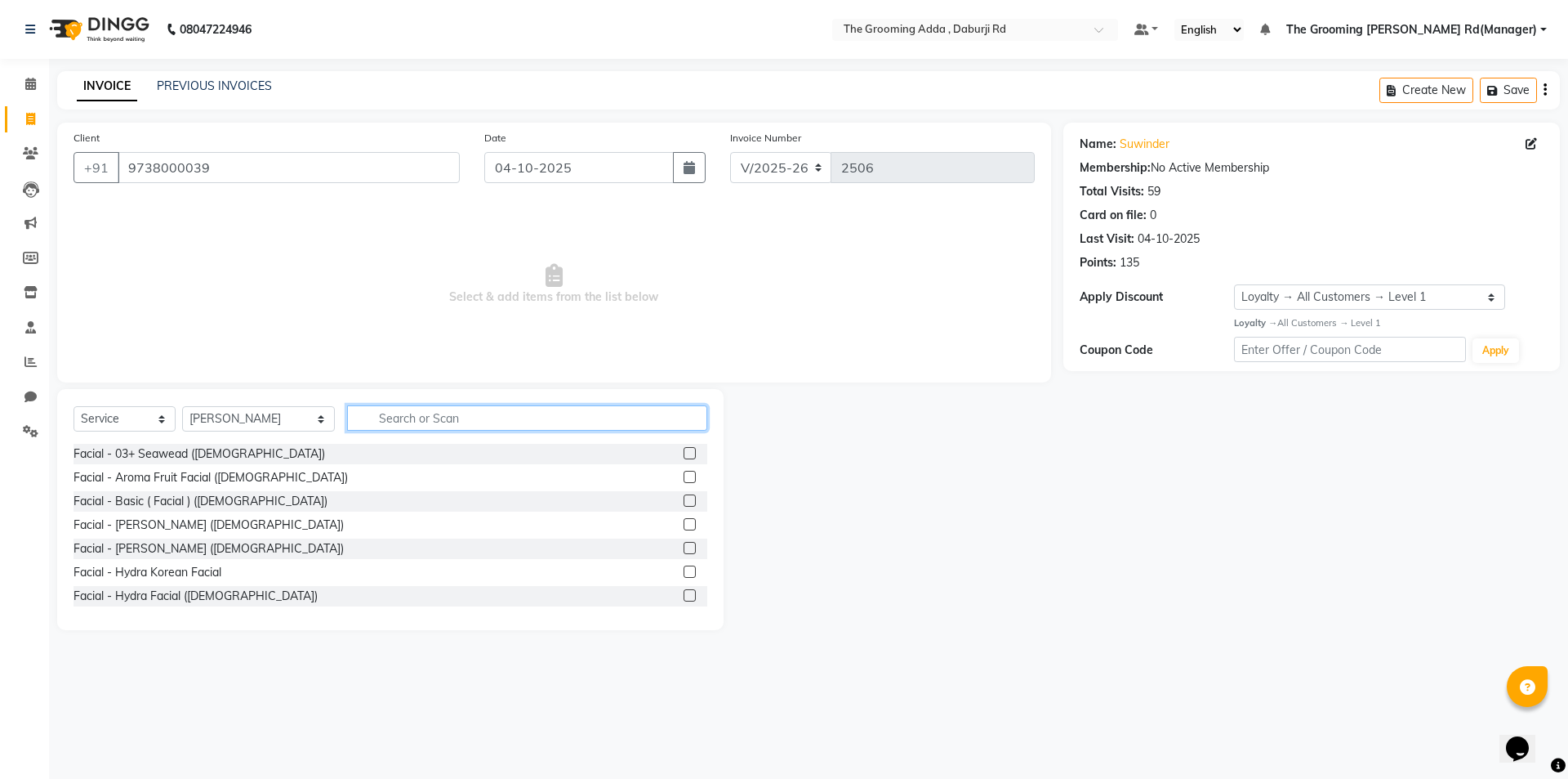
click at [403, 422] on input "text" at bounding box center [527, 417] width 360 height 25
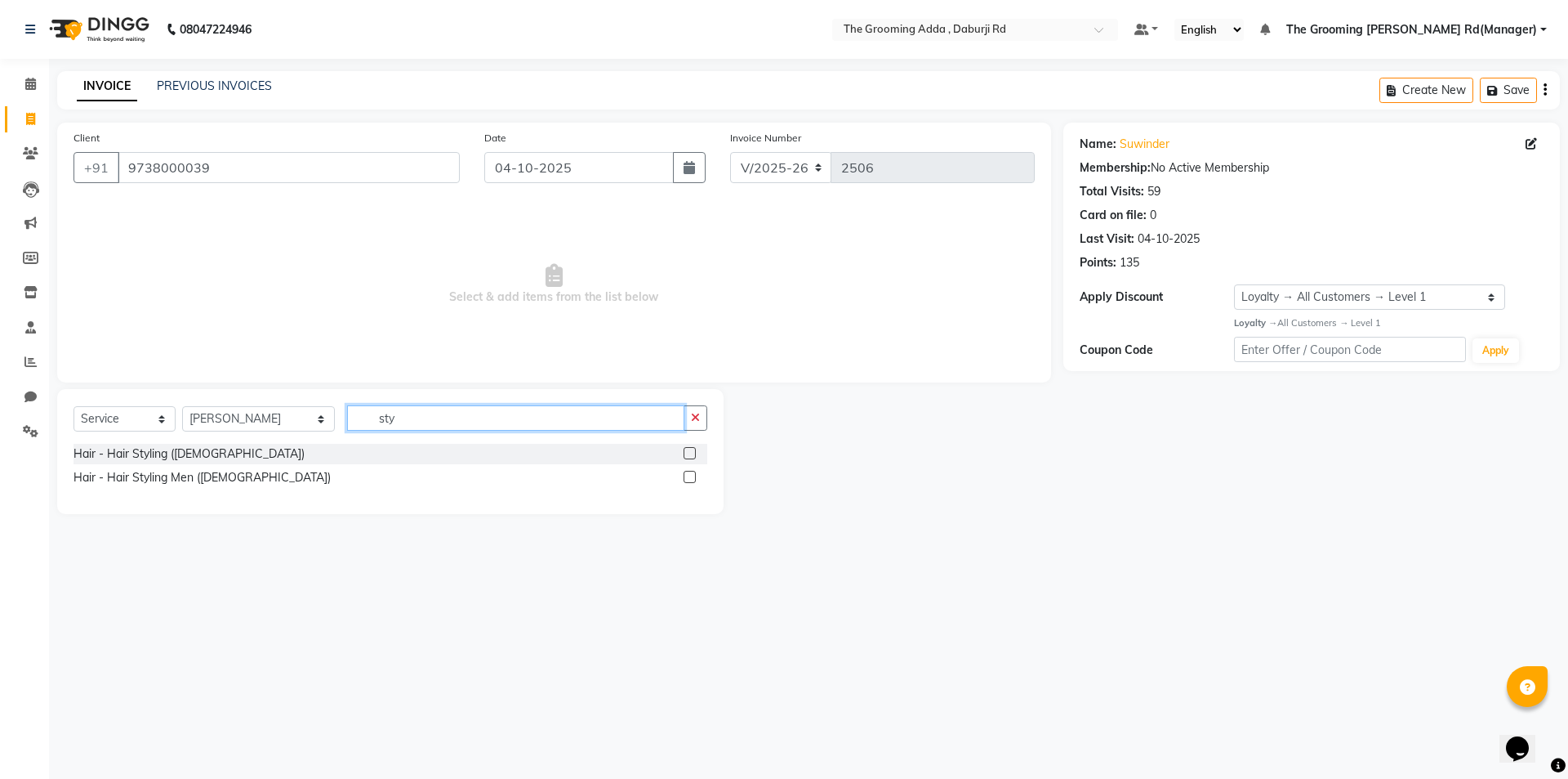
type input "sty"
click at [690, 472] on label at bounding box center [690, 476] width 12 height 12
click at [690, 472] on input "checkbox" at bounding box center [689, 477] width 11 height 11
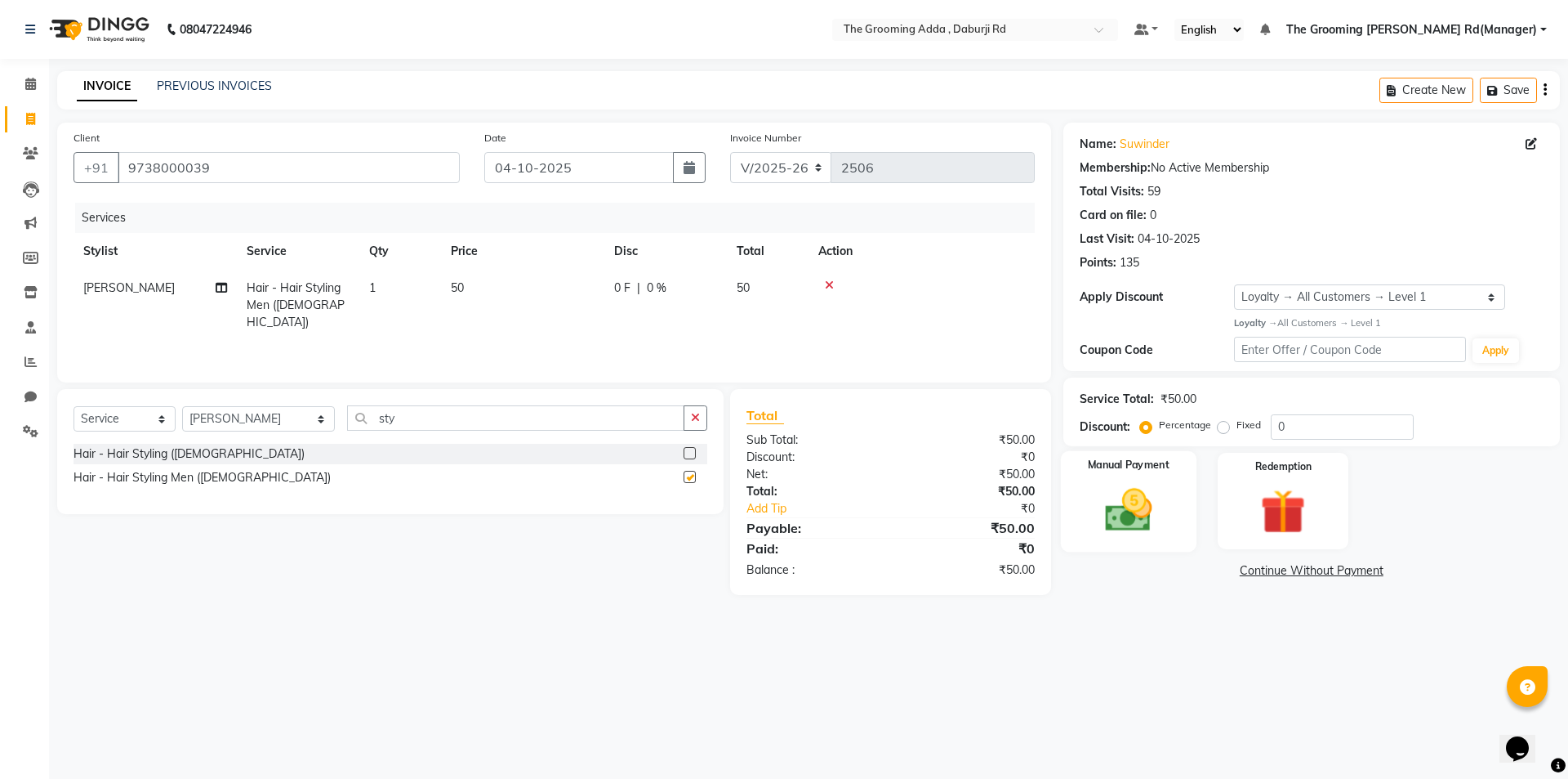
checkbox input "false"
click at [1143, 497] on img at bounding box center [1128, 510] width 76 height 54
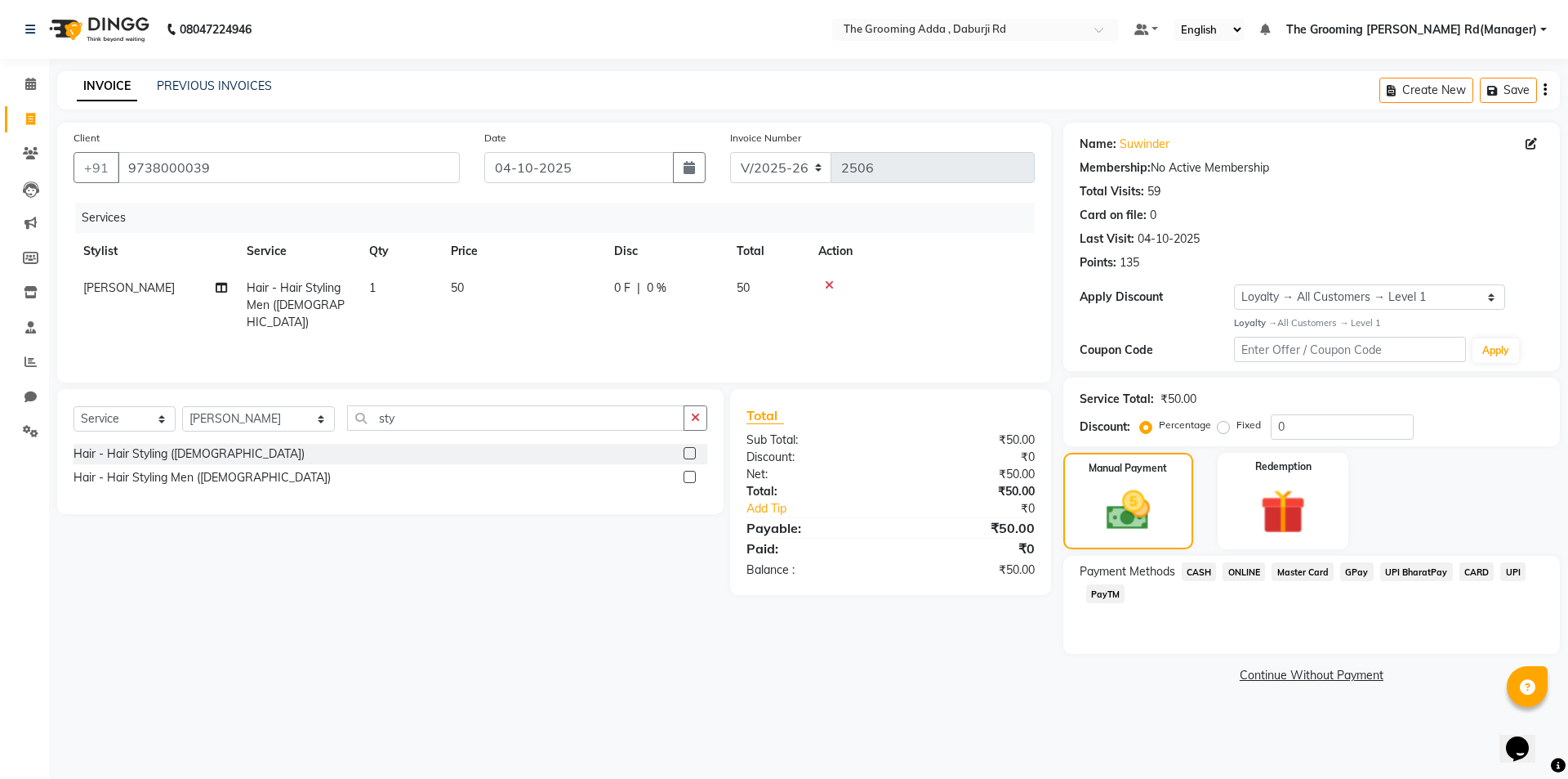
click at [1203, 565] on span "CASH" at bounding box center [1199, 571] width 35 height 19
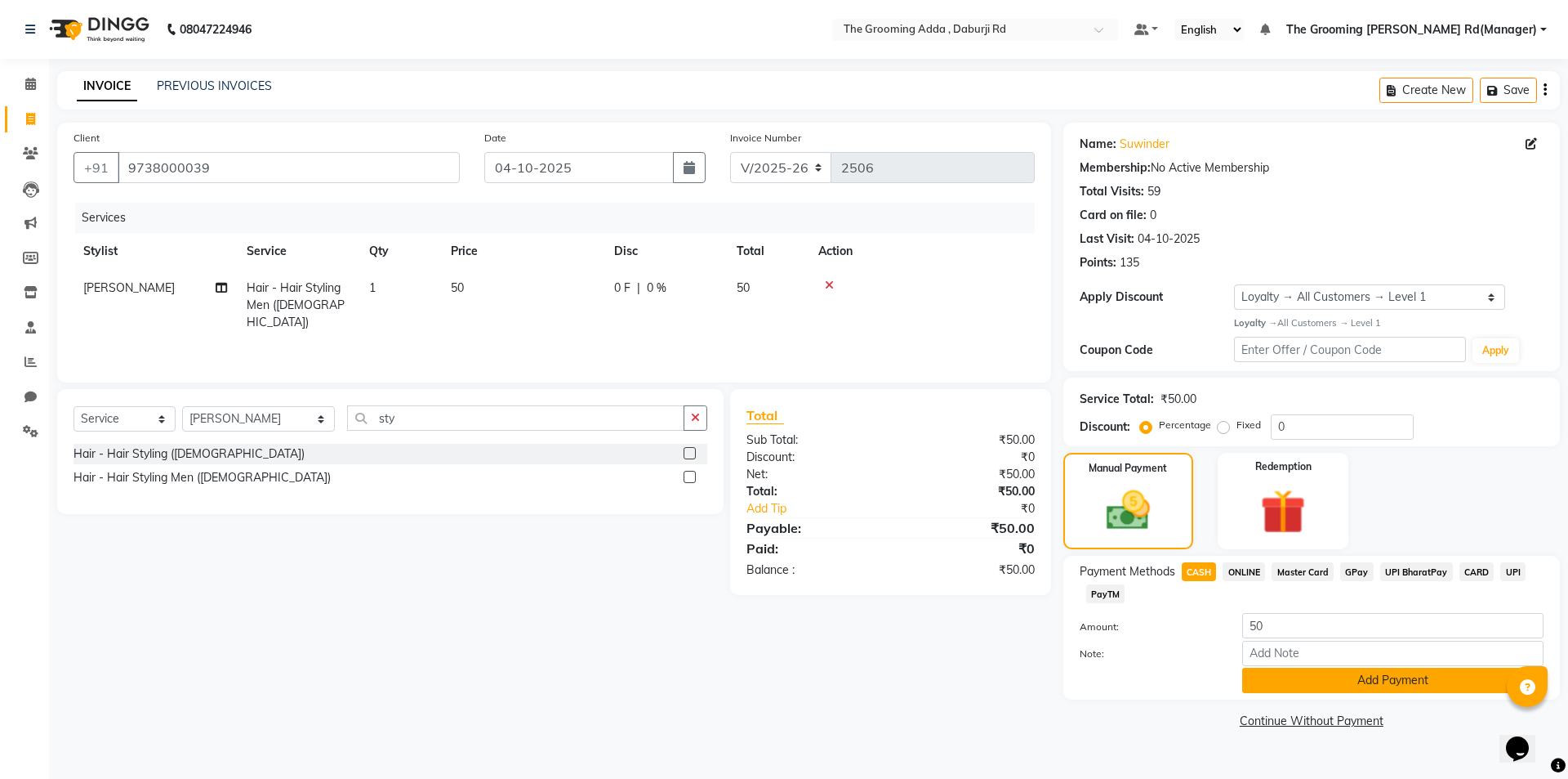
click at [1266, 669] on button "Add Payment" at bounding box center [1393, 680] width 301 height 25
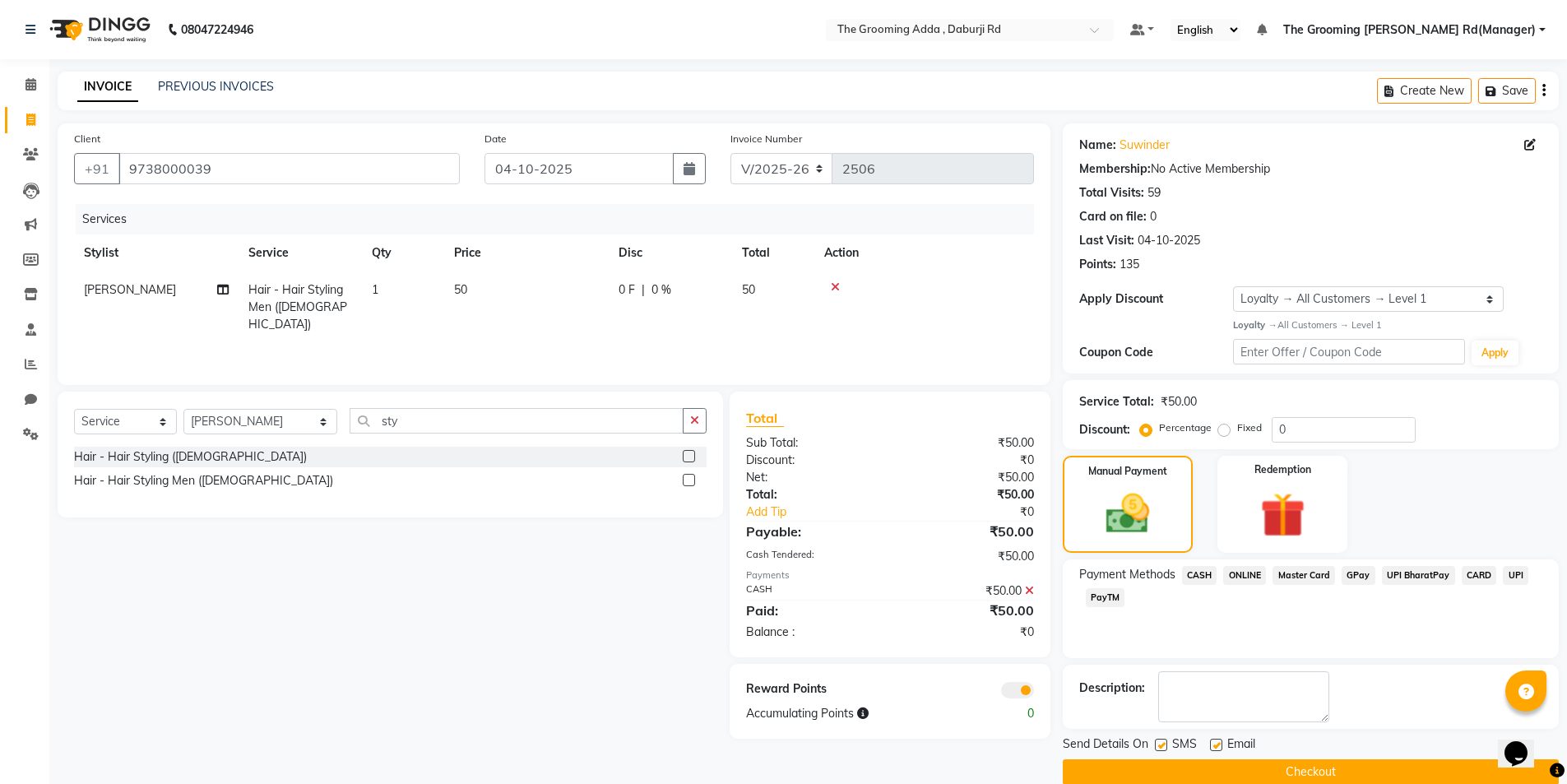
click at [1216, 744] on label at bounding box center [1216, 744] width 12 height 12
click at [1216, 744] on input "checkbox" at bounding box center [1215, 745] width 11 height 11
checkbox input "false"
click at [1157, 747] on label at bounding box center [1161, 744] width 12 height 12
click at [1157, 747] on input "checkbox" at bounding box center [1160, 745] width 11 height 11
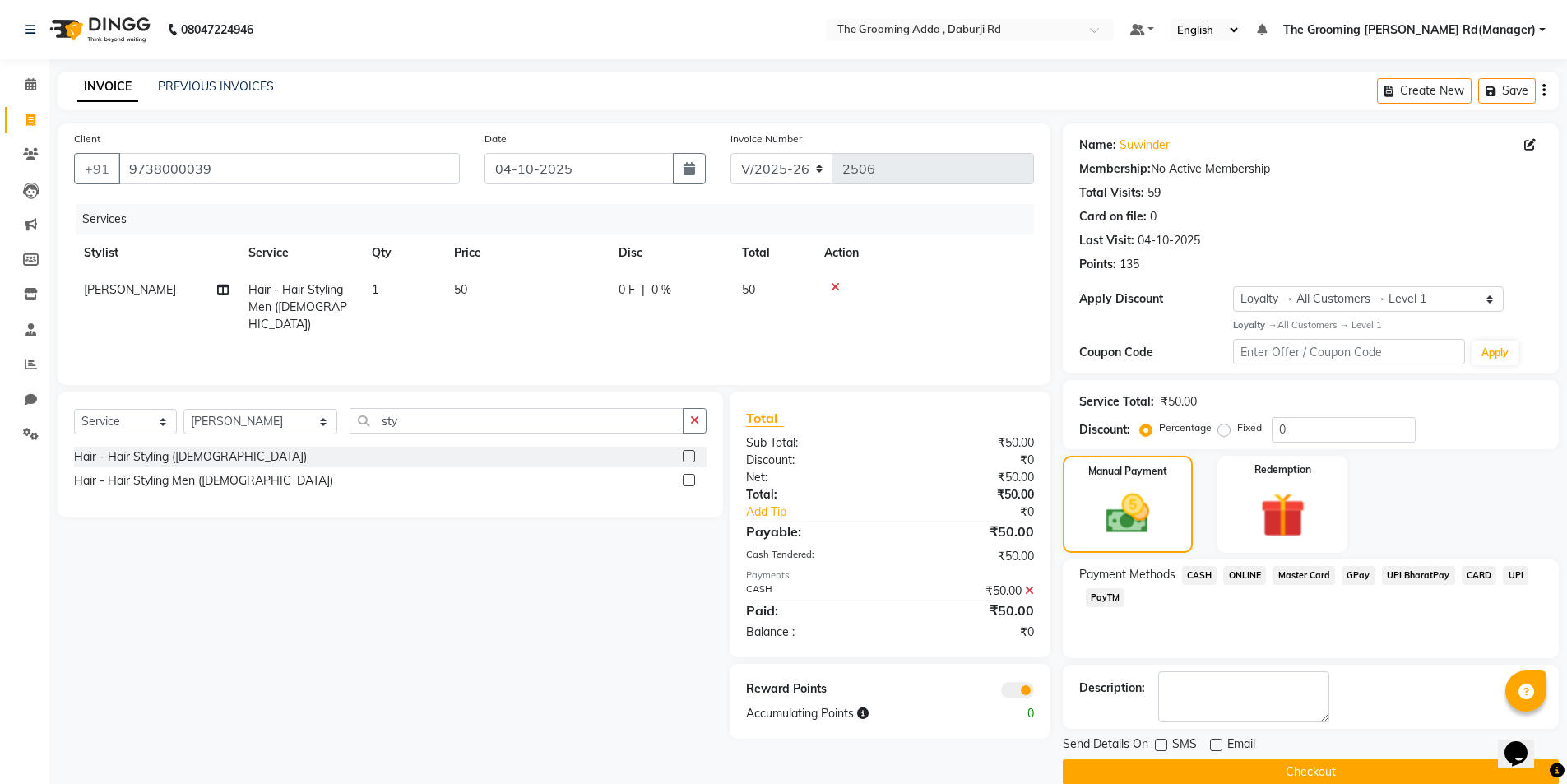
click at [1161, 749] on label at bounding box center [1161, 744] width 12 height 12
click at [1161, 749] on input "checkbox" at bounding box center [1160, 745] width 11 height 11
checkbox input "true"
click at [1231, 772] on button "Checkout" at bounding box center [1311, 772] width 496 height 26
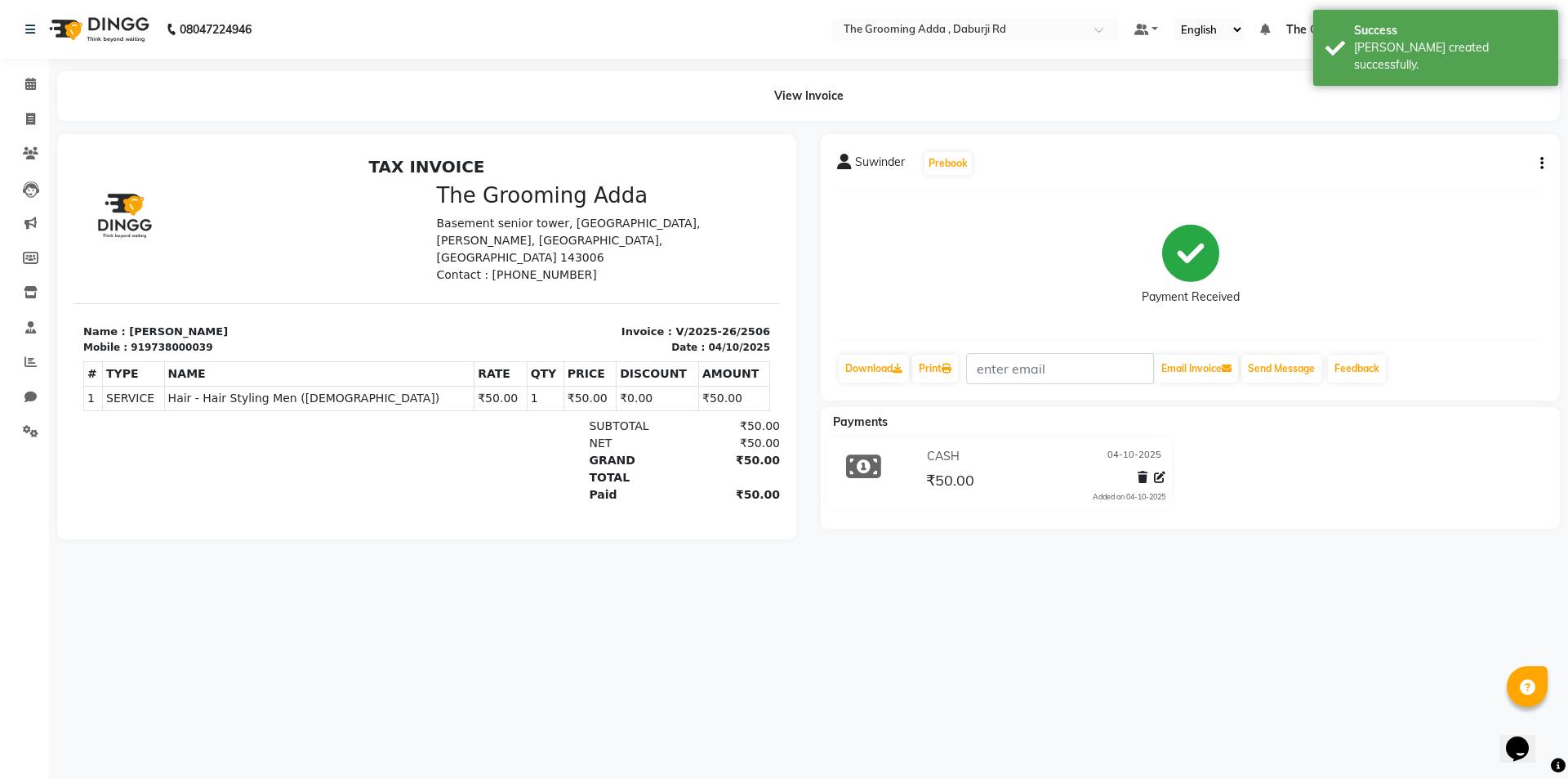
select select "service"
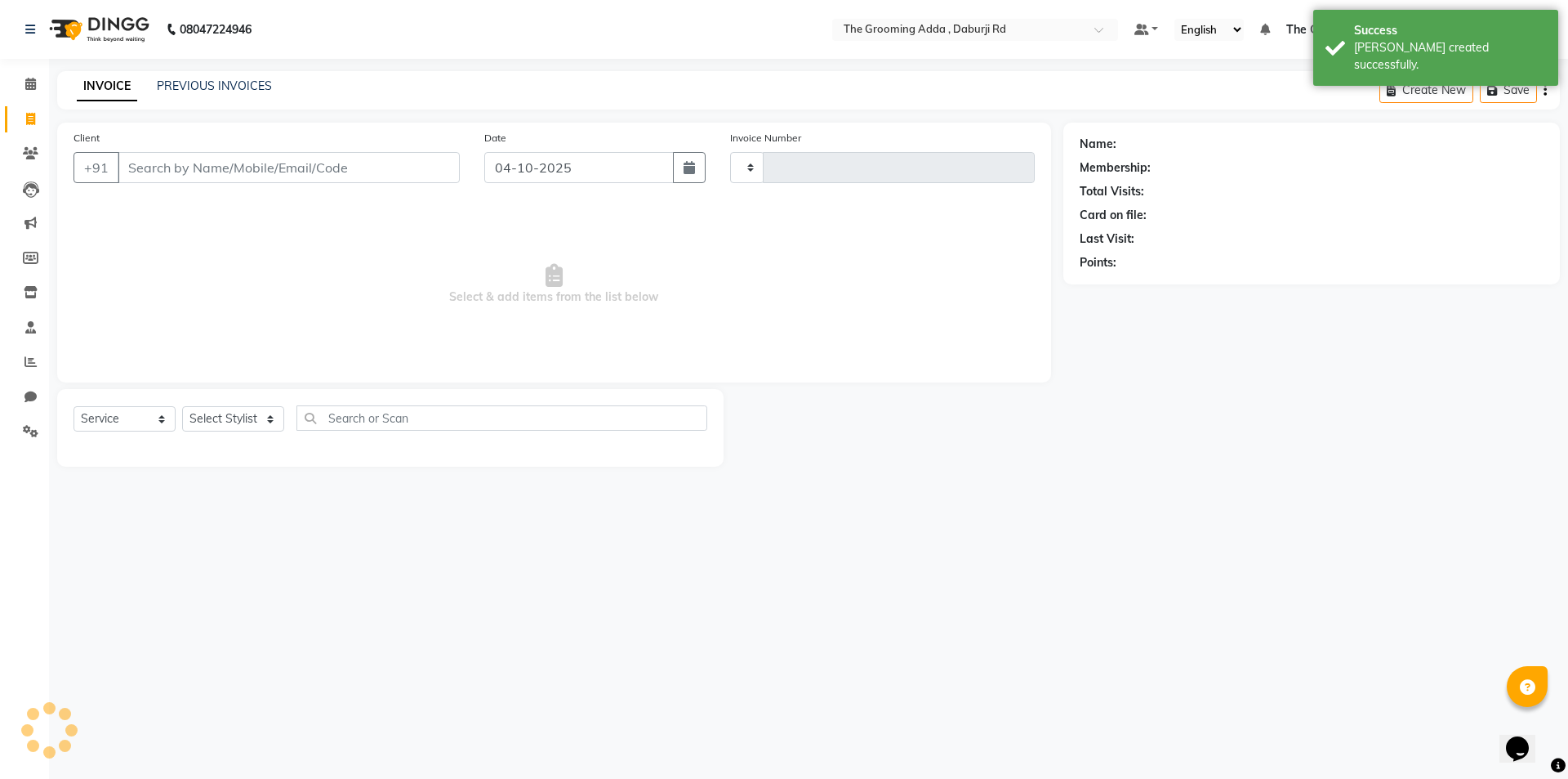
type input "2507"
select select "8001"
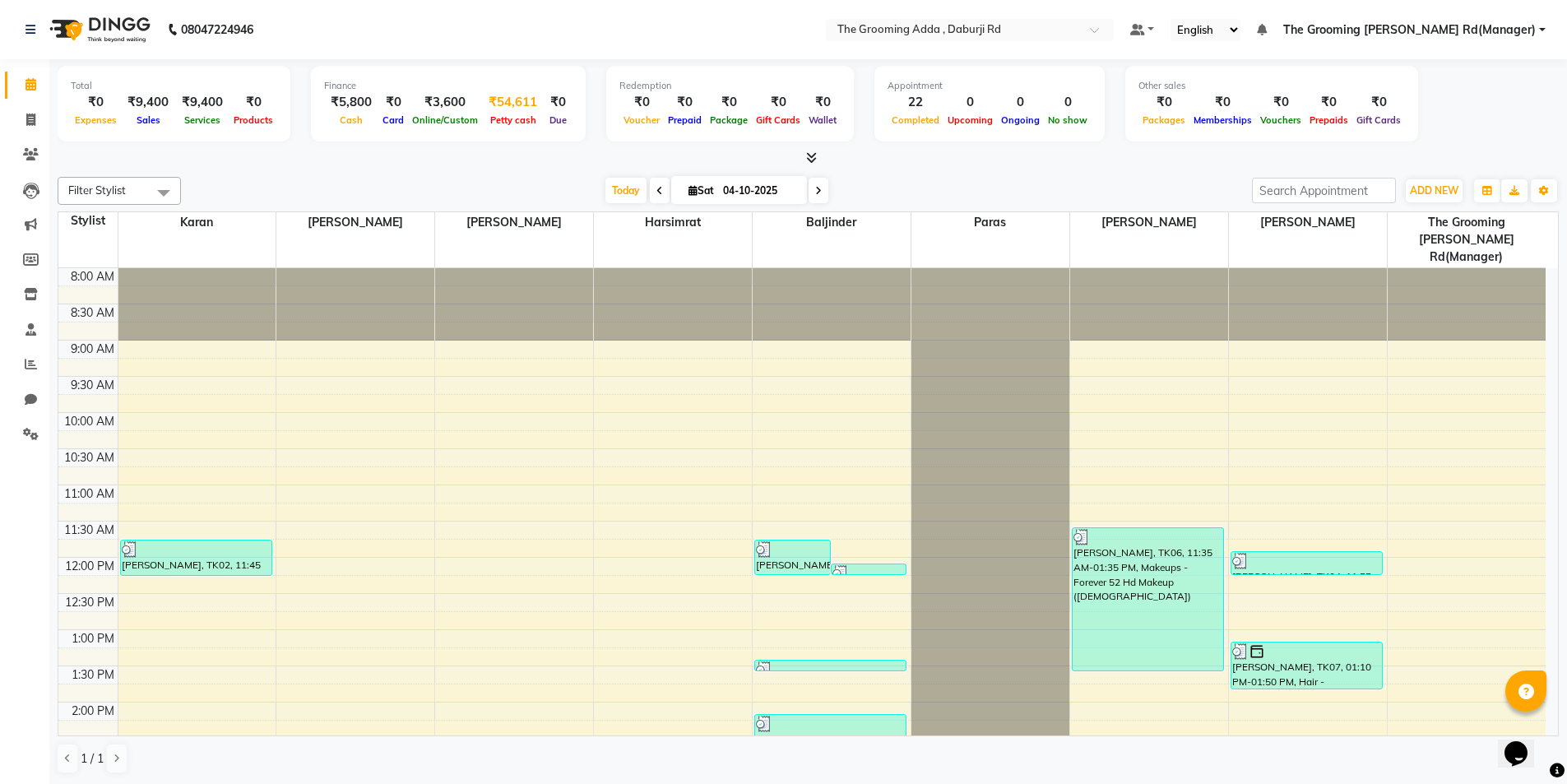
click at [508, 104] on div "₹54,611" at bounding box center [512, 102] width 62 height 19
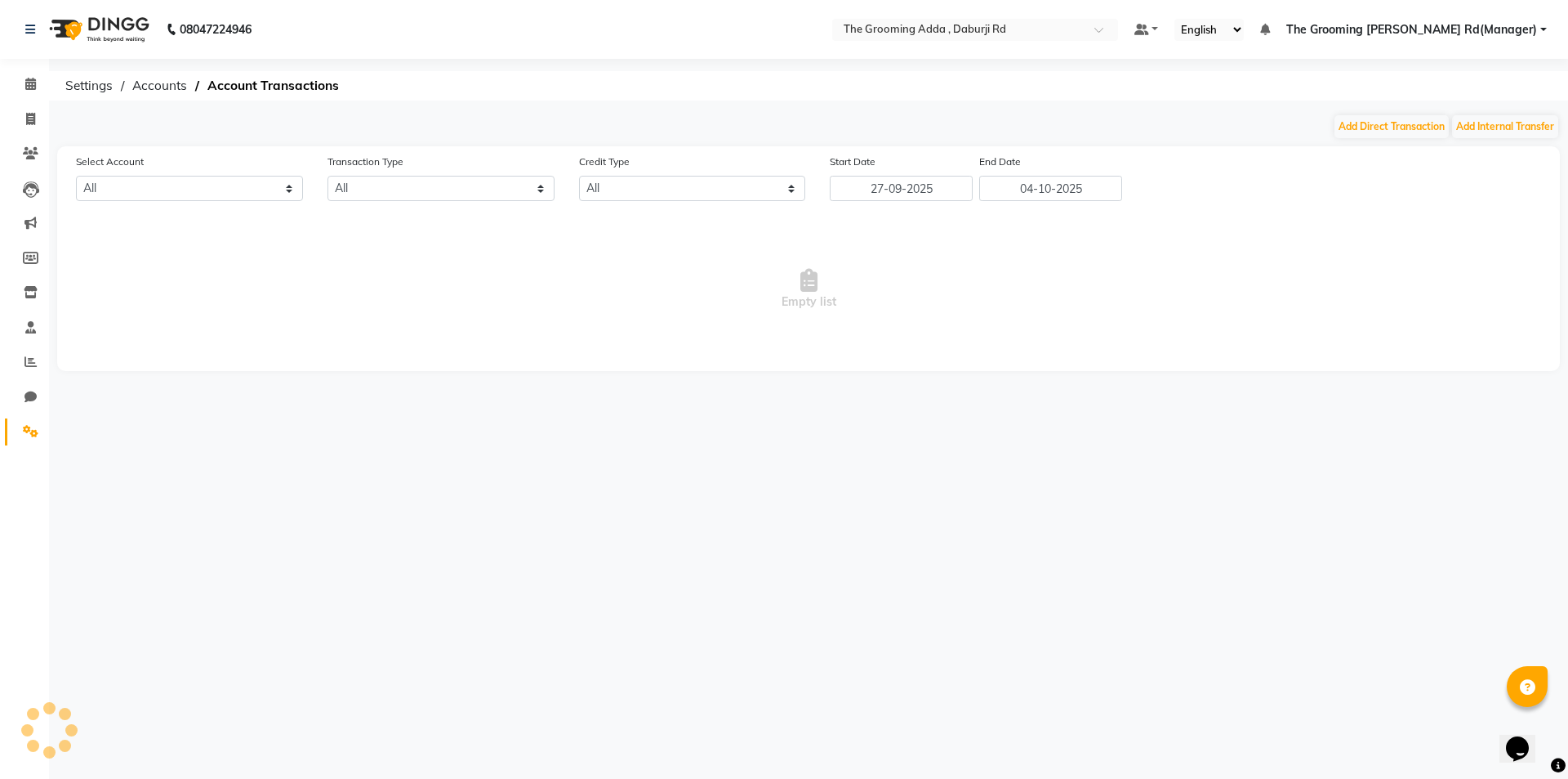
select select "7140"
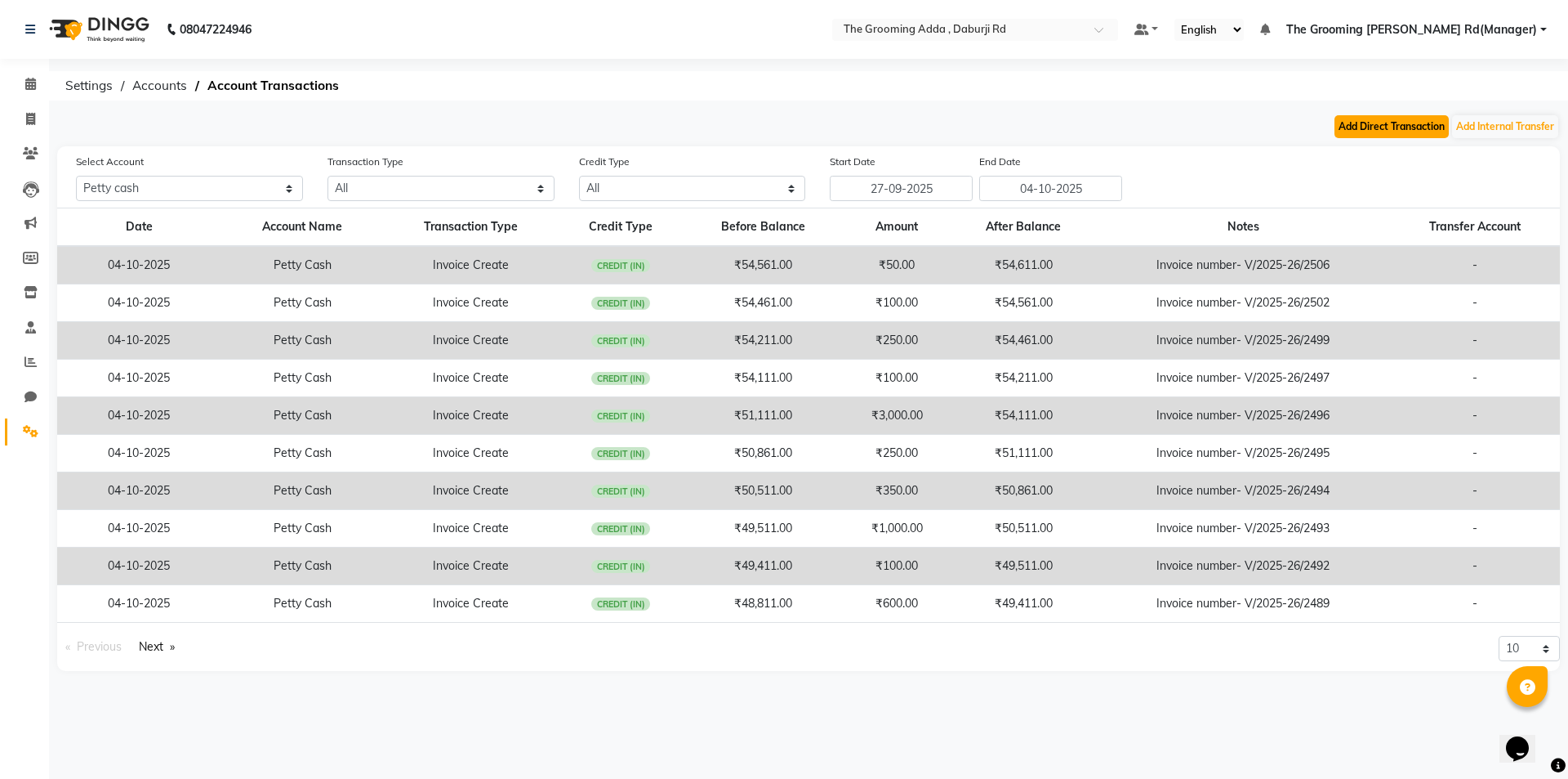
click at [1342, 124] on button "Add Direct Transaction" at bounding box center [1392, 127] width 115 height 23
select select "direct"
select select "7140"
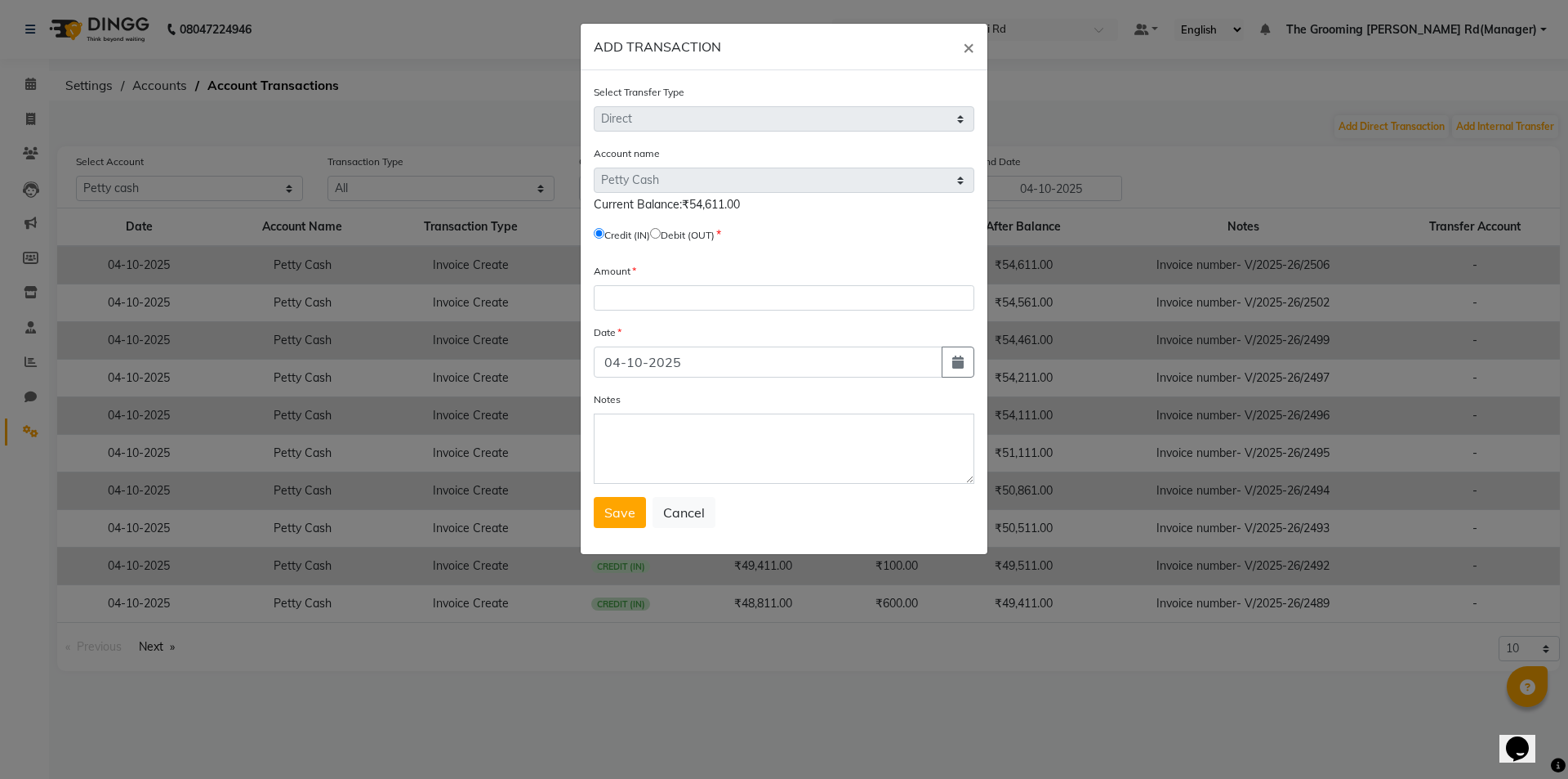
click at [661, 234] on input "radio" at bounding box center [655, 233] width 11 height 11
radio input "true"
click at [671, 290] on input "number" at bounding box center [784, 297] width 380 height 25
type input "50"
click at [679, 468] on textarea "Notes" at bounding box center [784, 448] width 380 height 70
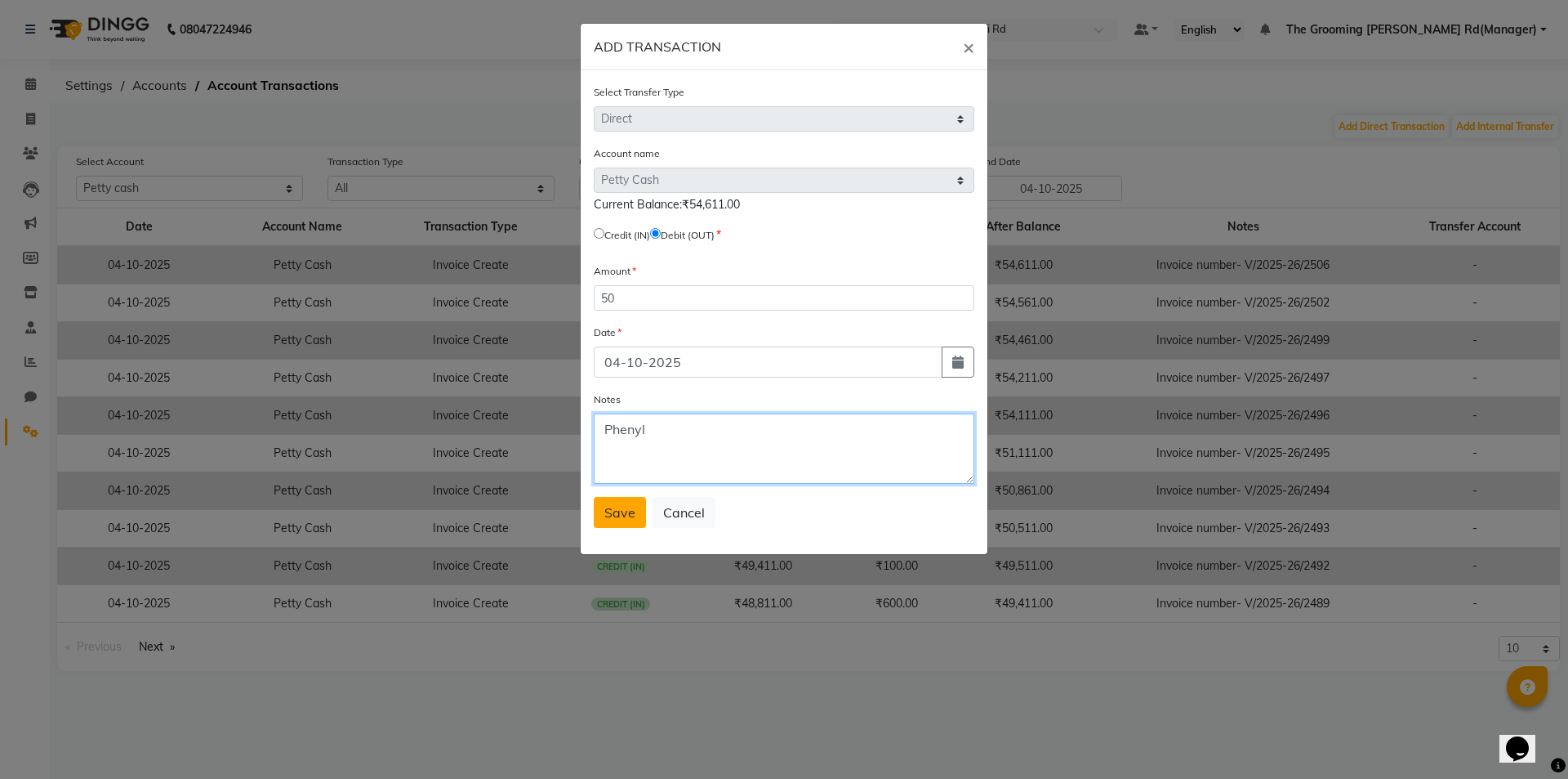
type textarea "Phenyl"
click at [608, 516] on span "Save" at bounding box center [620, 512] width 31 height 16
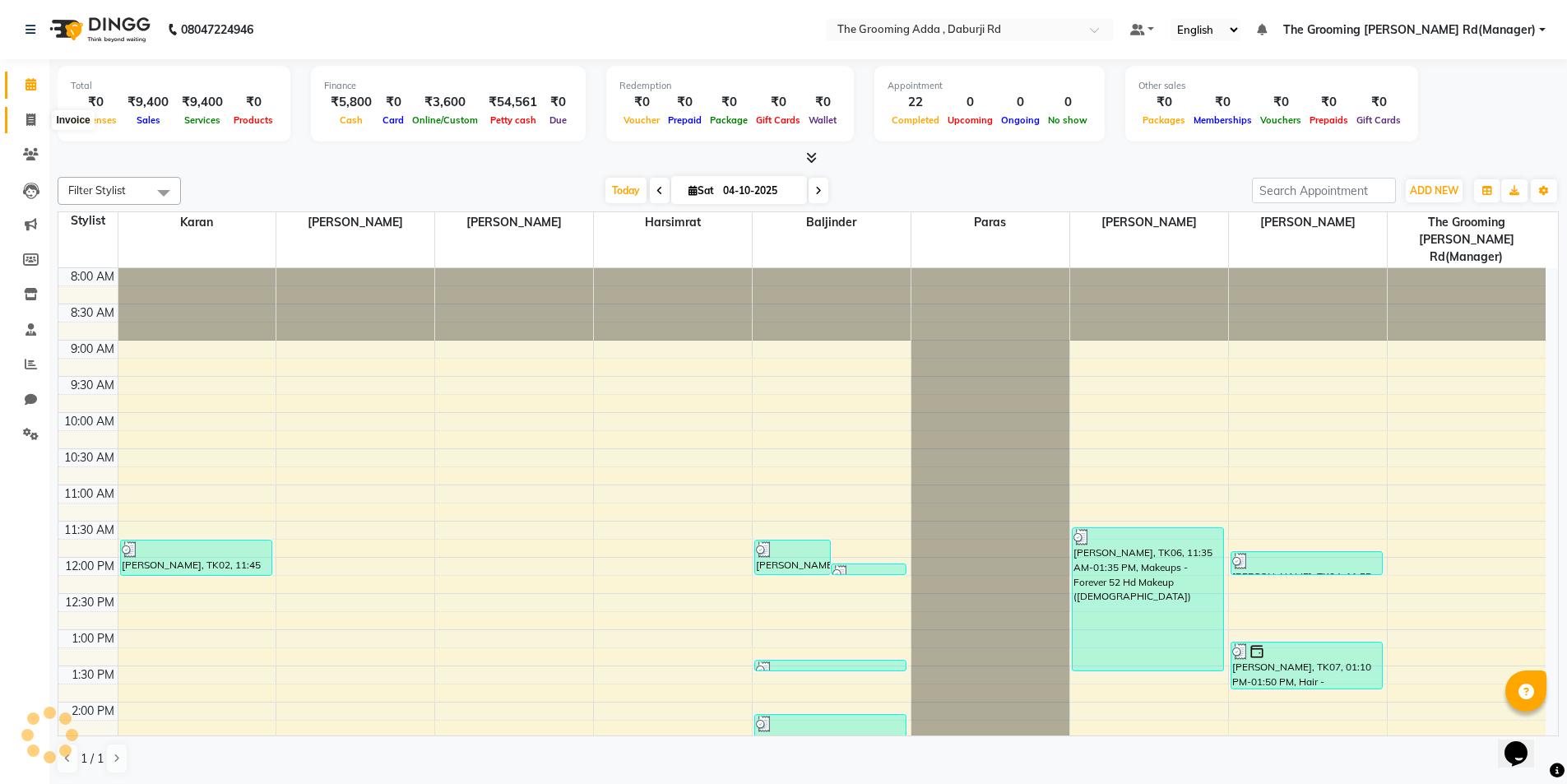
click at [21, 120] on span at bounding box center [30, 120] width 29 height 19
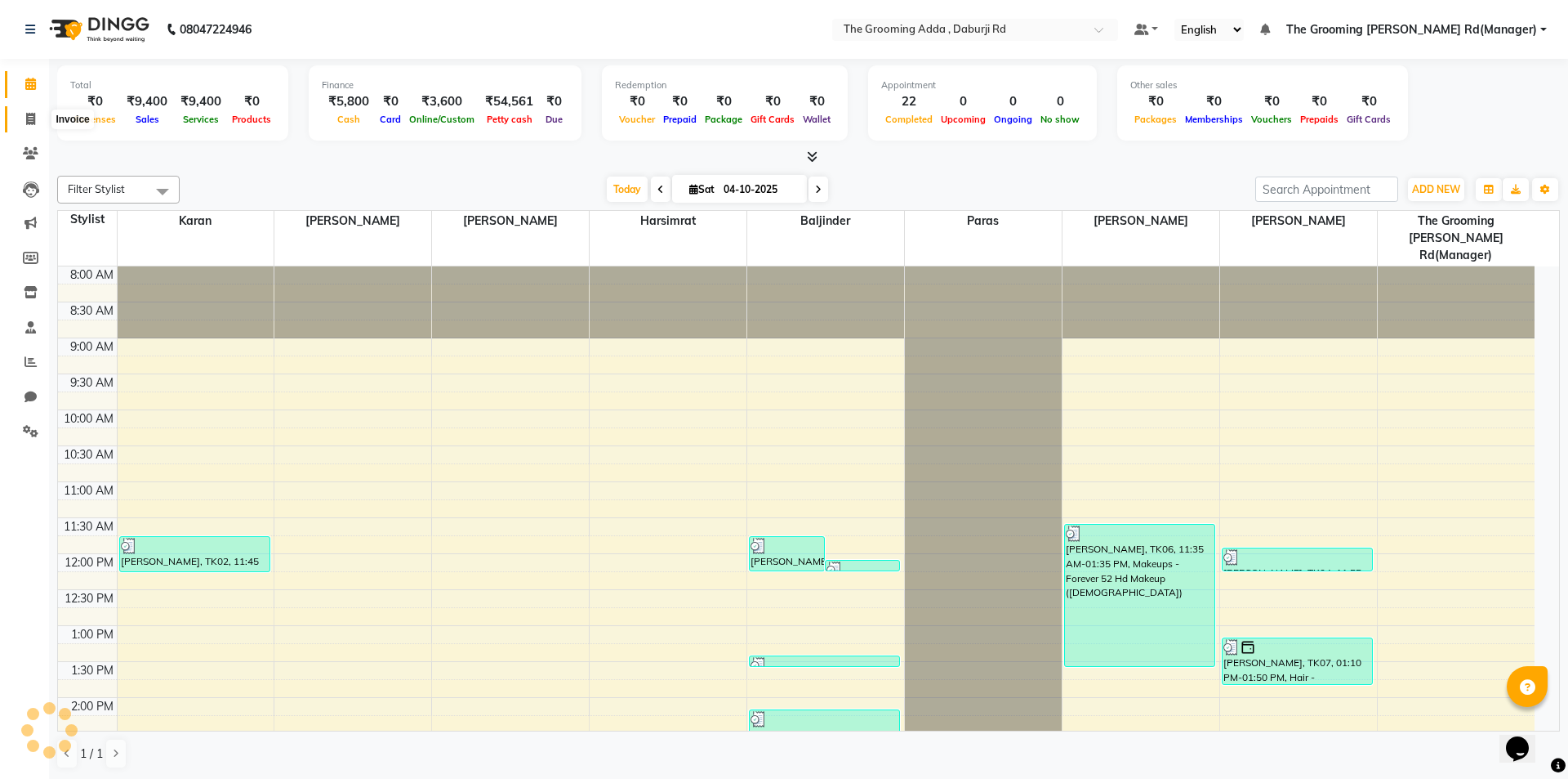
select select "service"
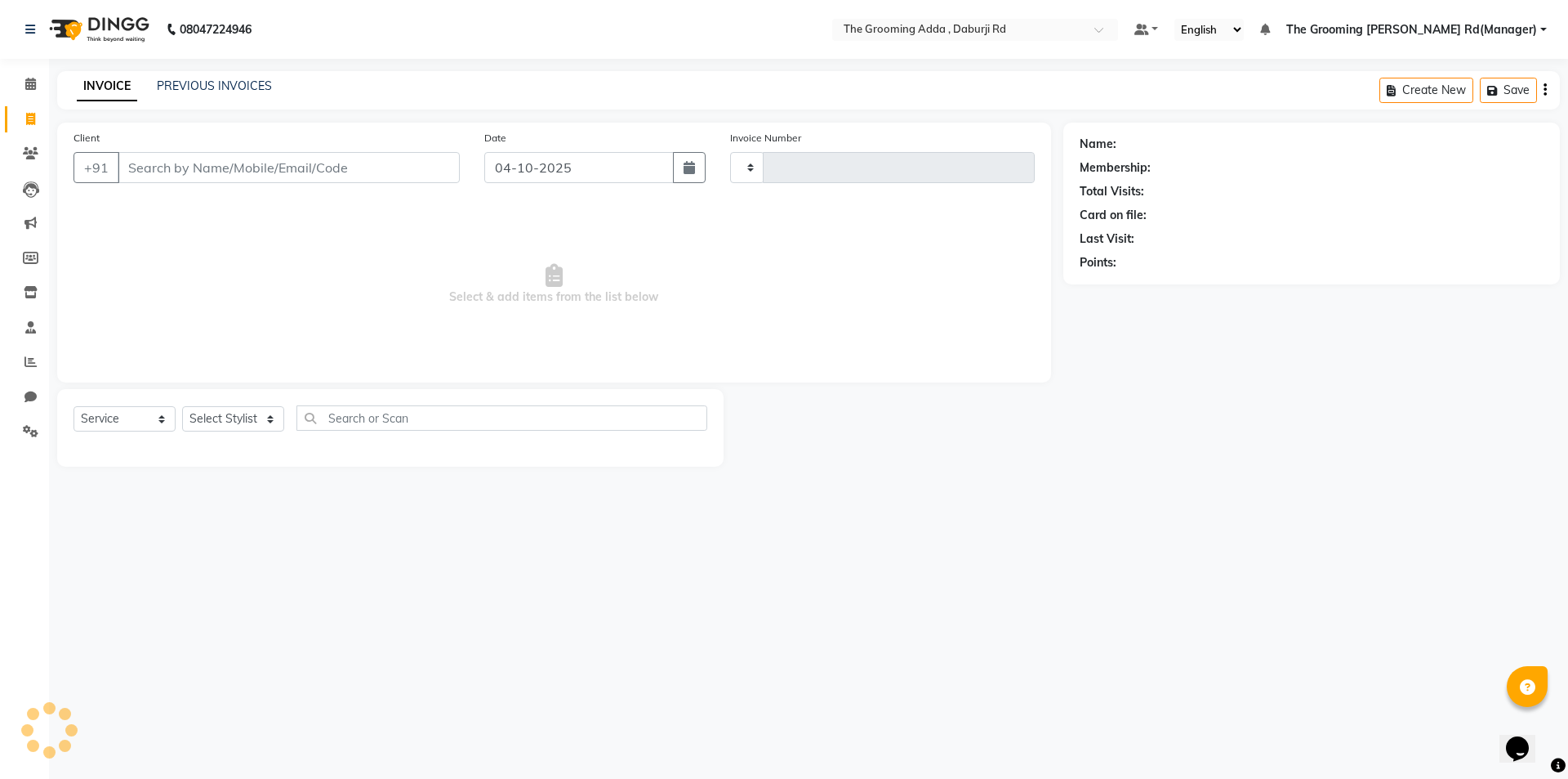
type input "2507"
click at [185, 146] on div "Client +91" at bounding box center [267, 163] width 411 height 67
select select "8001"
click at [159, 171] on input "Client" at bounding box center [289, 168] width 342 height 31
paste input "9988163263"
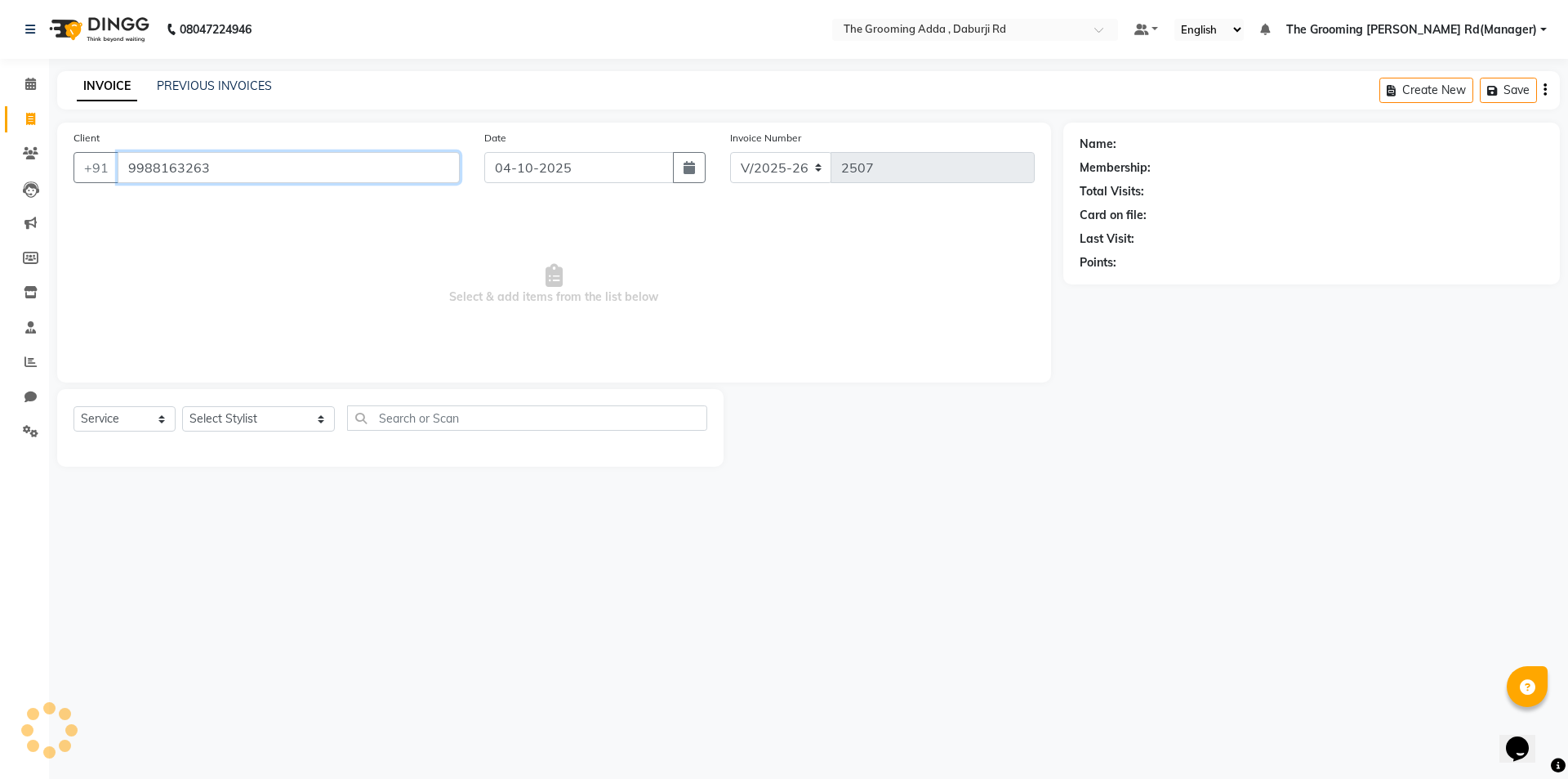
type input "9988163263"
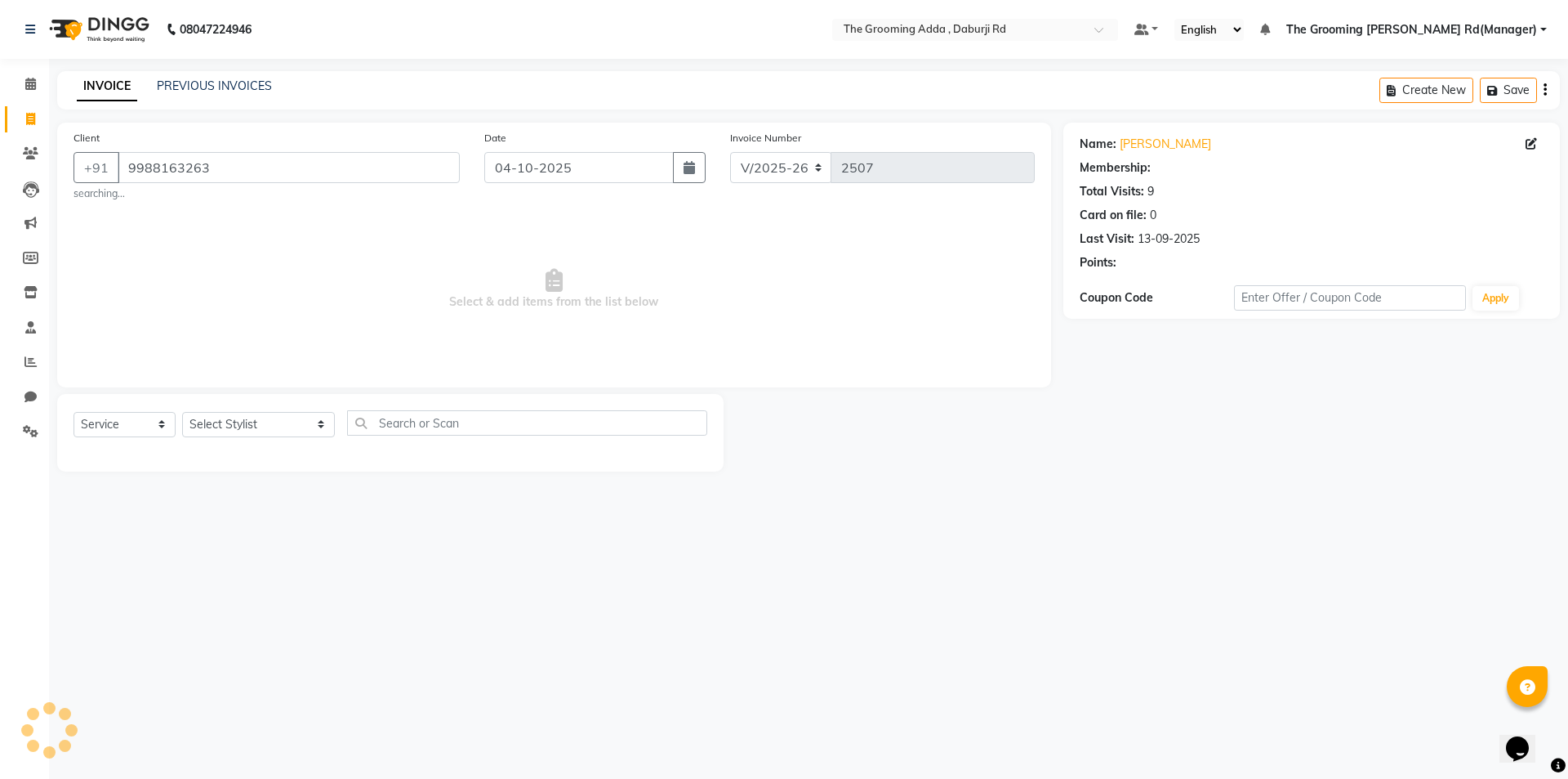
select select "1: Object"
drag, startPoint x: 254, startPoint y: 416, endPoint x: 256, endPoint y: 428, distance: 12.2
click at [254, 416] on select "Select Stylist [PERSON_NAME] [PERSON_NAME] [PERSON_NAME] [PERSON_NAME] [PERSON_…" at bounding box center [258, 424] width 153 height 25
select select "79344"
click at [182, 412] on select "Select Stylist [PERSON_NAME] [PERSON_NAME] [PERSON_NAME] [PERSON_NAME] [PERSON_…" at bounding box center [258, 424] width 153 height 25
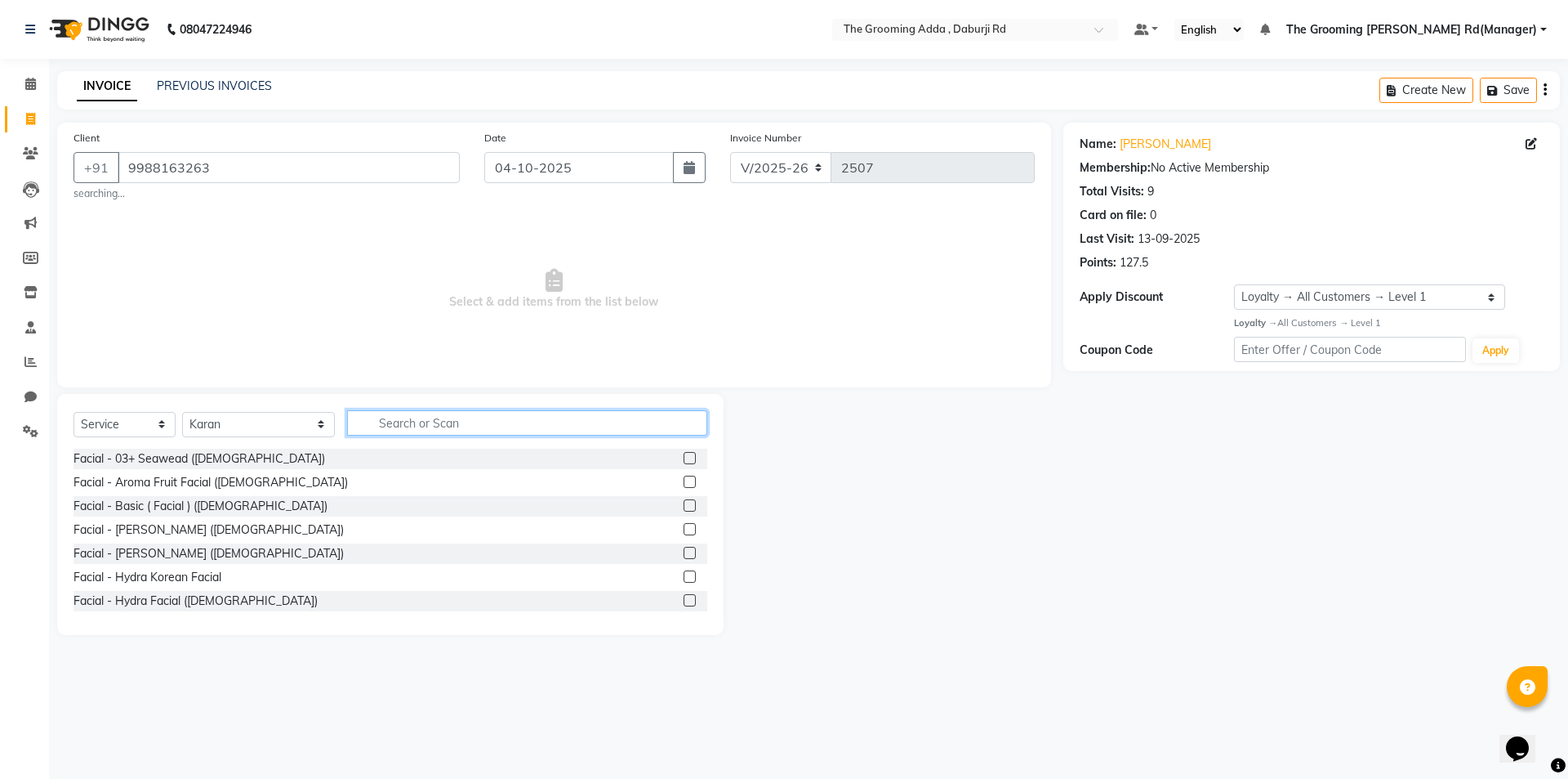
click at [407, 417] on input "text" at bounding box center [527, 422] width 360 height 25
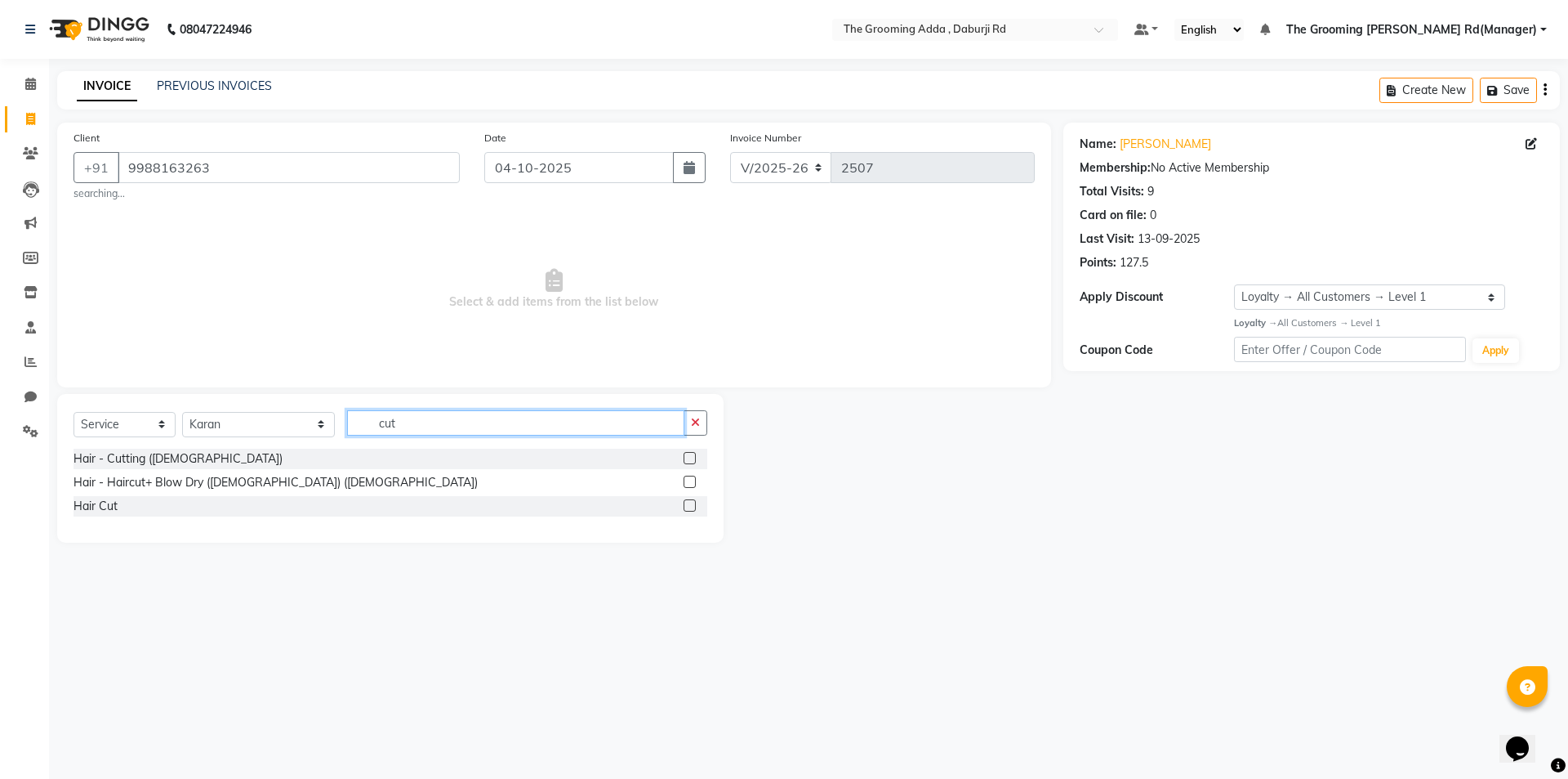
type input "cut"
click at [692, 454] on label at bounding box center [690, 457] width 12 height 12
click at [692, 454] on input "checkbox" at bounding box center [689, 458] width 11 height 11
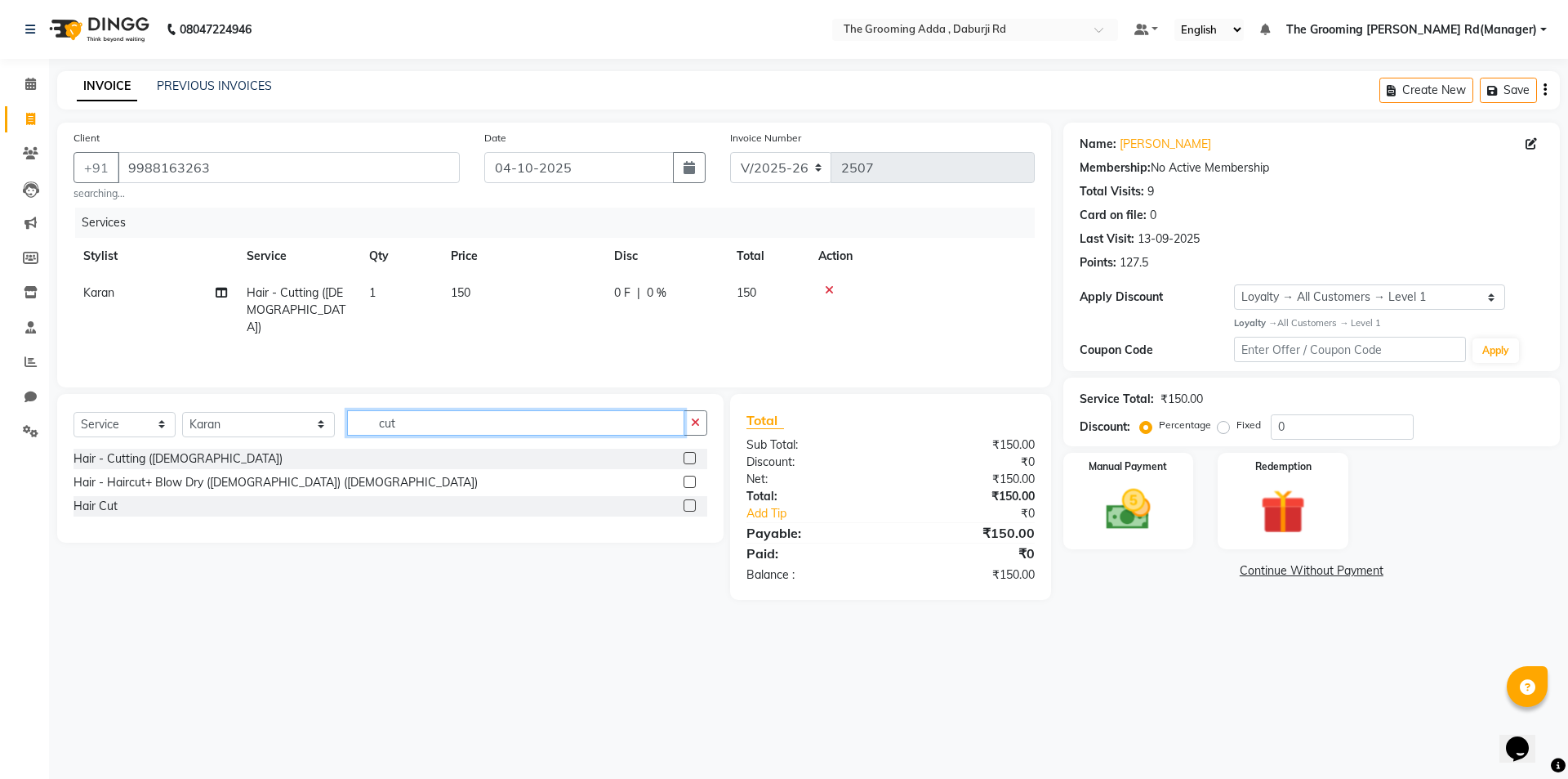
checkbox input "false"
drag, startPoint x: 446, startPoint y: 426, endPoint x: 276, endPoint y: 427, distance: 170.0
click at [276, 427] on div "Select Service Product Membership Package Voucher Prepaid Gift Card Select Styl…" at bounding box center [390, 429] width 634 height 38
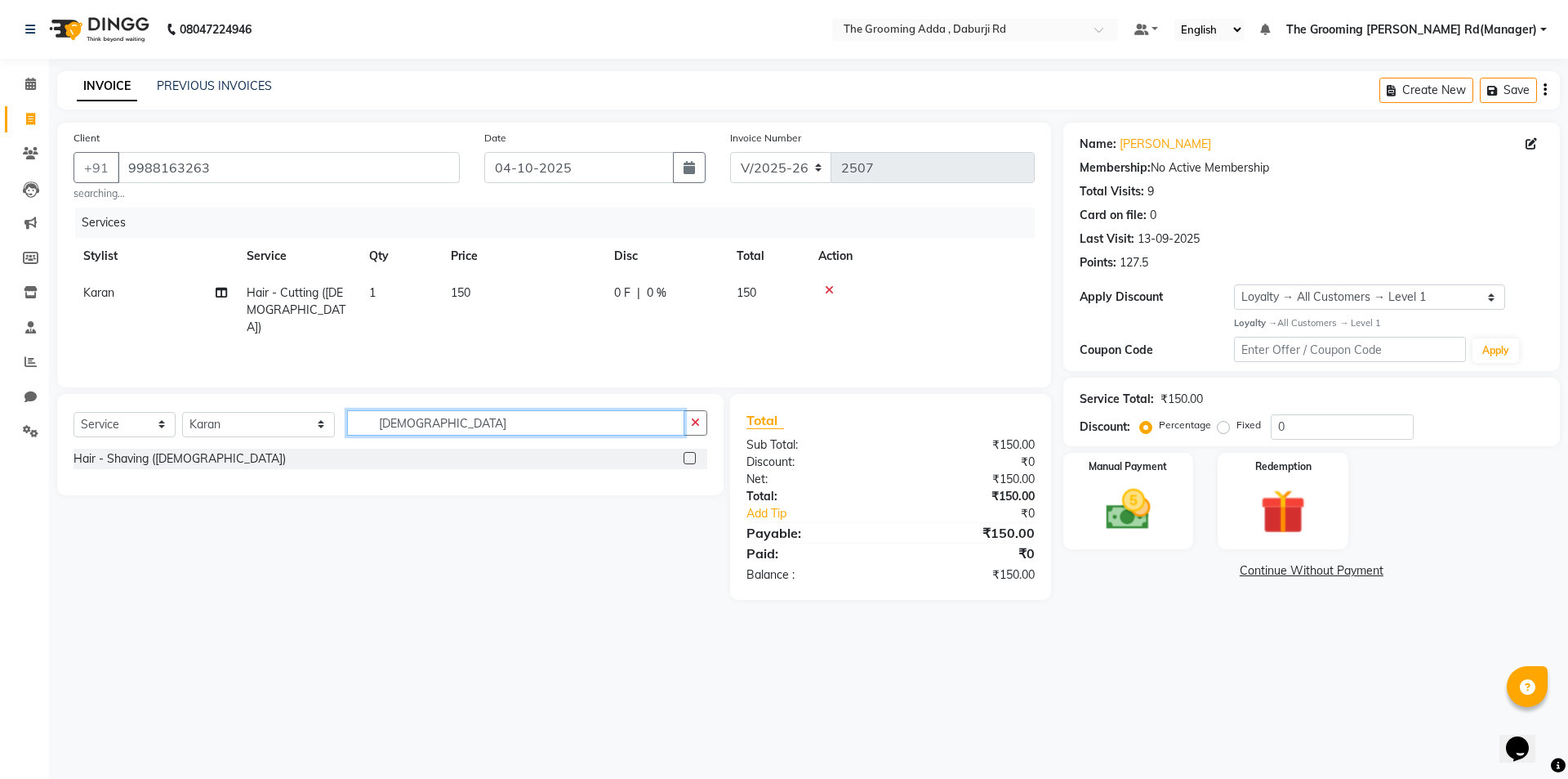
type input "[DEMOGRAPHIC_DATA]"
click at [684, 453] on label at bounding box center [690, 457] width 12 height 12
click at [684, 453] on input "checkbox" at bounding box center [689, 458] width 11 height 11
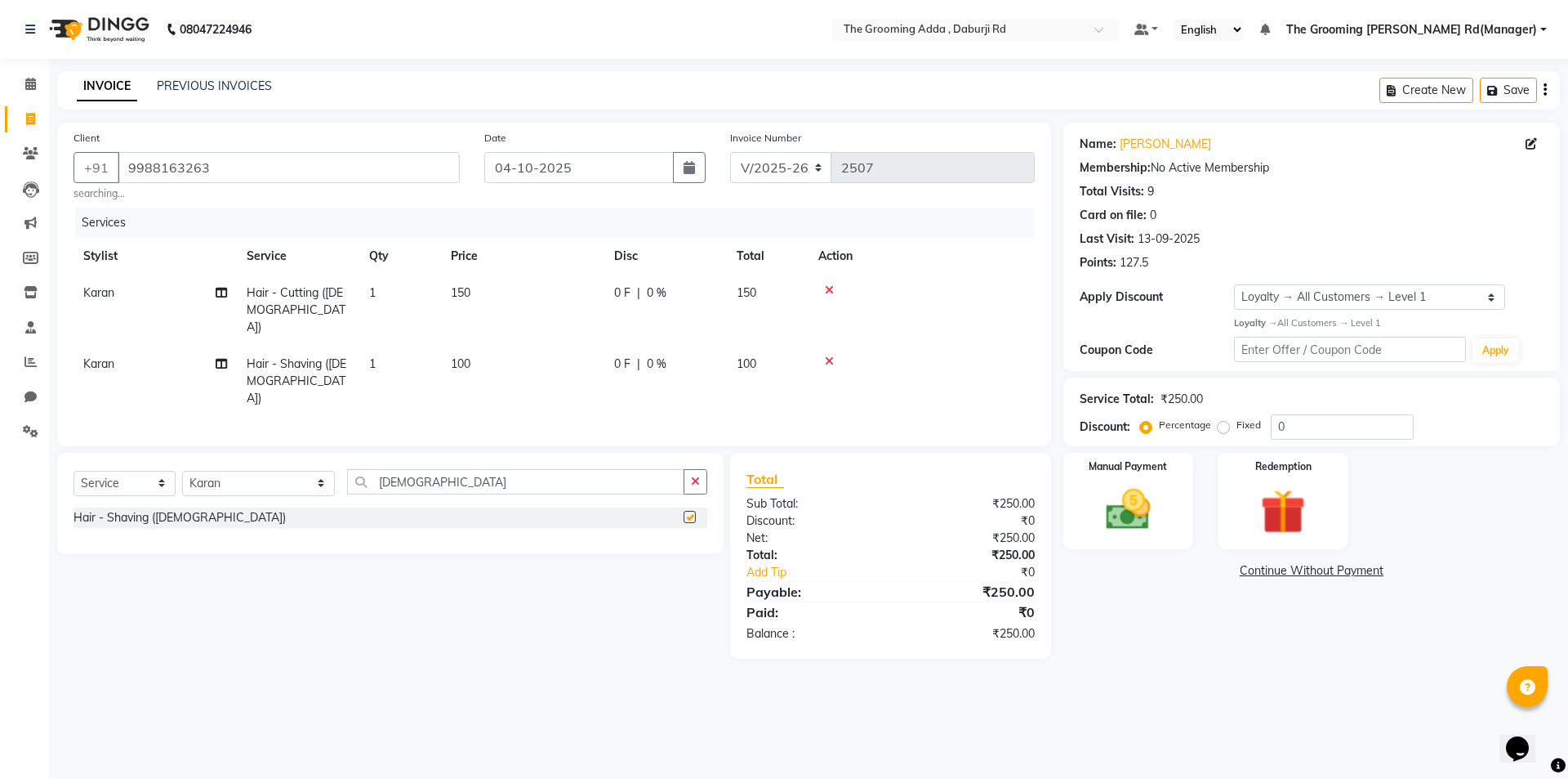
checkbox input "false"
click at [218, 471] on select "Select Stylist [PERSON_NAME] [PERSON_NAME] [PERSON_NAME] [PERSON_NAME] [PERSON_…" at bounding box center [258, 483] width 153 height 25
click at [182, 471] on select "Select Stylist [PERSON_NAME] [PERSON_NAME] [PERSON_NAME] [PERSON_NAME] [PERSON_…" at bounding box center [258, 483] width 153 height 25
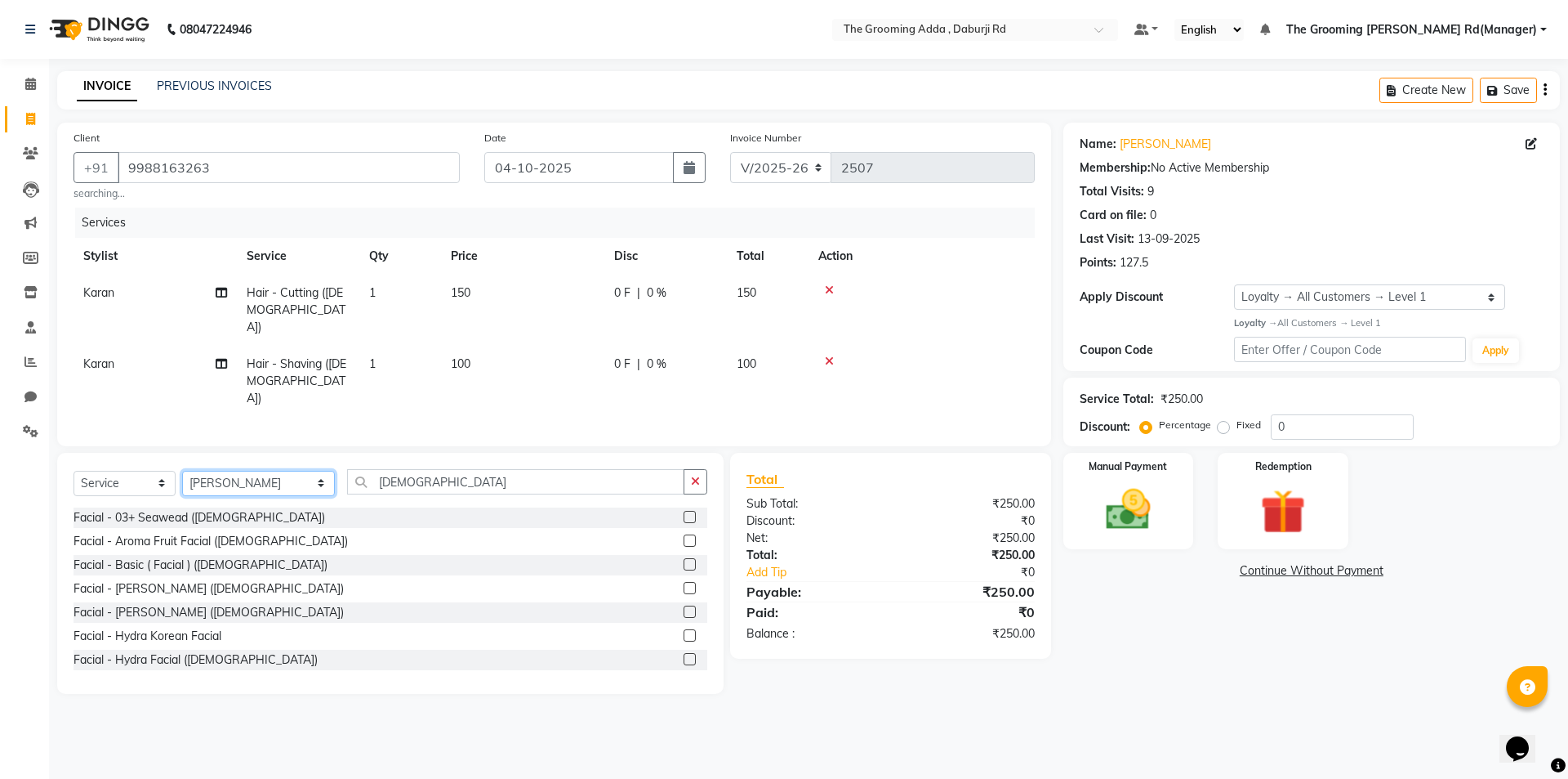
click at [241, 471] on select "Select Stylist [PERSON_NAME] [PERSON_NAME] [PERSON_NAME] [PERSON_NAME] [PERSON_…" at bounding box center [258, 483] width 153 height 25
select select "79351"
click at [182, 471] on select "Select Stylist [PERSON_NAME] [PERSON_NAME] [PERSON_NAME] [PERSON_NAME] [PERSON_…" at bounding box center [258, 483] width 153 height 25
drag, startPoint x: 407, startPoint y: 459, endPoint x: 316, endPoint y: 467, distance: 91.4
click at [316, 469] on div "Select Service Product Membership Package Voucher Prepaid Gift Card Select Styl…" at bounding box center [390, 488] width 634 height 38
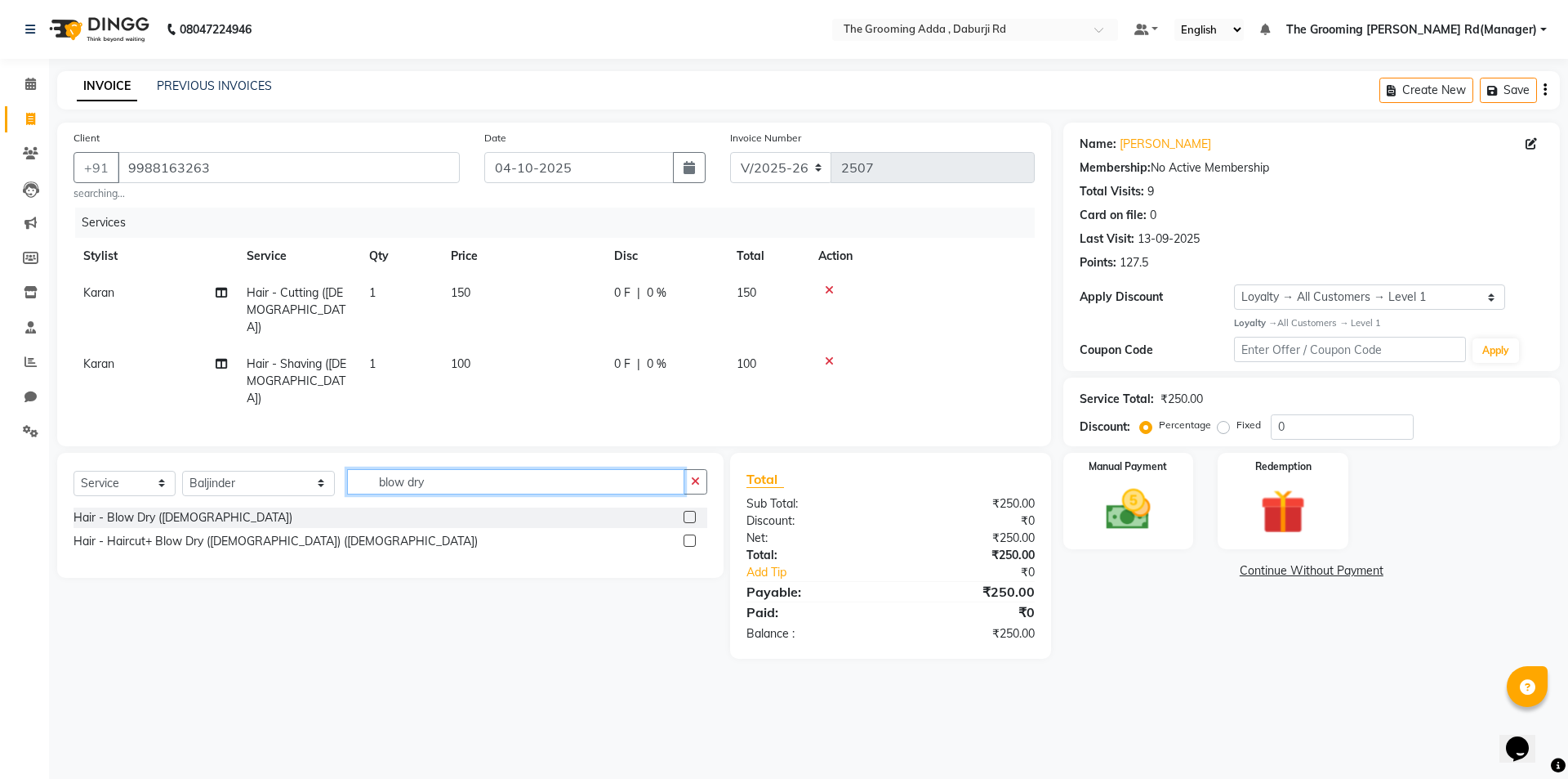
type input "blow dry"
click at [690, 511] on label at bounding box center [690, 516] width 12 height 12
click at [690, 512] on input "checkbox" at bounding box center [689, 517] width 11 height 11
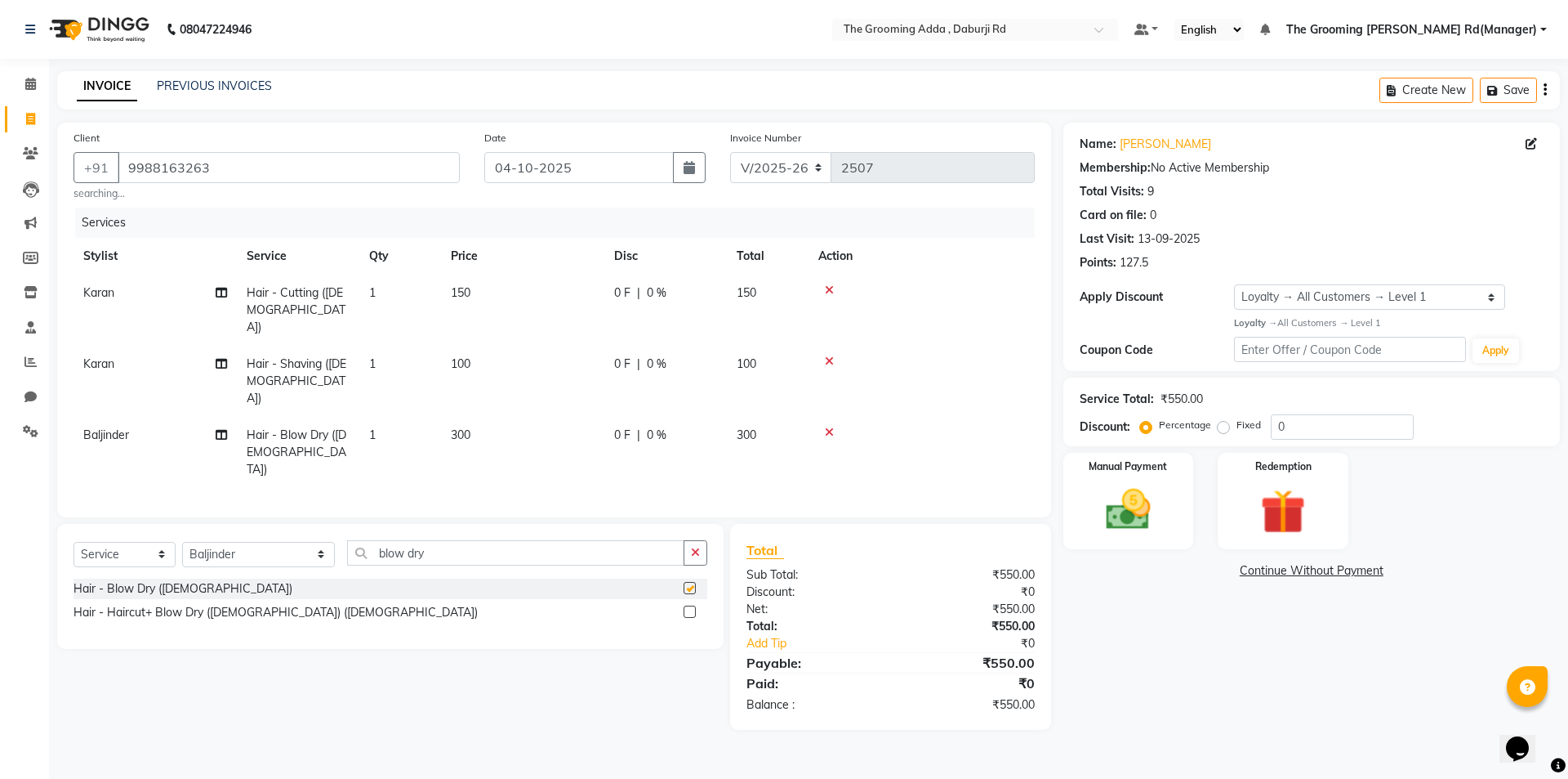
click at [466, 427] on span "300" at bounding box center [461, 435] width 20 height 15
checkbox input "false"
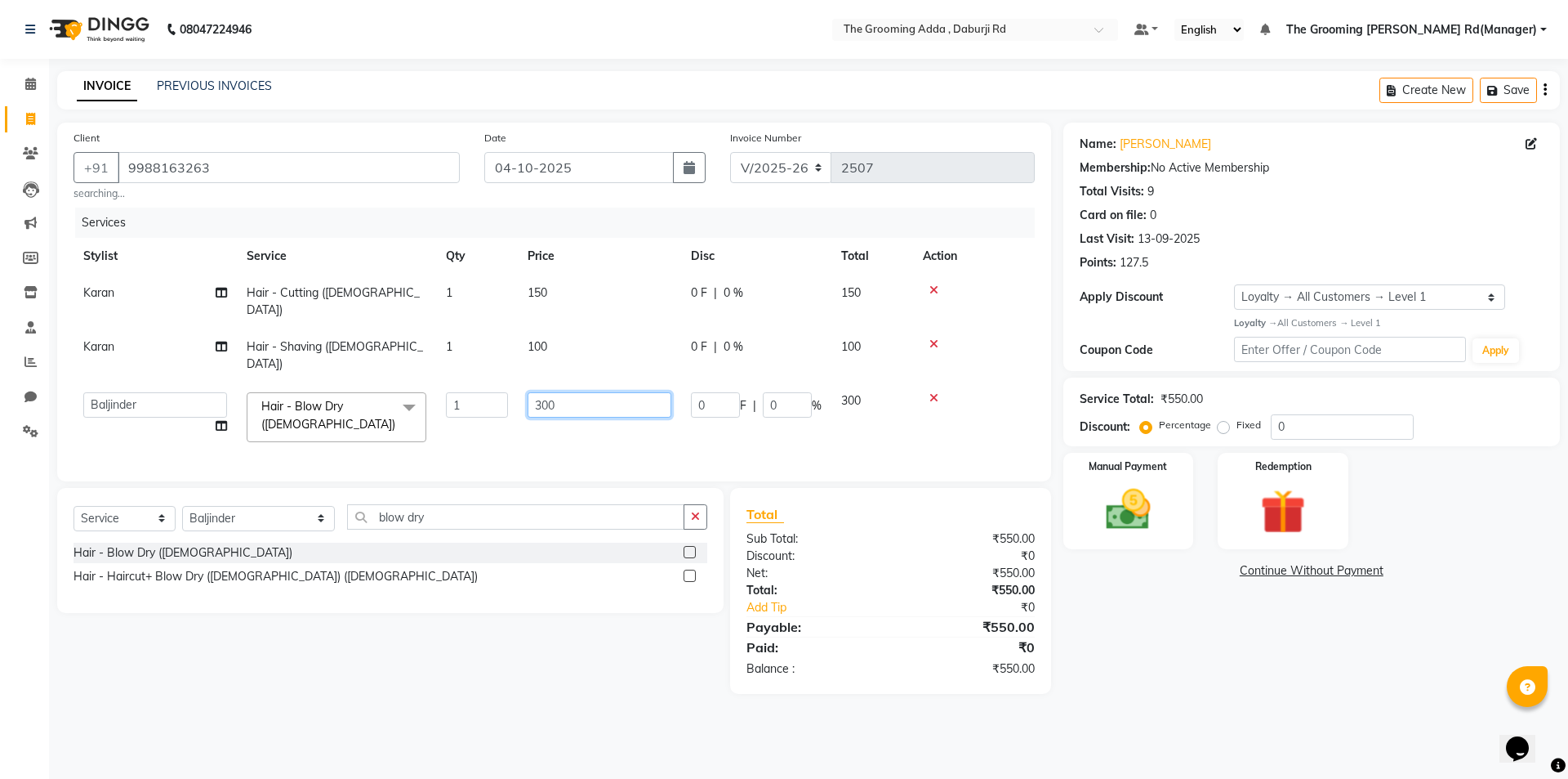
drag, startPoint x: 564, startPoint y: 368, endPoint x: 449, endPoint y: 379, distance: 115.5
click at [449, 382] on tr "[PERSON_NAME] [PERSON_NAME] [PERSON_NAME] [PERSON_NAME] [PERSON_NAME] [PERSON_N…" at bounding box center [554, 417] width 961 height 70
type input "250"
drag, startPoint x: 1072, startPoint y: 605, endPoint x: 1125, endPoint y: 618, distance: 54.6
click at [1080, 608] on div "Name: [PERSON_NAME] Membership: No Active Membership Total Visits: 9 Card on fi…" at bounding box center [1318, 408] width 509 height 571
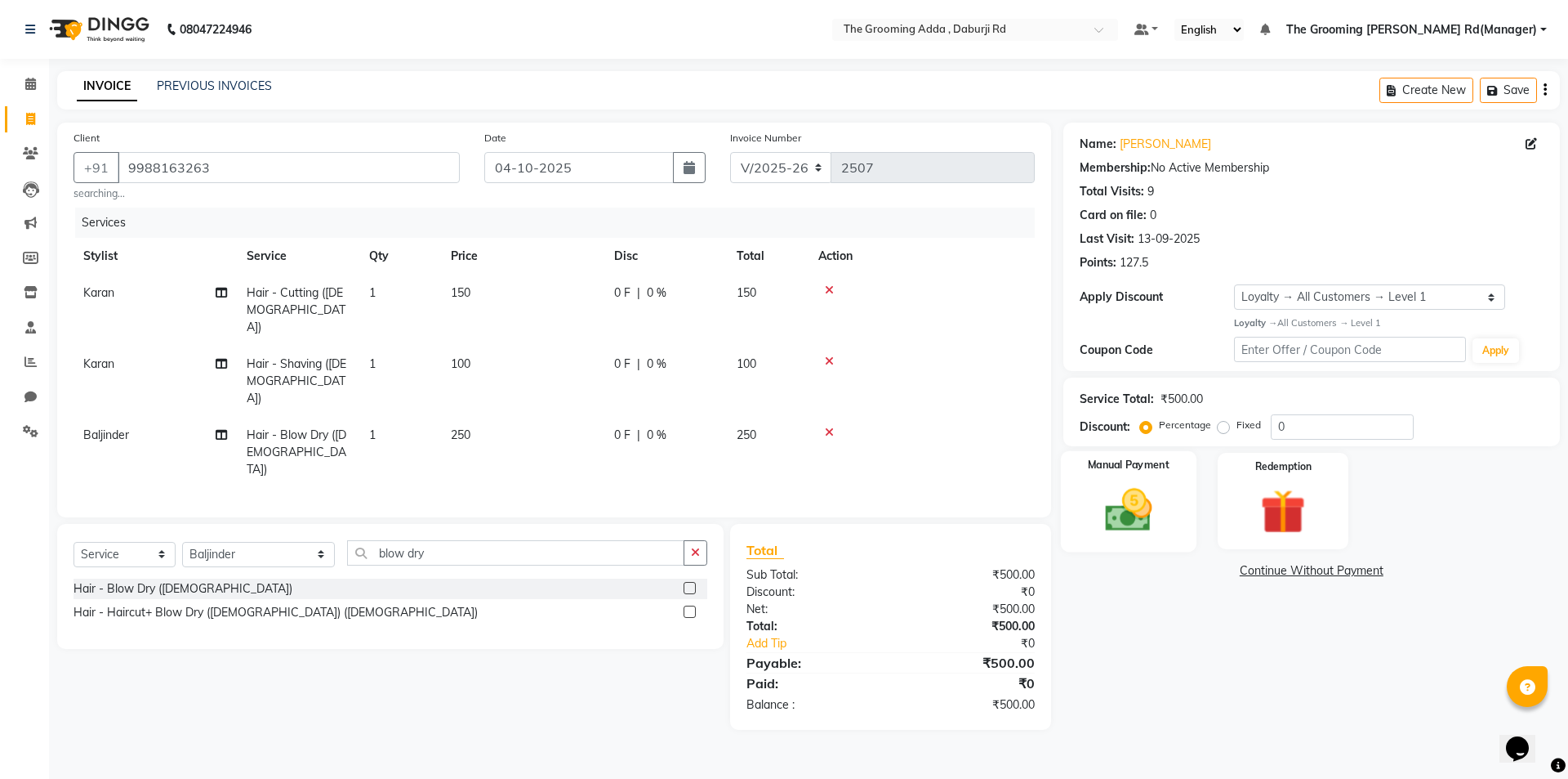
click at [1126, 516] on img at bounding box center [1128, 510] width 76 height 54
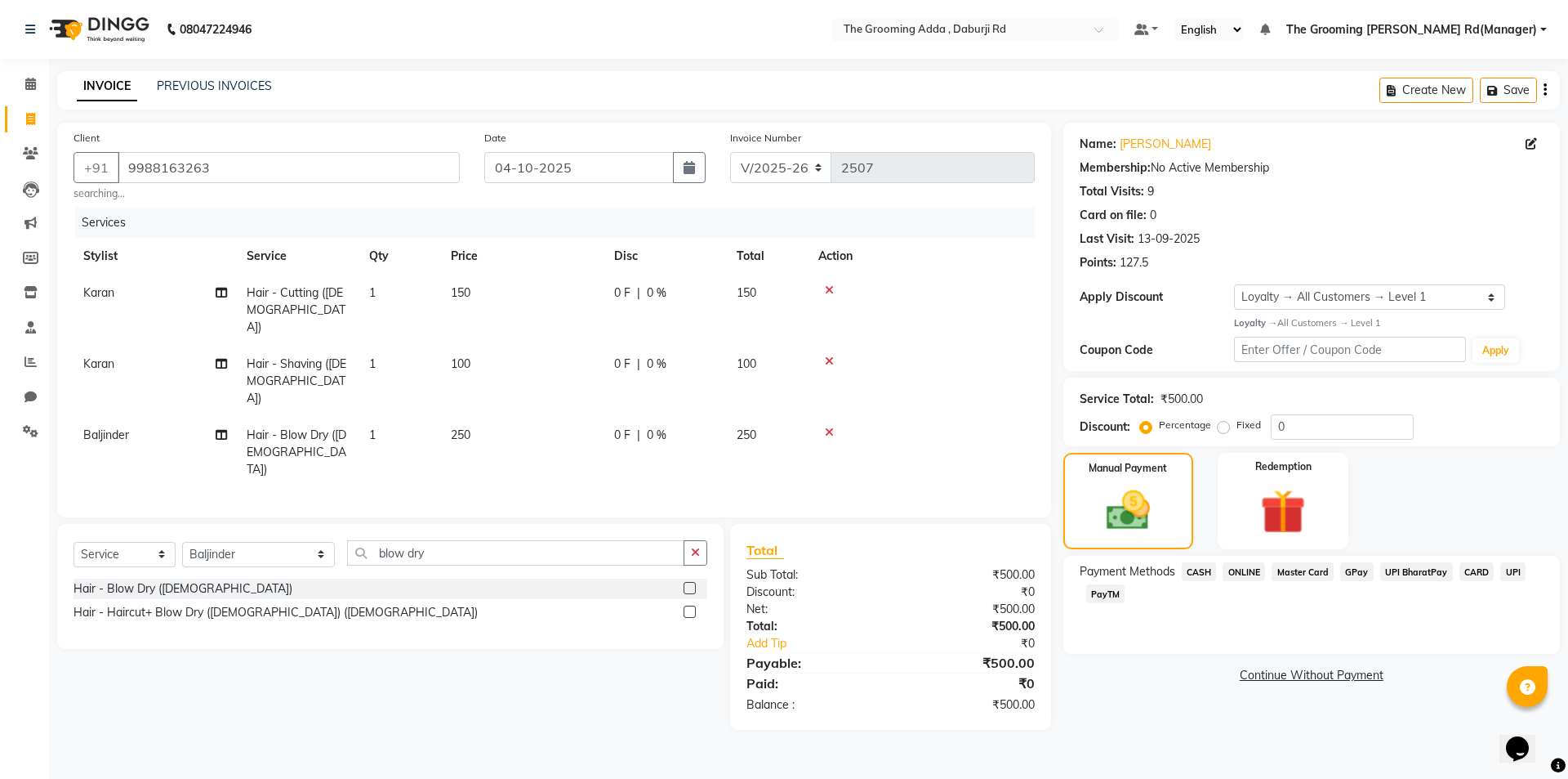
click at [1198, 577] on span "CASH" at bounding box center [1199, 571] width 35 height 19
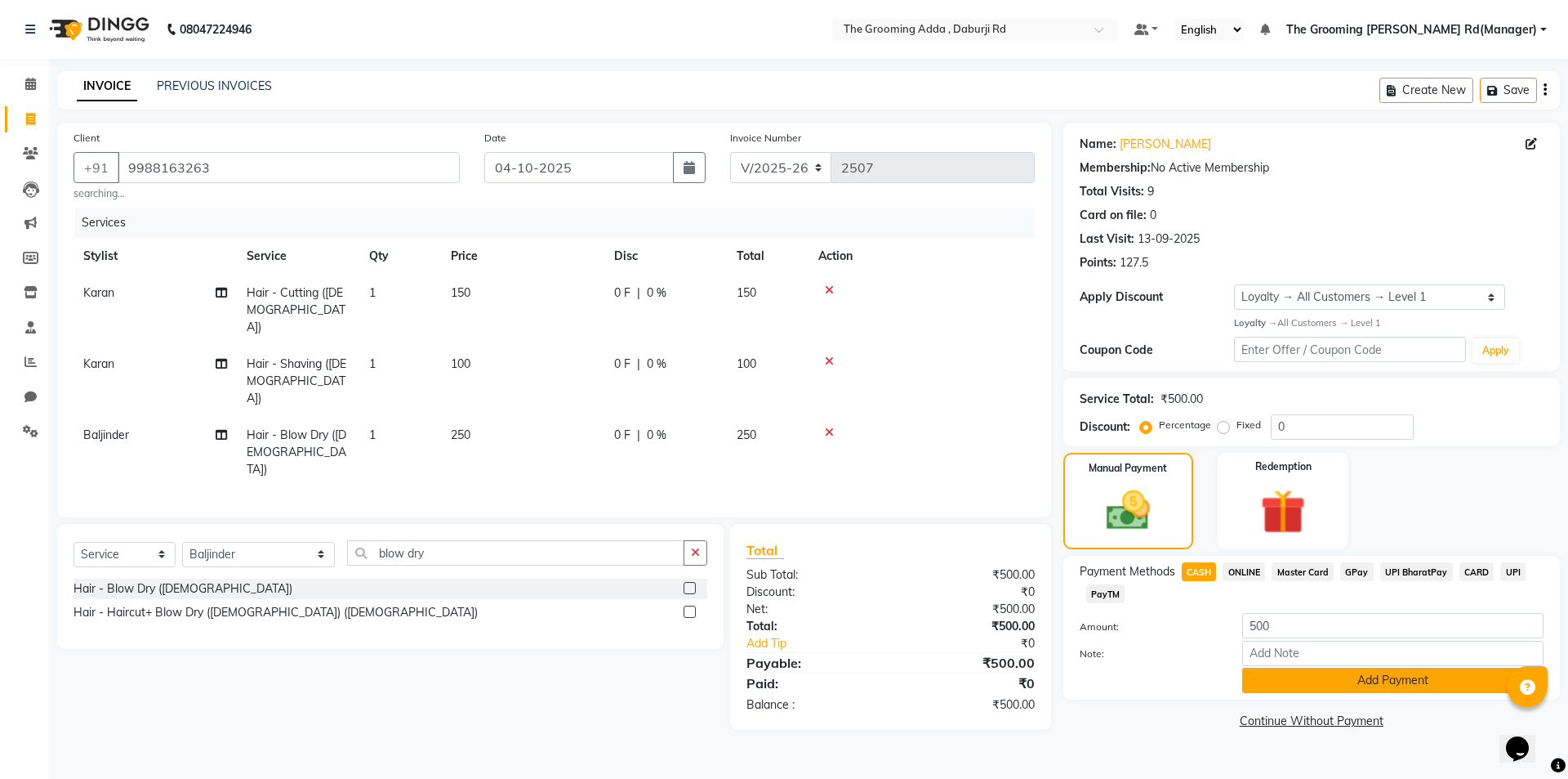
click at [1261, 682] on button "Add Payment" at bounding box center [1393, 680] width 301 height 25
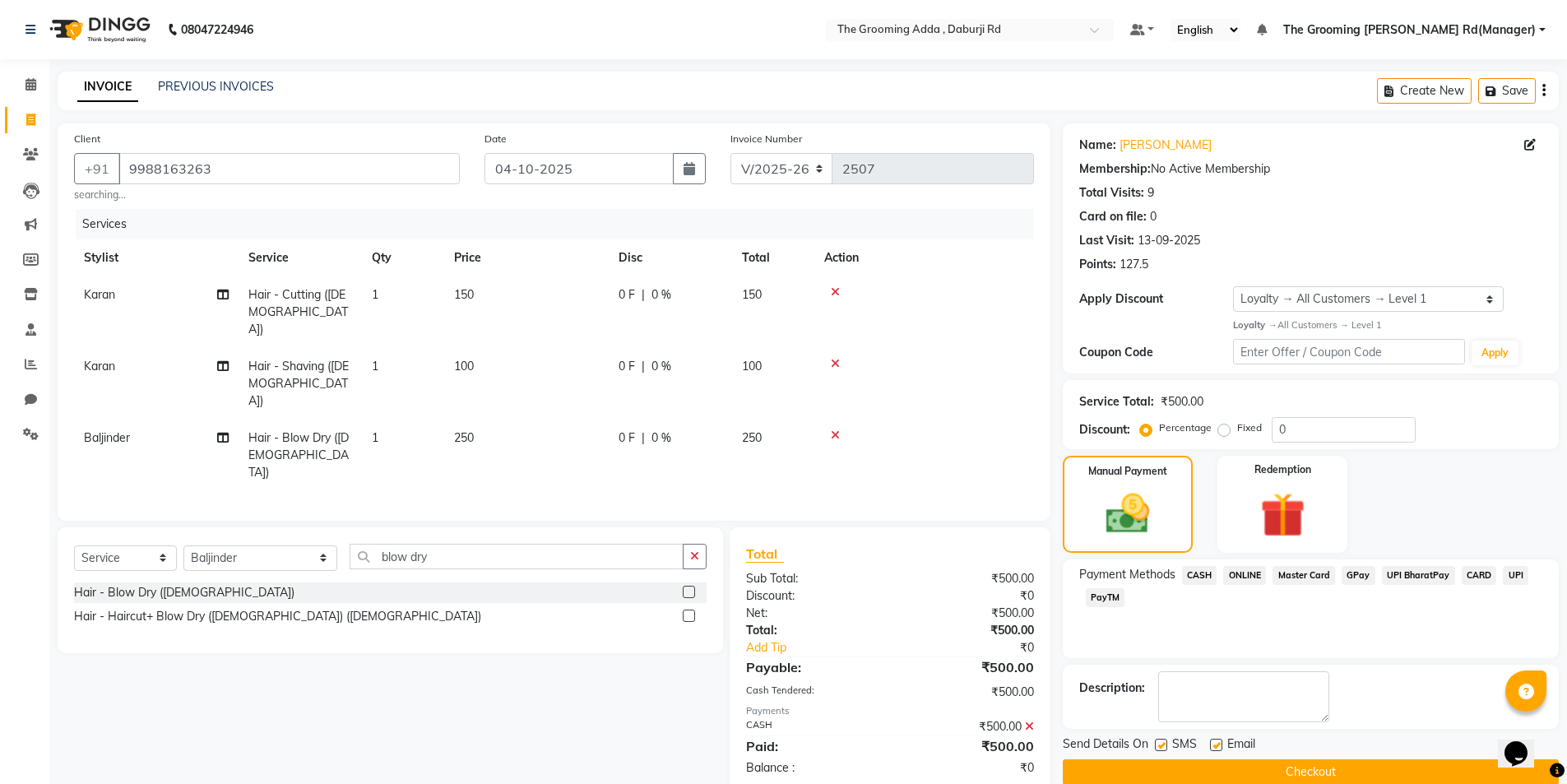
click at [1214, 744] on label at bounding box center [1216, 744] width 12 height 12
click at [1214, 744] on input "checkbox" at bounding box center [1215, 745] width 11 height 11
checkbox input "false"
click at [1164, 742] on label at bounding box center [1161, 744] width 12 height 12
click at [1164, 742] on input "checkbox" at bounding box center [1160, 745] width 11 height 11
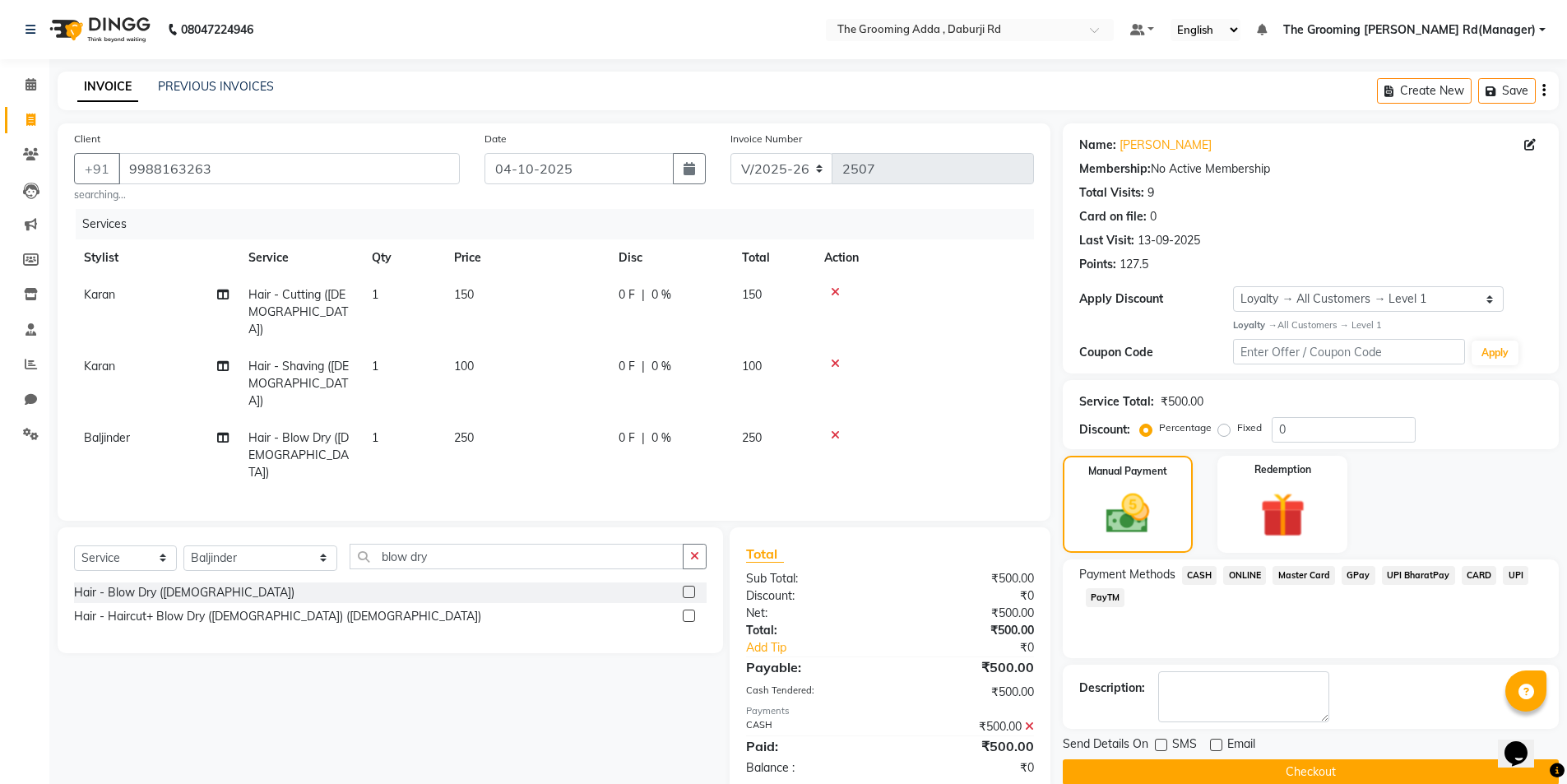
click at [1161, 745] on label at bounding box center [1161, 744] width 12 height 12
click at [1161, 745] on input "checkbox" at bounding box center [1160, 745] width 11 height 11
checkbox input "true"
click at [1162, 777] on button "Checkout" at bounding box center [1311, 772] width 496 height 26
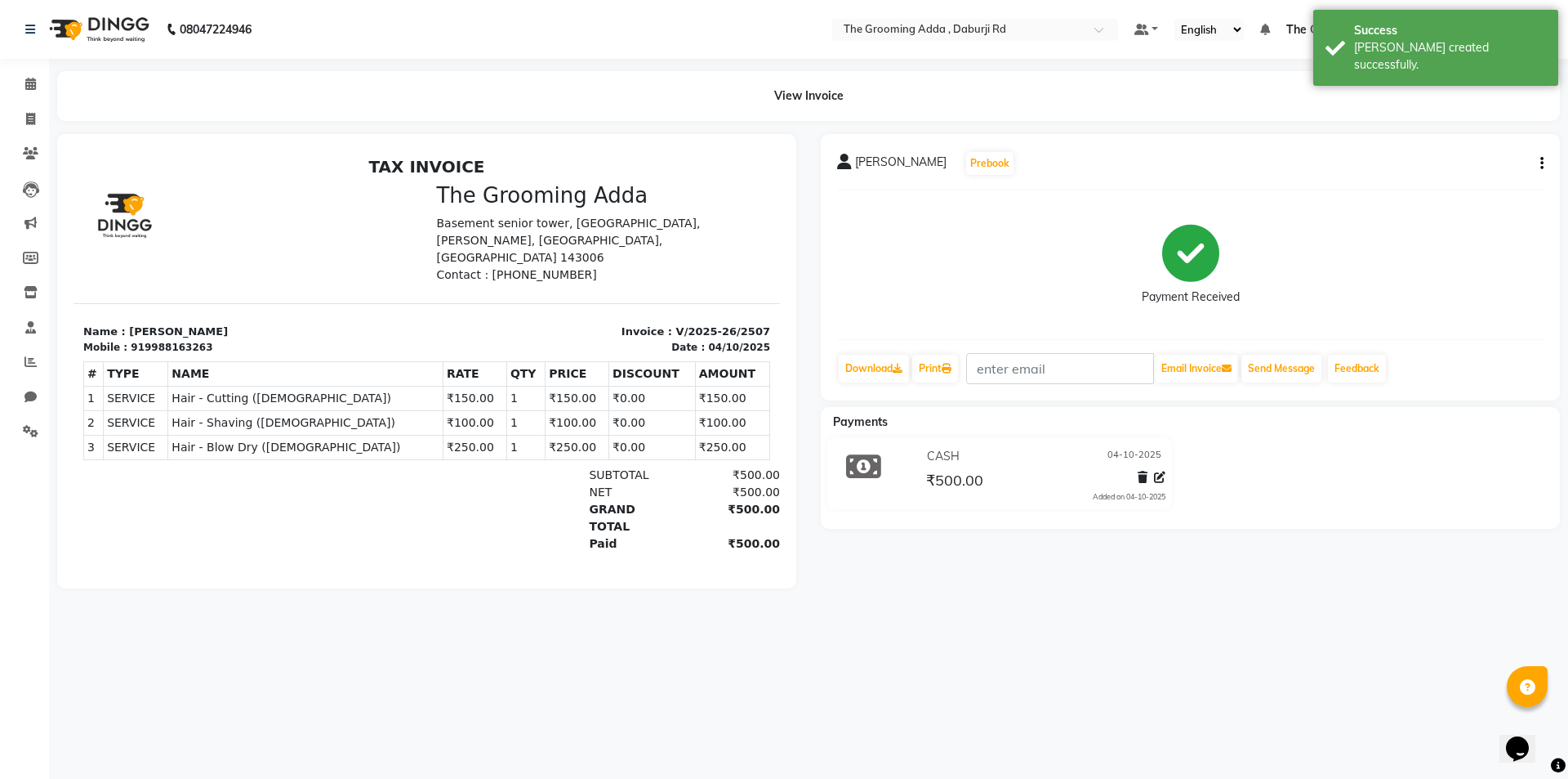
select select "service"
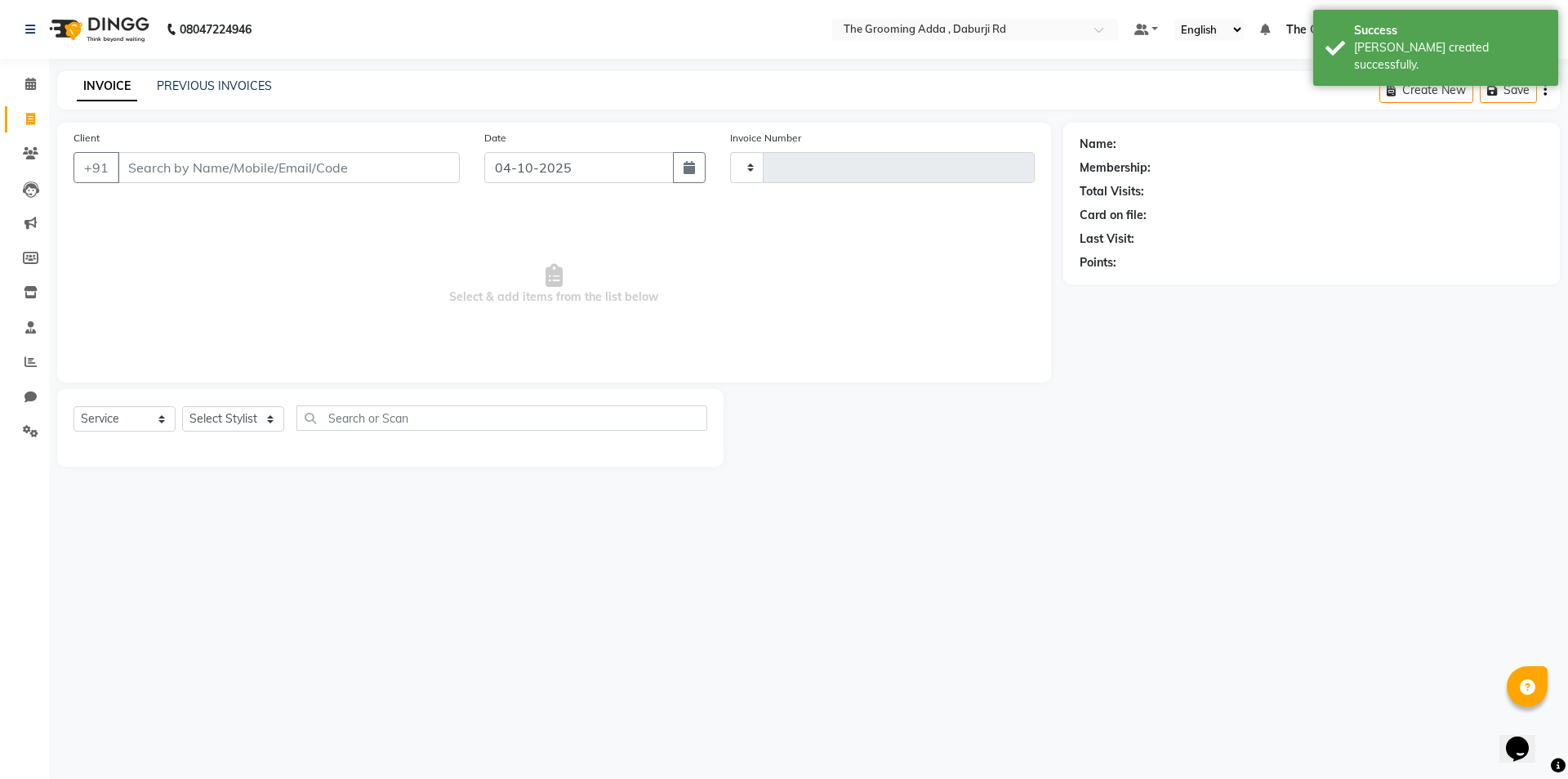
type input "2508"
select select "8001"
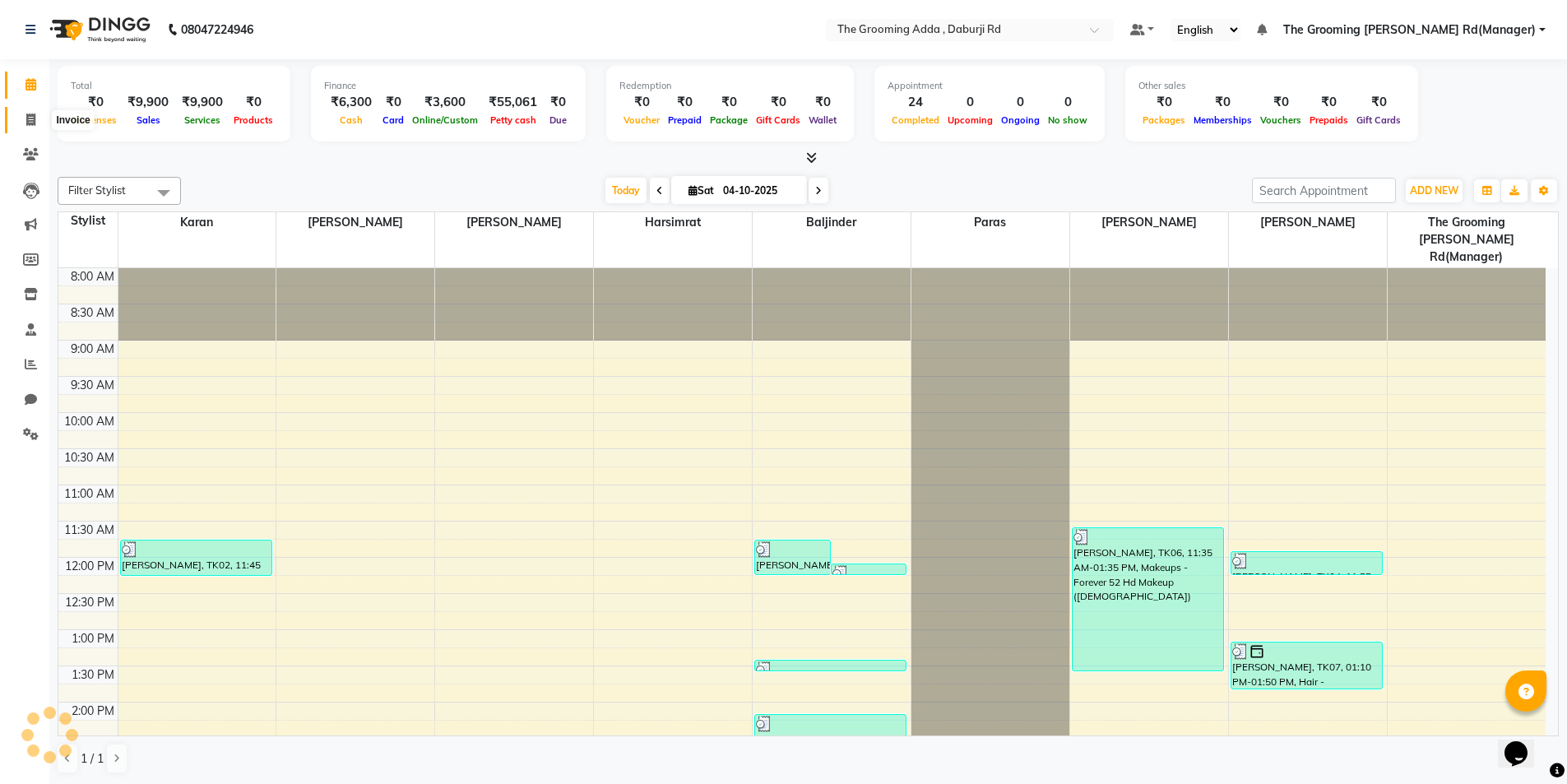
click at [25, 122] on span at bounding box center [30, 120] width 29 height 19
select select "service"
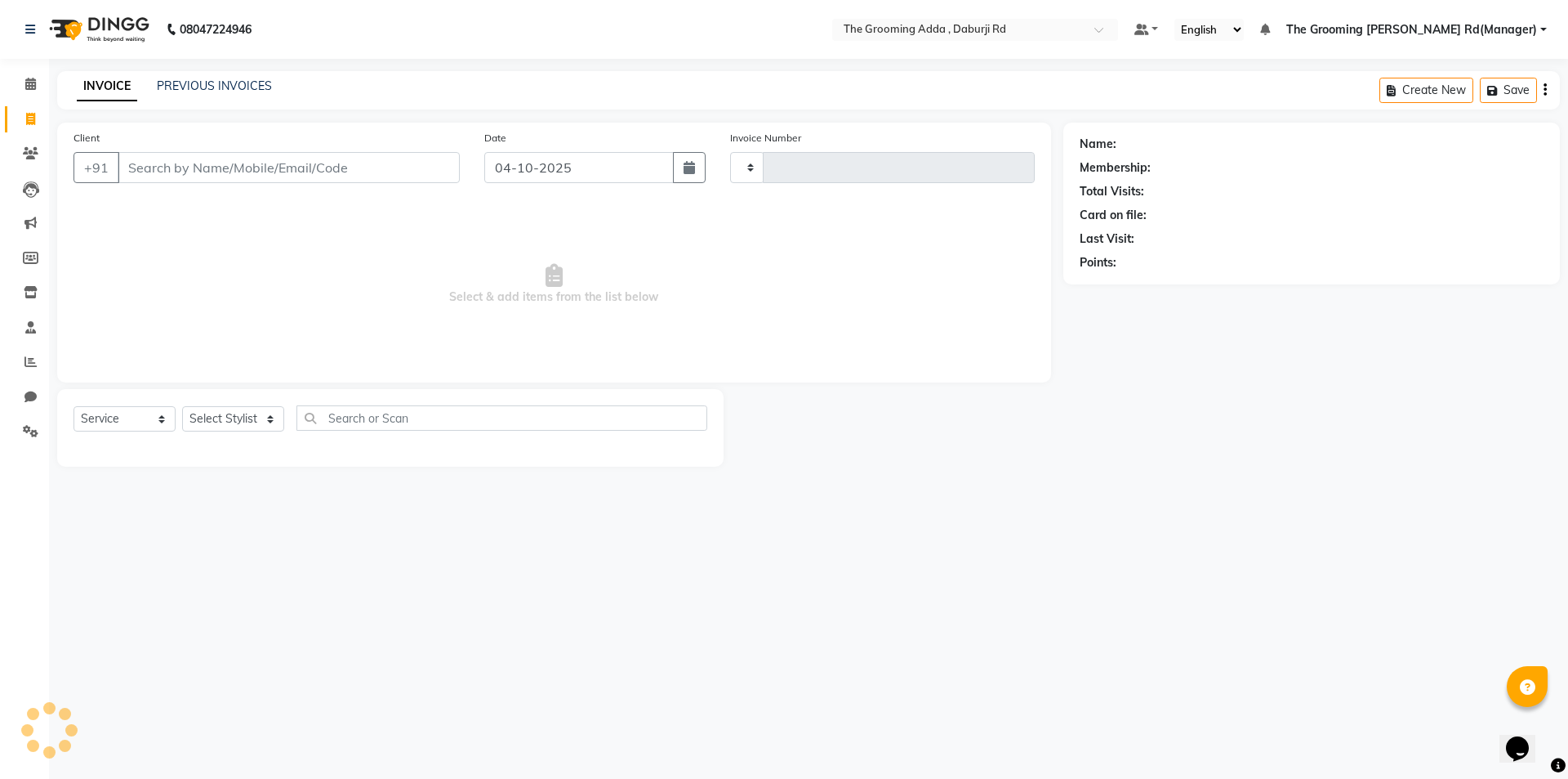
type input "2508"
select select "8001"
click at [137, 163] on input "Client" at bounding box center [289, 168] width 342 height 31
type input "9872577086"
select select "1: Object"
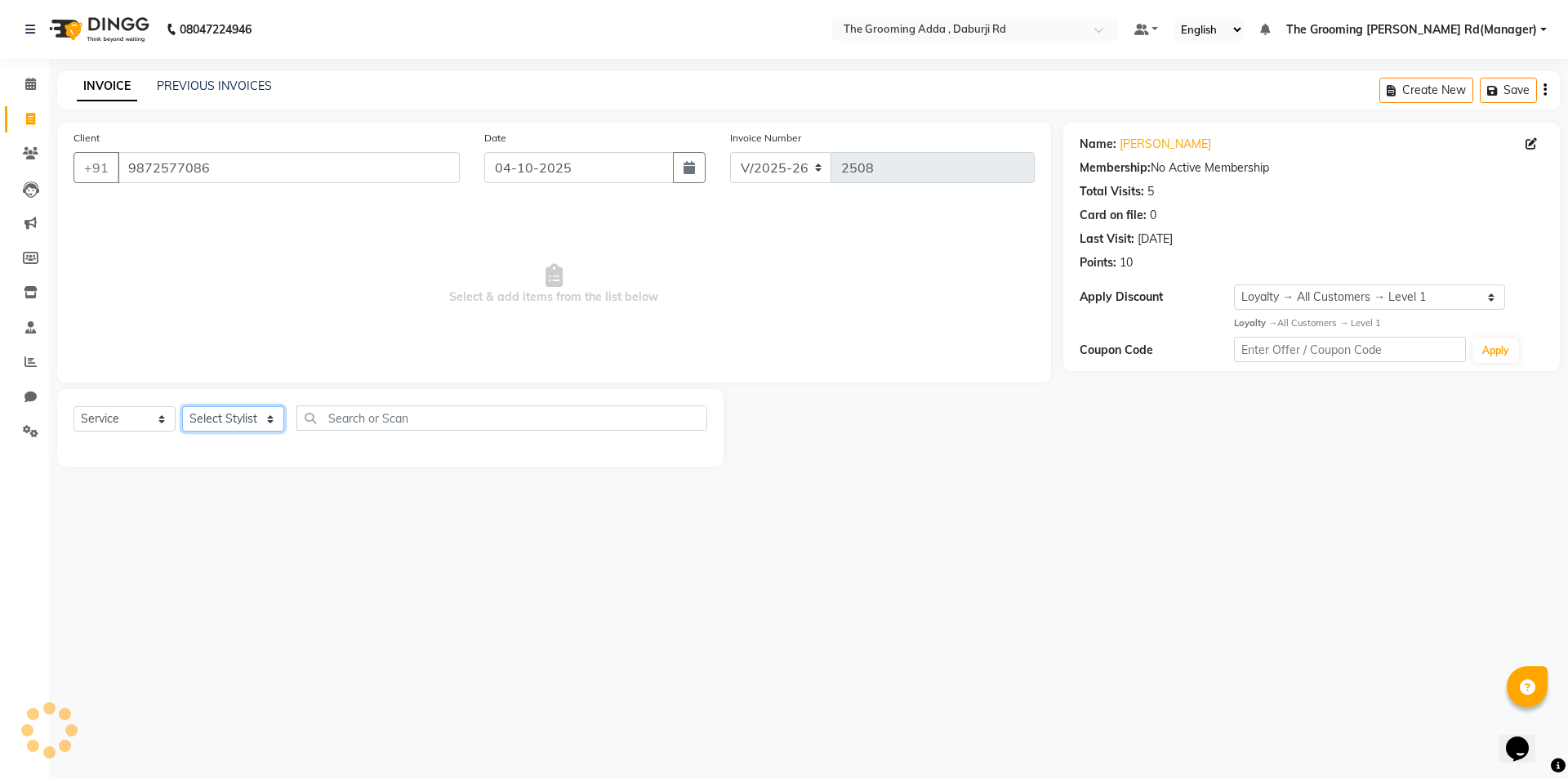
click at [256, 426] on select "Select Stylist" at bounding box center [233, 418] width 102 height 25
click at [182, 406] on select "Select Stylist [PERSON_NAME] [PERSON_NAME] [PERSON_NAME] [PERSON_NAME] [PERSON_…" at bounding box center [258, 418] width 153 height 25
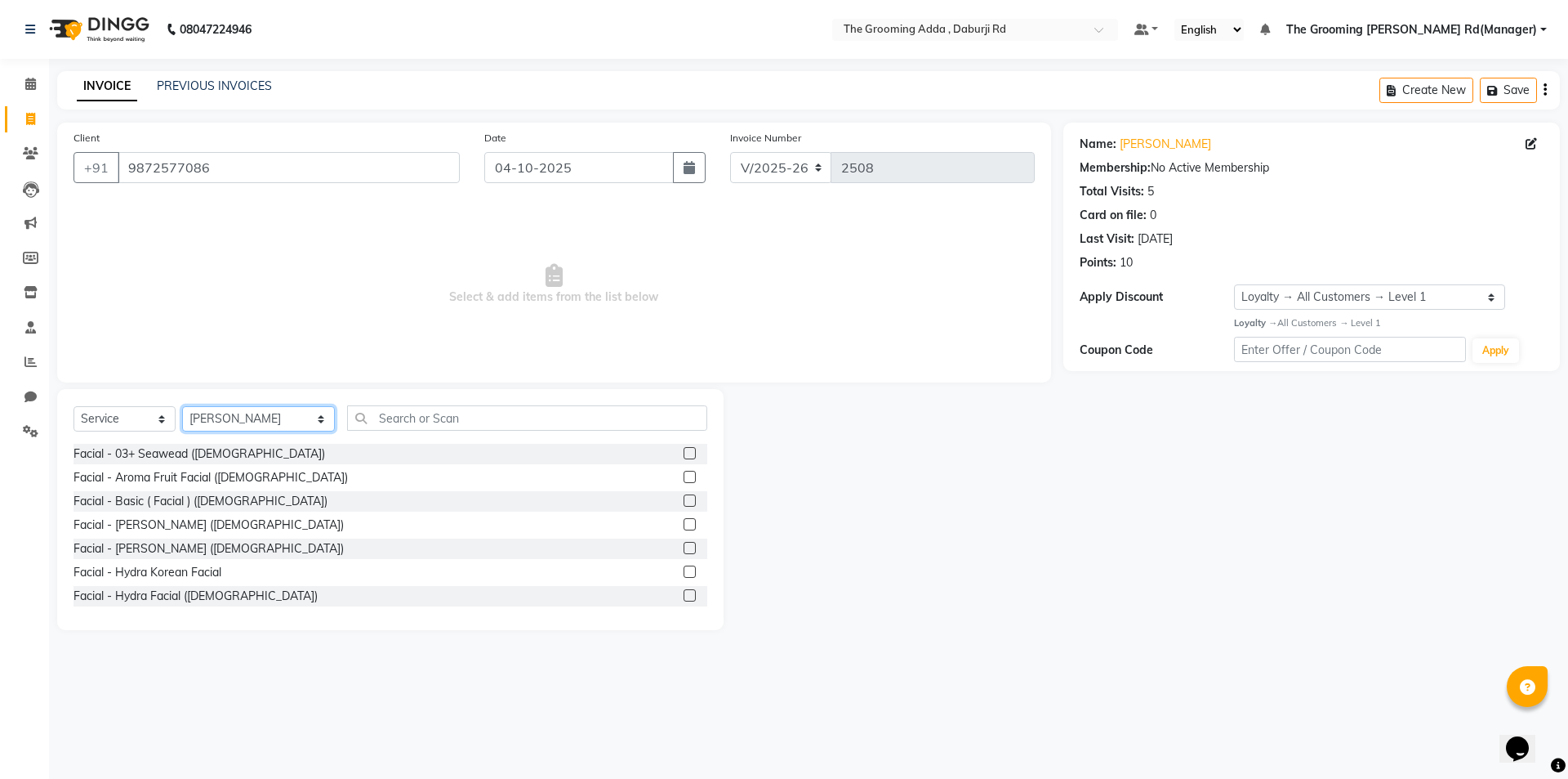
click at [241, 419] on select "Select Stylist [PERSON_NAME] [PERSON_NAME] [PERSON_NAME] [PERSON_NAME] [PERSON_…" at bounding box center [258, 418] width 153 height 25
select select "79344"
click at [182, 406] on select "Select Stylist [PERSON_NAME] [PERSON_NAME] [PERSON_NAME] [PERSON_NAME] [PERSON_…" at bounding box center [258, 418] width 153 height 25
click at [449, 426] on input "text" at bounding box center [527, 417] width 360 height 25
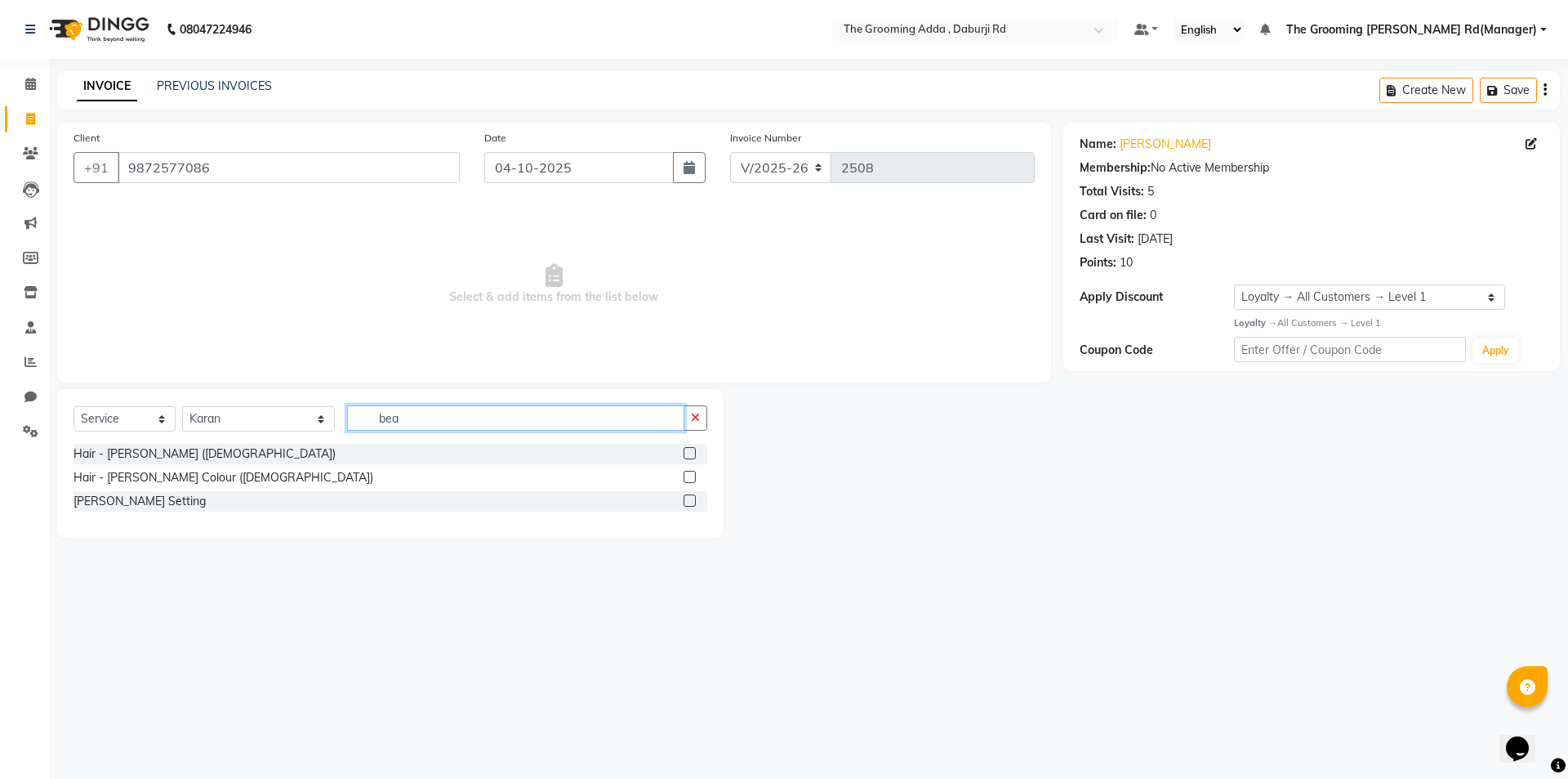
type input "bea"
click at [685, 453] on label at bounding box center [690, 453] width 12 height 12
click at [685, 453] on input "checkbox" at bounding box center [689, 453] width 11 height 11
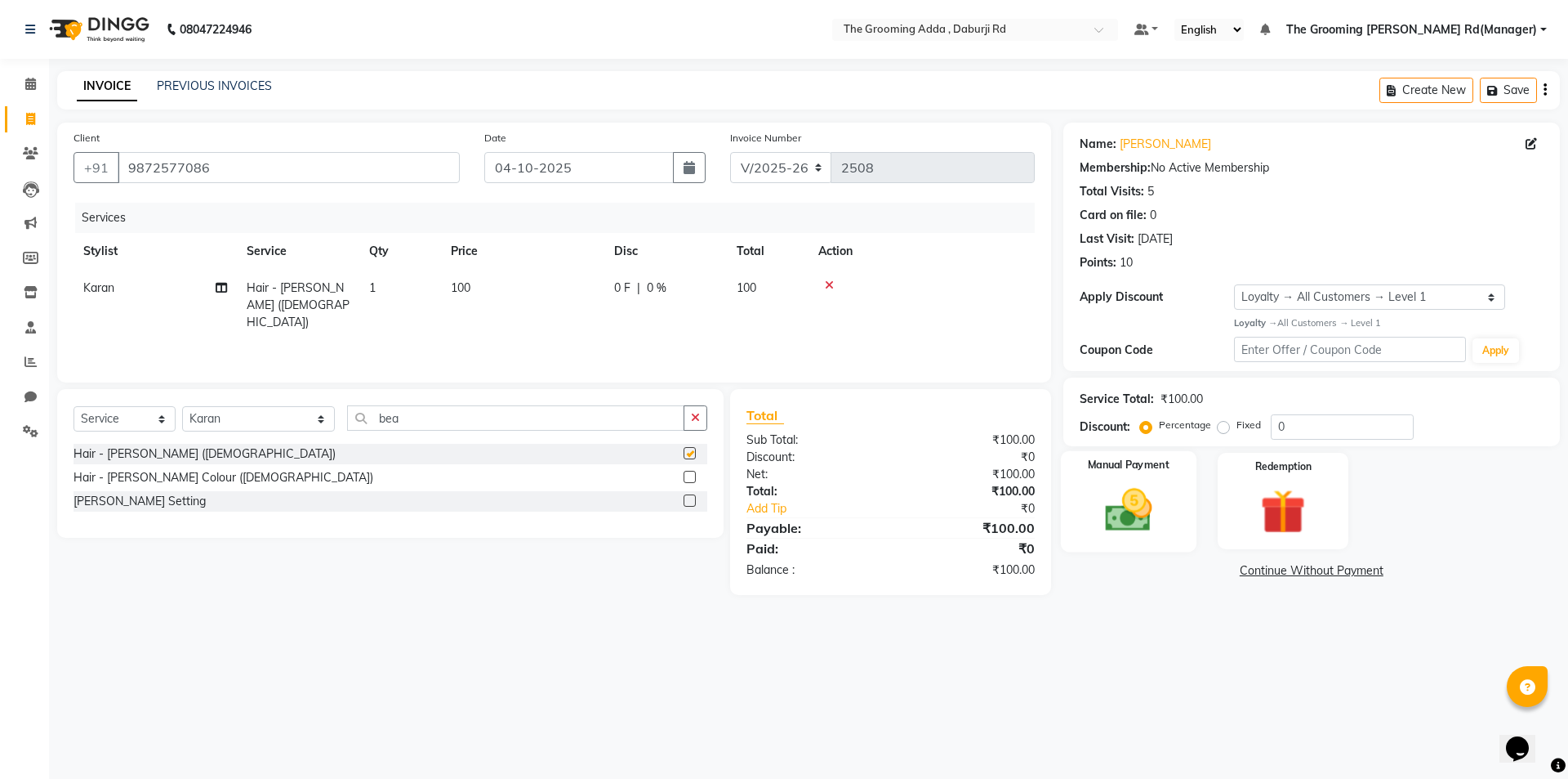
checkbox input "false"
click at [1151, 495] on img at bounding box center [1128, 510] width 76 height 54
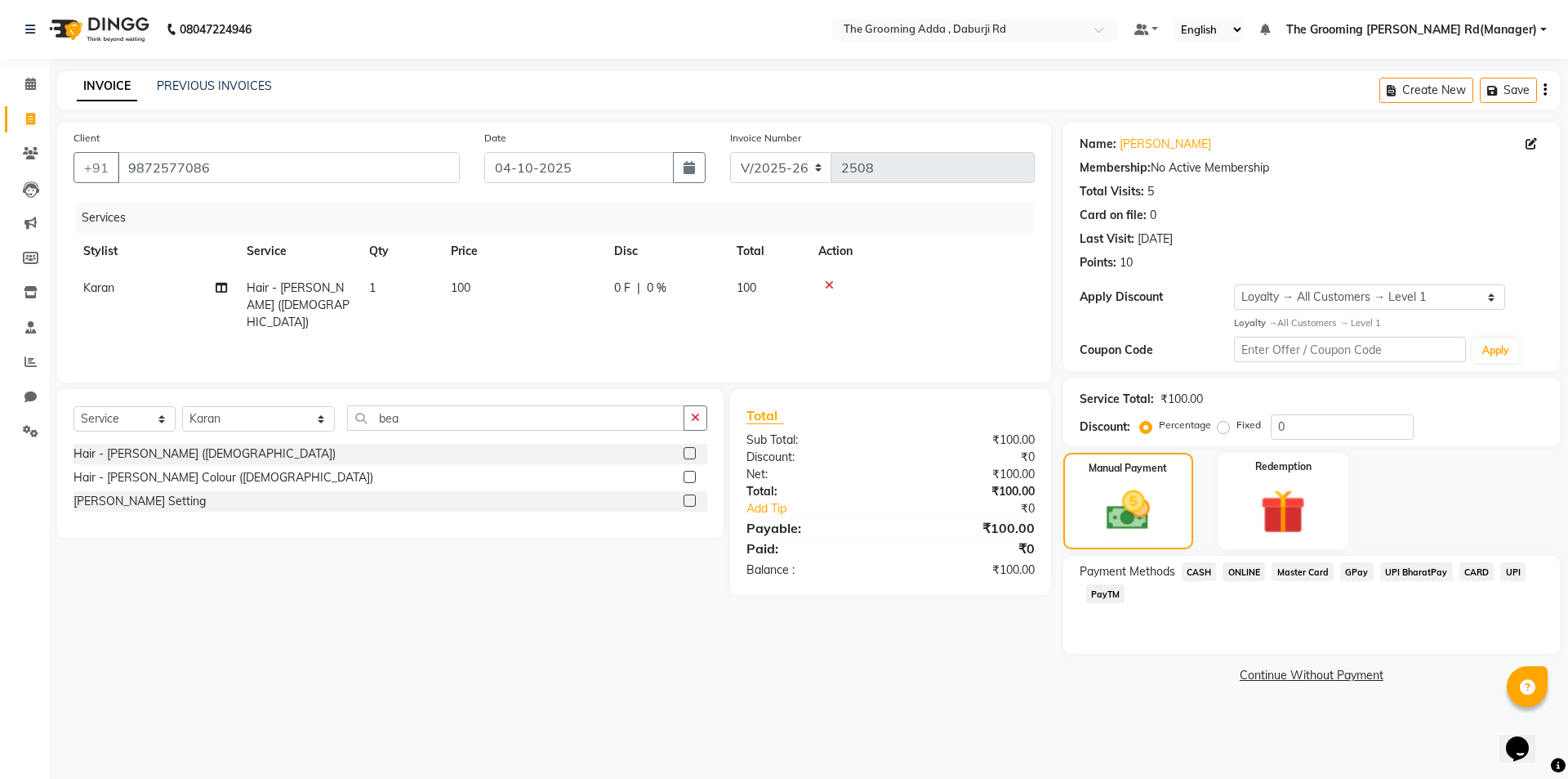
click at [1205, 574] on span "CASH" at bounding box center [1199, 571] width 35 height 19
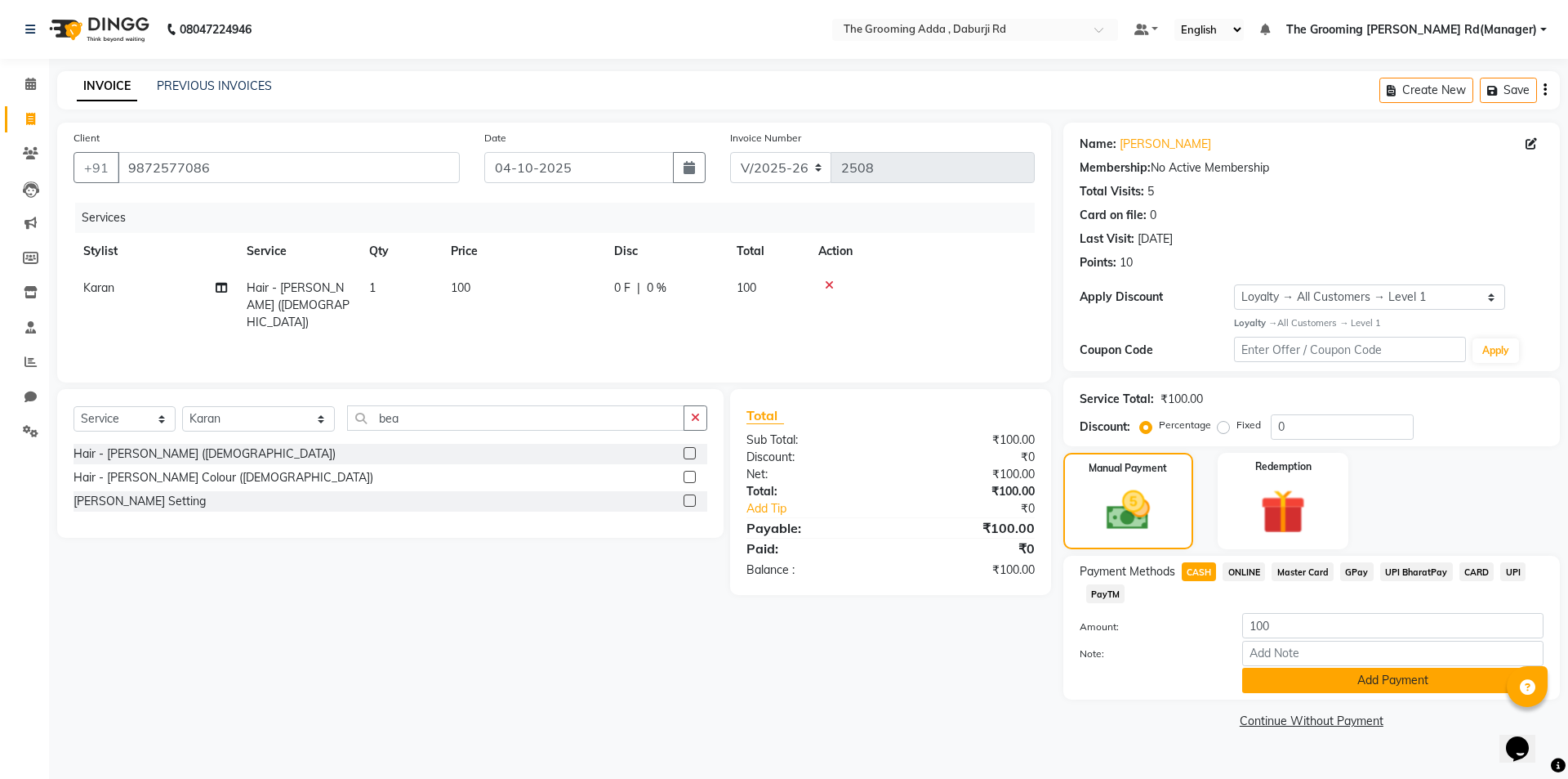
click at [1246, 679] on button "Add Payment" at bounding box center [1393, 680] width 301 height 25
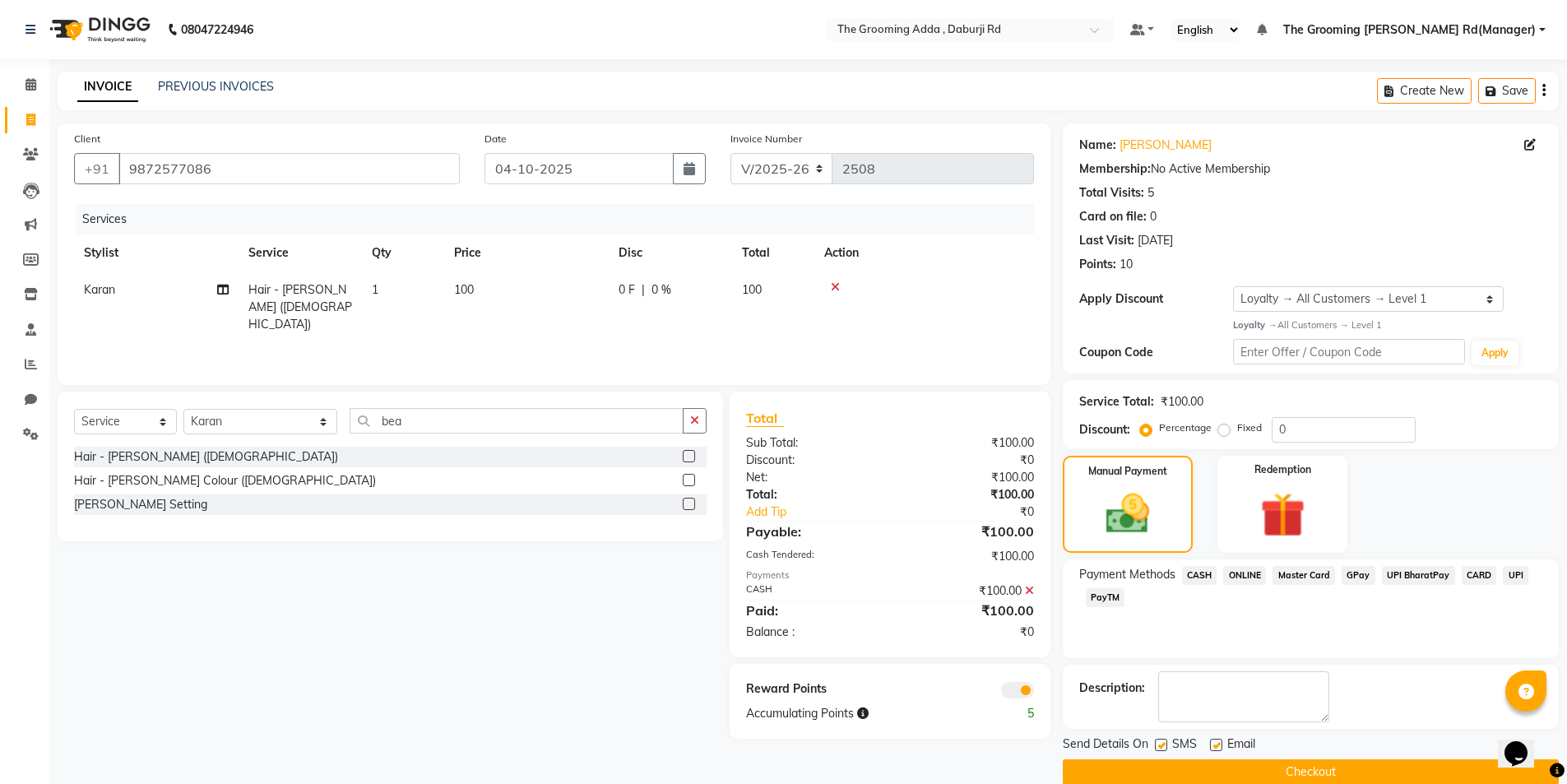
click at [1215, 742] on label at bounding box center [1216, 744] width 12 height 12
click at [1215, 742] on input "checkbox" at bounding box center [1215, 745] width 11 height 11
checkbox input "false"
click at [1160, 740] on label at bounding box center [1161, 744] width 12 height 12
click at [1160, 740] on input "checkbox" at bounding box center [1160, 745] width 11 height 11
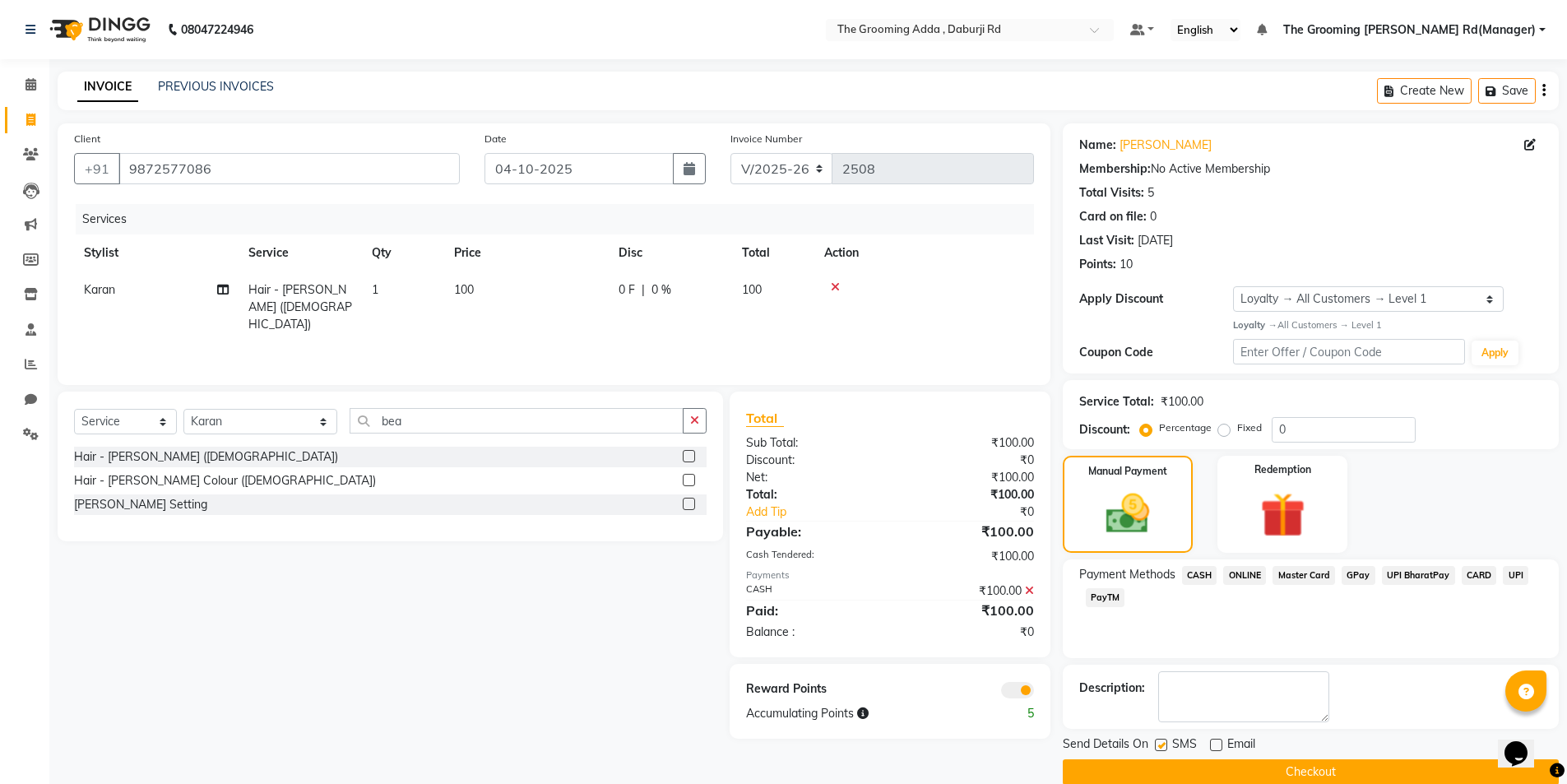
checkbox input "false"
click at [1228, 772] on button "Checkout" at bounding box center [1311, 772] width 496 height 26
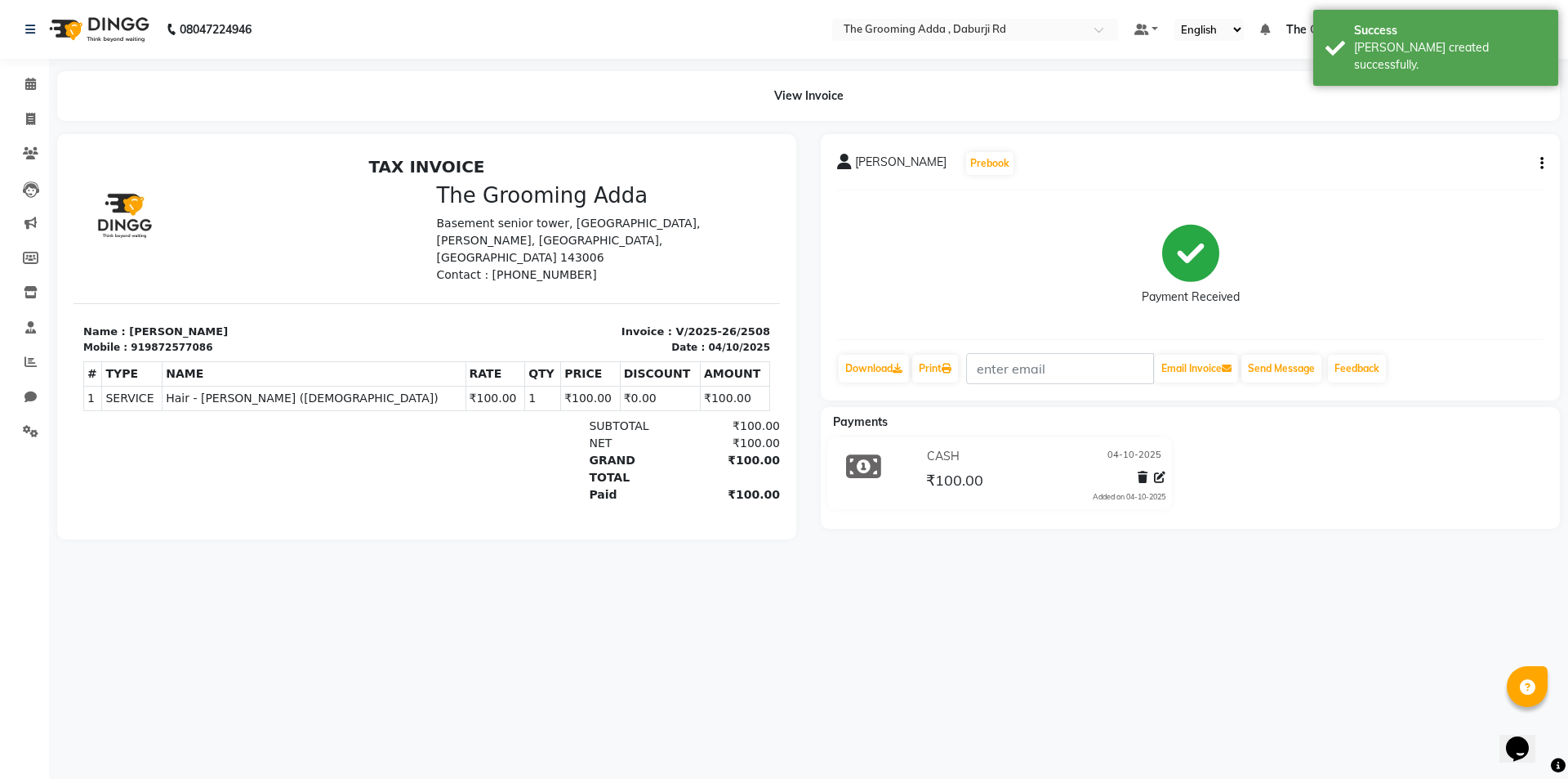
select select "service"
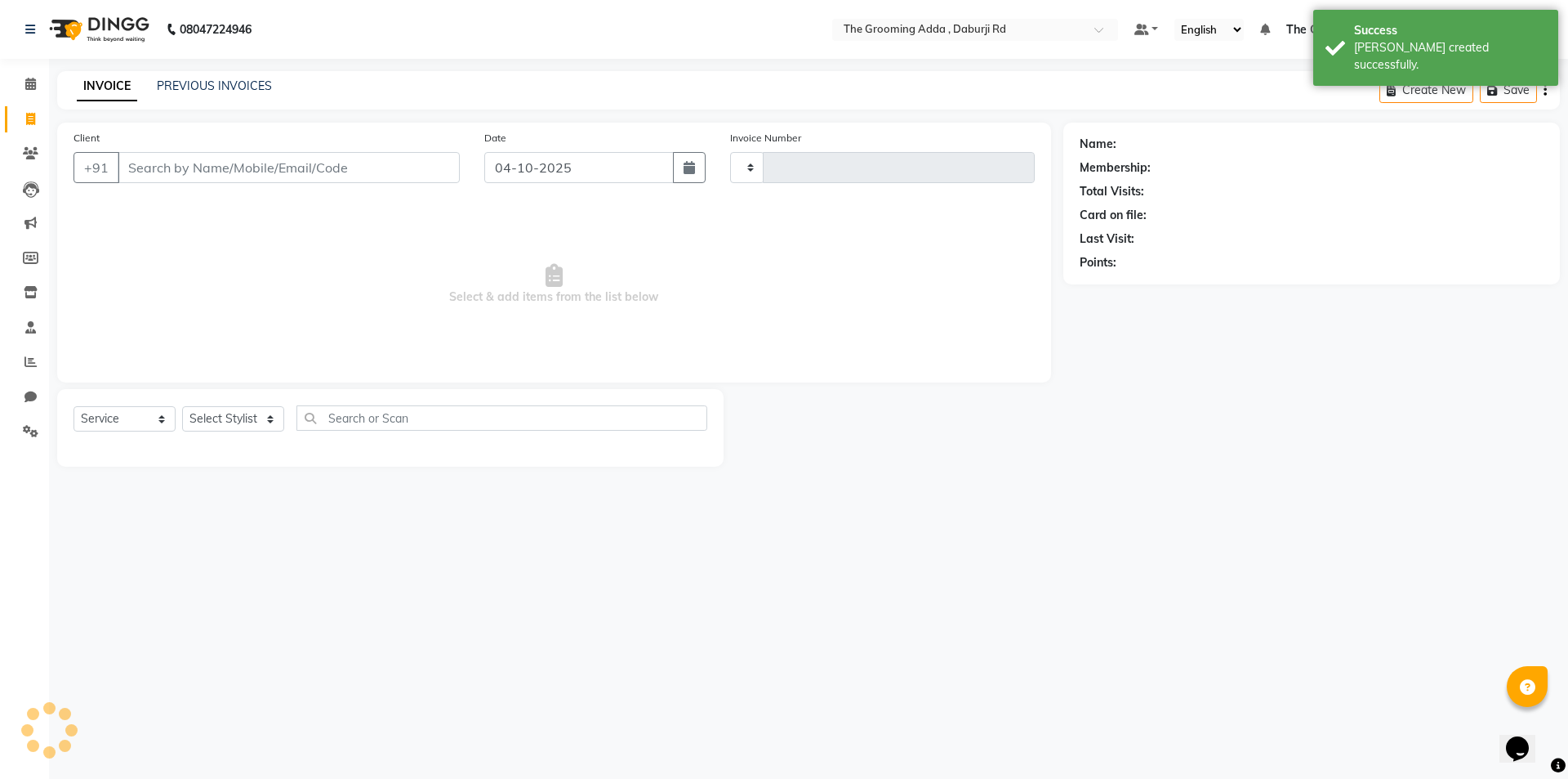
type input "2509"
select select "8001"
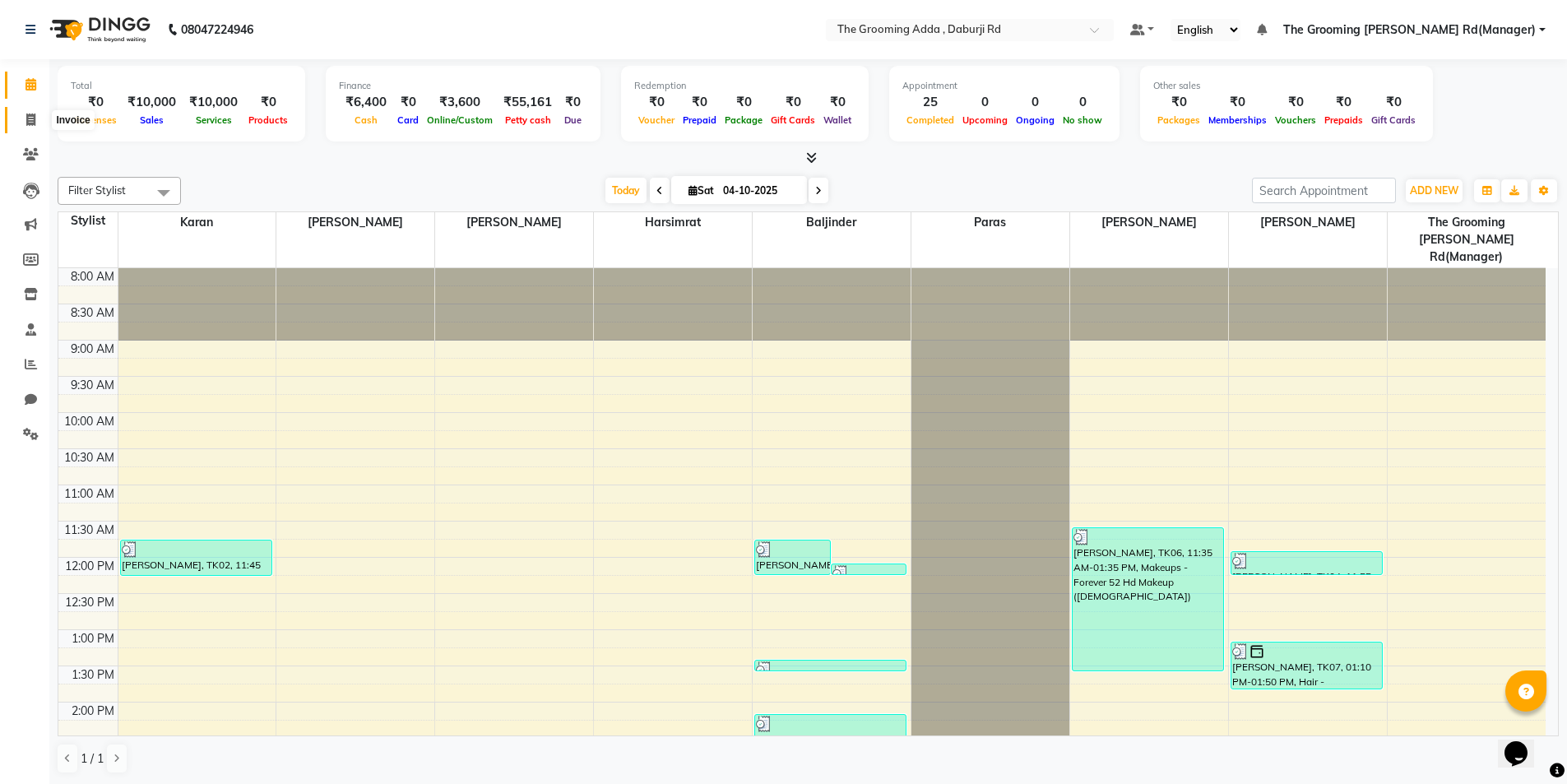
click at [30, 119] on icon at bounding box center [30, 119] width 9 height 12
select select "service"
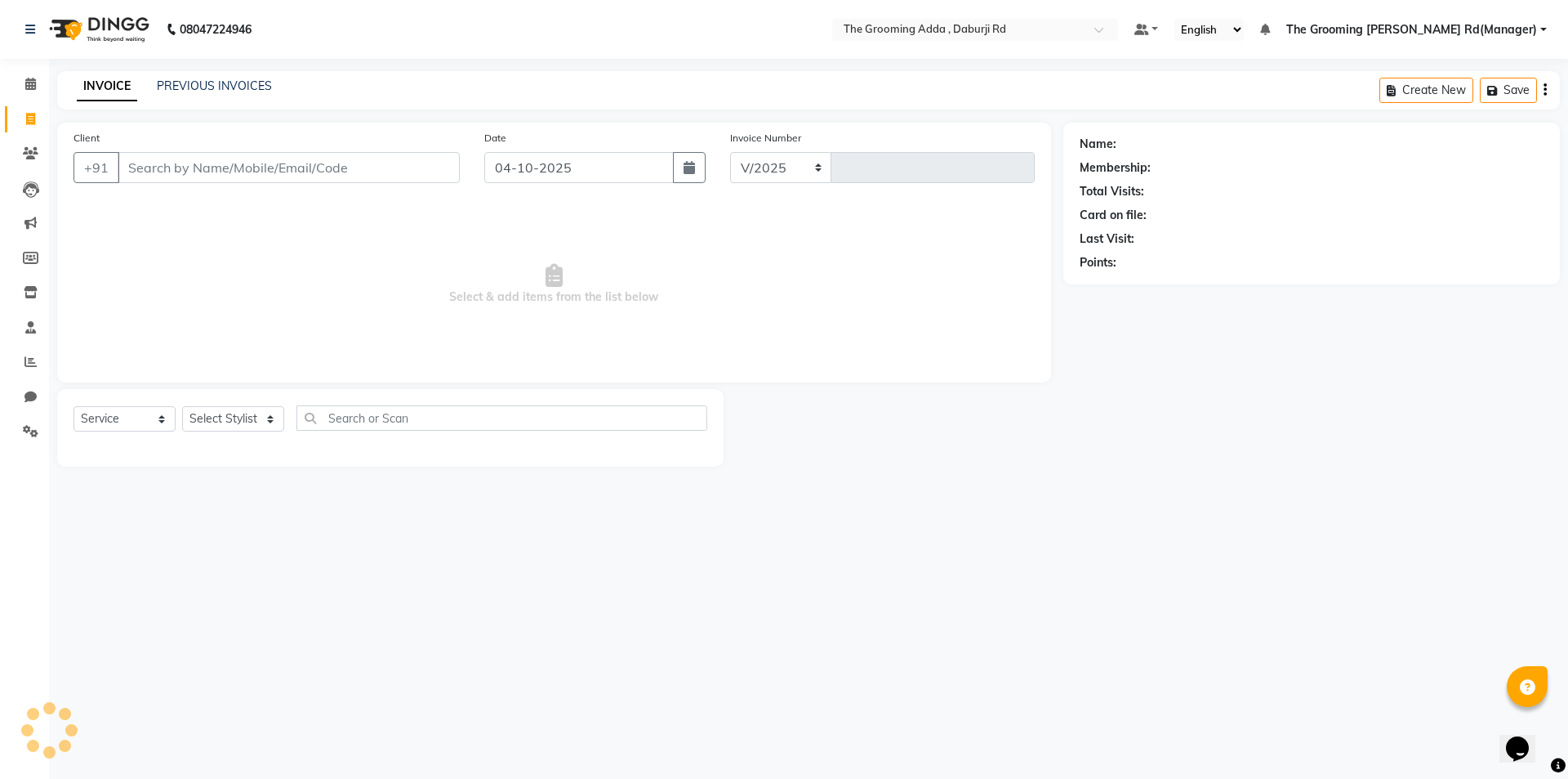
select select "8001"
type input "2509"
click at [160, 169] on input "Client" at bounding box center [289, 168] width 342 height 31
type input "9814611991"
select select "1: Object"
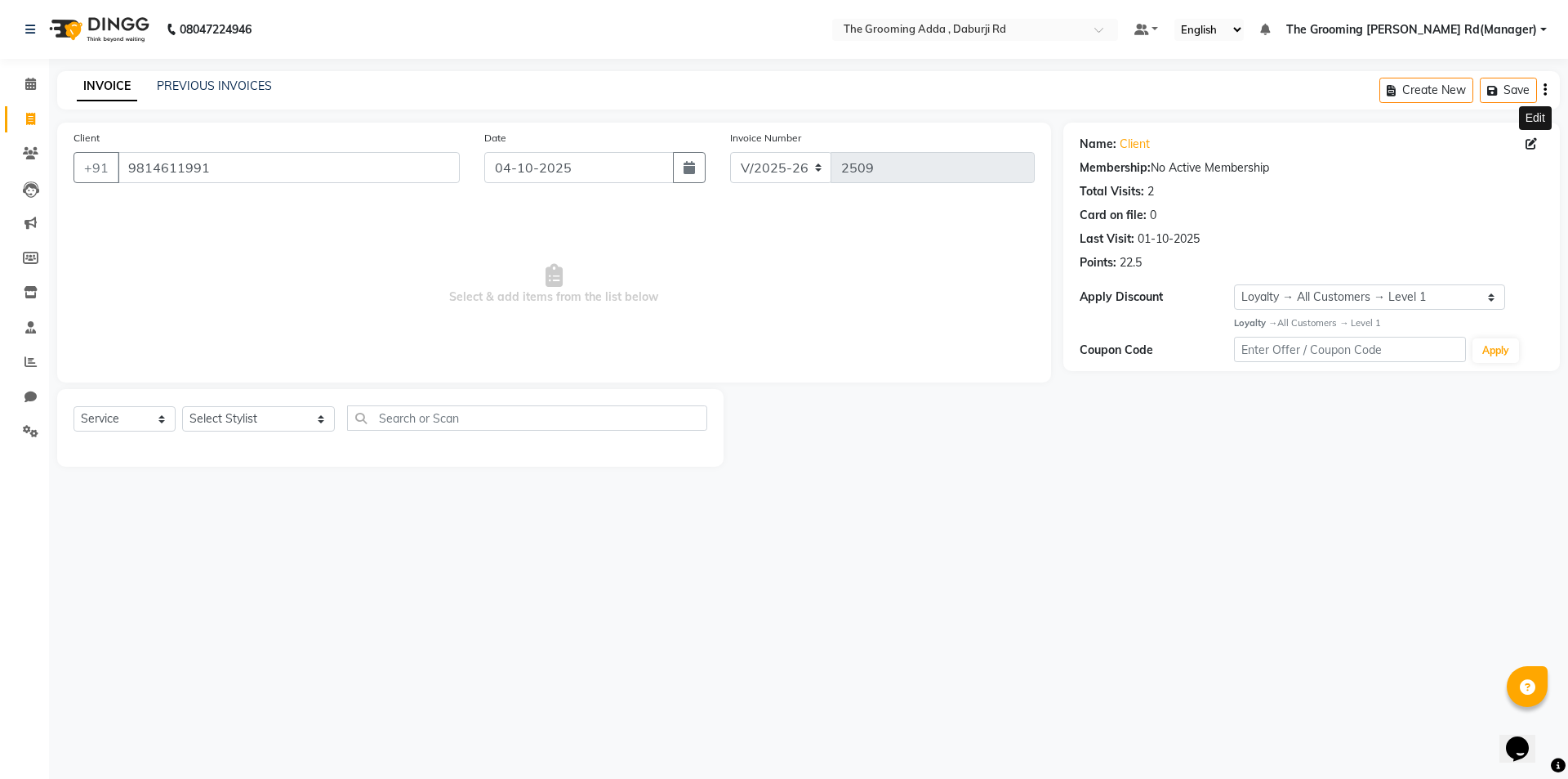
click at [1533, 140] on icon at bounding box center [1531, 144] width 11 height 11
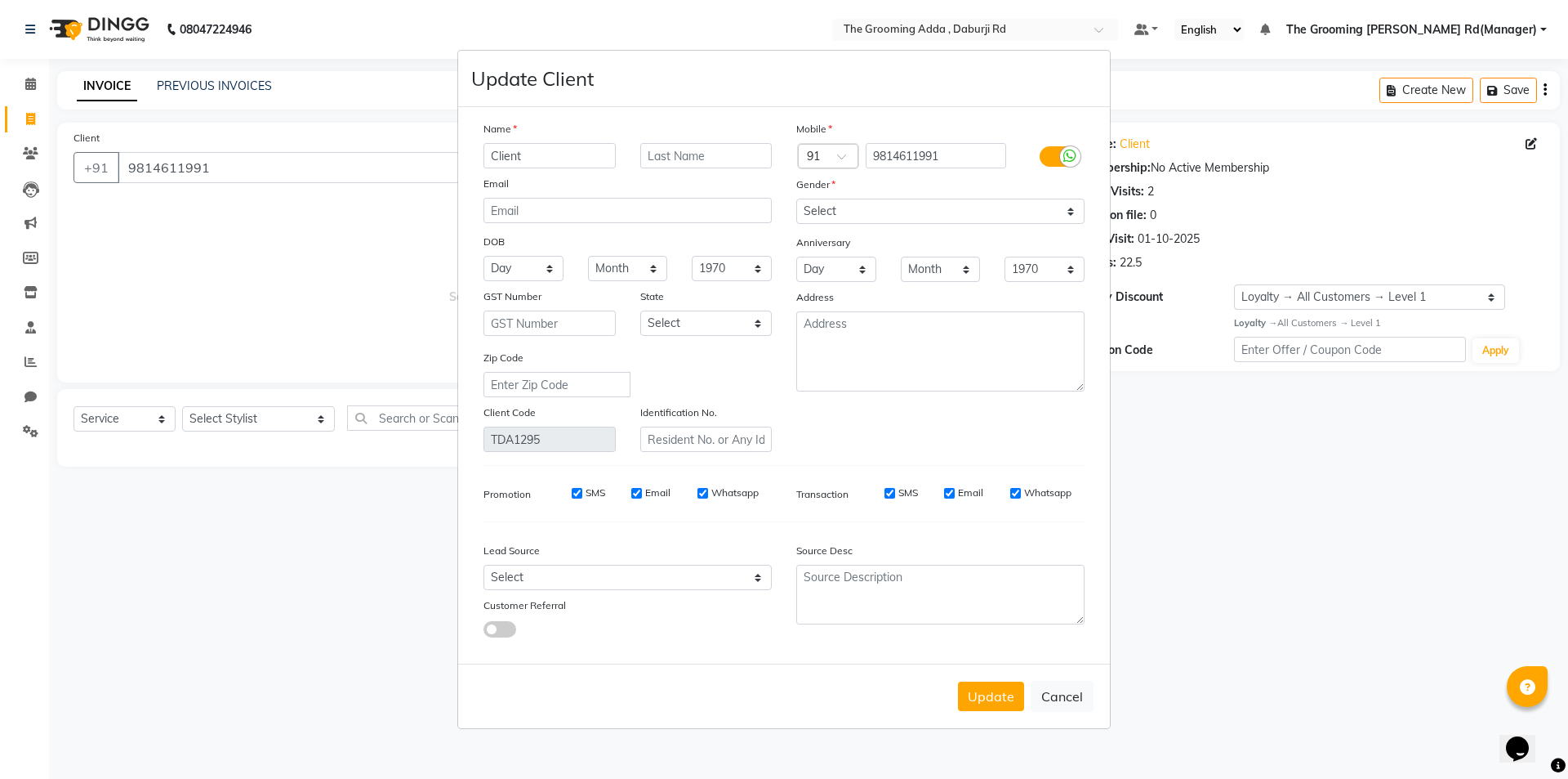
drag, startPoint x: 575, startPoint y: 157, endPoint x: 457, endPoint y: 160, distance: 118.0
click at [457, 160] on div "Update Client Name Client Email DOB Day 01 02 03 04 05 06 07 08 09 10 11 12 13 …" at bounding box center [784, 390] width 654 height 679
click at [997, 698] on button "Update" at bounding box center [991, 696] width 66 height 29
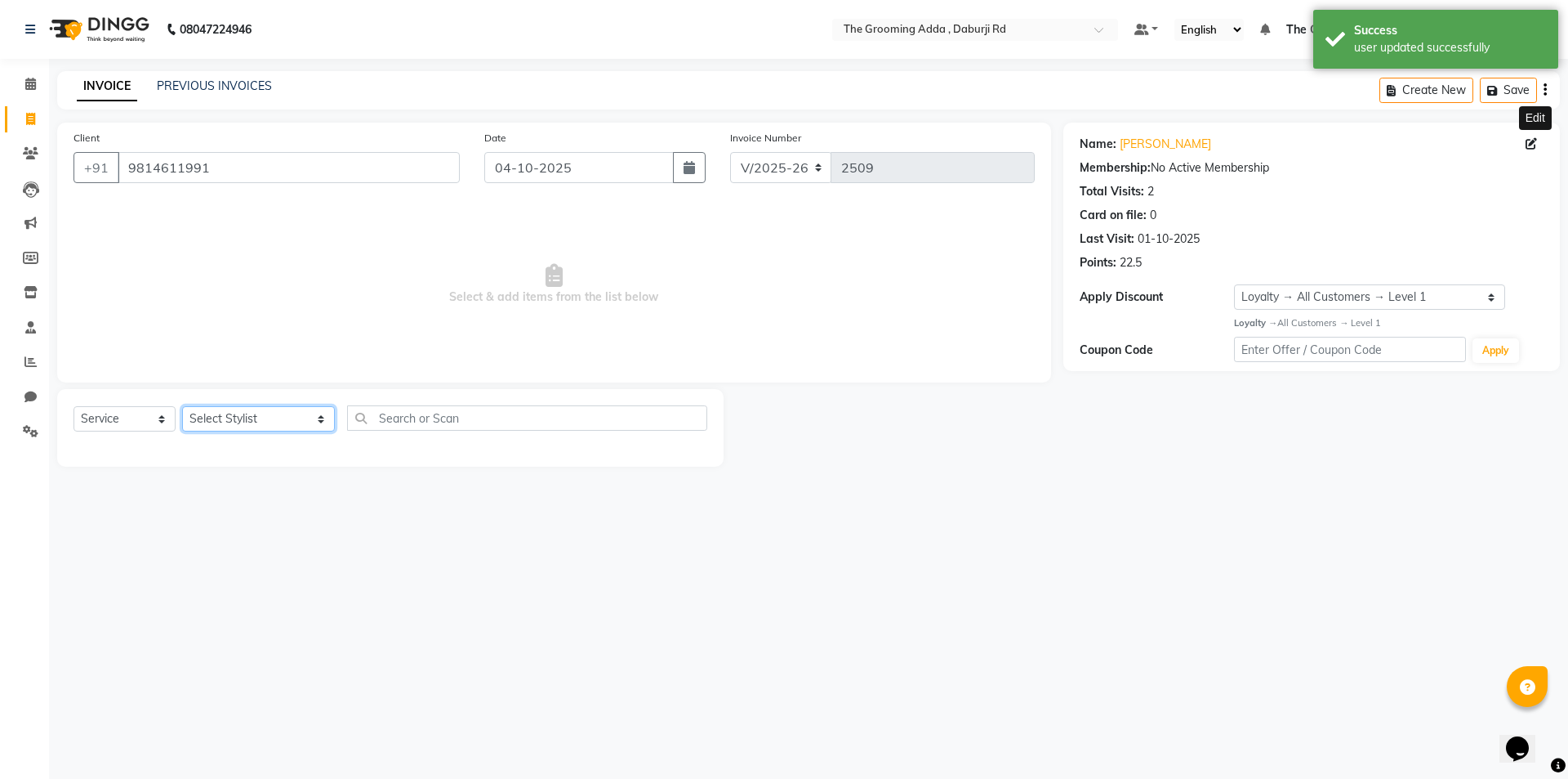
click at [241, 415] on select "Select Stylist [PERSON_NAME] [PERSON_NAME] [PERSON_NAME] [PERSON_NAME] [PERSON_…" at bounding box center [258, 418] width 153 height 25
click at [182, 406] on select "Select Stylist [PERSON_NAME] [PERSON_NAME] [PERSON_NAME] [PERSON_NAME] [PERSON_…" at bounding box center [258, 418] width 153 height 25
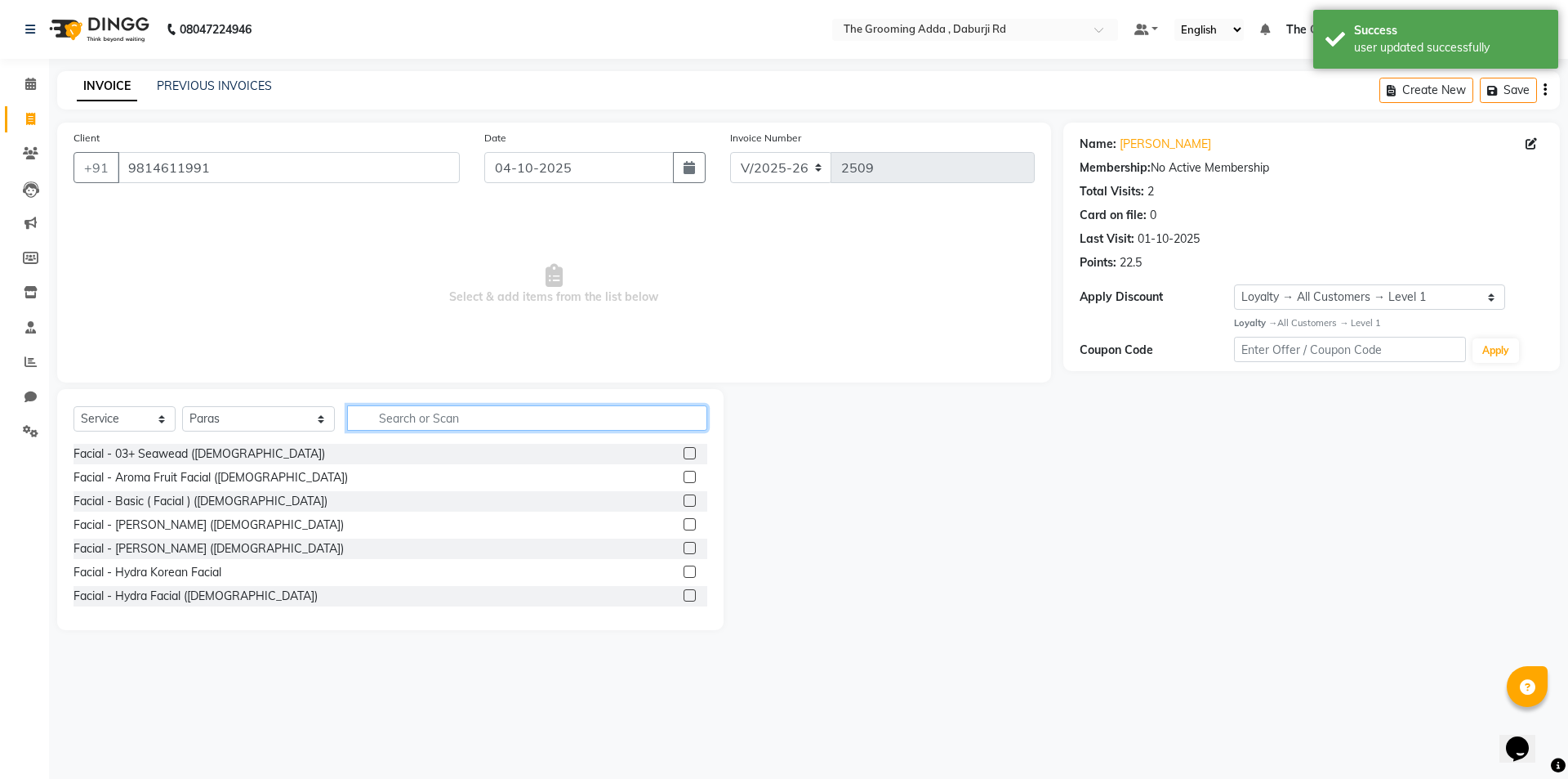
click at [395, 416] on input "text" at bounding box center [527, 417] width 360 height 25
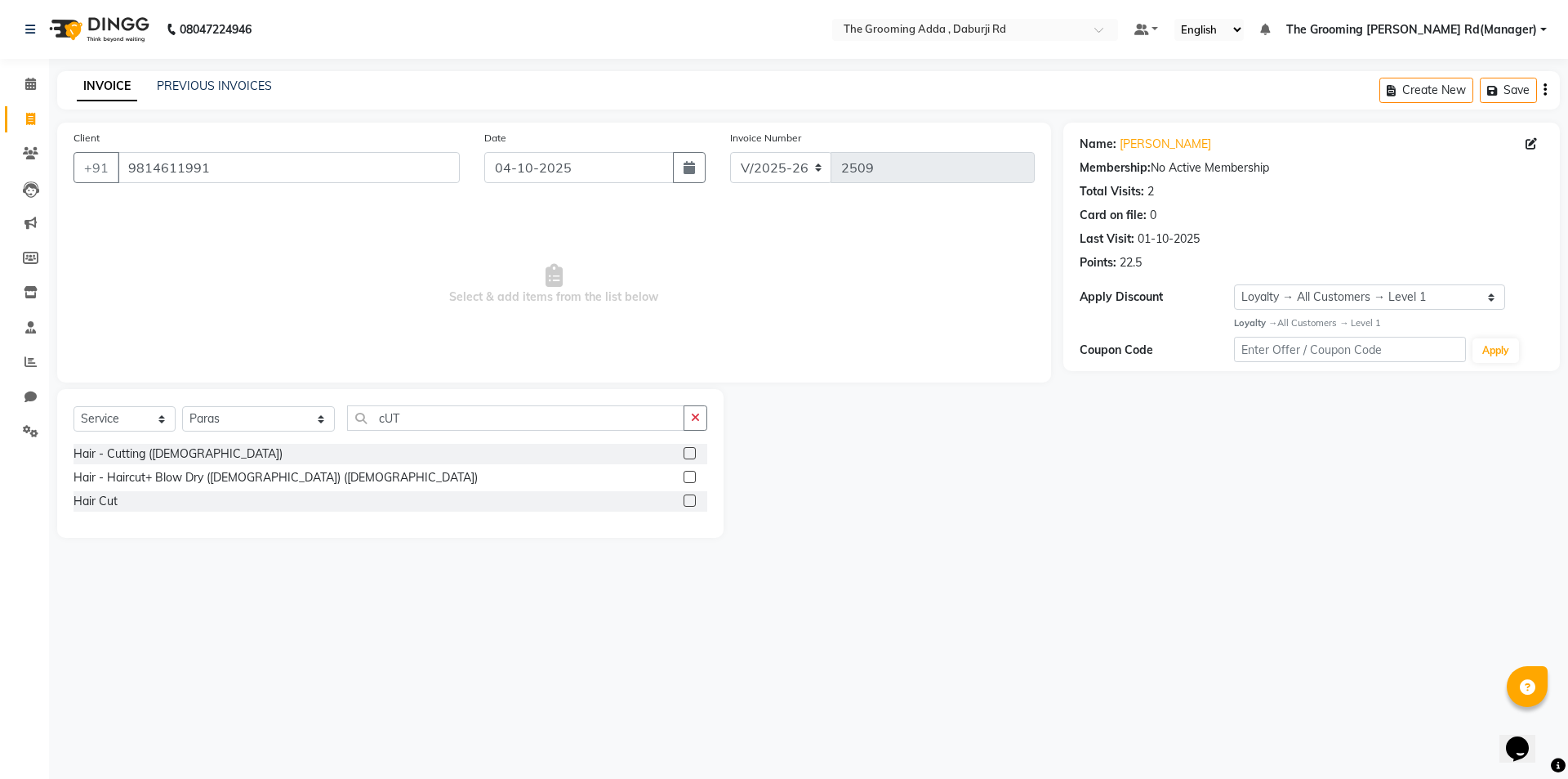
click at [692, 455] on label at bounding box center [690, 453] width 12 height 12
click at [692, 455] on input "checkbox" at bounding box center [689, 453] width 11 height 11
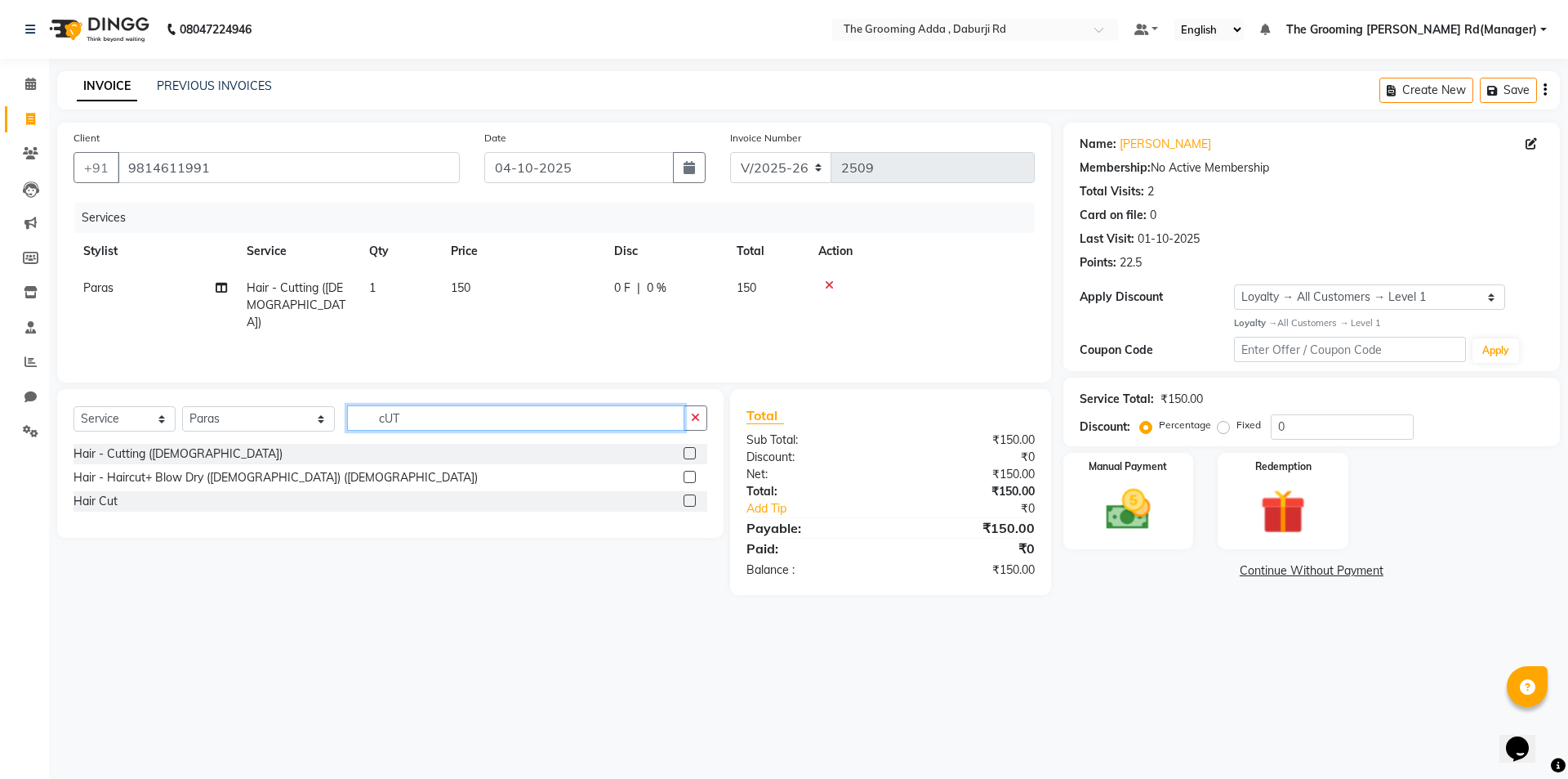
drag, startPoint x: 406, startPoint y: 418, endPoint x: 298, endPoint y: 422, distance: 108.1
click at [298, 422] on div "Select Service Product Membership Package Voucher Prepaid Gift Card Select Styl…" at bounding box center [390, 424] width 634 height 38
click at [686, 452] on label at bounding box center [690, 453] width 12 height 12
click at [686, 452] on input "checkbox" at bounding box center [689, 453] width 11 height 11
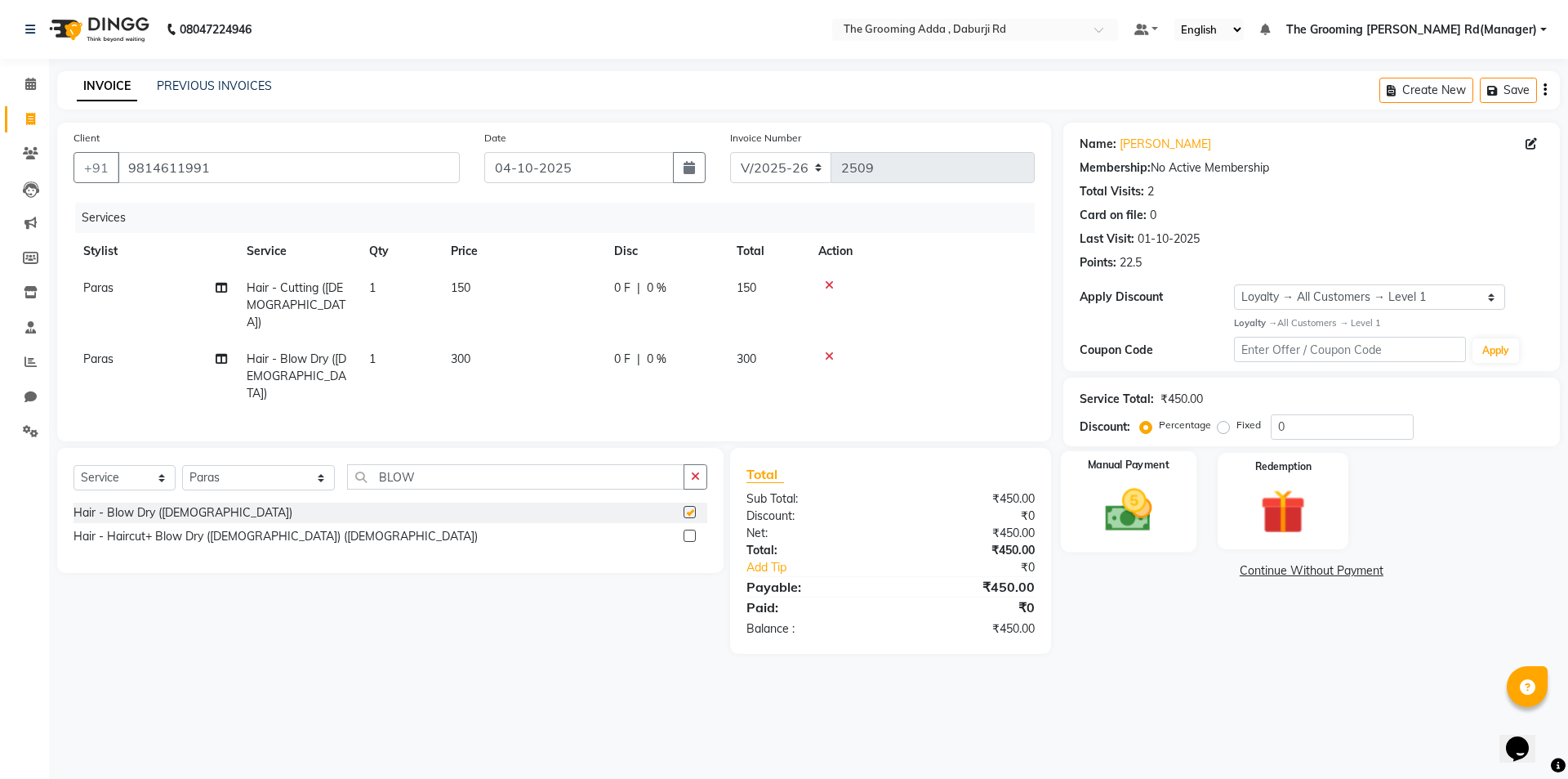
click at [1143, 511] on img at bounding box center [1128, 510] width 76 height 54
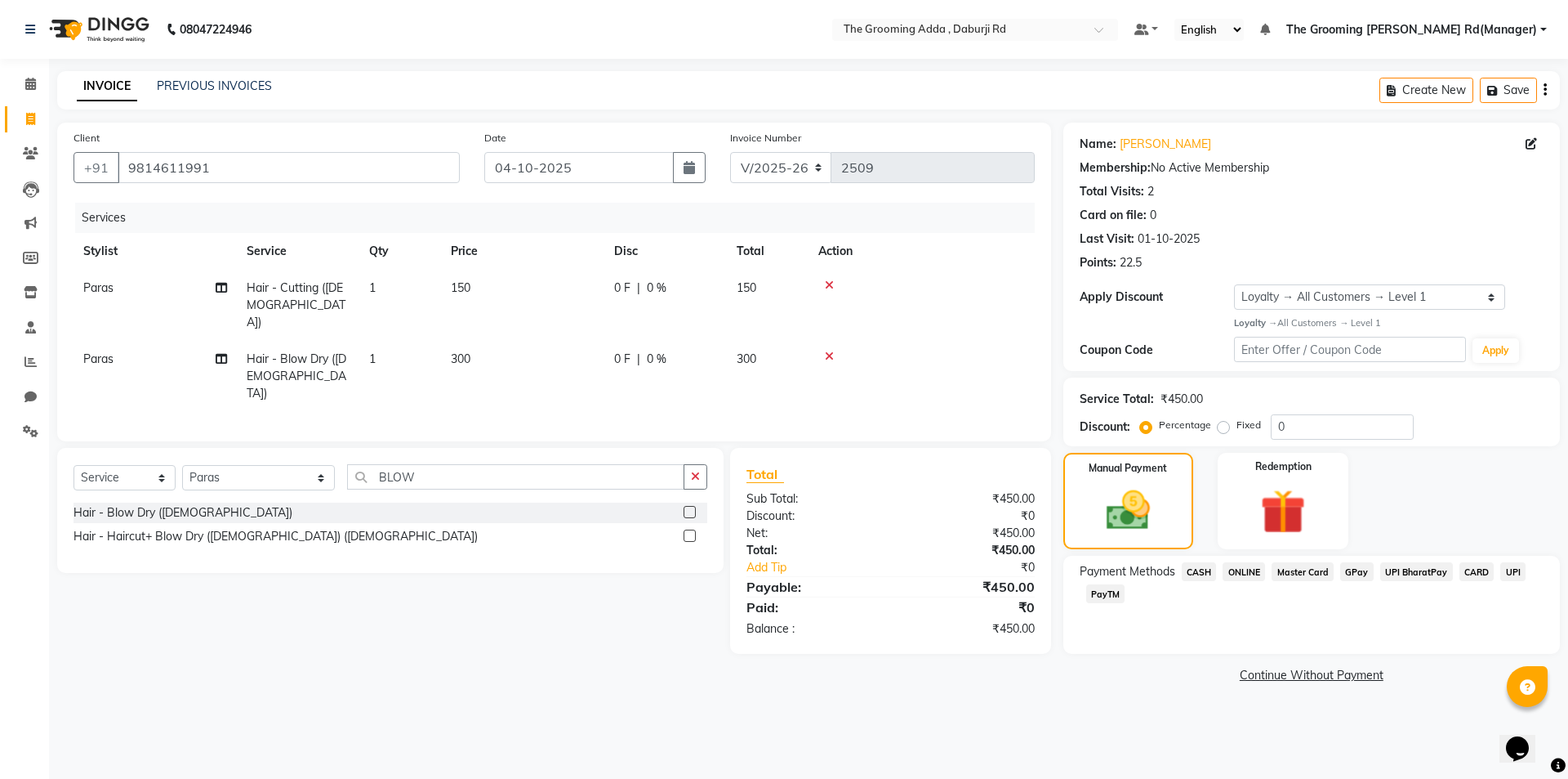
click at [1204, 577] on span "CASH" at bounding box center [1199, 571] width 35 height 19
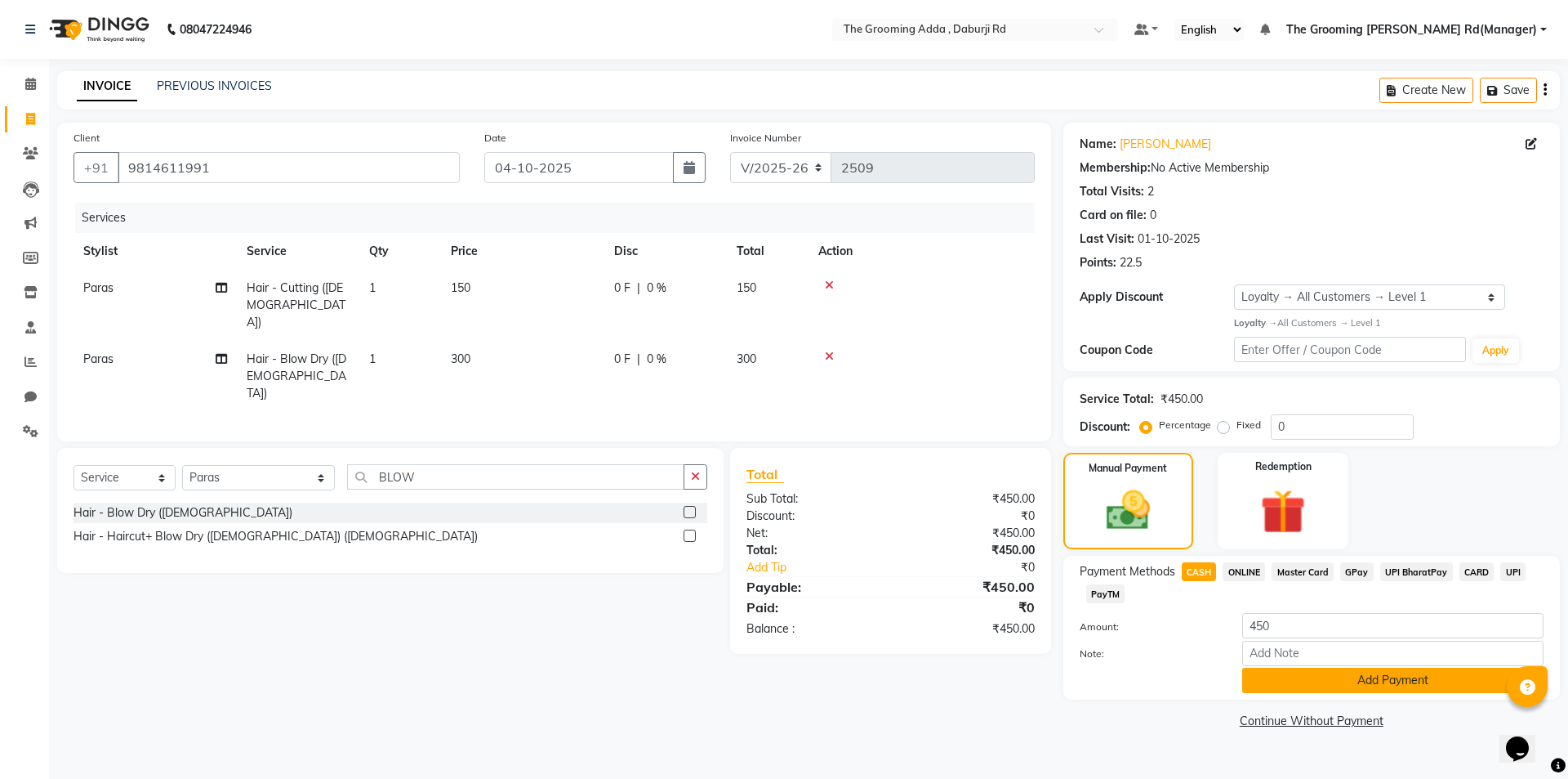
click at [1265, 677] on button "Add Payment" at bounding box center [1393, 680] width 301 height 25
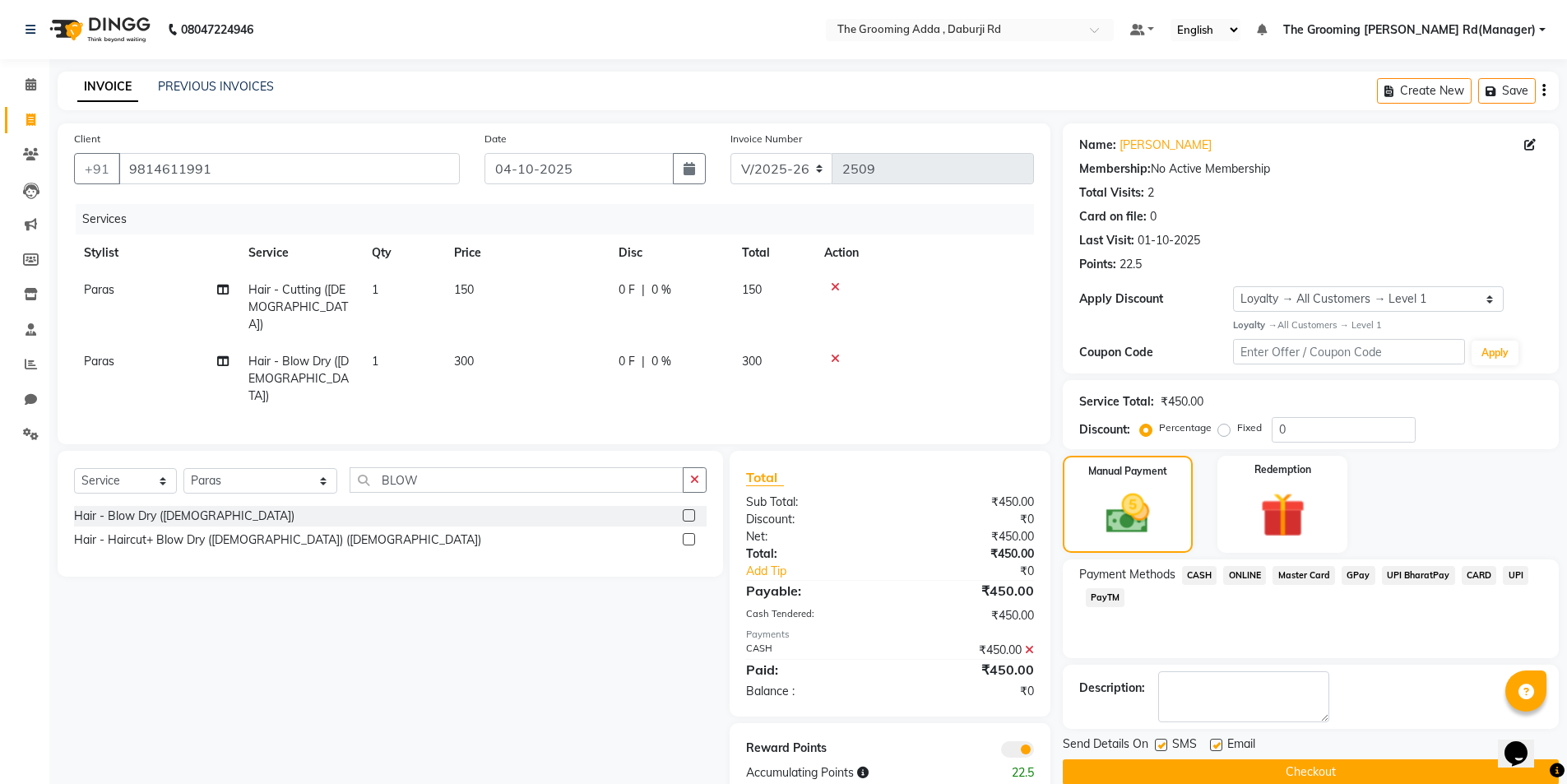
click at [1214, 743] on label at bounding box center [1216, 744] width 12 height 12
click at [1214, 743] on input "checkbox" at bounding box center [1215, 745] width 11 height 11
click at [1166, 743] on label at bounding box center [1161, 744] width 12 height 12
click at [1166, 743] on input "checkbox" at bounding box center [1160, 745] width 11 height 11
click at [1173, 765] on button "Checkout" at bounding box center [1311, 772] width 496 height 26
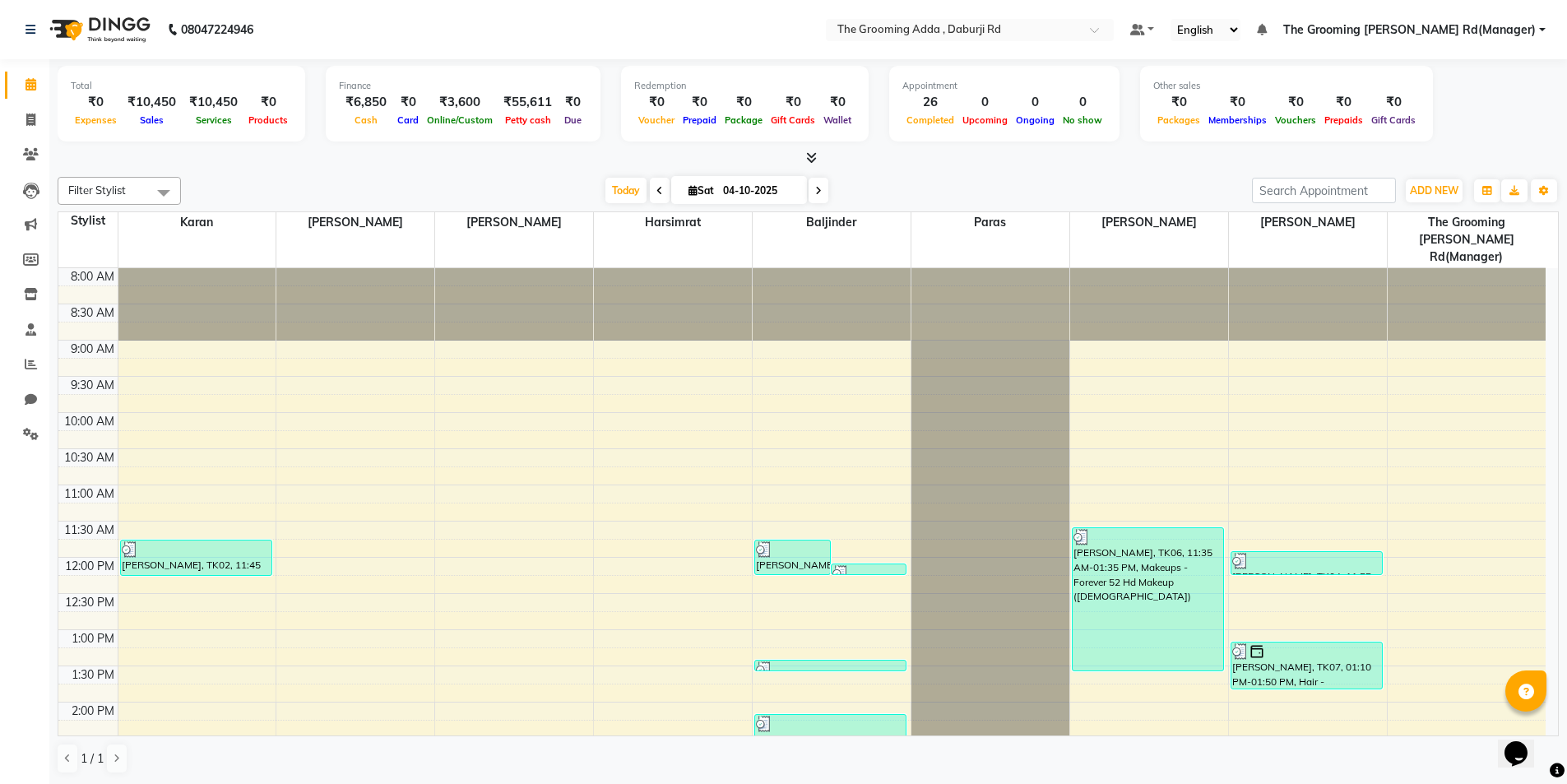
click at [1418, 22] on span "The Grooming [PERSON_NAME] Rd(Manager)" at bounding box center [1410, 30] width 253 height 17
click at [1438, 111] on link "Sign out" at bounding box center [1462, 113] width 151 height 26
